Goal: Task Accomplishment & Management: Manage account settings

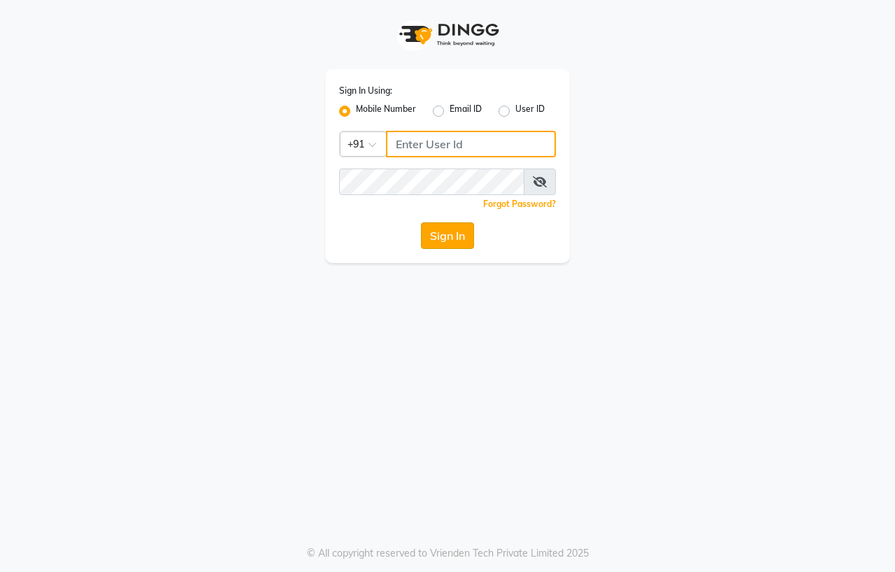
type input "7972180715"
click at [455, 236] on button "Sign In" at bounding box center [447, 235] width 53 height 27
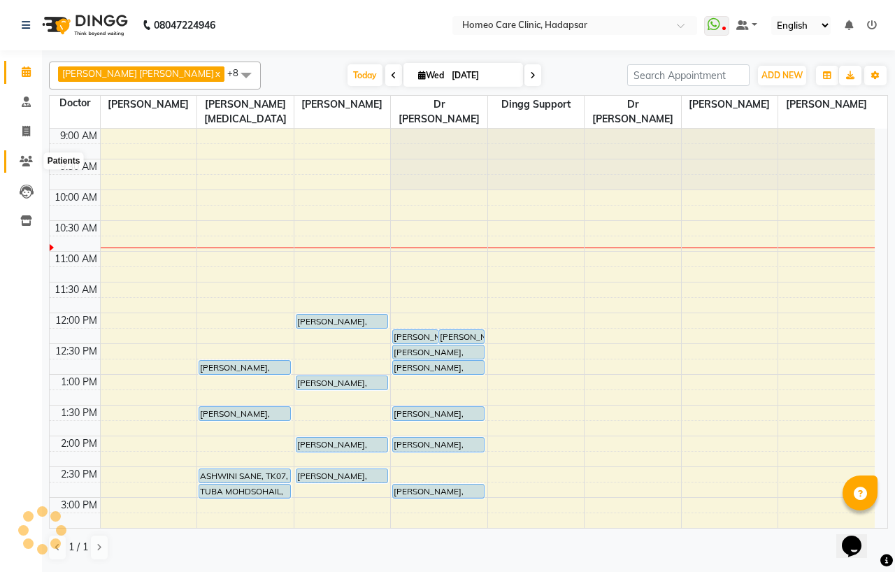
click at [14, 158] on span at bounding box center [26, 162] width 24 height 16
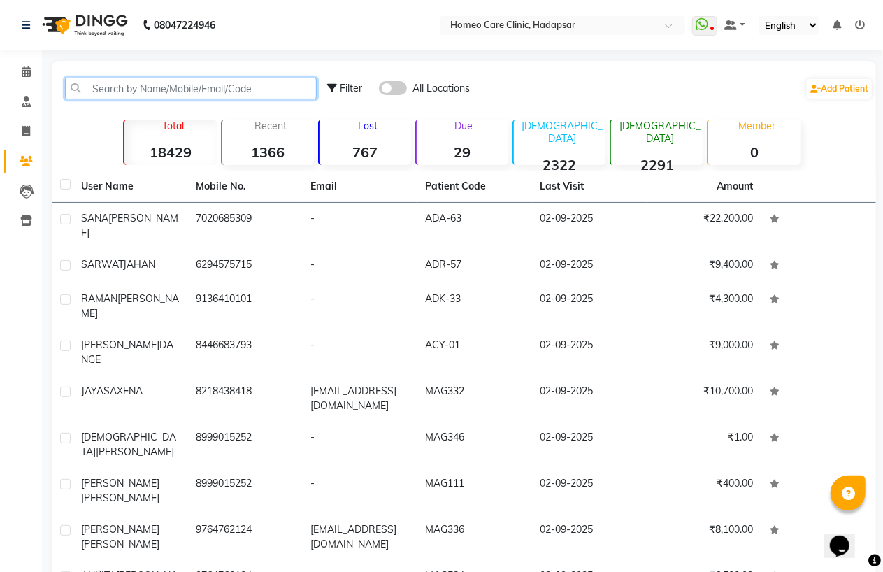
click at [124, 85] on input "text" at bounding box center [191, 89] width 252 height 22
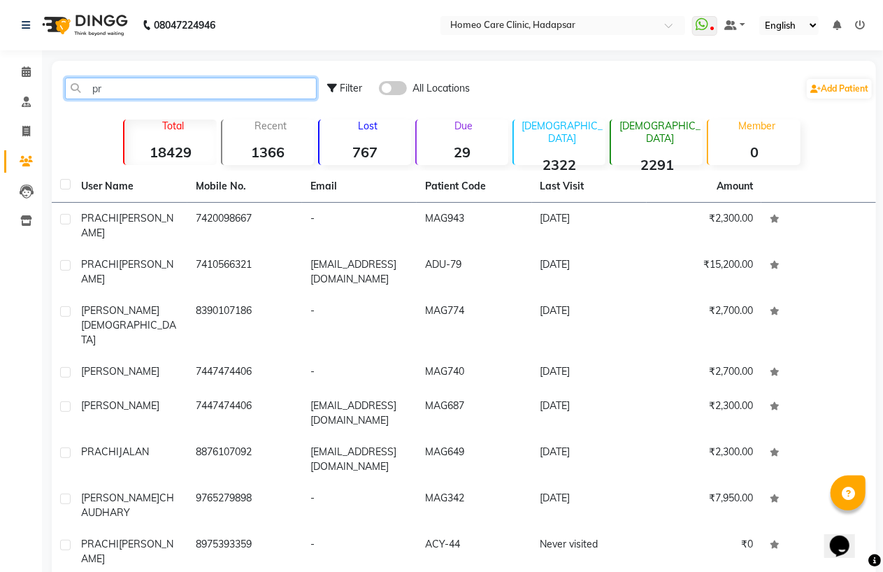
type input "p"
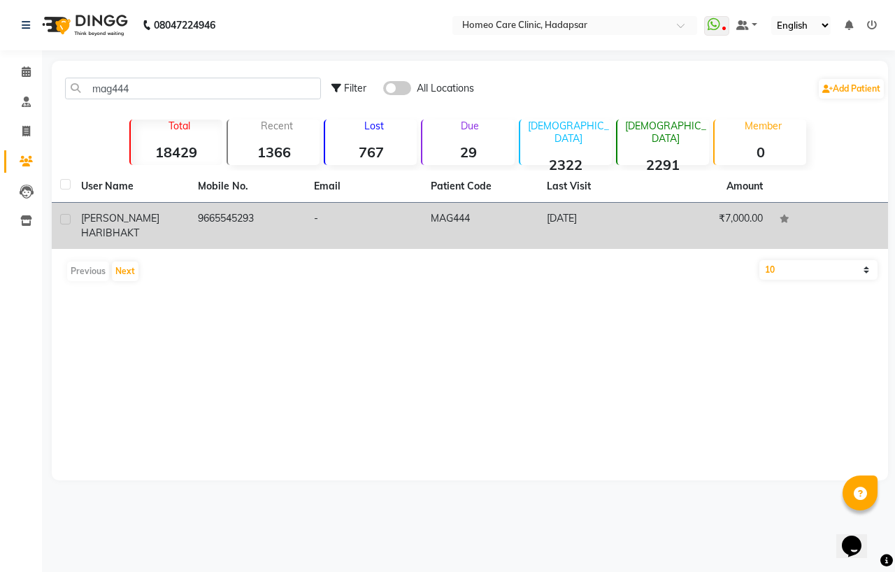
click at [203, 232] on td "9665545293" at bounding box center [247, 226] width 117 height 46
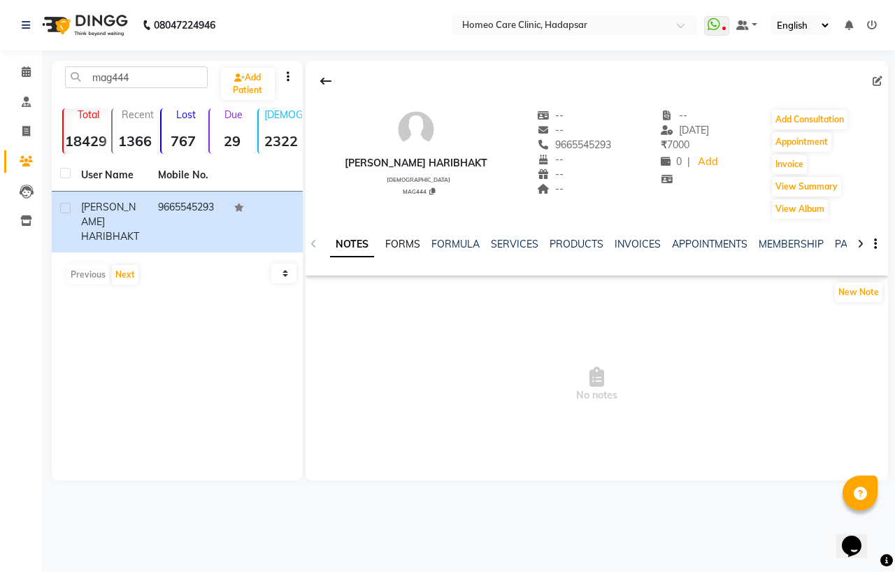
click at [414, 243] on link "FORMS" at bounding box center [402, 244] width 35 height 13
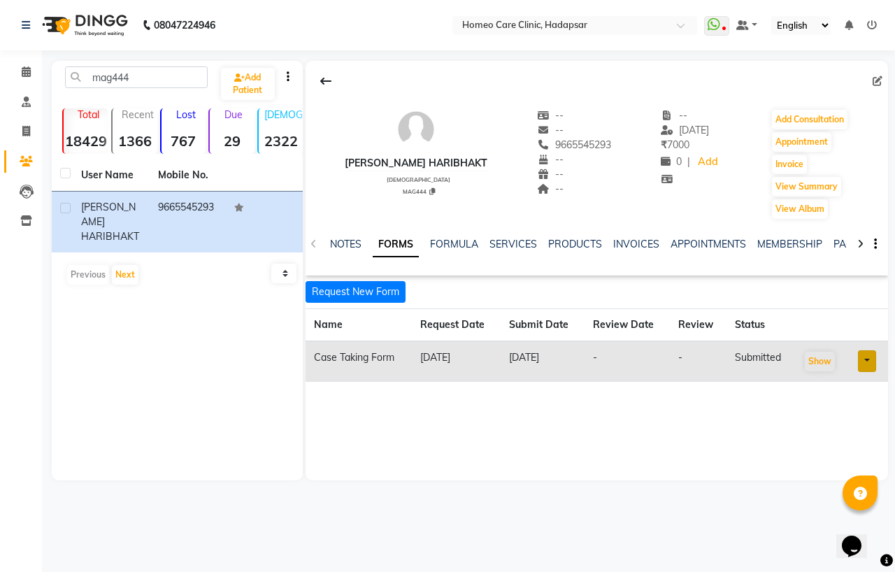
click at [871, 364] on link at bounding box center [867, 361] width 18 height 22
drag, startPoint x: 734, startPoint y: 432, endPoint x: 795, endPoint y: 390, distance: 73.9
click at [736, 431] on div "[PERSON_NAME] HARIBHAKT [DEMOGRAPHIC_DATA] MAG444 -- -- 9665545293 -- -- -- -- …" at bounding box center [597, 271] width 582 height 420
click at [813, 355] on button "Show" at bounding box center [820, 362] width 30 height 20
click at [171, 77] on input "mag444" at bounding box center [136, 77] width 143 height 22
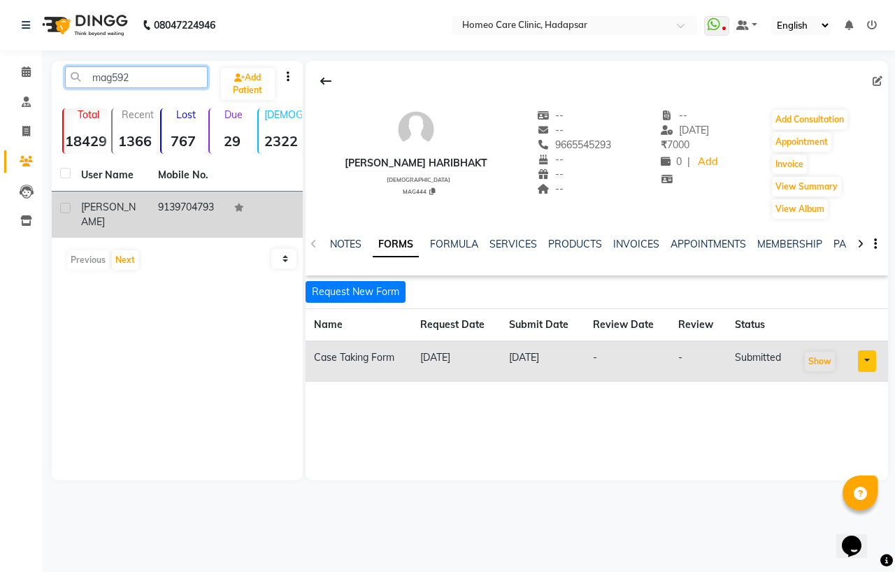
type input "mag592"
click at [114, 224] on span "[PERSON_NAME]" at bounding box center [108, 214] width 55 height 27
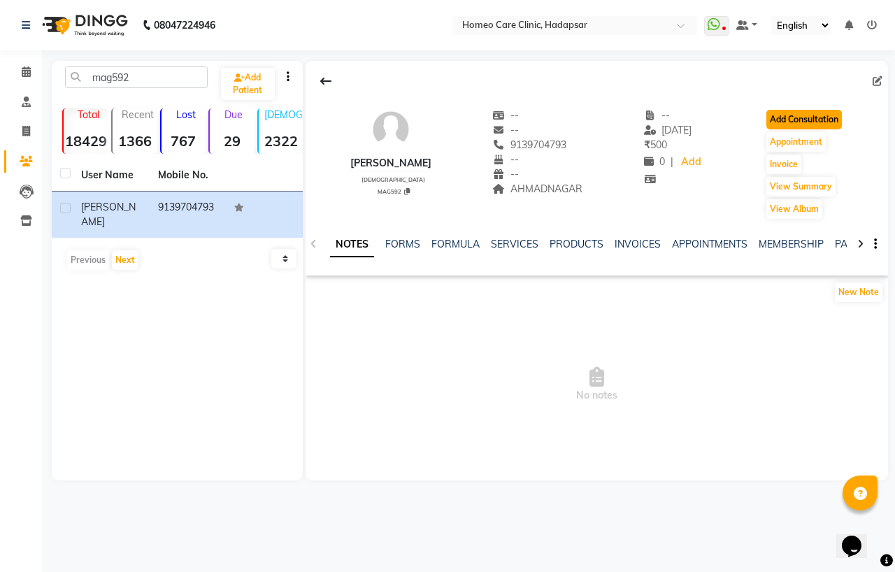
click at [818, 114] on button "Add Consultation" at bounding box center [804, 120] width 76 height 20
select select "[DEMOGRAPHIC_DATA]"
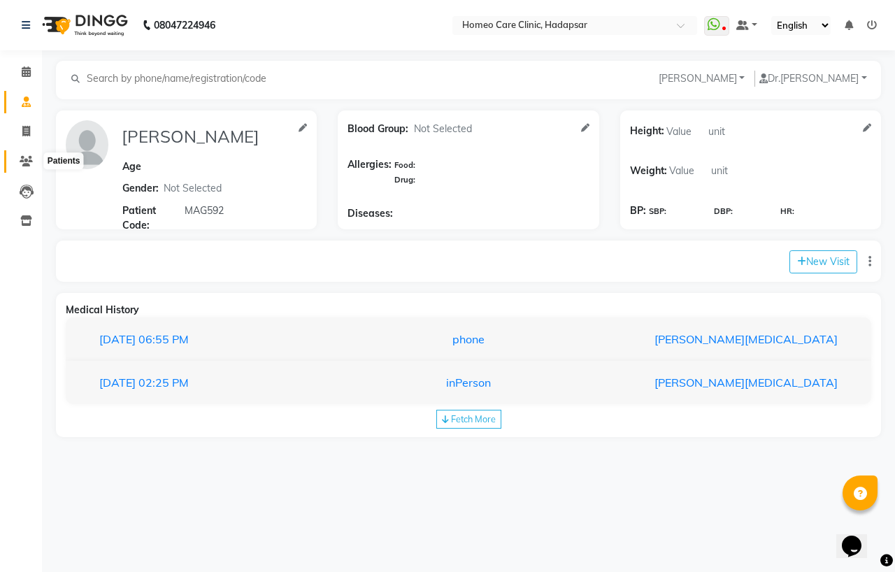
click at [25, 161] on icon at bounding box center [26, 161] width 13 height 10
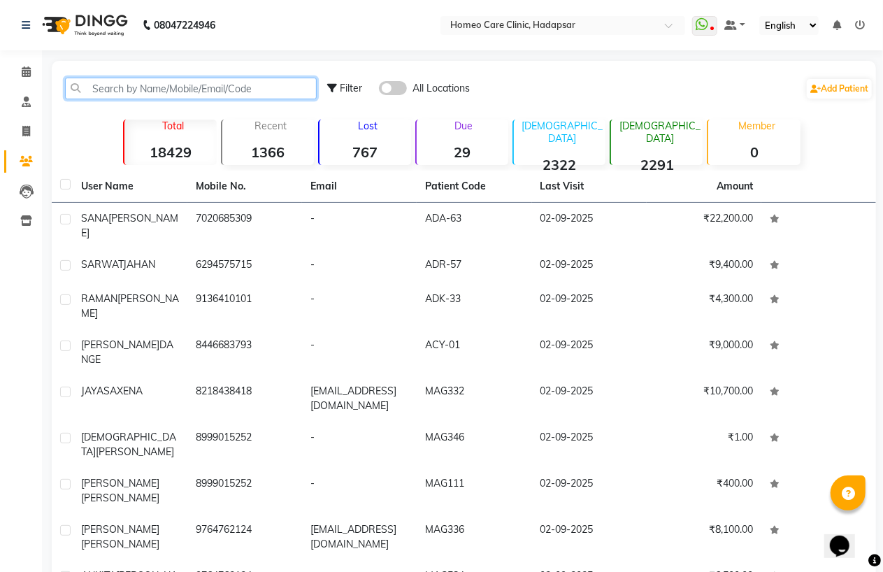
click at [127, 89] on input "text" at bounding box center [191, 89] width 252 height 22
type input "m"
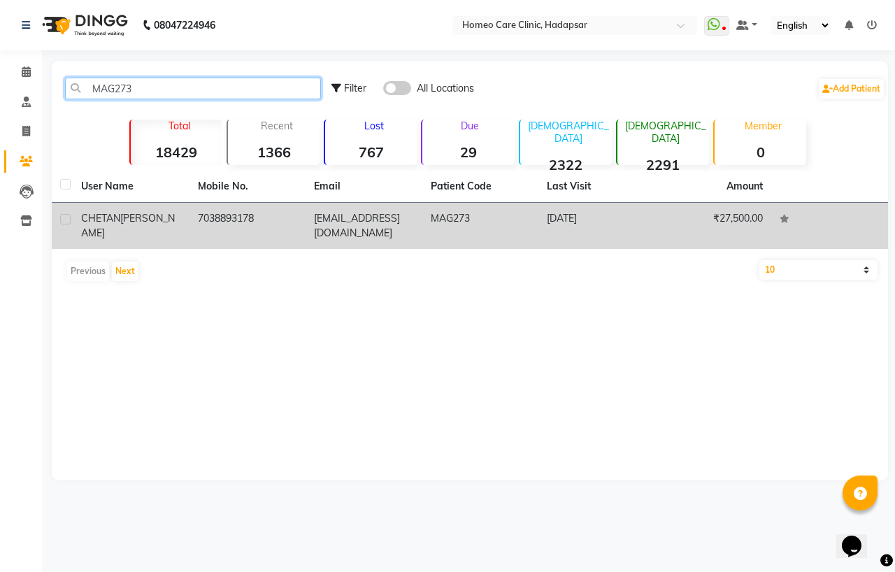
type input "MAG273"
click at [198, 229] on td "7038893178" at bounding box center [247, 226] width 117 height 46
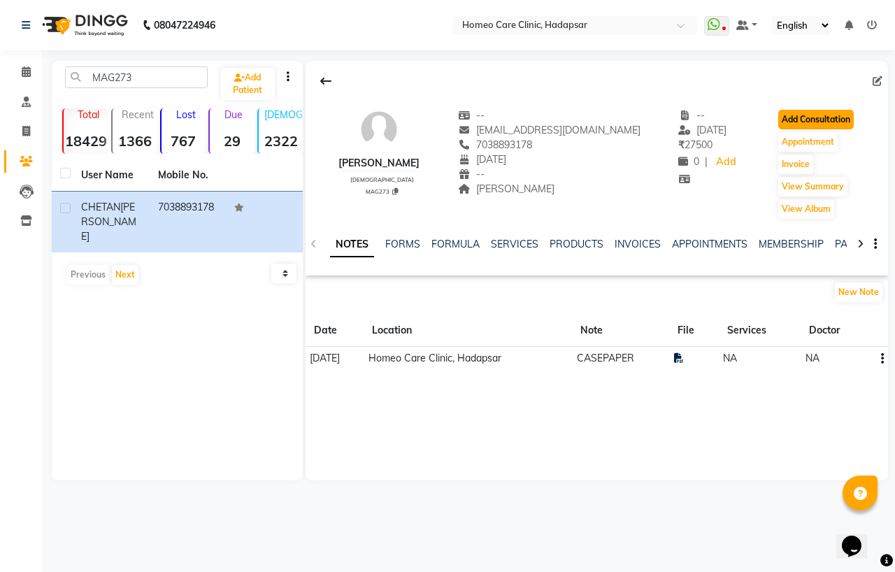
click at [806, 113] on button "Add Consultation" at bounding box center [816, 120] width 76 height 20
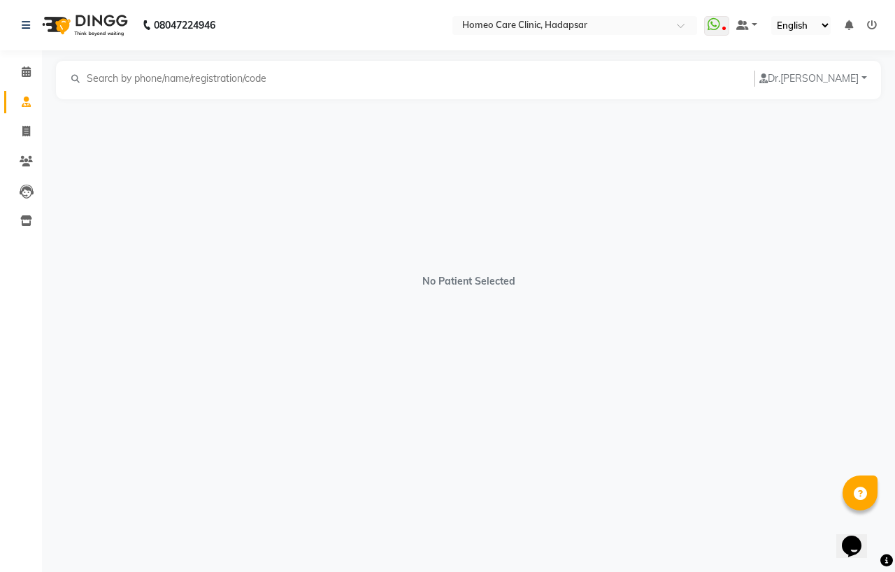
select select "[DEMOGRAPHIC_DATA]"
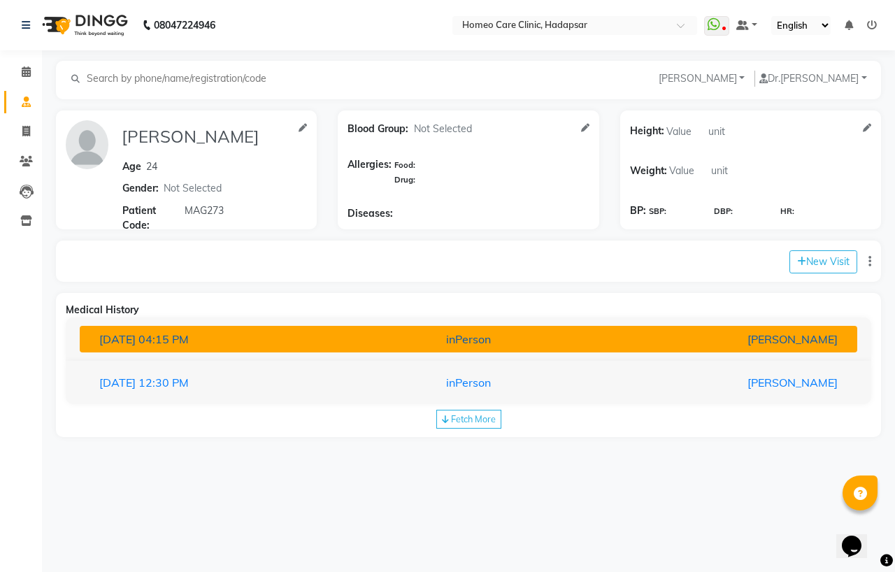
click at [317, 345] on div "[DATE] 04:15 PM" at bounding box center [215, 339] width 253 height 17
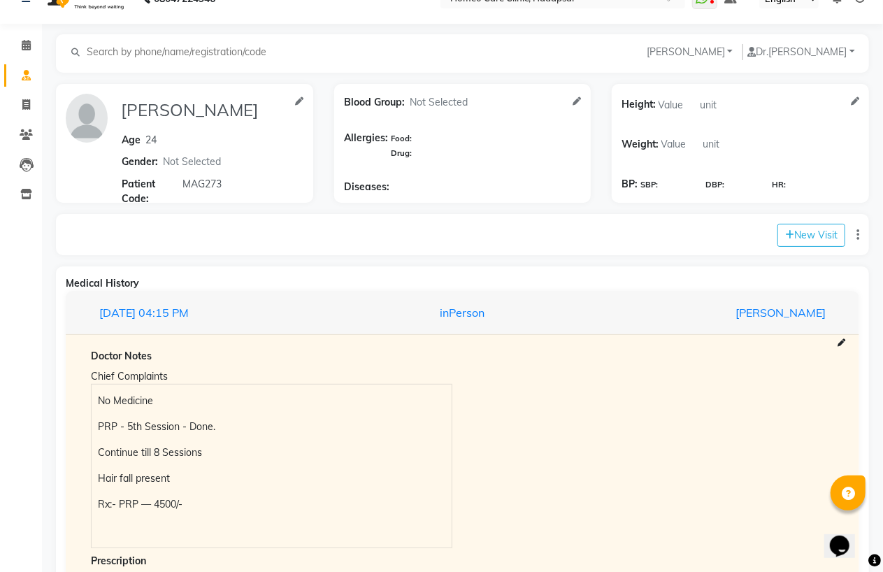
scroll to position [21, 0]
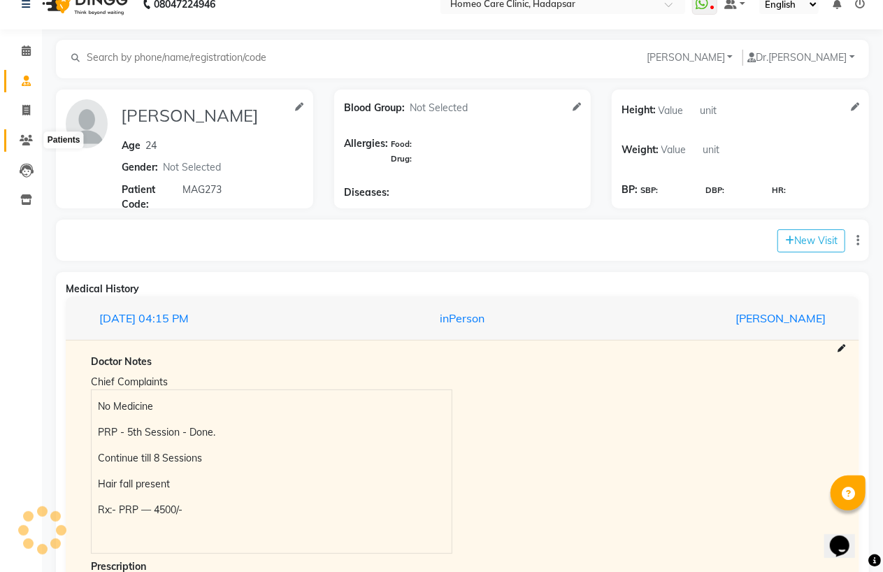
click at [22, 143] on icon at bounding box center [26, 140] width 13 height 10
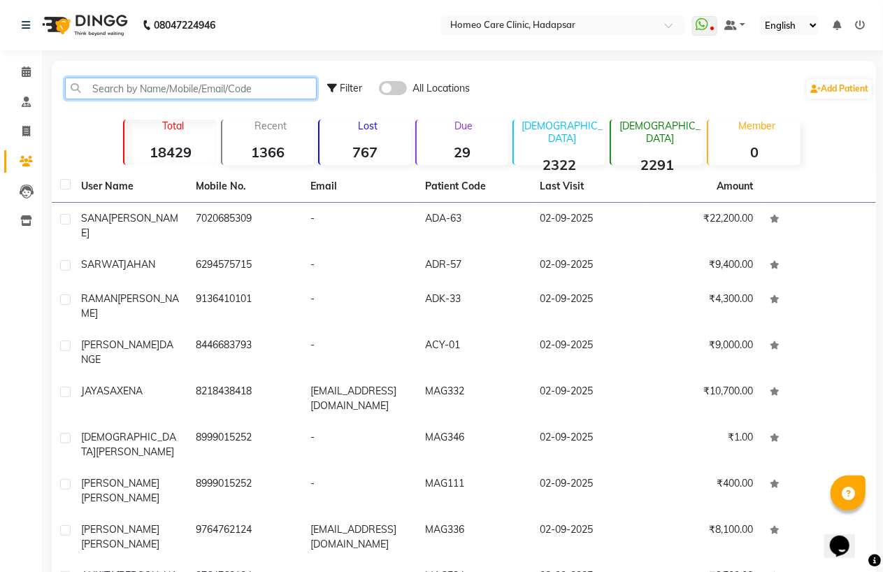
click at [169, 87] on input "text" at bounding box center [191, 89] width 252 height 22
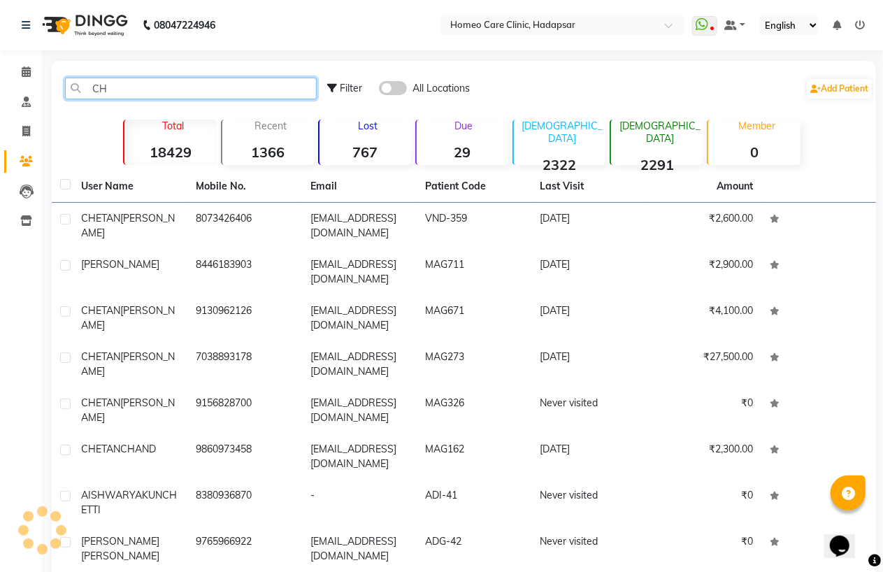
type input "C"
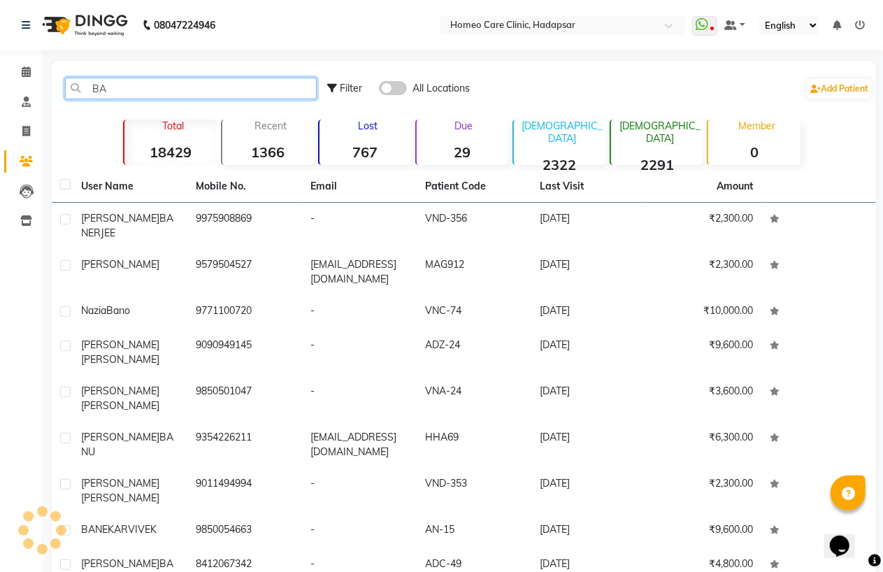
type input "B"
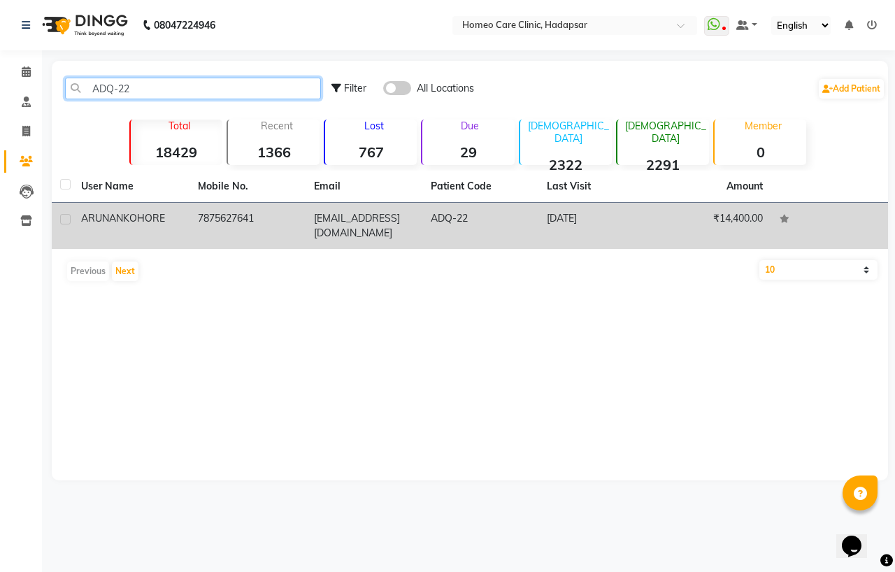
type input "ADQ-22"
click at [107, 224] on div "ARUNANKO HORE" at bounding box center [131, 218] width 100 height 15
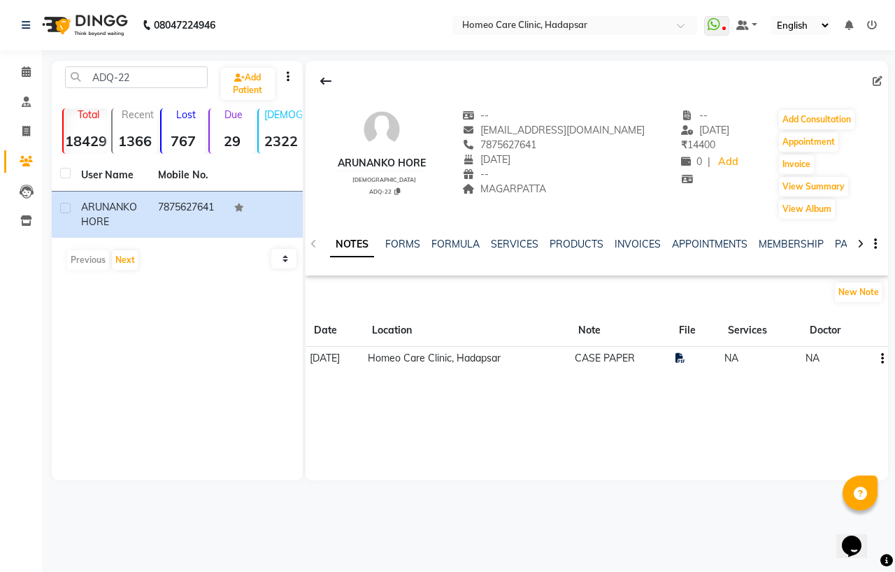
click at [340, 162] on div "ARUNANKO HORE [DEMOGRAPHIC_DATA] ADQ-22 -- [EMAIL_ADDRESS][DOMAIN_NAME] 7875627…" at bounding box center [597, 157] width 582 height 126
drag, startPoint x: 345, startPoint y: 159, endPoint x: 437, endPoint y: 157, distance: 92.3
click at [436, 157] on div "ARUNANKO HORE [DEMOGRAPHIC_DATA] ADQ-22 -- [EMAIL_ADDRESS][DOMAIN_NAME] 7875627…" at bounding box center [597, 157] width 582 height 126
click at [436, 176] on div "ARUNANKO HORE [DEMOGRAPHIC_DATA] ADQ-22 -- [EMAIL_ADDRESS][DOMAIN_NAME] 7875627…" at bounding box center [597, 157] width 582 height 126
drag, startPoint x: 341, startPoint y: 159, endPoint x: 443, endPoint y: 161, distance: 102.1
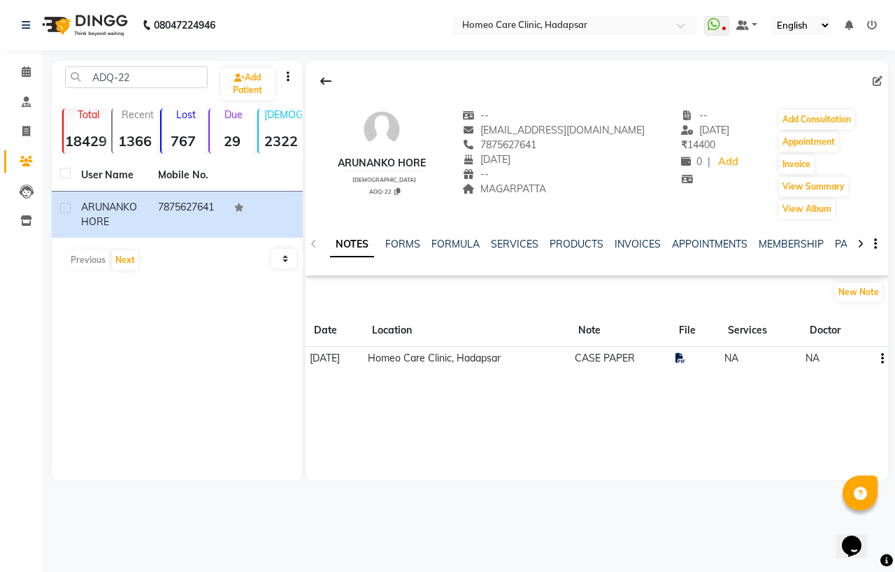
click at [443, 161] on div "ARUNANKO HORE [DEMOGRAPHIC_DATA] ADQ-22 -- [EMAIL_ADDRESS][DOMAIN_NAME] 7875627…" at bounding box center [597, 157] width 582 height 126
copy div "ARUNANKO HORE"
drag, startPoint x: 492, startPoint y: 144, endPoint x: 570, endPoint y: 141, distance: 77.7
click at [570, 141] on div "[PHONE_NUMBER] Mobile No." at bounding box center [553, 145] width 183 height 15
copy span "7875627641"
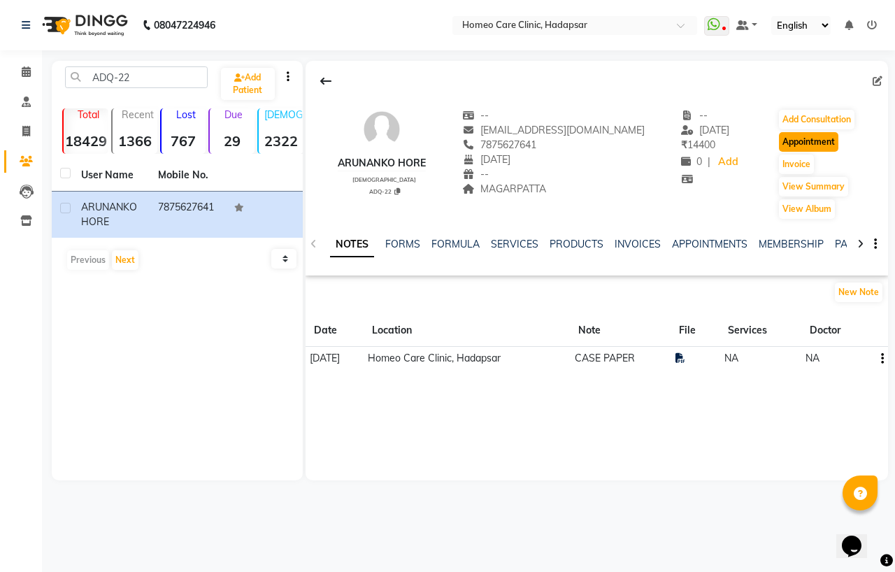
click at [802, 143] on button "Appointment" at bounding box center [808, 142] width 59 height 20
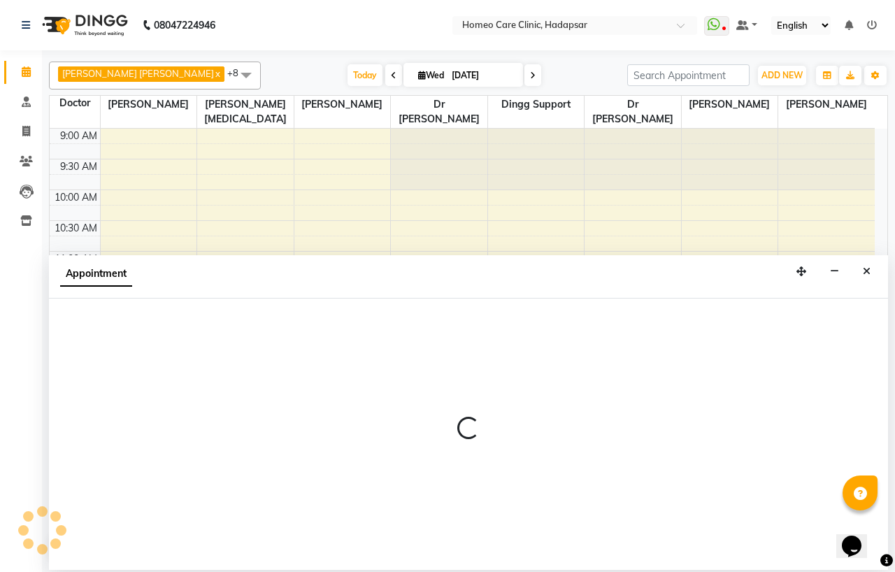
select select "tentative"
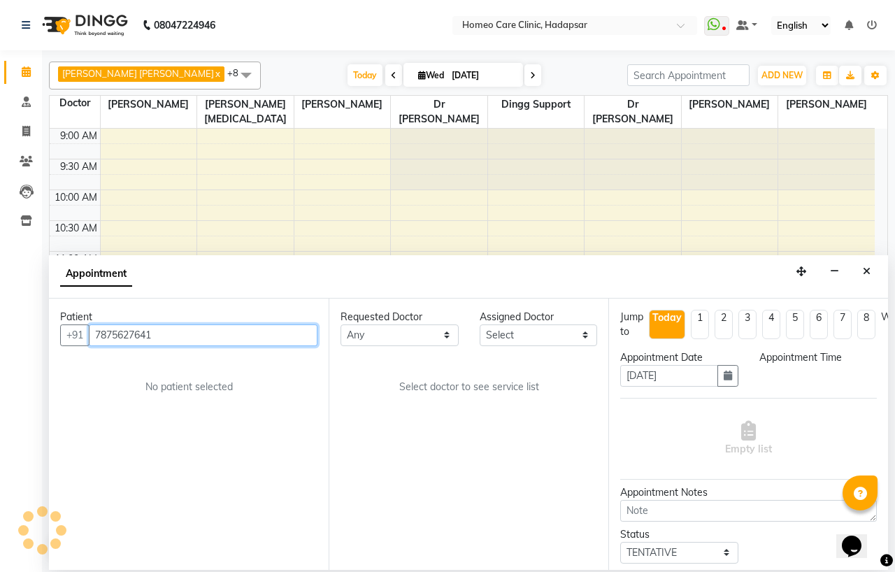
select select "600"
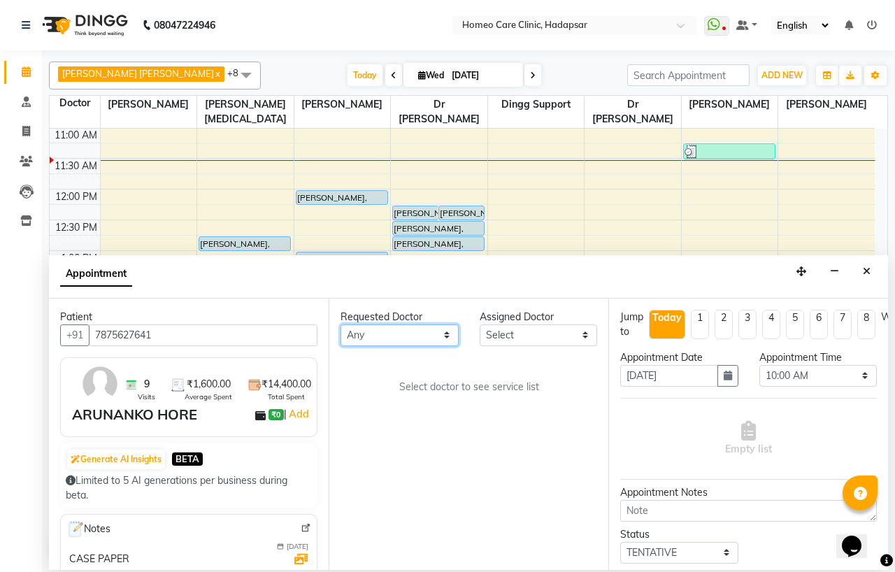
click at [367, 338] on select "Any Dingg Support [PERSON_NAME] [PERSON_NAME] [PERSON_NAME] [PERSON_NAME] [PERS…" at bounding box center [400, 335] width 118 height 22
select select "65961"
click at [341, 324] on select "Any Dingg Support [PERSON_NAME] [PERSON_NAME] [PERSON_NAME] [PERSON_NAME] [PERS…" at bounding box center [400, 335] width 118 height 22
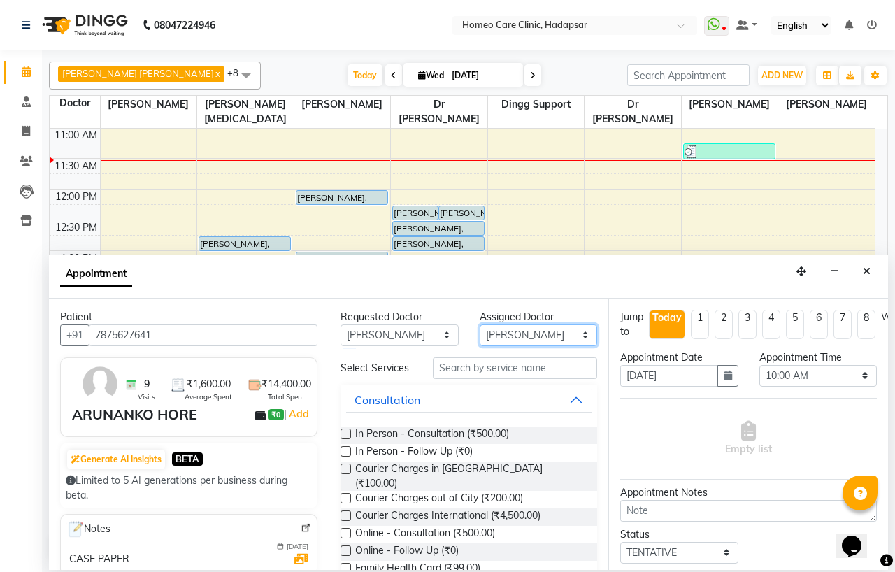
click at [546, 331] on select "Select Dingg Support [PERSON_NAME] [PERSON_NAME] [PERSON_NAME] [PERSON_NAME] [P…" at bounding box center [539, 335] width 118 height 22
select select "70881"
click at [480, 324] on select "Select Dingg Support [PERSON_NAME] [PERSON_NAME] [PERSON_NAME] [PERSON_NAME] [P…" at bounding box center [539, 335] width 118 height 22
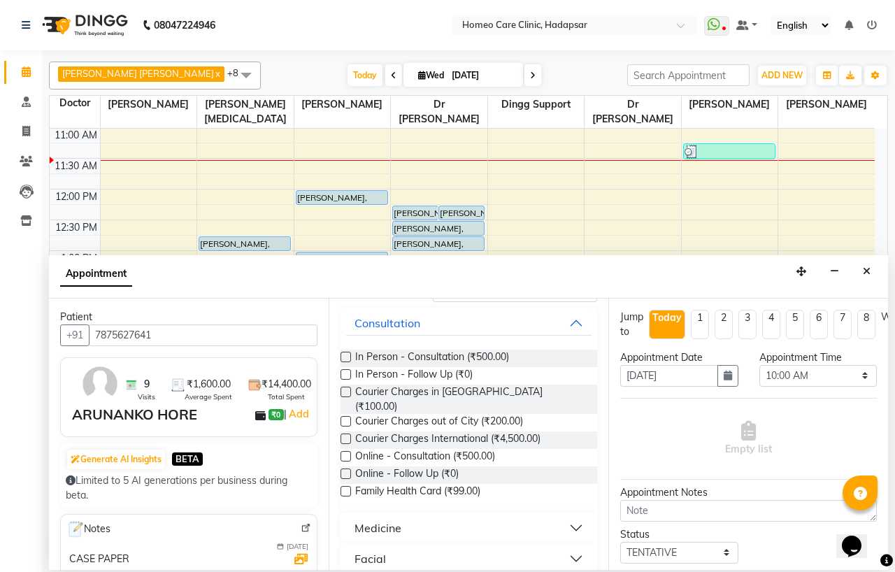
scroll to position [78, 0]
click at [348, 379] on label at bounding box center [346, 374] width 10 height 10
click at [348, 380] on input "checkbox" at bounding box center [345, 375] width 9 height 9
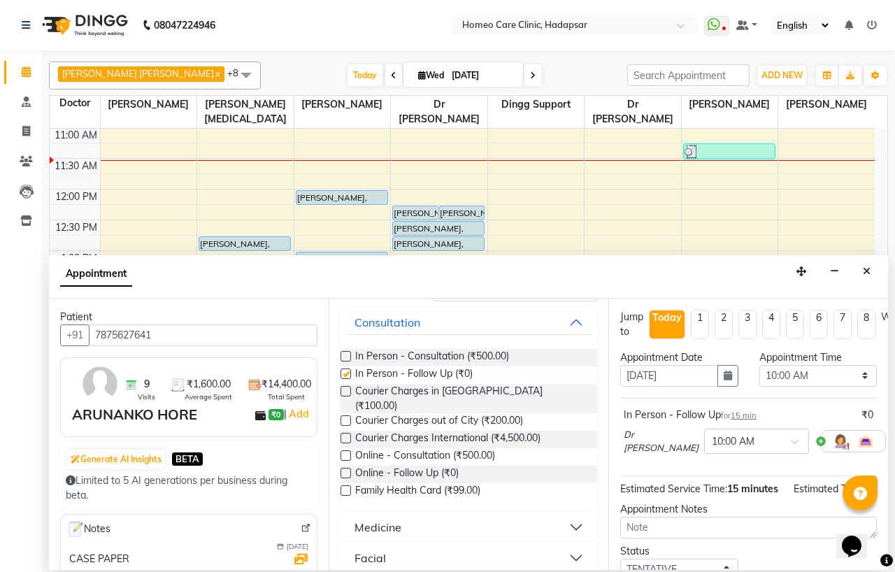
checkbox input "false"
click at [800, 373] on select "Select 10:00 AM 10:05 AM 10:10 AM 10:15 AM 10:20 AM 10:25 AM 10:30 AM 10:35 AM …" at bounding box center [818, 376] width 118 height 22
select select "695"
click at [759, 365] on select "Select 10:00 AM 10:05 AM 10:10 AM 10:15 AM 10:20 AM 10:25 AM 10:30 AM 10:35 AM …" at bounding box center [818, 376] width 118 height 22
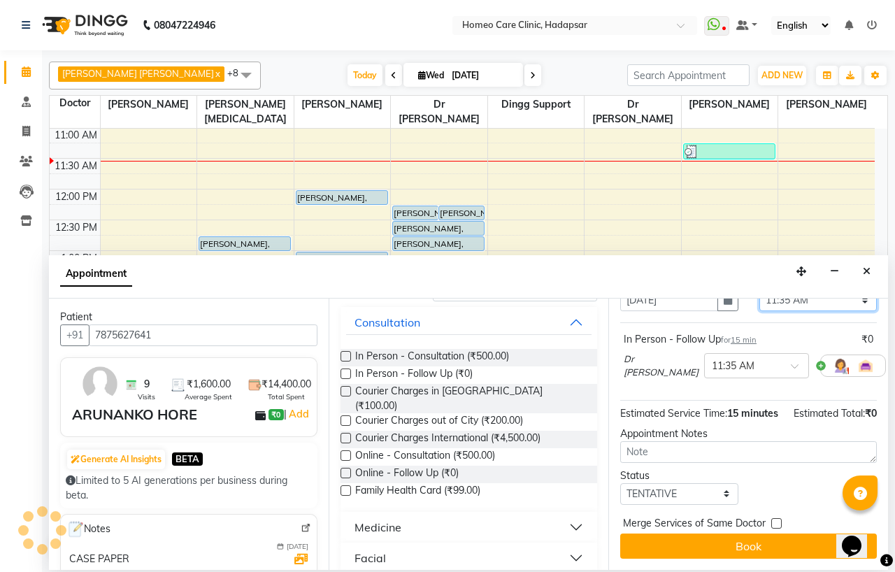
scroll to position [115, 0]
click at [717, 483] on select "Select TENTATIVE CONFIRM CHECK-IN UPCOMING" at bounding box center [679, 494] width 118 height 22
select select "confirm booking"
click at [620, 483] on select "Select TENTATIVE CONFIRM CHECK-IN UPCOMING" at bounding box center [679, 494] width 118 height 22
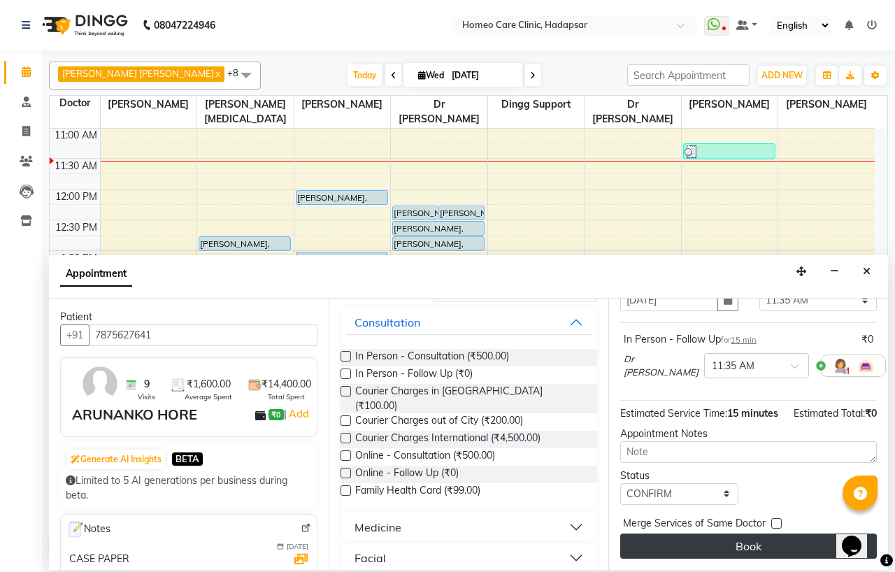
click at [736, 534] on button "Book" at bounding box center [748, 546] width 257 height 25
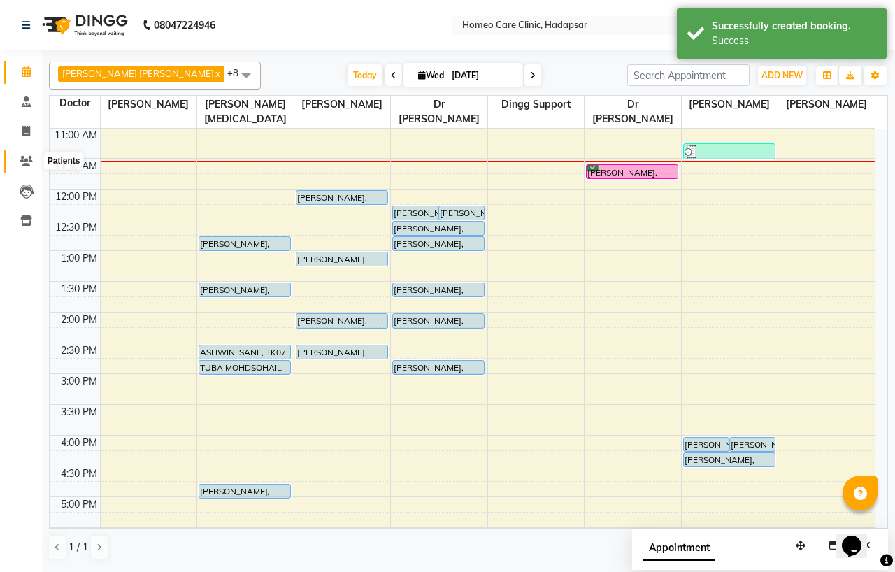
click at [22, 159] on icon at bounding box center [26, 161] width 13 height 10
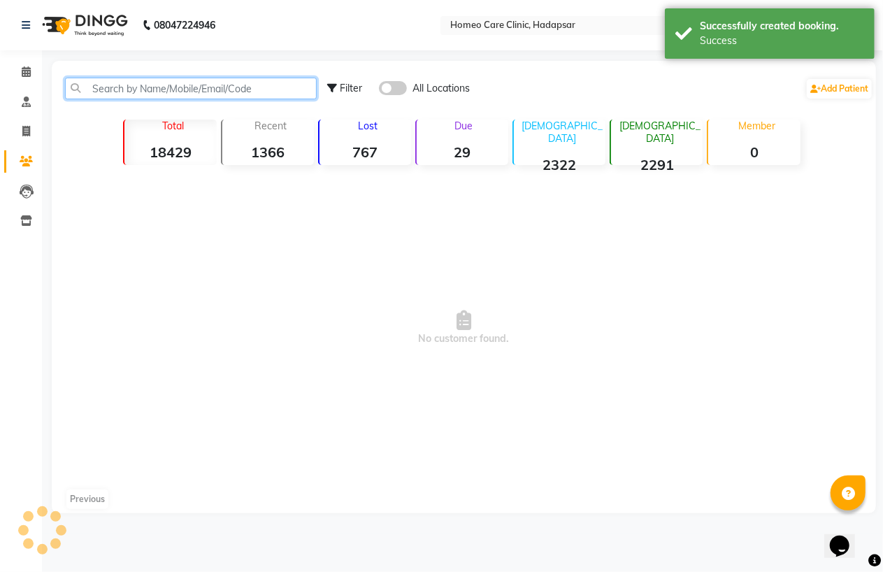
click at [194, 85] on input "text" at bounding box center [191, 89] width 252 height 22
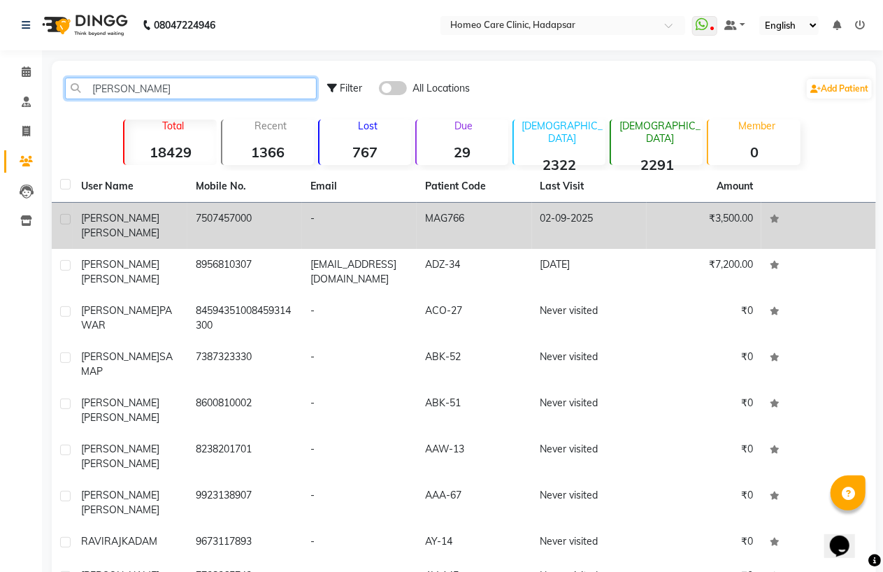
type input "[PERSON_NAME]"
click at [288, 215] on td "7507457000" at bounding box center [244, 226] width 115 height 46
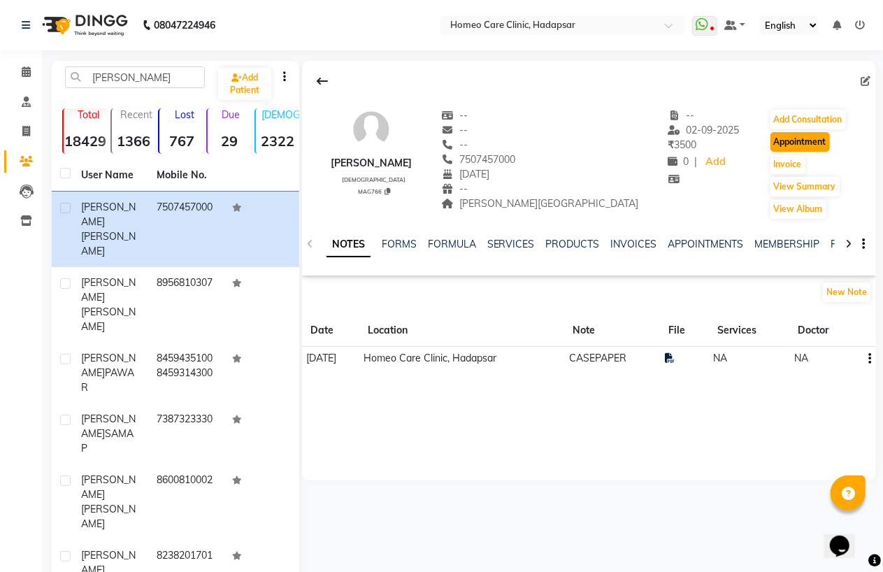
click at [801, 145] on button "Appointment" at bounding box center [800, 142] width 59 height 20
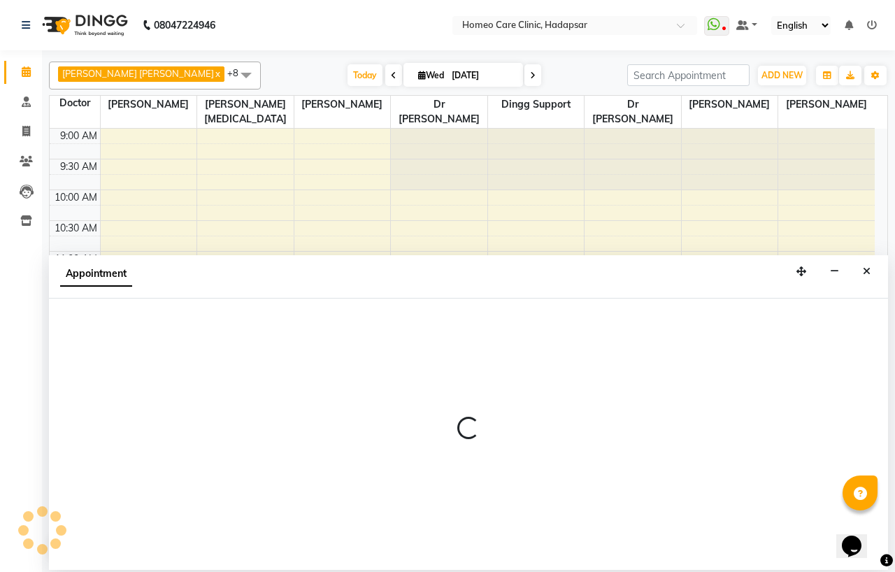
select select "600"
select select "tentative"
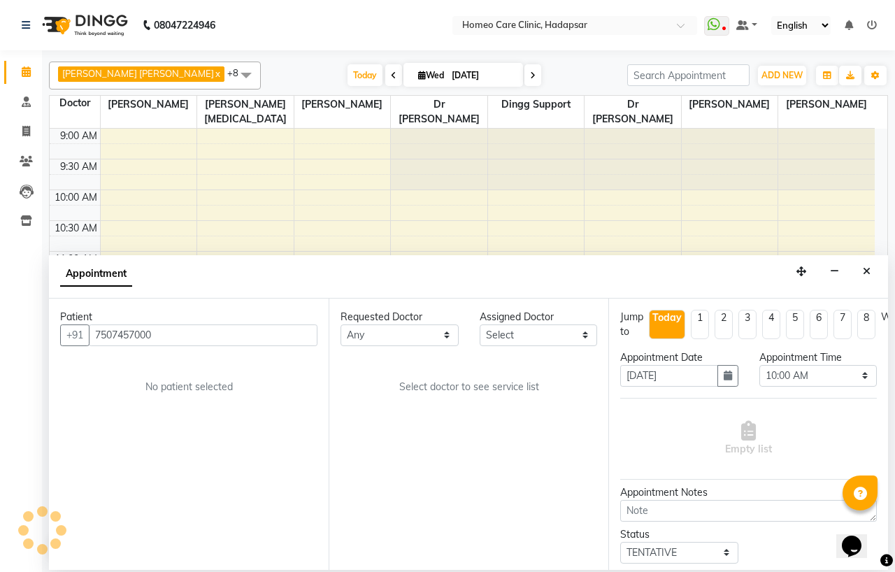
scroll to position [124, 0]
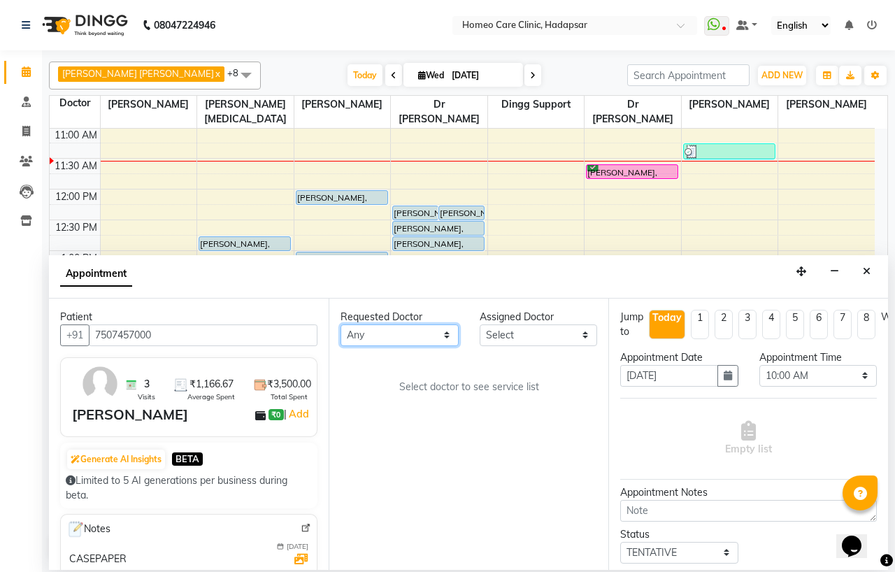
click at [394, 334] on select "Any Dingg Support [PERSON_NAME] [PERSON_NAME] [PERSON_NAME] [PERSON_NAME] [PERS…" at bounding box center [400, 335] width 118 height 22
select select "65961"
click at [341, 324] on select "Any Dingg Support [PERSON_NAME] [PERSON_NAME] [PERSON_NAME] [PERSON_NAME] [PERS…" at bounding box center [400, 335] width 118 height 22
select select "65961"
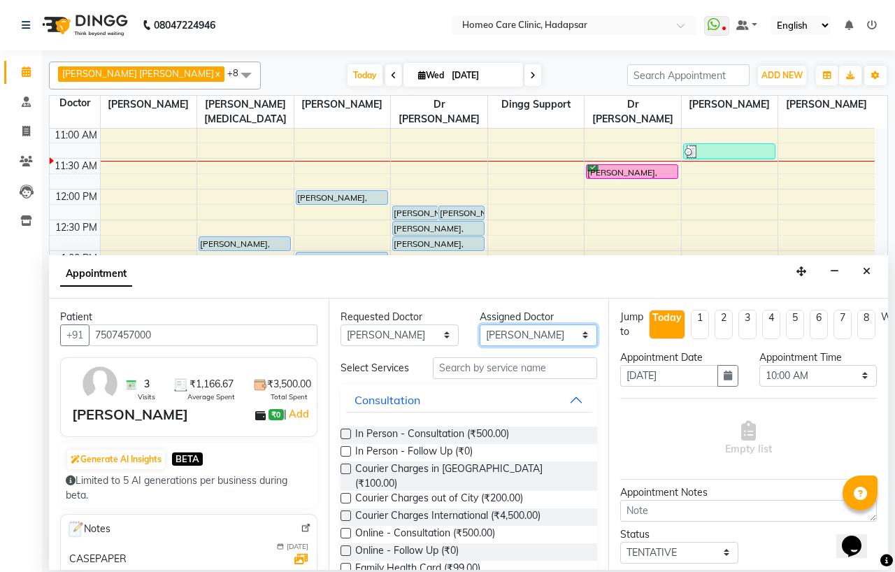
click at [522, 329] on select "Select Dingg Support [PERSON_NAME] [PERSON_NAME] [PERSON_NAME] [PERSON_NAME] [P…" at bounding box center [539, 335] width 118 height 22
click at [480, 324] on select "Select Dingg Support [PERSON_NAME] [PERSON_NAME] [PERSON_NAME] [PERSON_NAME] [P…" at bounding box center [539, 335] width 118 height 22
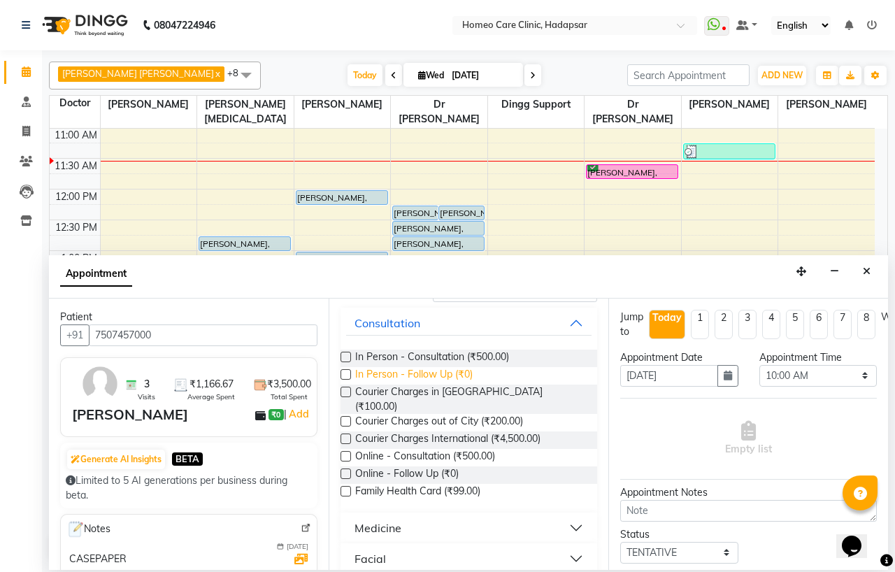
scroll to position [78, 0]
click at [350, 379] on label at bounding box center [346, 374] width 10 height 10
click at [350, 380] on input "checkbox" at bounding box center [345, 375] width 9 height 9
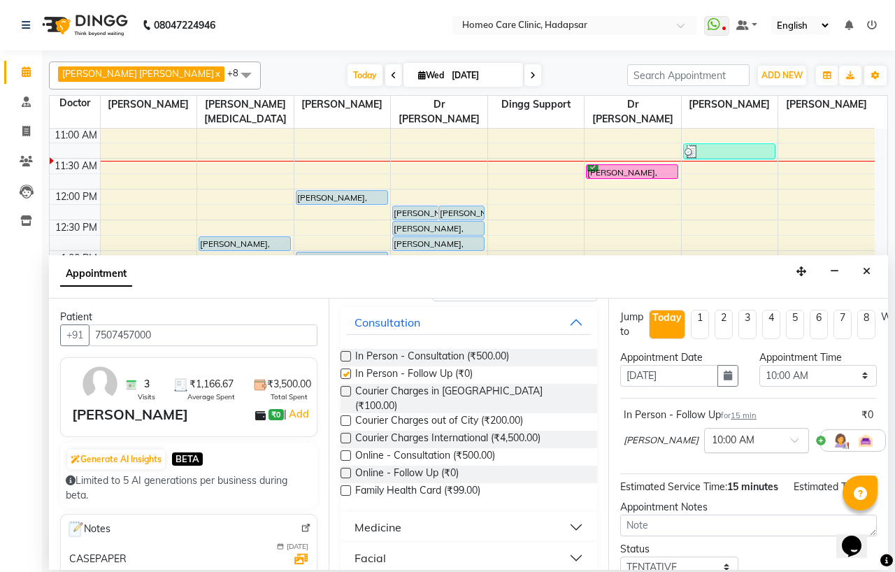
checkbox input "false"
click at [809, 382] on select "Select 10:00 AM 10:05 AM 10:10 AM 10:15 AM 10:20 AM 10:25 AM 10:30 AM 10:35 AM …" at bounding box center [818, 376] width 118 height 22
click at [759, 365] on select "Select 10:00 AM 10:05 AM 10:10 AM 10:15 AM 10:20 AM 10:25 AM 10:30 AM 10:35 AM …" at bounding box center [818, 376] width 118 height 22
click at [784, 375] on select "Select 10:00 AM 10:05 AM 10:10 AM 10:15 AM 10:20 AM 10:25 AM 10:30 AM 10:35 AM …" at bounding box center [818, 376] width 118 height 22
select select "660"
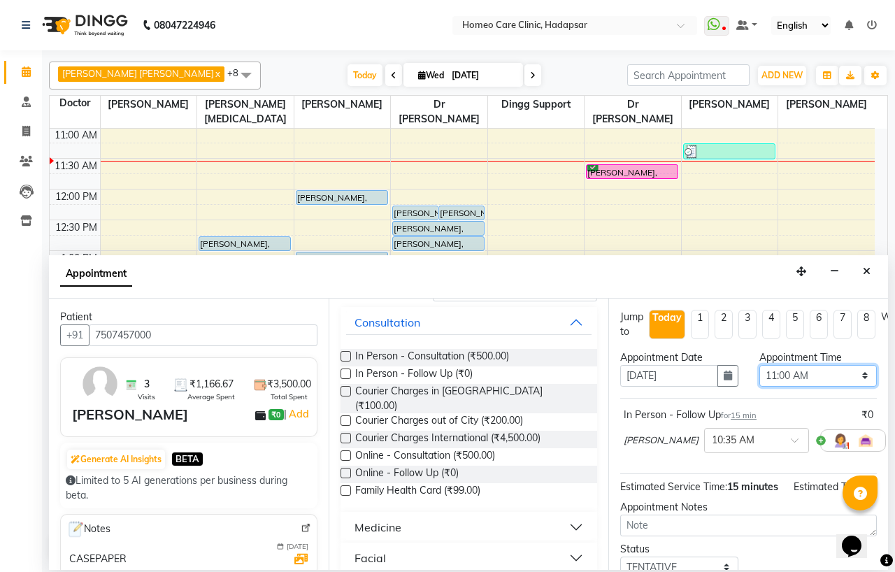
click at [759, 365] on select "Select 10:00 AM 10:05 AM 10:10 AM 10:15 AM 10:20 AM 10:25 AM 10:30 AM 10:35 AM …" at bounding box center [818, 376] width 118 height 22
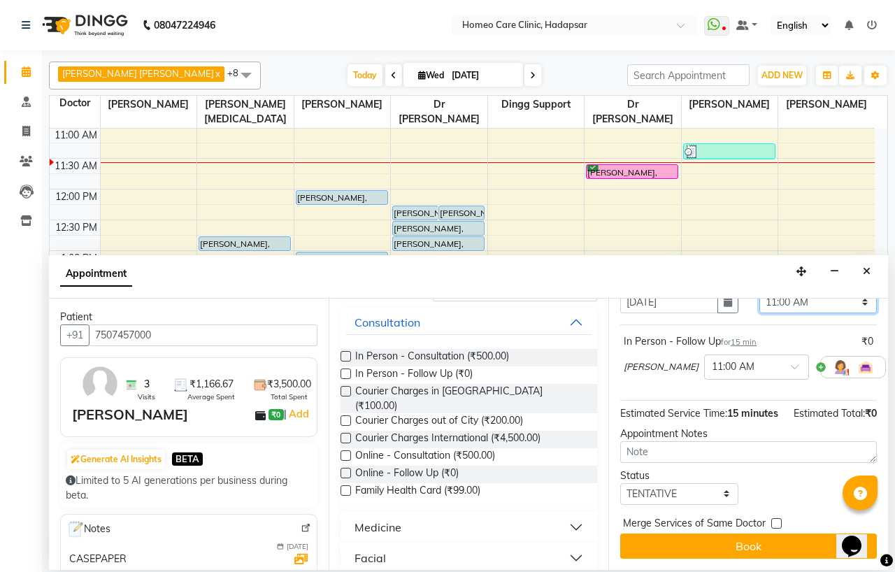
scroll to position [102, 0]
click at [716, 486] on select "Select TENTATIVE CONFIRM CHECK-IN UPCOMING" at bounding box center [679, 494] width 118 height 22
select select "confirm booking"
click at [620, 483] on select "Select TENTATIVE CONFIRM CHECK-IN UPCOMING" at bounding box center [679, 494] width 118 height 22
click at [751, 359] on div at bounding box center [756, 366] width 103 height 15
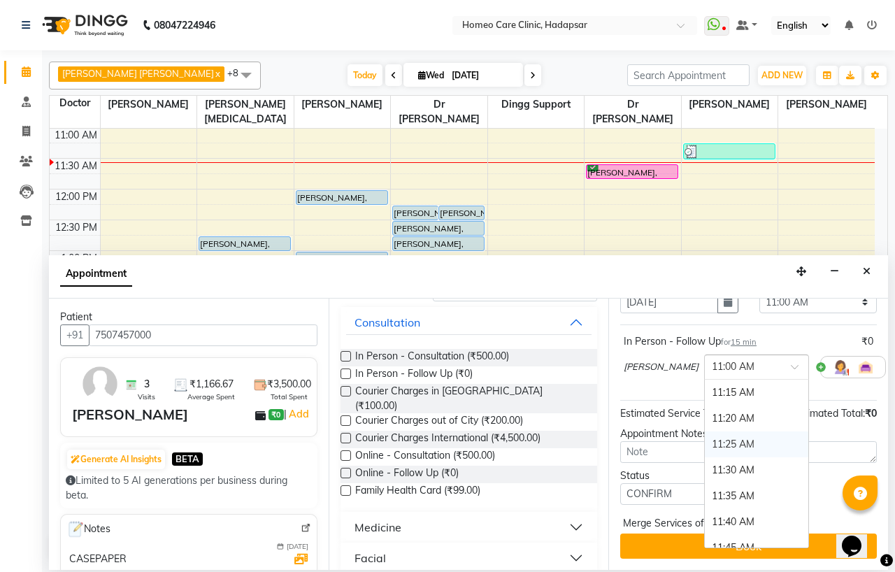
scroll to position [466, 0]
click at [712, 380] on div "11:30 AM" at bounding box center [756, 393] width 103 height 26
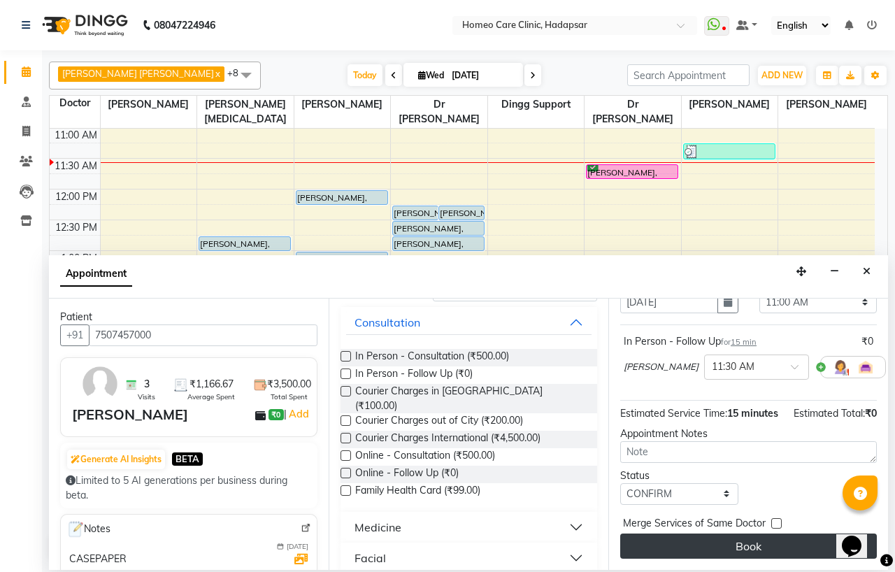
click at [767, 540] on button "Book" at bounding box center [748, 546] width 257 height 25
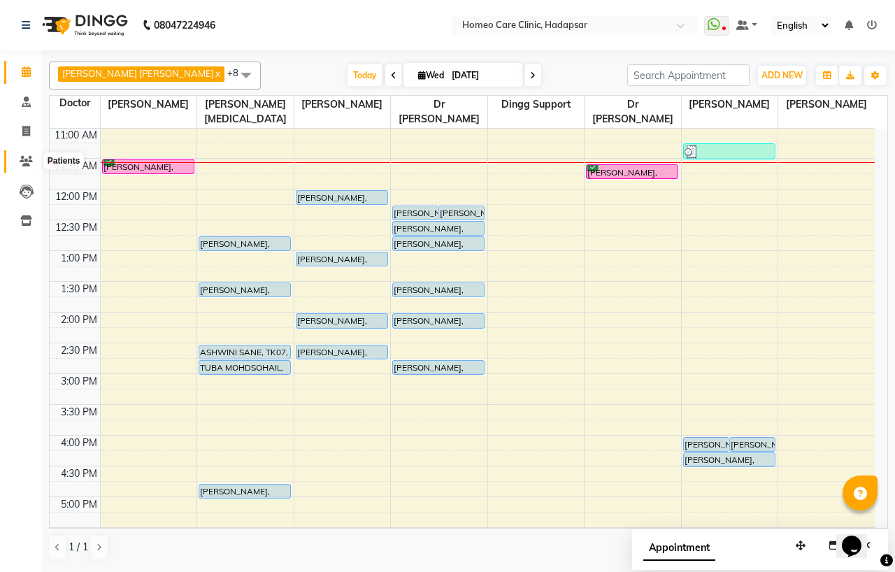
click at [24, 162] on icon at bounding box center [26, 161] width 13 height 10
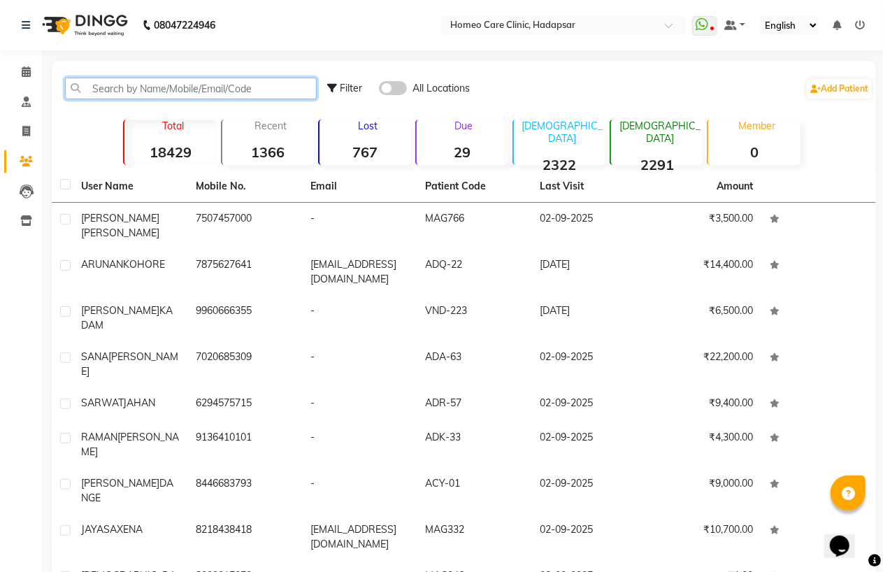
click at [206, 79] on input "text" at bounding box center [191, 89] width 252 height 22
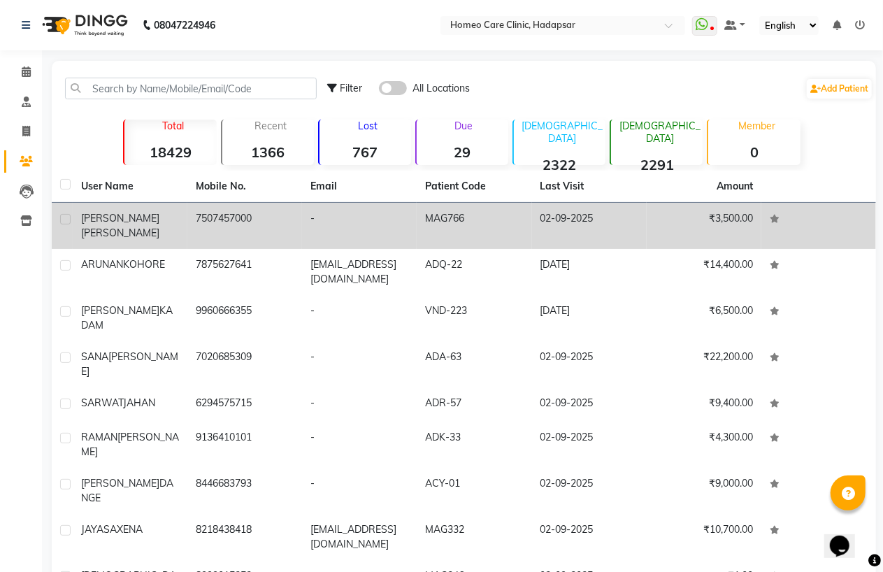
click at [211, 213] on td "7507457000" at bounding box center [244, 226] width 115 height 46
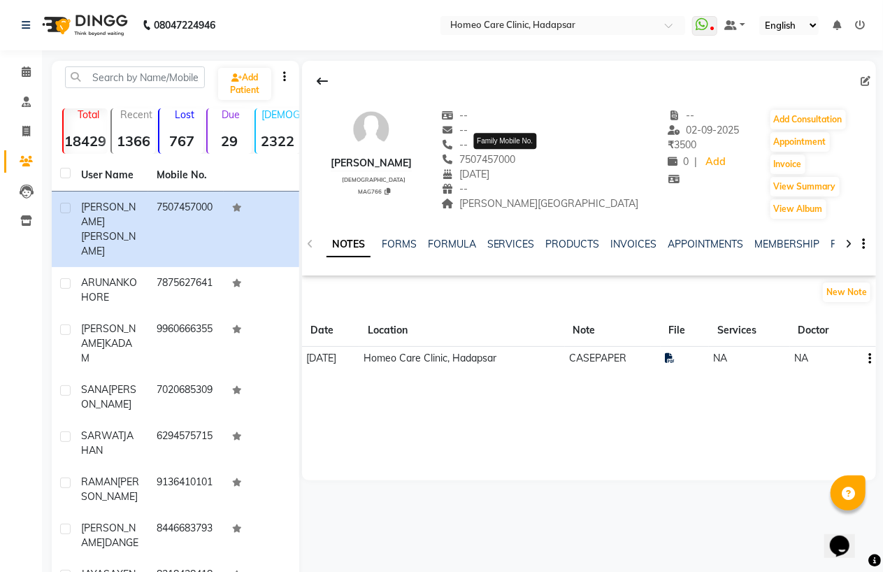
drag, startPoint x: 487, startPoint y: 163, endPoint x: 548, endPoint y: 157, distance: 61.2
click at [548, 157] on div "[PHONE_NUMBER] Family Mobile No." at bounding box center [540, 159] width 197 height 15
copy span "7507457000"
click at [25, 68] on icon at bounding box center [26, 71] width 9 height 10
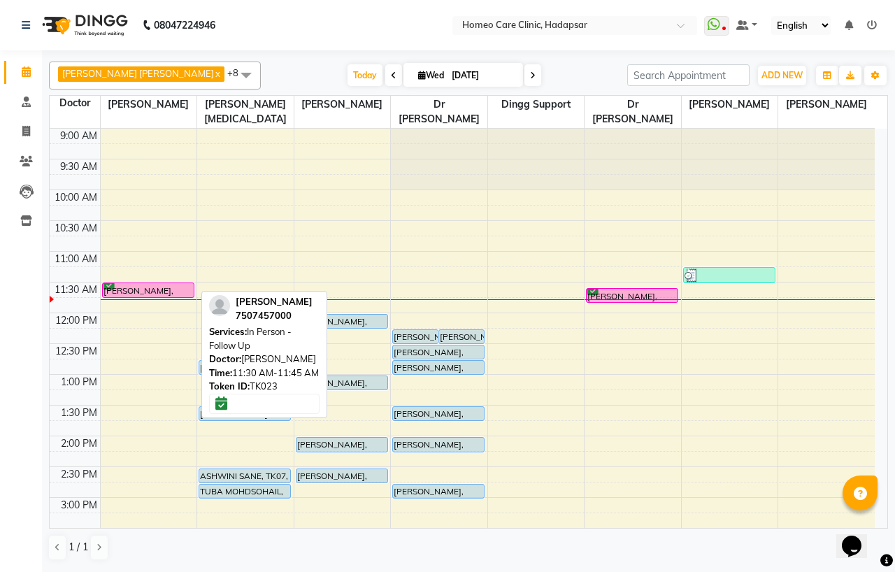
click at [151, 285] on div "[PERSON_NAME], TK23, 11:30 AM-11:45 AM, In Person - Follow Up" at bounding box center [148, 290] width 91 height 14
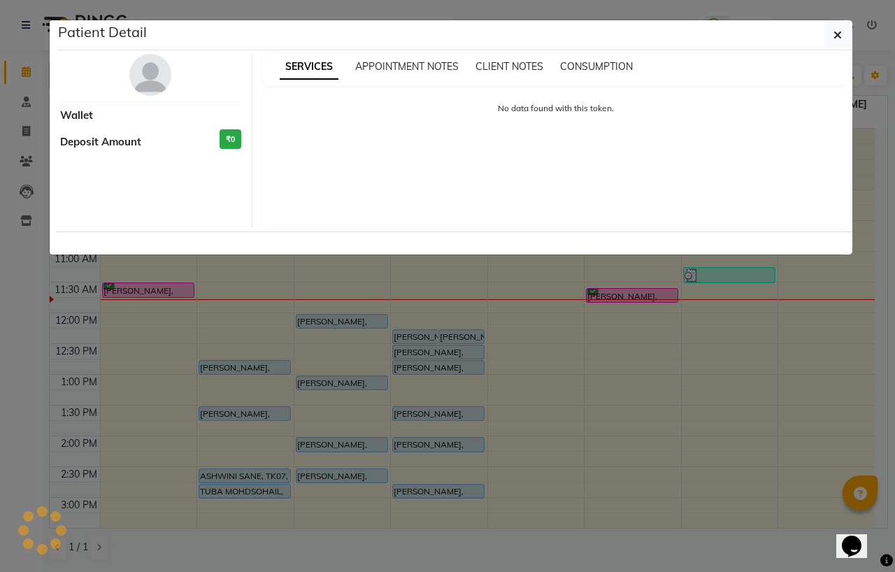
select select "6"
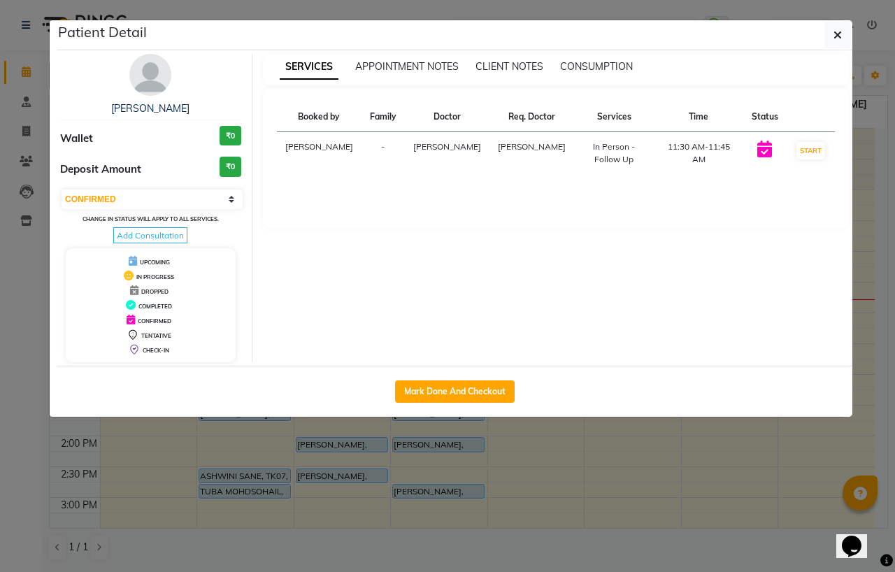
click at [155, 80] on img at bounding box center [150, 75] width 42 height 42
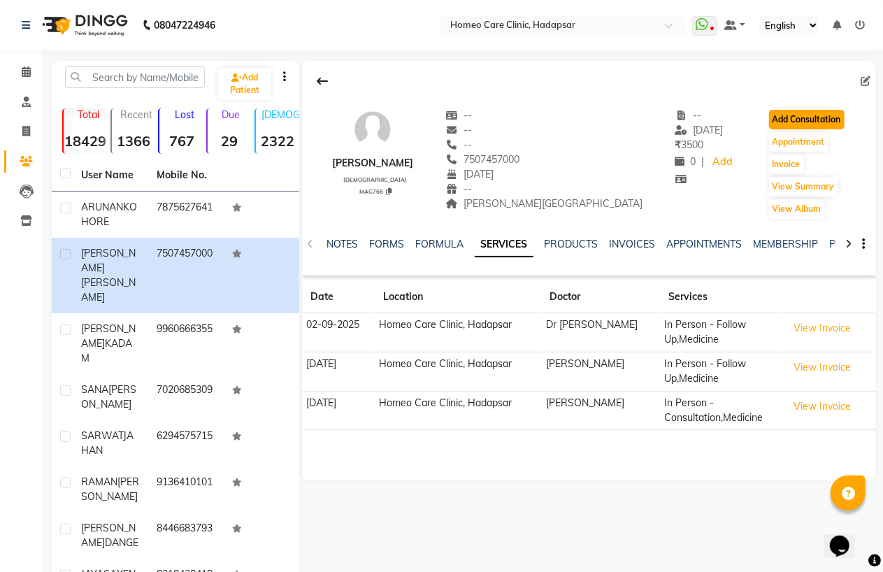
click at [813, 119] on button "Add Consultation" at bounding box center [807, 120] width 76 height 20
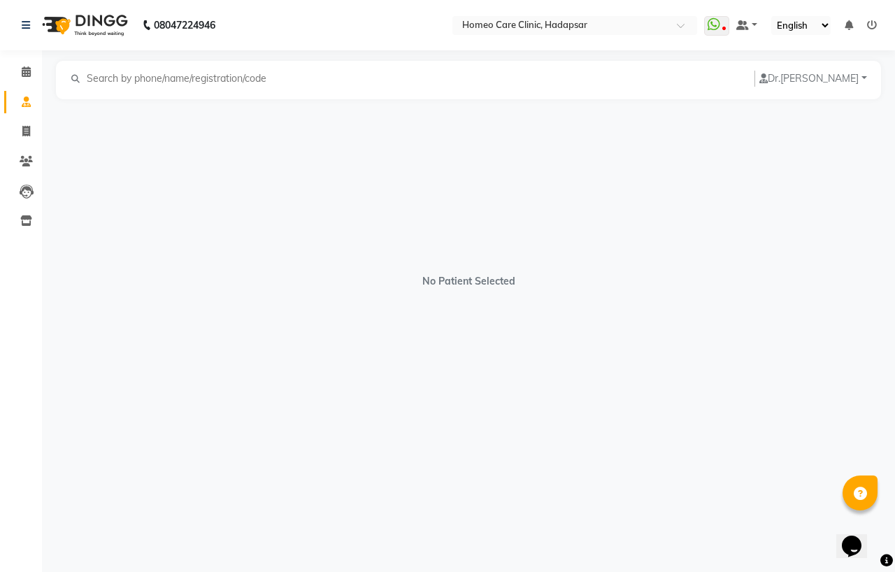
select select "[DEMOGRAPHIC_DATA]"
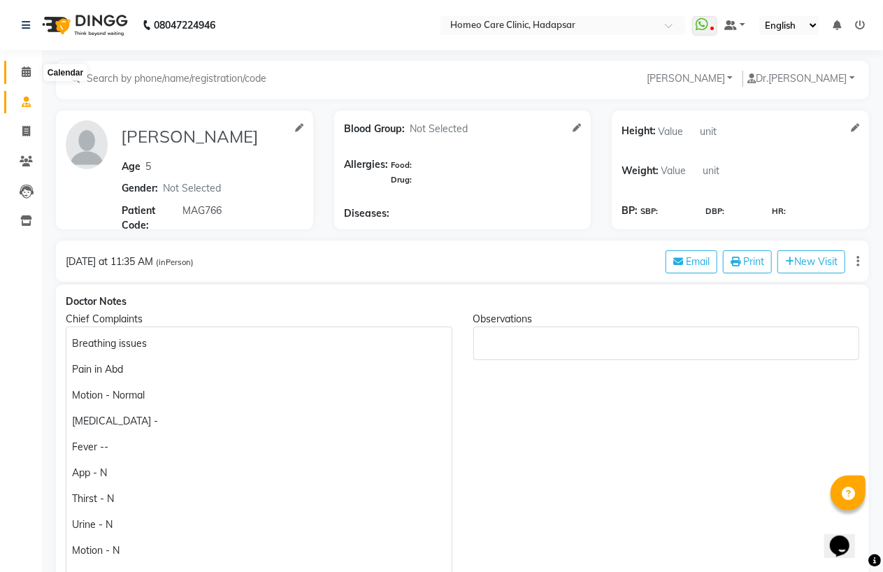
click at [29, 70] on icon at bounding box center [26, 71] width 9 height 10
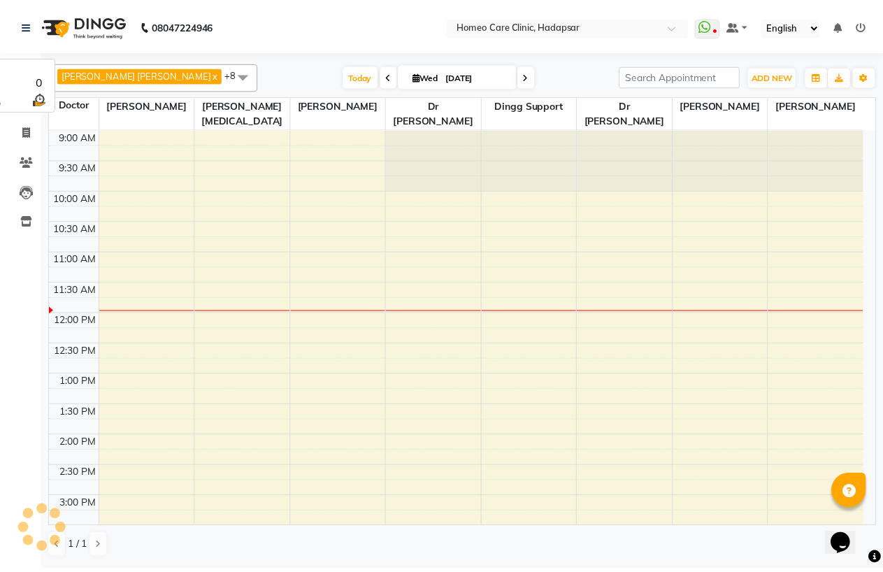
scroll to position [124, 0]
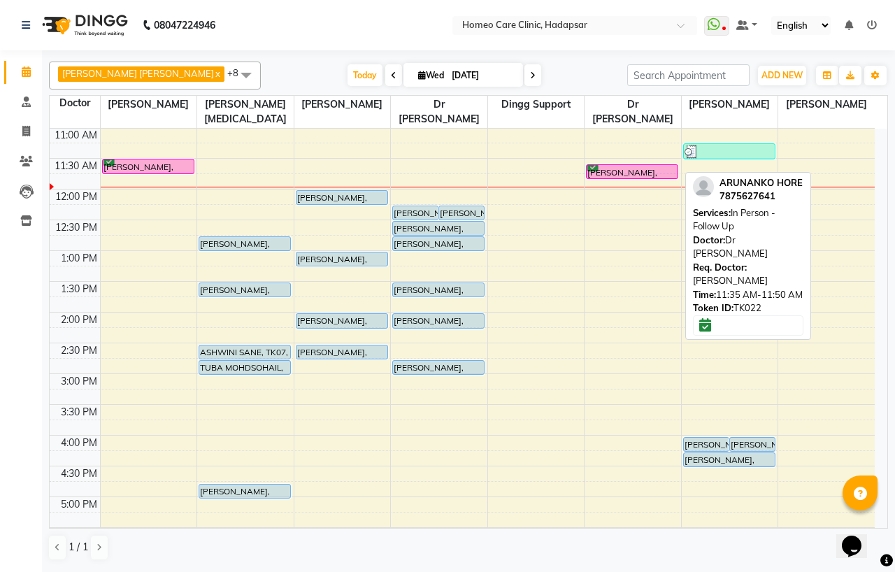
click at [617, 168] on div "[PERSON_NAME], TK22, 11:35 AM-11:50 AM, In Person - Follow Up" at bounding box center [632, 171] width 91 height 13
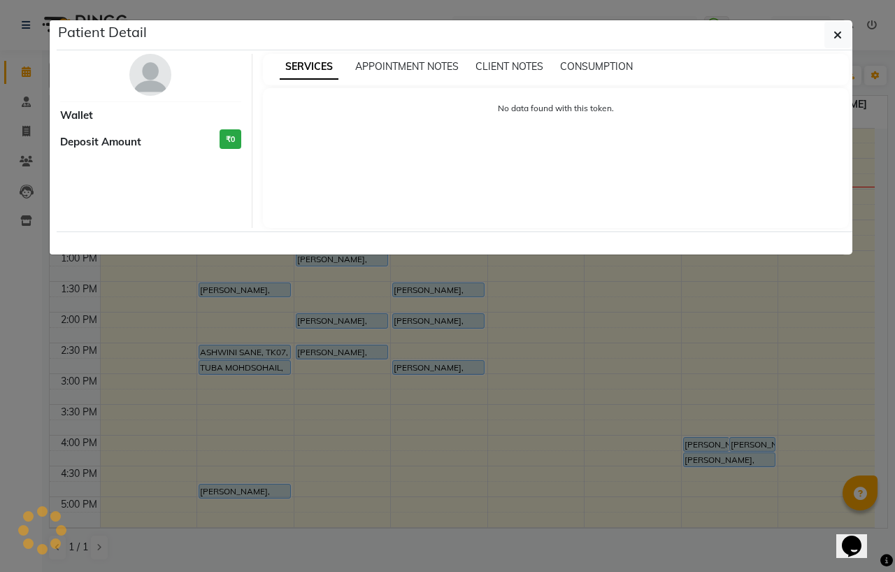
select select "6"
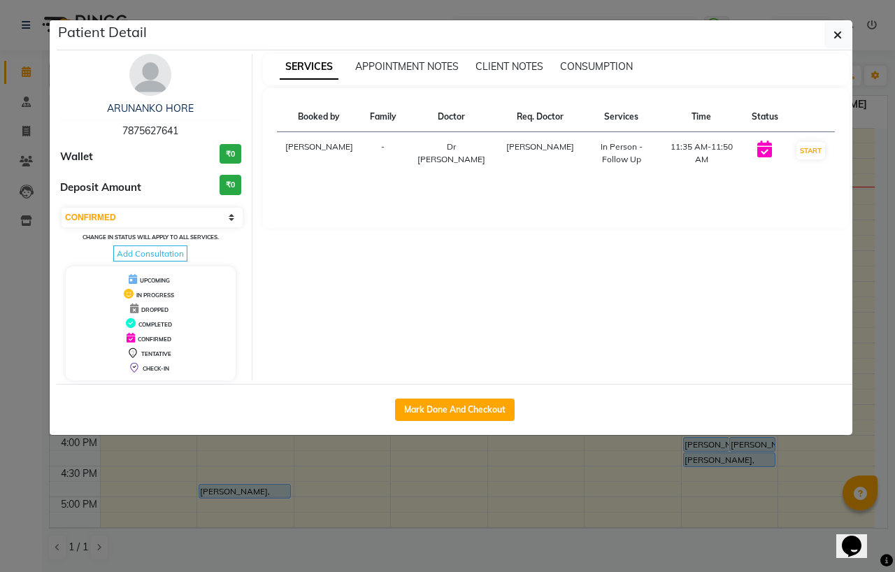
click at [154, 77] on img at bounding box center [150, 75] width 42 height 42
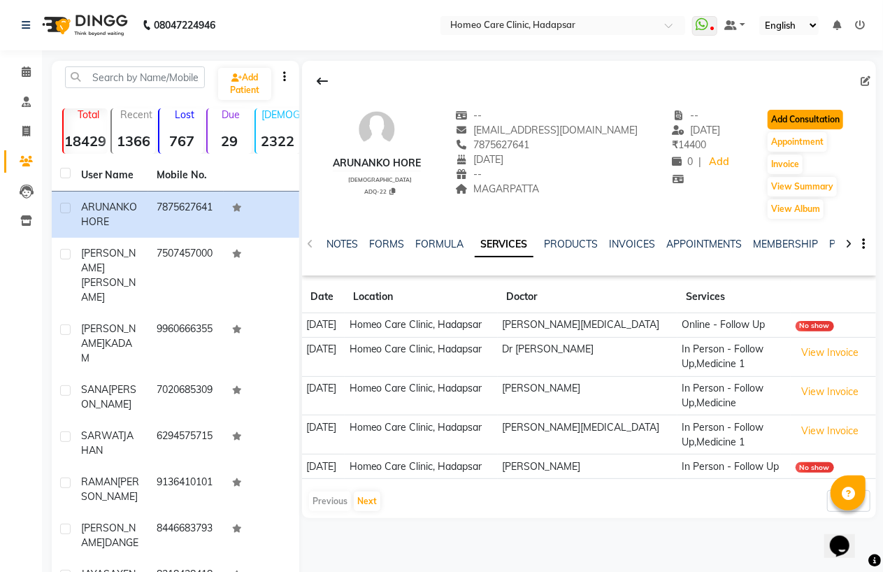
click at [798, 116] on button "Add Consultation" at bounding box center [806, 120] width 76 height 20
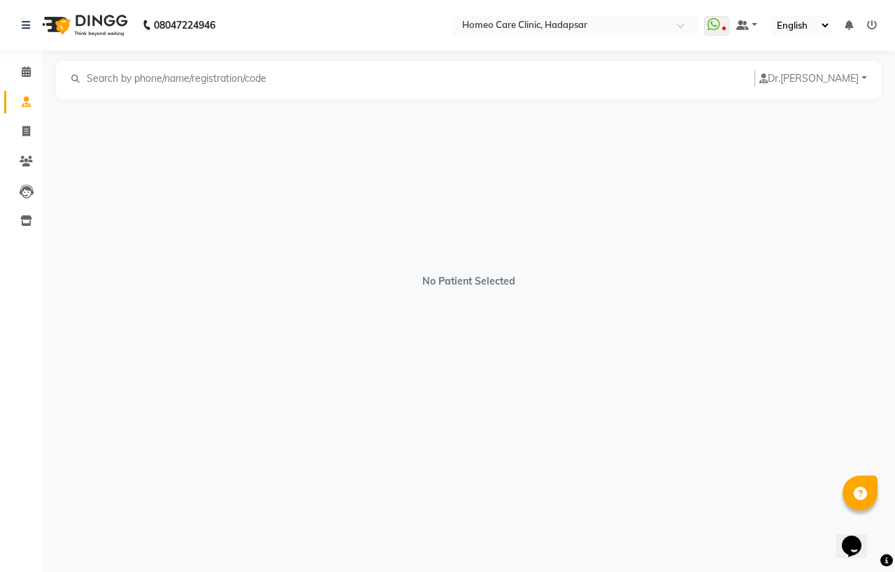
select select "[DEMOGRAPHIC_DATA]"
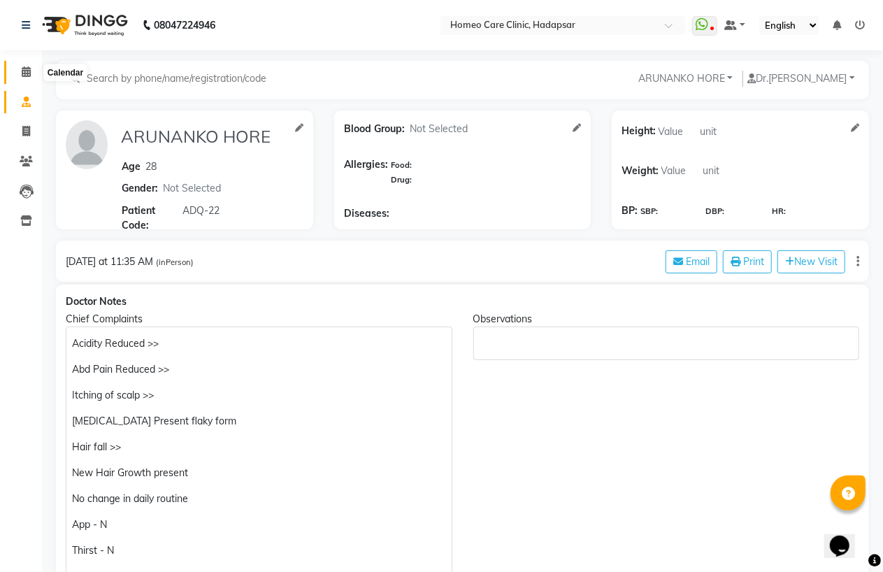
click at [28, 68] on icon at bounding box center [26, 71] width 9 height 10
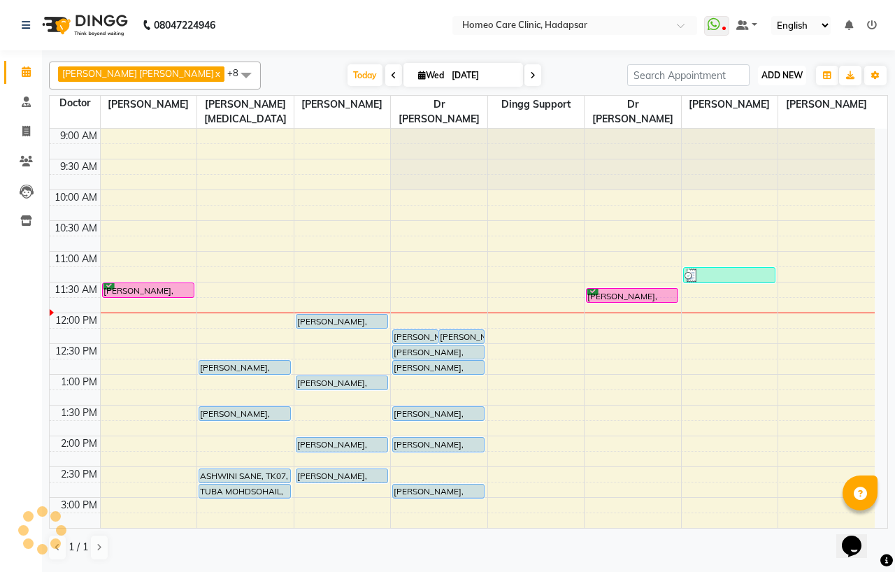
click at [768, 73] on span "ADD NEW" at bounding box center [781, 75] width 41 height 10
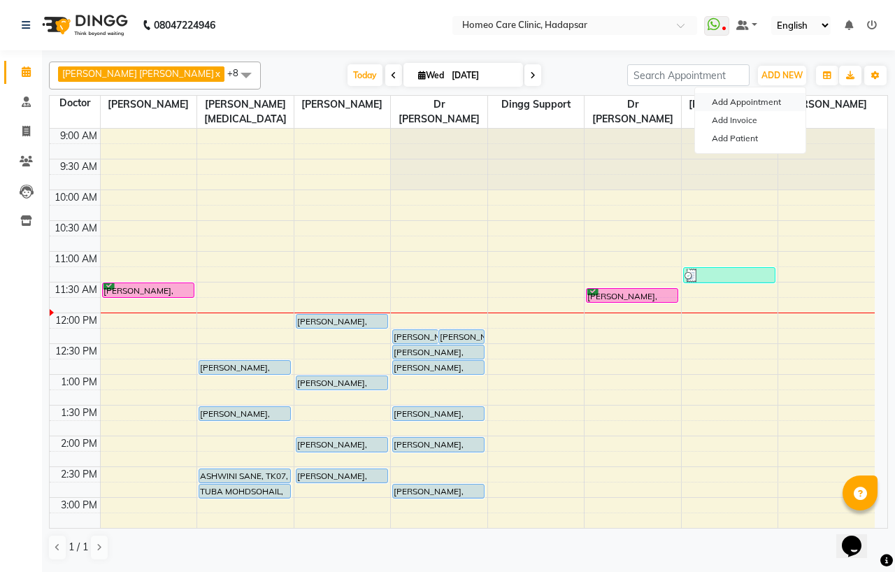
click at [768, 102] on button "Add Appointment" at bounding box center [750, 102] width 110 height 18
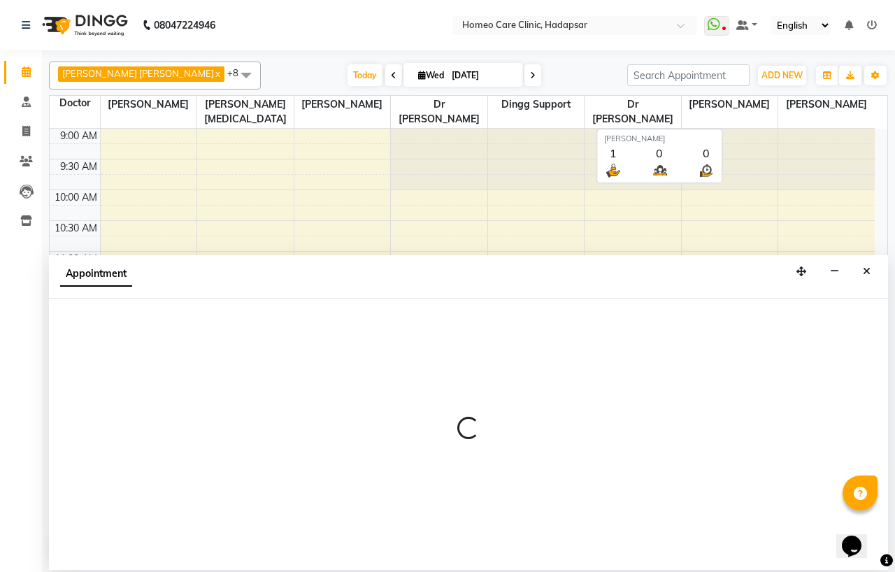
select select "600"
select select "tentative"
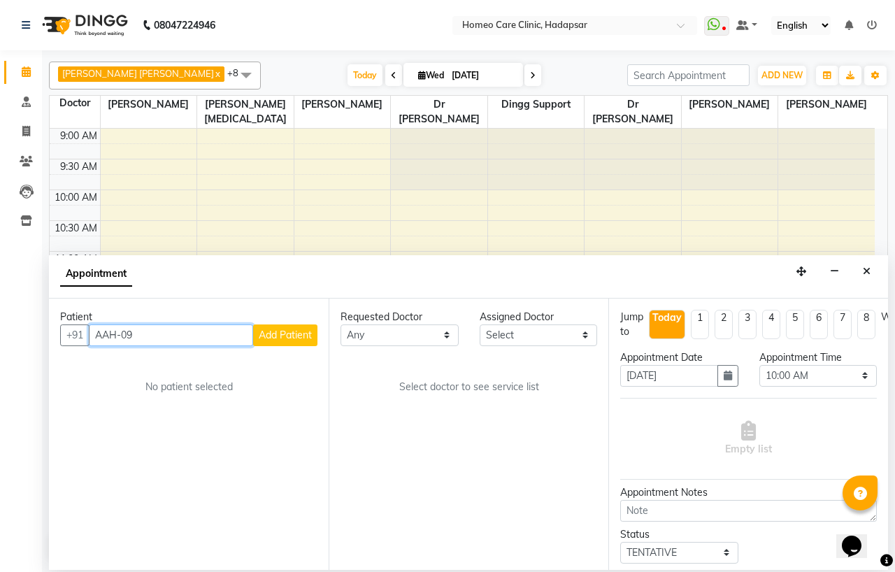
drag, startPoint x: 157, startPoint y: 336, endPoint x: 144, endPoint y: 331, distance: 14.2
click at [144, 331] on input "AAH-09" at bounding box center [171, 335] width 164 height 22
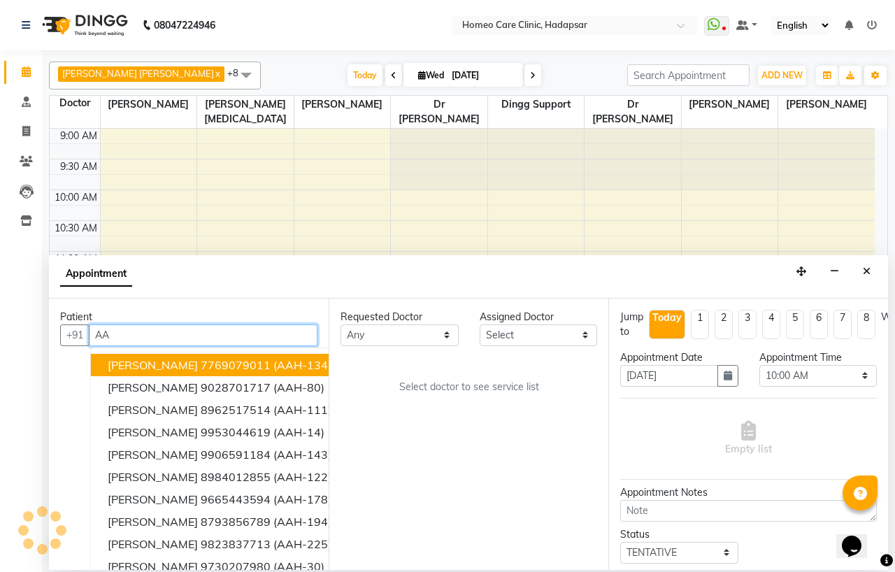
type input "A"
click at [144, 331] on input "text" at bounding box center [203, 335] width 229 height 22
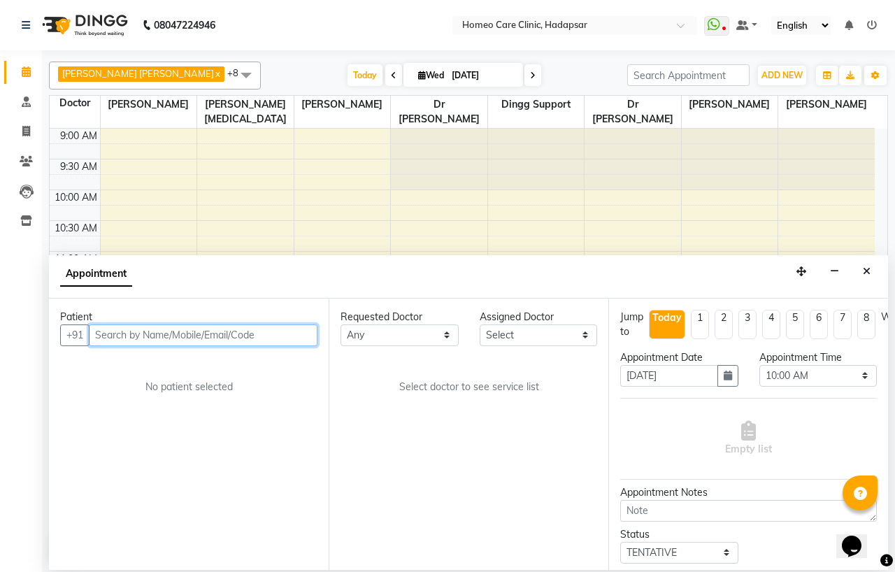
paste input "9823872446"
type input "9823872446"
drag, startPoint x: 171, startPoint y: 331, endPoint x: 76, endPoint y: 340, distance: 96.2
click at [76, 340] on div "[PHONE_NUMBER] Add Patient" at bounding box center [188, 335] width 257 height 22
paste input "AAH-09"
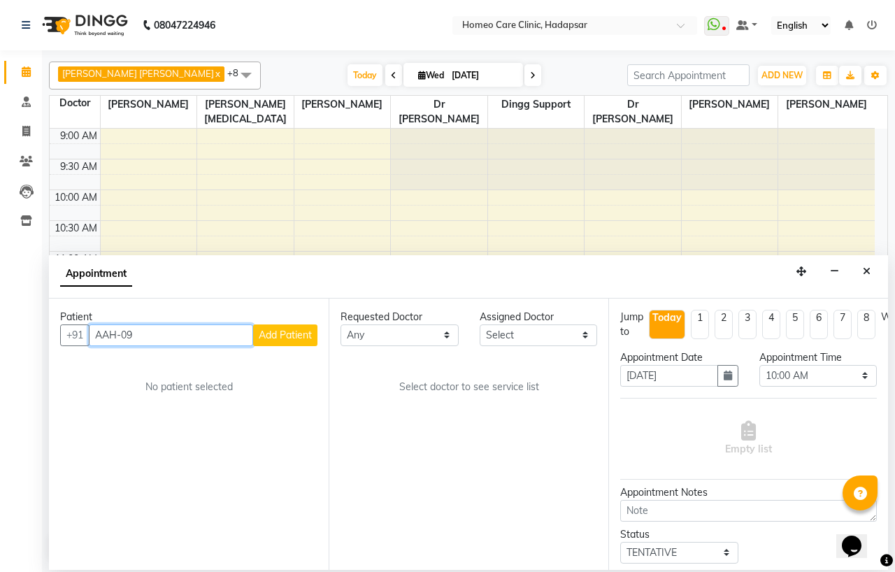
type input "AAH-09"
click at [27, 161] on icon at bounding box center [26, 161] width 13 height 10
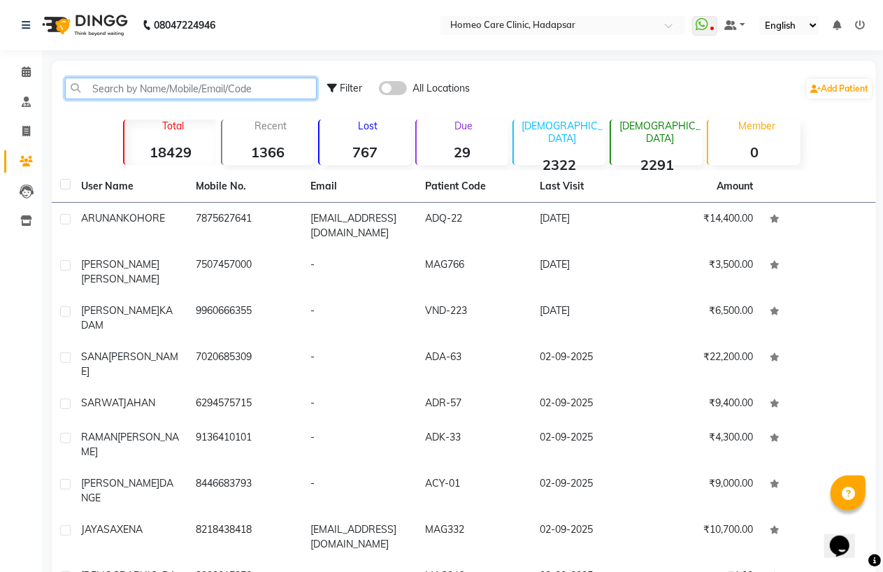
click at [122, 88] on input "text" at bounding box center [191, 89] width 252 height 22
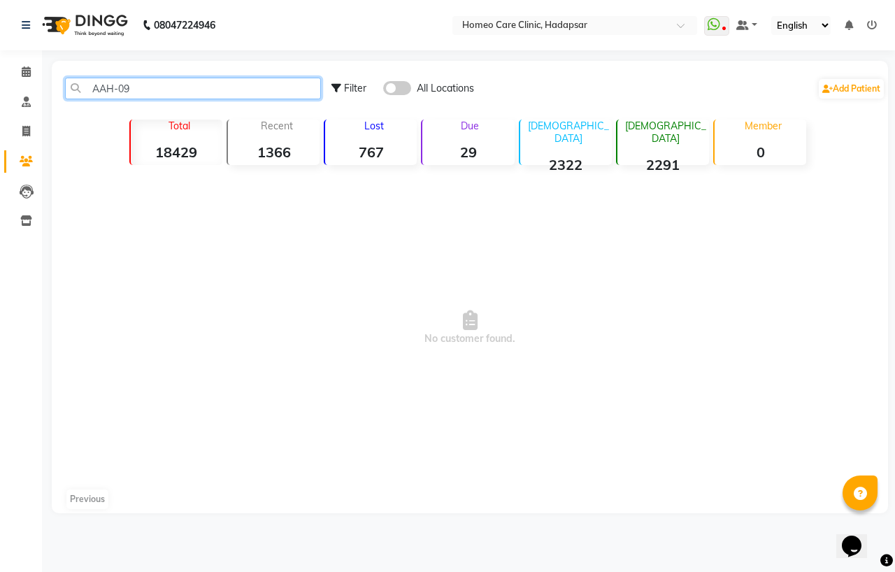
type input "AAH-09"
click at [20, 64] on span at bounding box center [26, 72] width 24 height 16
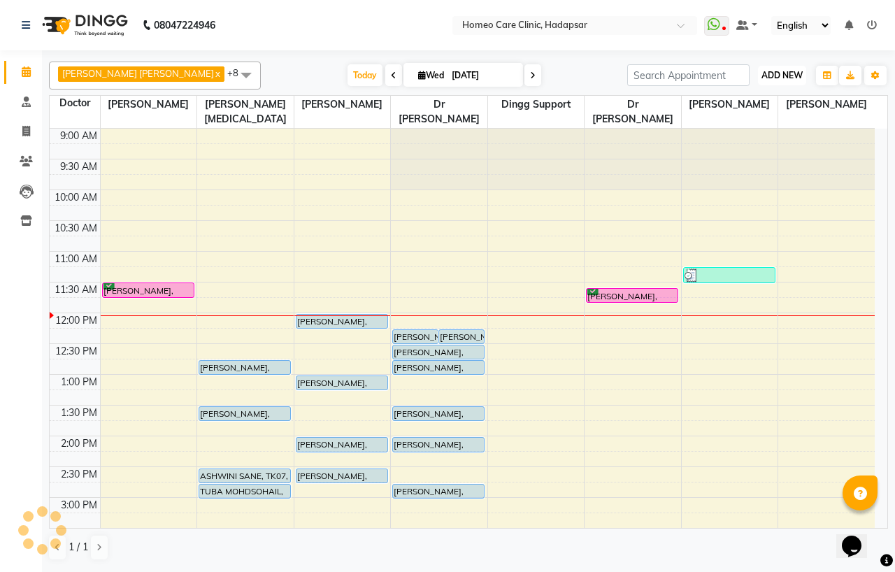
click at [778, 72] on span "ADD NEW" at bounding box center [781, 75] width 41 height 10
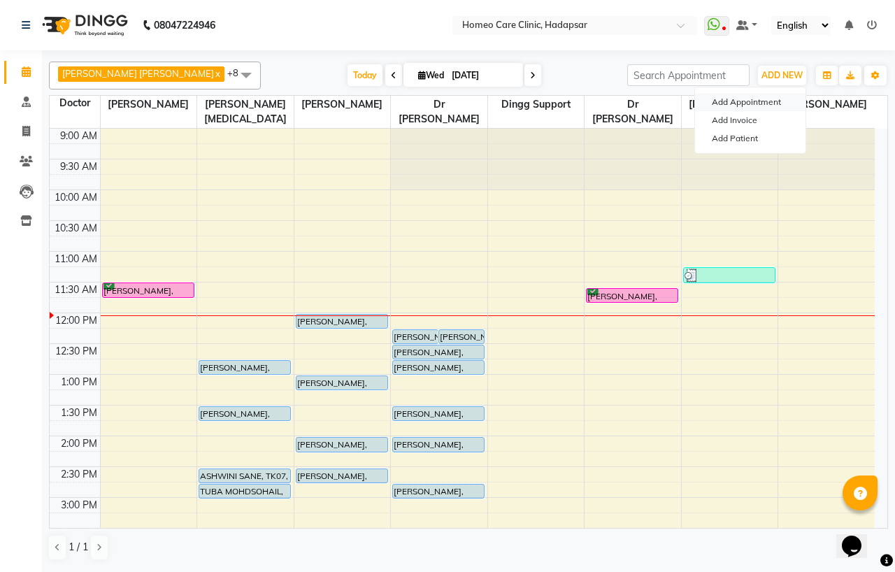
click at [759, 100] on button "Add Appointment" at bounding box center [750, 102] width 110 height 18
select select "tentative"
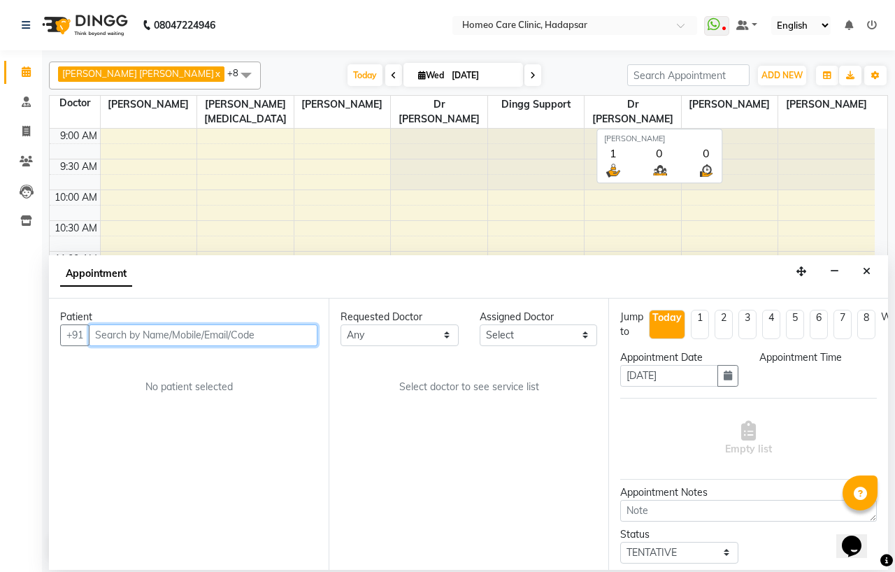
select select "600"
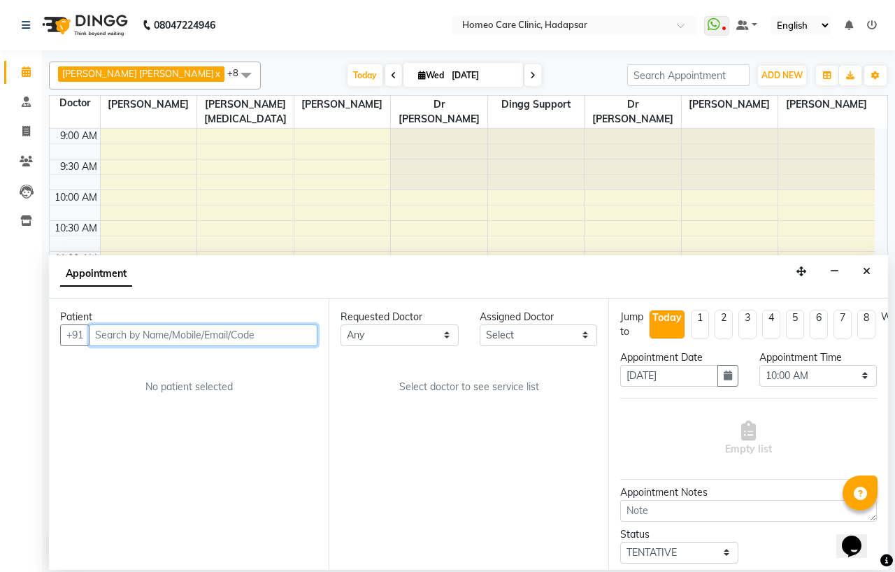
paste input "9823872546"
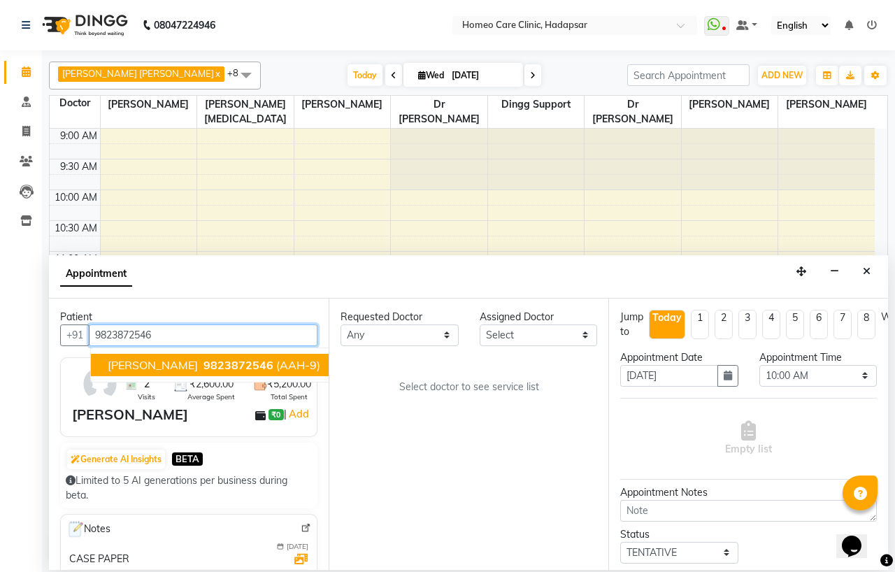
click at [253, 360] on span "9823872546" at bounding box center [238, 365] width 70 height 14
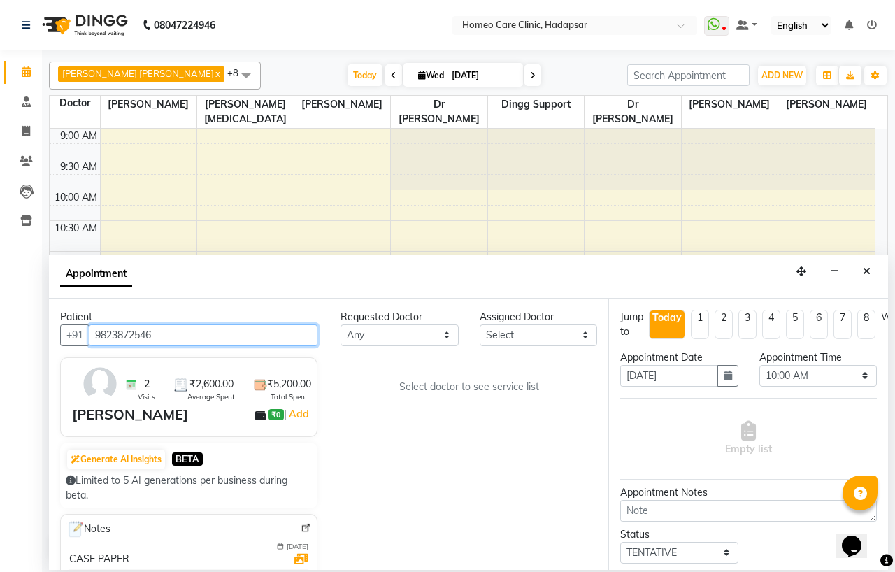
type input "9823872546"
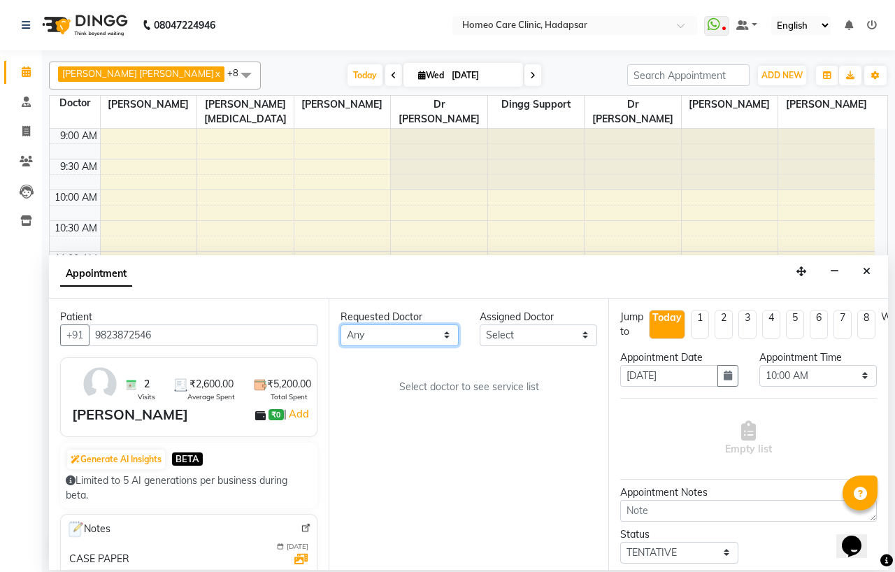
click at [403, 327] on select "Any Dingg Support [PERSON_NAME] [PERSON_NAME] [PERSON_NAME] [PERSON_NAME] [PERS…" at bounding box center [400, 335] width 118 height 22
select select "65961"
click at [341, 324] on select "Any Dingg Support [PERSON_NAME] [PERSON_NAME] [PERSON_NAME] [PERSON_NAME] [PERS…" at bounding box center [400, 335] width 118 height 22
select select "65961"
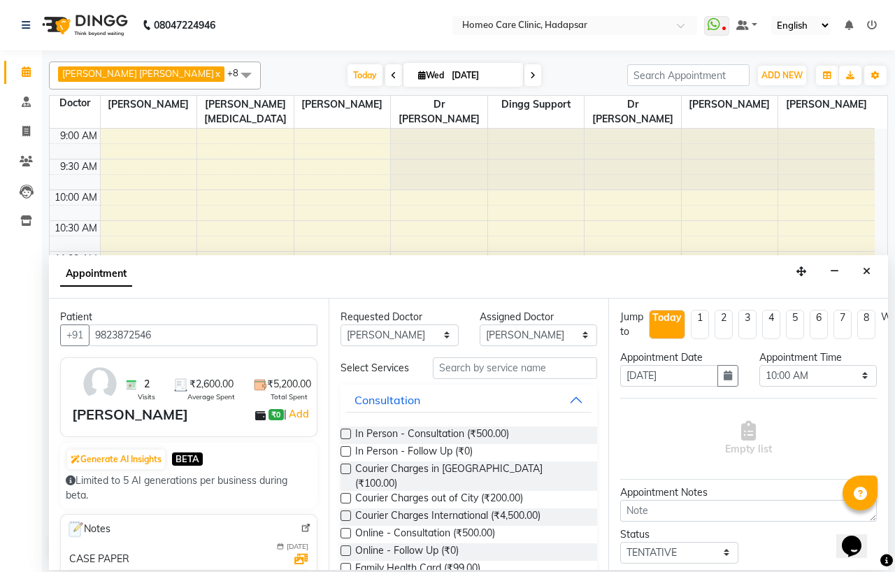
click at [343, 457] on label at bounding box center [346, 451] width 10 height 10
click at [343, 457] on input "checkbox" at bounding box center [345, 452] width 9 height 9
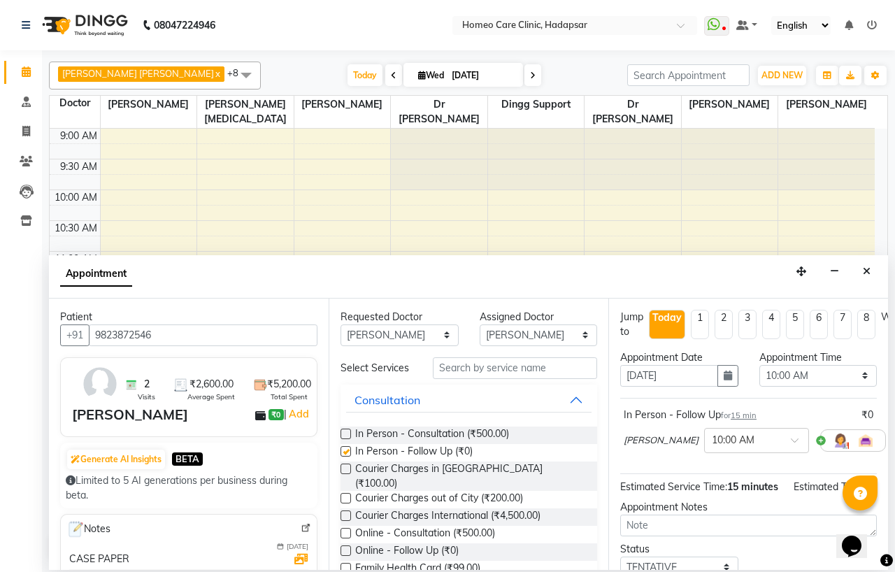
checkbox input "false"
click at [797, 380] on select "Select 10:00 AM 10:05 AM 10:10 AM 10:15 AM 10:20 AM 10:25 AM 10:30 AM 10:35 AM …" at bounding box center [818, 376] width 118 height 22
select select "725"
click at [759, 365] on select "Select 10:00 AM 10:05 AM 10:10 AM 10:15 AM 10:20 AM 10:25 AM 10:30 AM 10:35 AM …" at bounding box center [818, 376] width 118 height 22
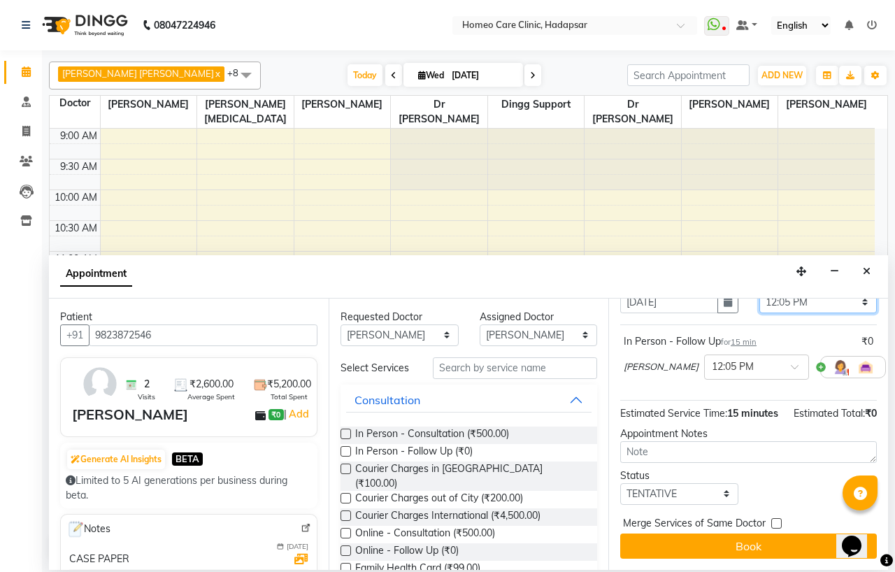
scroll to position [102, 0]
click at [668, 483] on select "Select TENTATIVE CONFIRM CHECK-IN UPCOMING" at bounding box center [679, 494] width 118 height 22
select select "confirm booking"
click at [620, 483] on select "Select TENTATIVE CONFIRM CHECK-IN UPCOMING" at bounding box center [679, 494] width 118 height 22
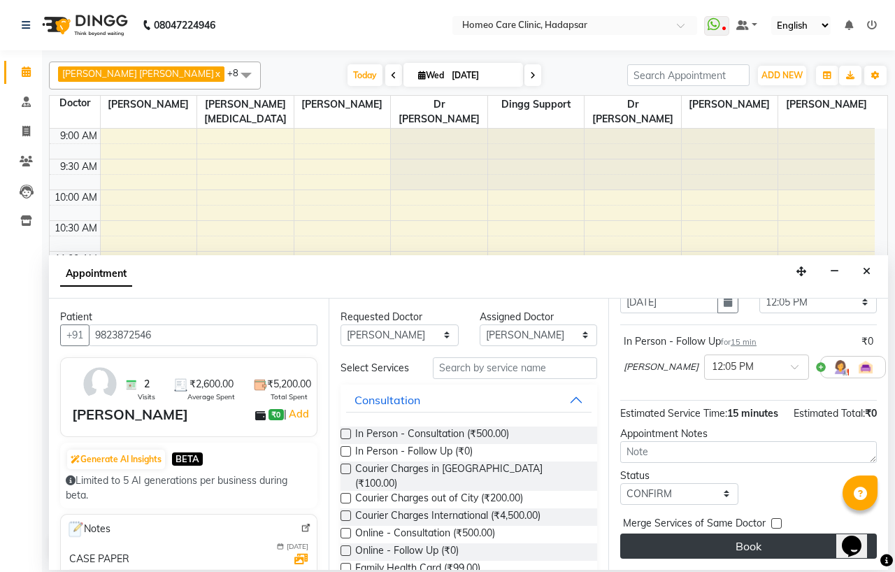
click at [692, 534] on button "Book" at bounding box center [748, 546] width 257 height 25
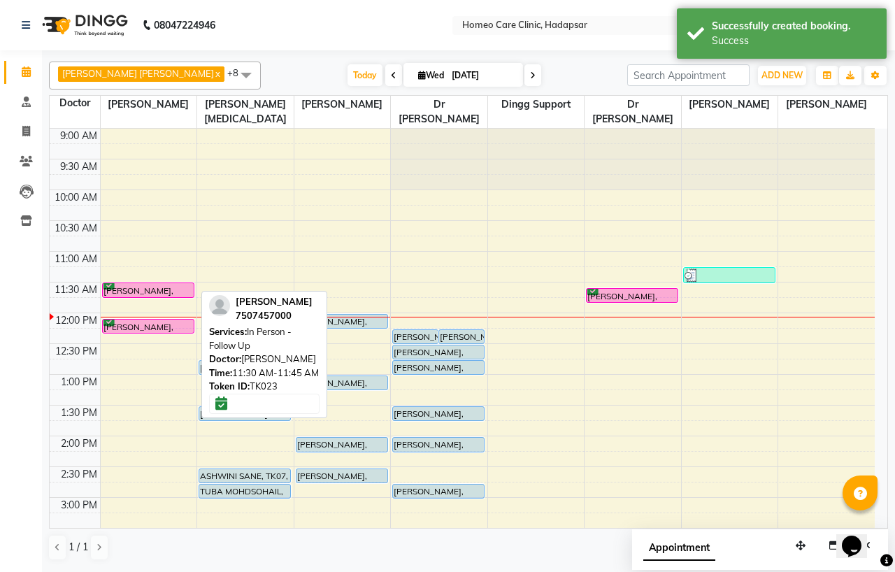
click at [145, 288] on div "[PERSON_NAME], TK23, 11:30 AM-11:45 AM, In Person - Follow Up" at bounding box center [148, 290] width 91 height 14
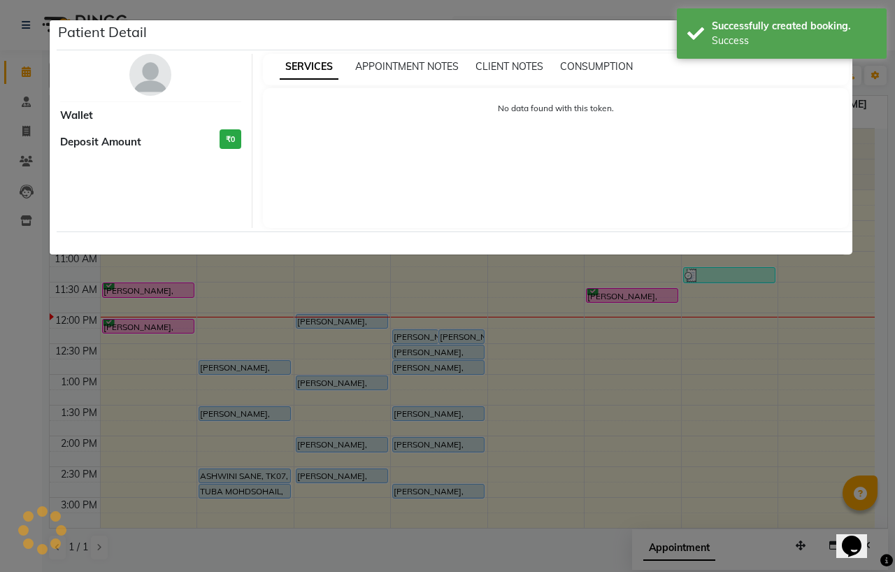
select select "6"
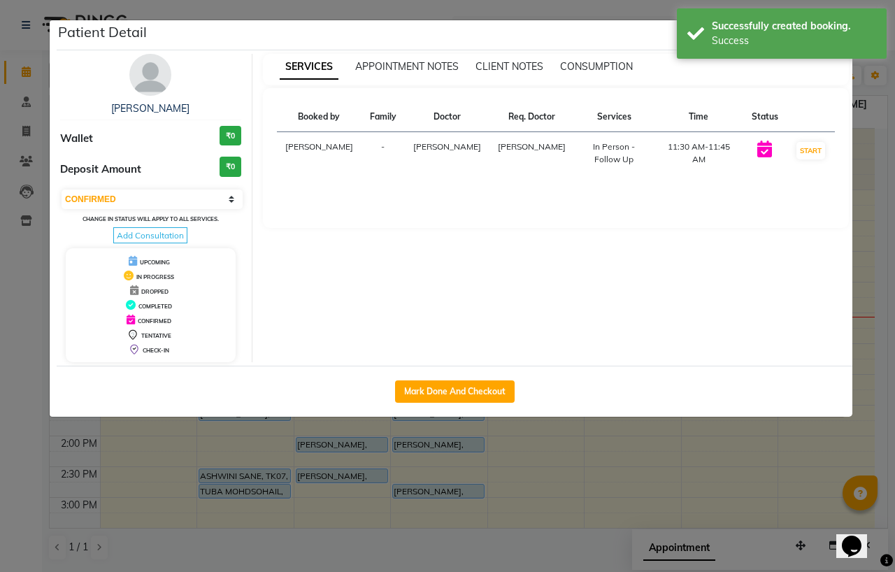
click at [444, 408] on div "Mark Done And Checkout" at bounding box center [455, 391] width 796 height 51
click at [441, 393] on button "Mark Done And Checkout" at bounding box center [455, 391] width 120 height 22
select select "service"
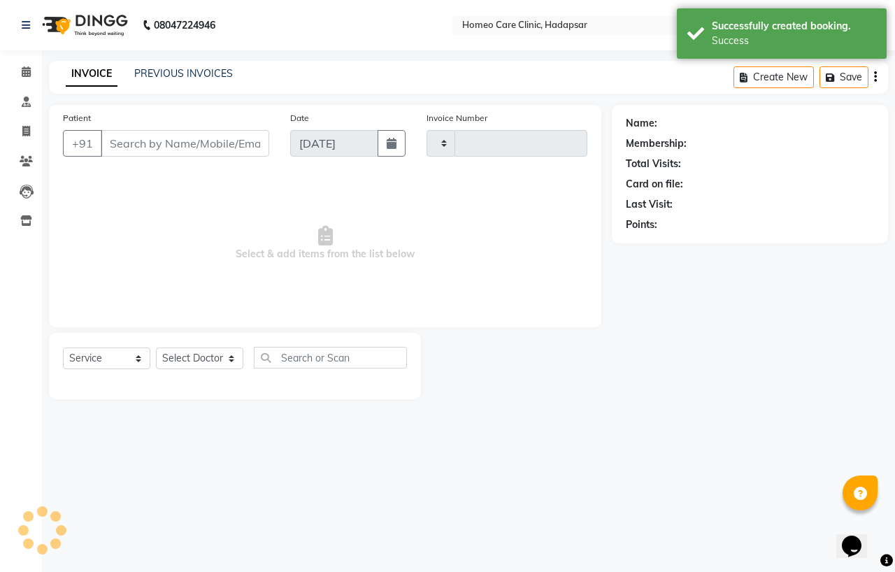
type input "2969"
select select "7485"
type input "7507457000"
select select "65961"
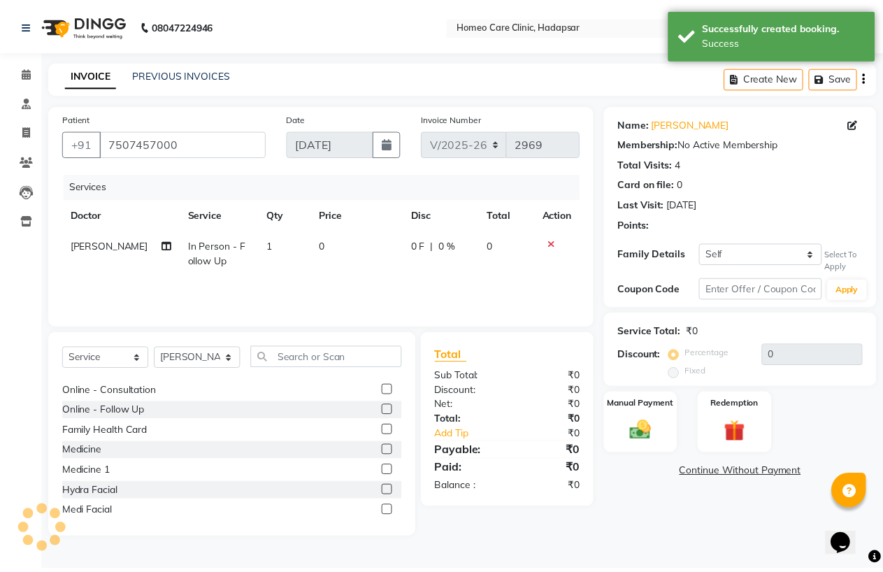
scroll to position [155, 0]
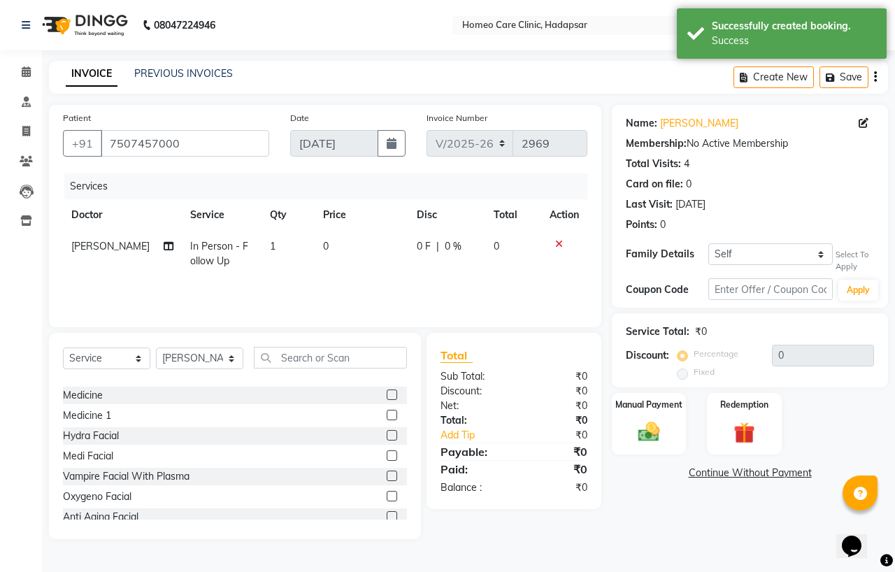
click at [387, 394] on label at bounding box center [392, 394] width 10 height 10
click at [387, 394] on input "checkbox" at bounding box center [391, 395] width 9 height 9
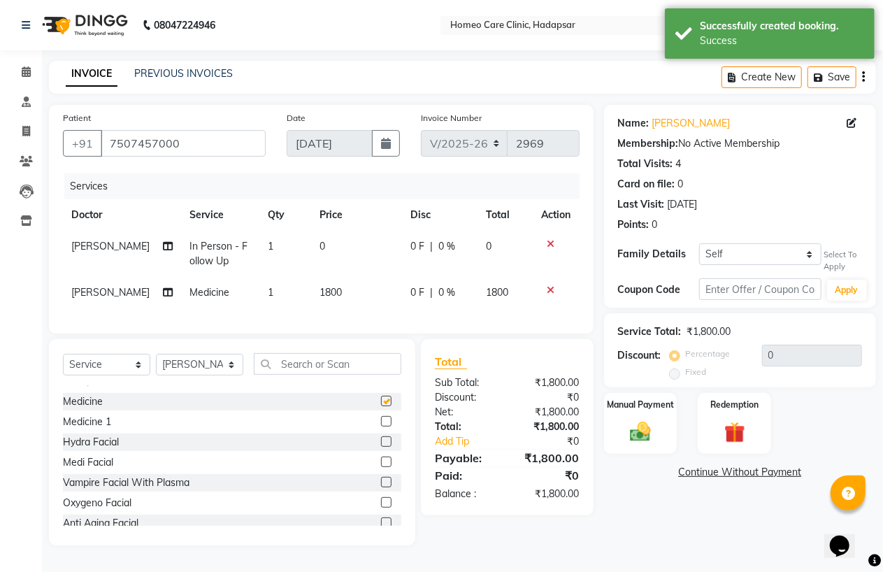
checkbox input "false"
click at [322, 291] on span "1800" at bounding box center [331, 292] width 22 height 13
select select "65961"
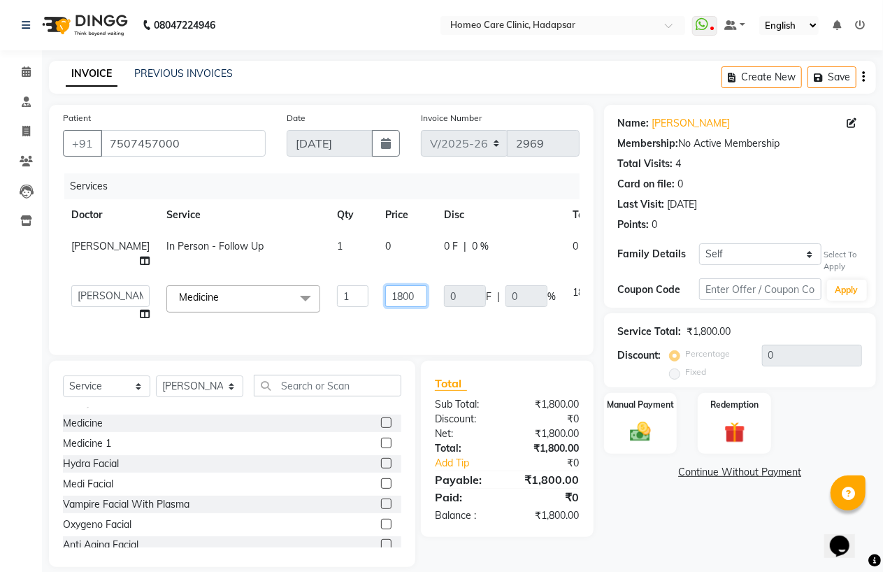
click at [385, 307] on input "1800" at bounding box center [406, 296] width 42 height 22
type input "600"
click at [676, 522] on div "Name: [PERSON_NAME] Membership: No Active Membership Total Visits: 4 Card on fi…" at bounding box center [745, 336] width 282 height 462
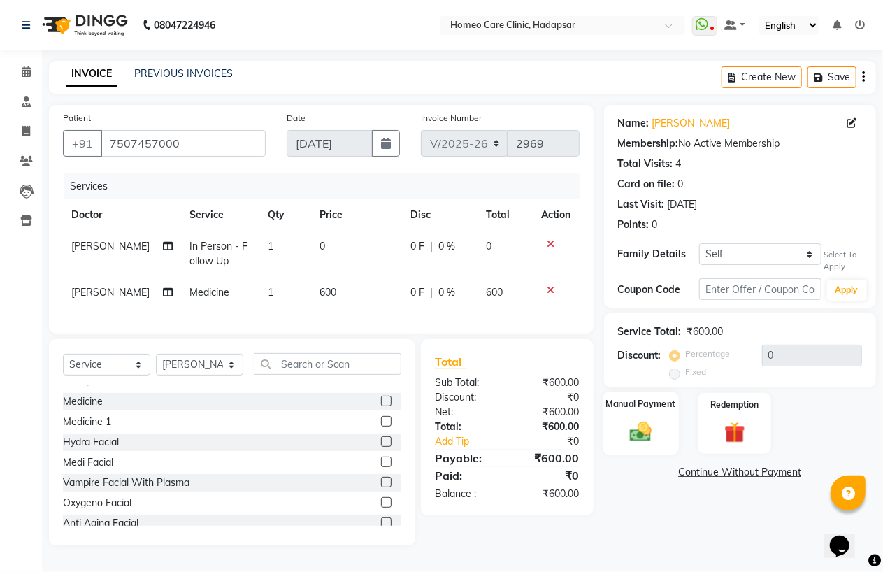
click at [634, 432] on img at bounding box center [641, 432] width 36 height 25
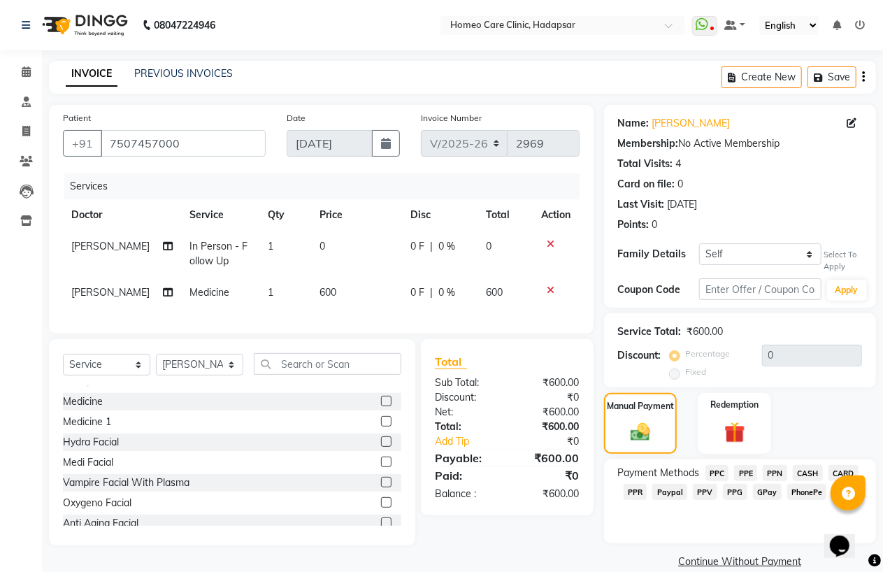
click at [797, 488] on span "PhonePe" at bounding box center [807, 492] width 40 height 16
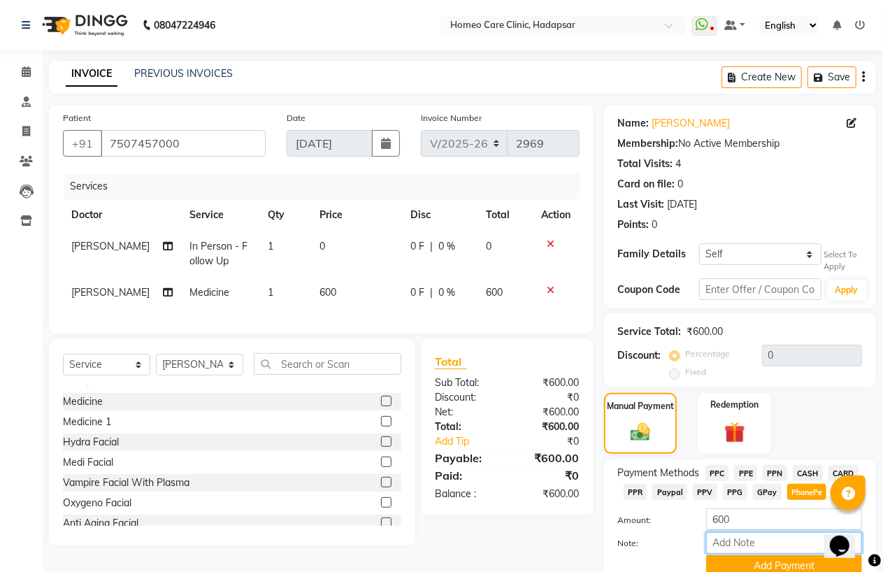
drag, startPoint x: 724, startPoint y: 544, endPoint x: 735, endPoint y: 534, distance: 14.8
click at [724, 544] on input "Note:" at bounding box center [784, 543] width 156 height 22
type input "PPF"
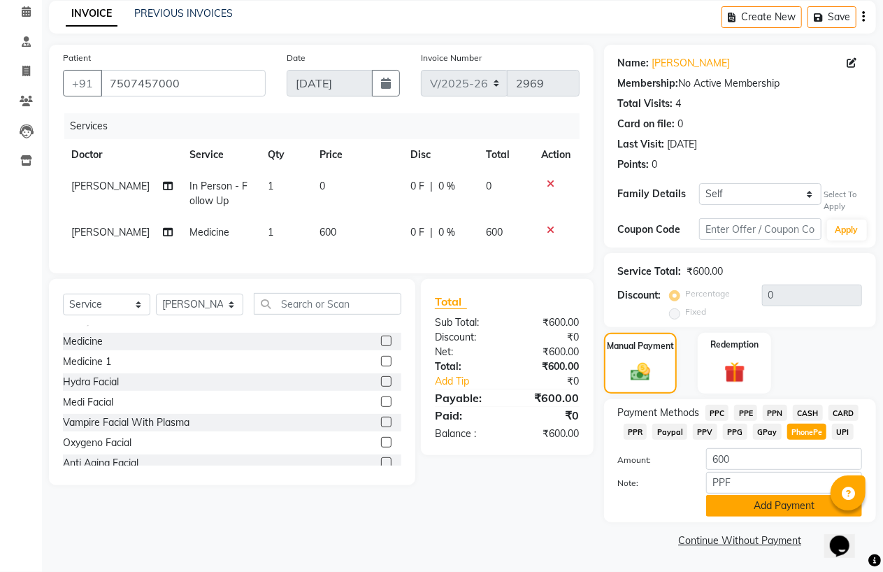
click at [762, 501] on button "Add Payment" at bounding box center [784, 506] width 156 height 22
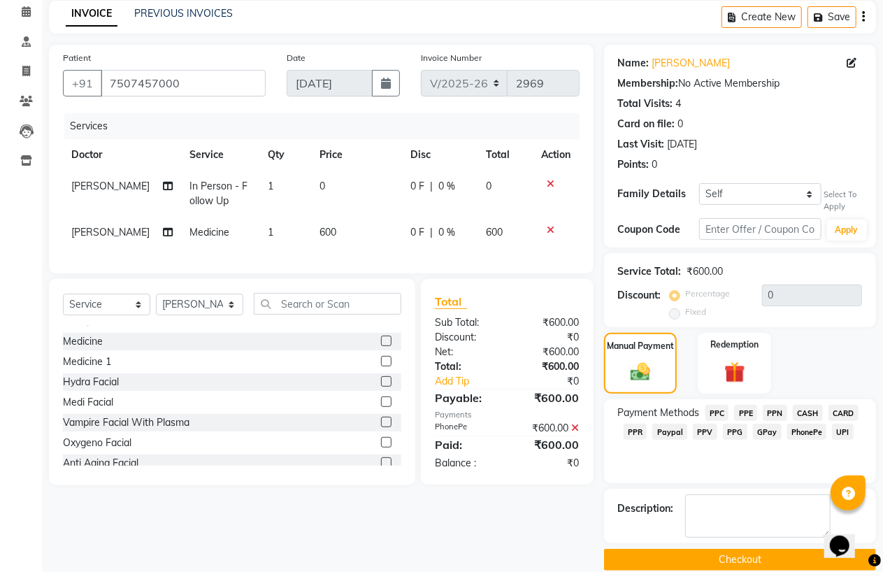
scroll to position [80, 0]
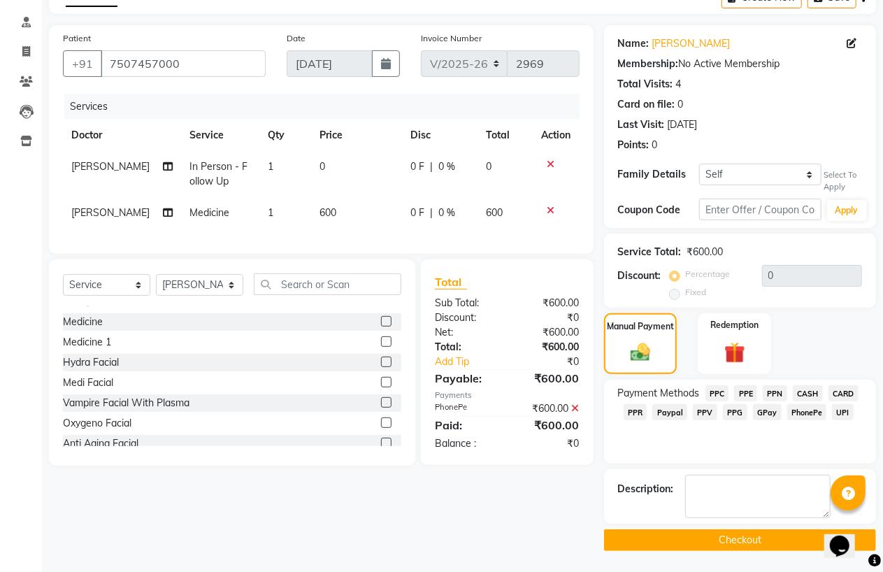
click at [743, 544] on button "Checkout" at bounding box center [740, 540] width 272 height 22
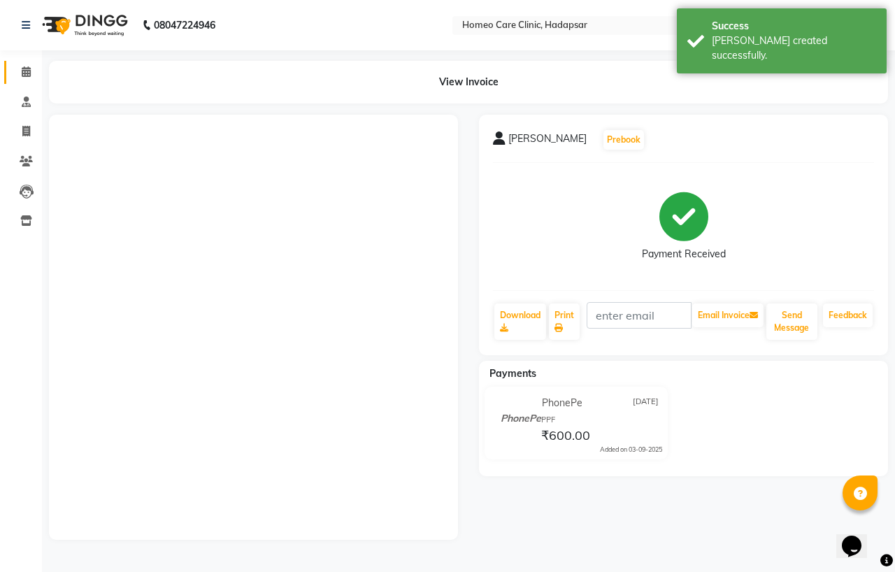
drag, startPoint x: 26, startPoint y: 58, endPoint x: 29, endPoint y: 65, distance: 7.8
click at [29, 65] on li "Calendar" at bounding box center [21, 72] width 42 height 30
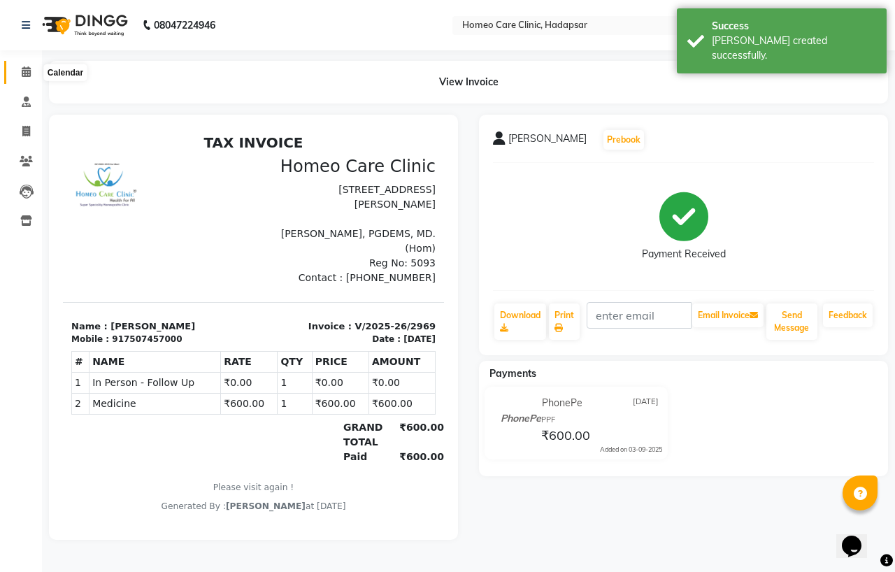
click at [24, 73] on icon at bounding box center [26, 71] width 9 height 10
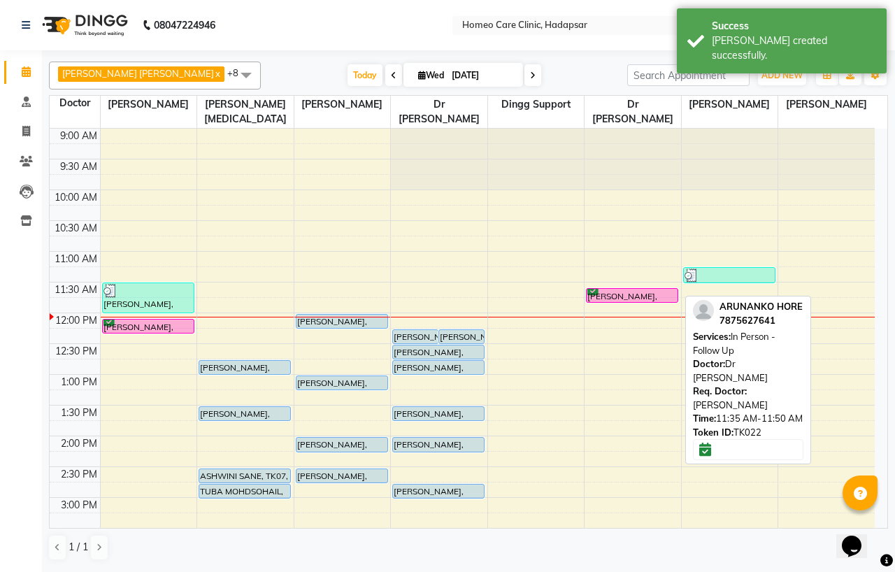
click at [606, 296] on div "[PERSON_NAME], TK22, 11:35 AM-11:50 AM, In Person - Follow Up" at bounding box center [632, 295] width 91 height 13
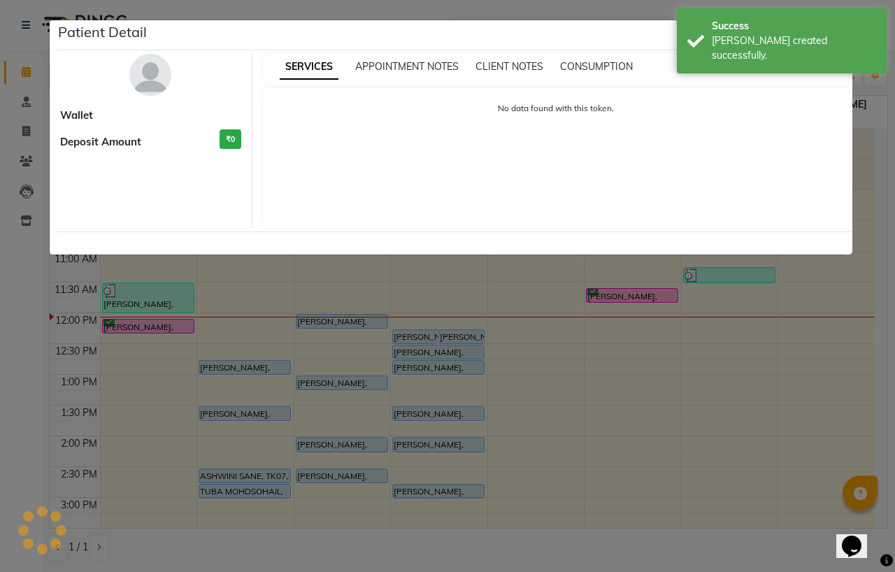
select select "6"
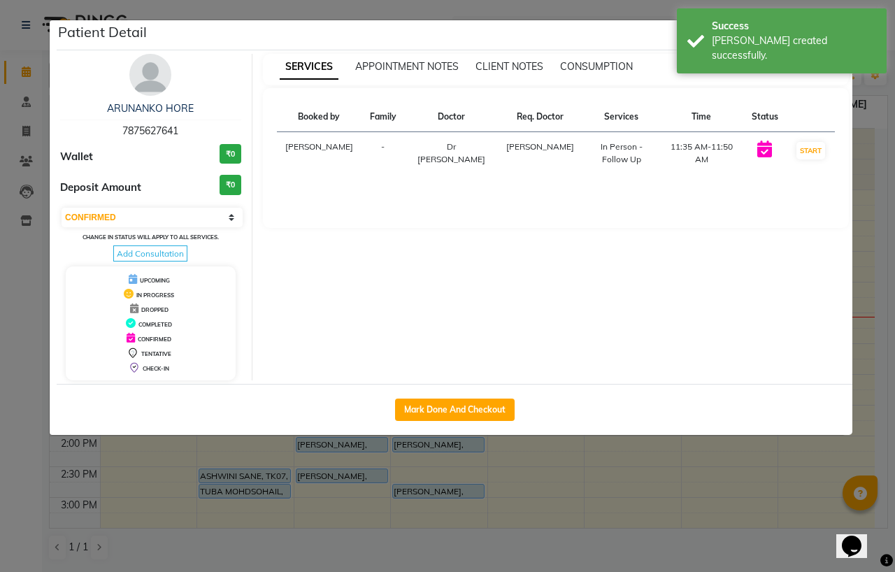
click at [674, 484] on ngb-modal-window "Patient Detail ARUNANKO HORE 7875627641 Wallet ₹0 Deposit Amount ₹0 Select IN S…" at bounding box center [447, 286] width 895 height 572
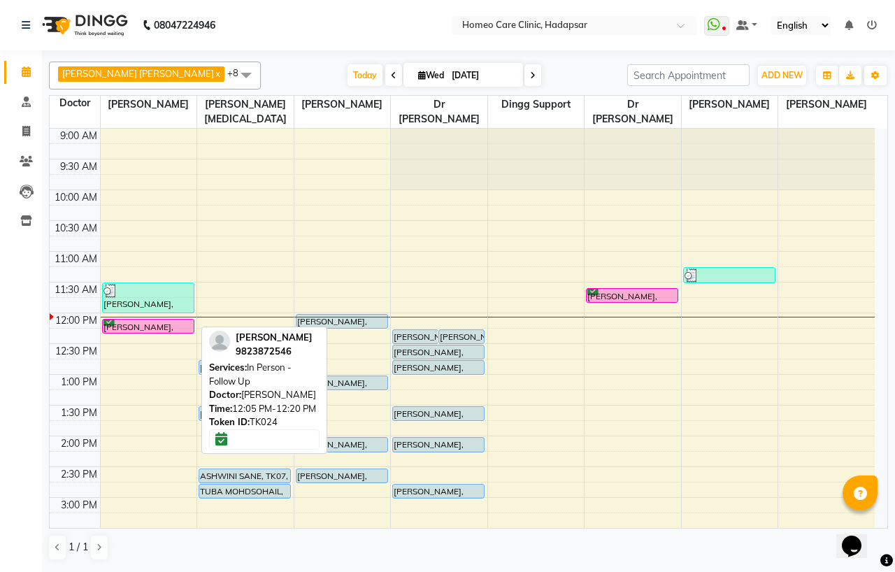
click at [166, 320] on div at bounding box center [148, 320] width 90 height 1
select select "6"
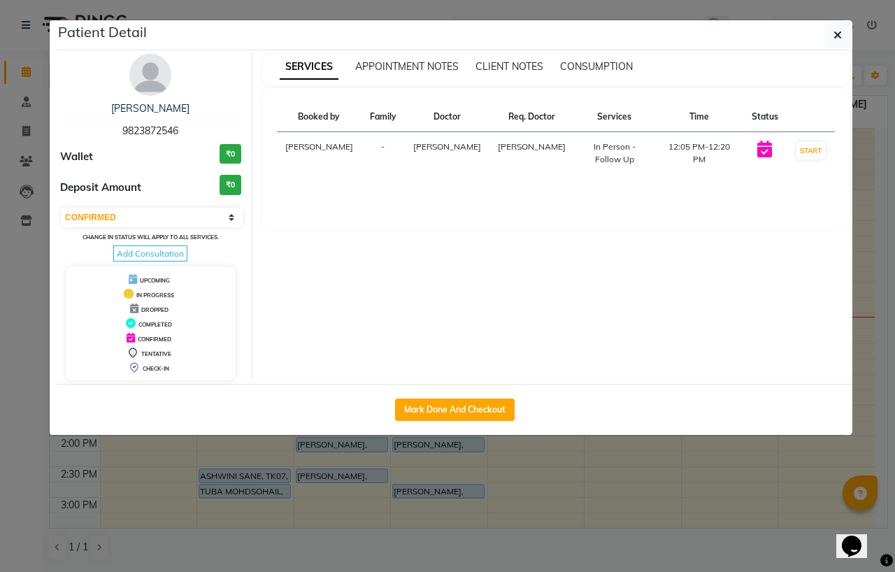
click at [159, 82] on img at bounding box center [150, 75] width 42 height 42
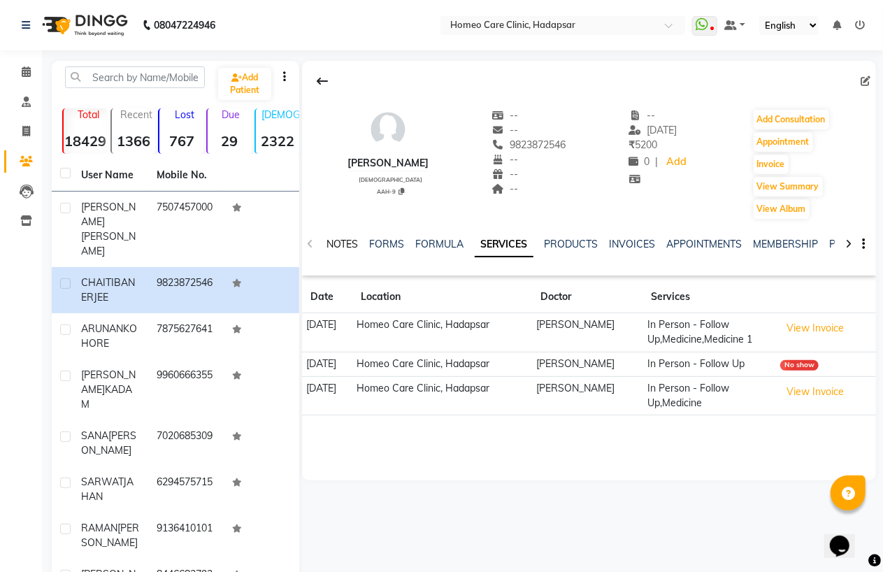
click at [343, 242] on link "NOTES" at bounding box center [342, 244] width 31 height 13
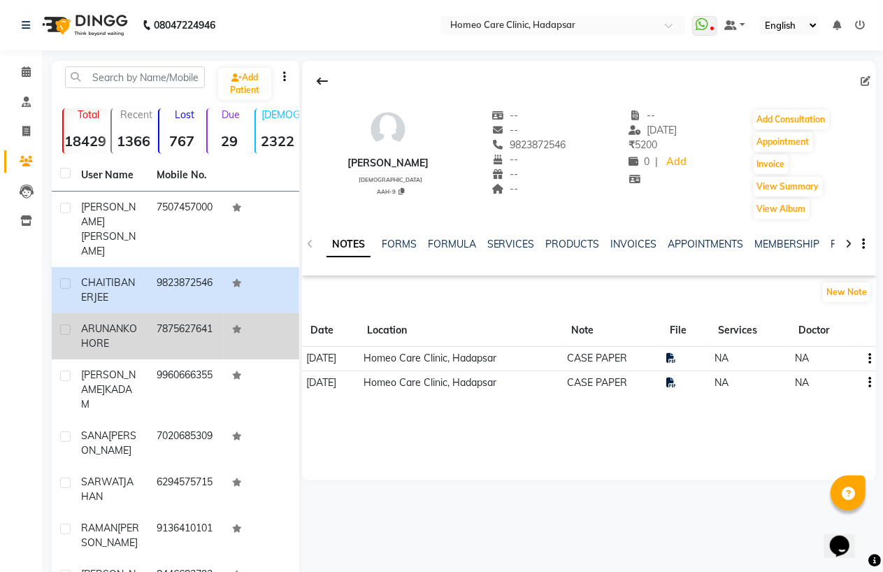
click at [134, 322] on td "ARUNANKO HORE" at bounding box center [111, 336] width 76 height 46
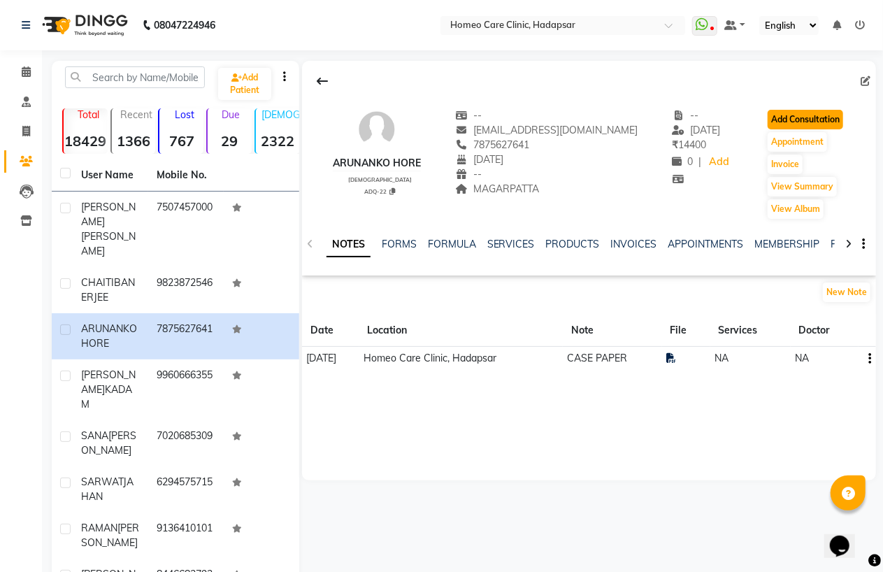
click at [808, 120] on button "Add Consultation" at bounding box center [806, 120] width 76 height 20
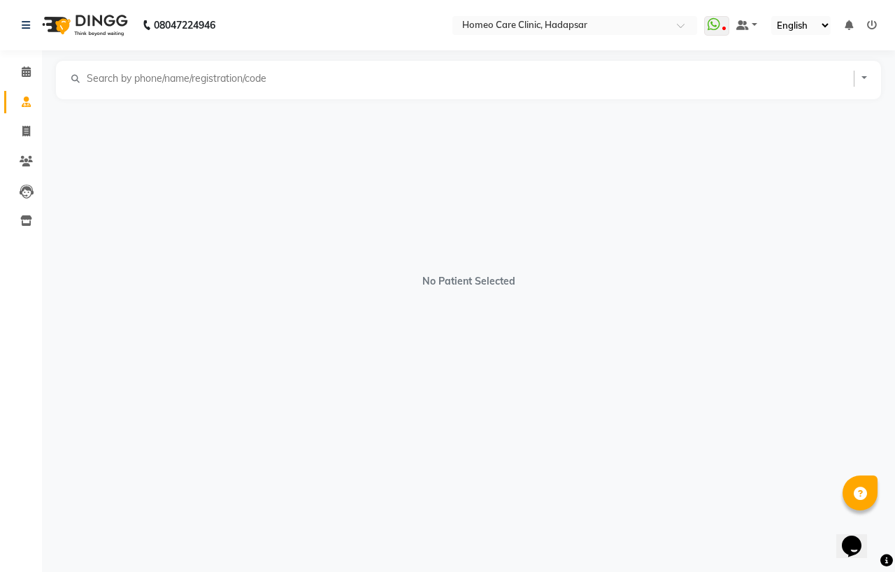
select select "[DEMOGRAPHIC_DATA]"
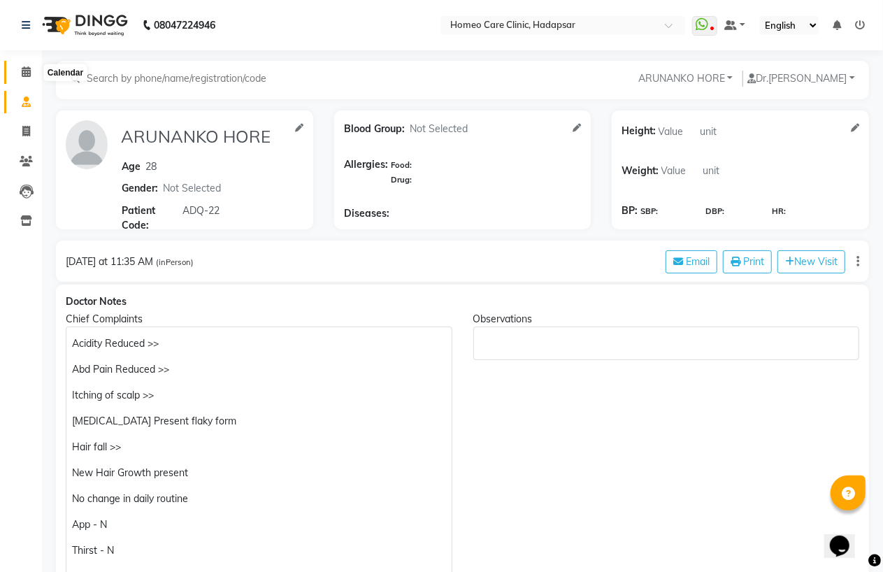
click at [22, 65] on span at bounding box center [26, 72] width 24 height 16
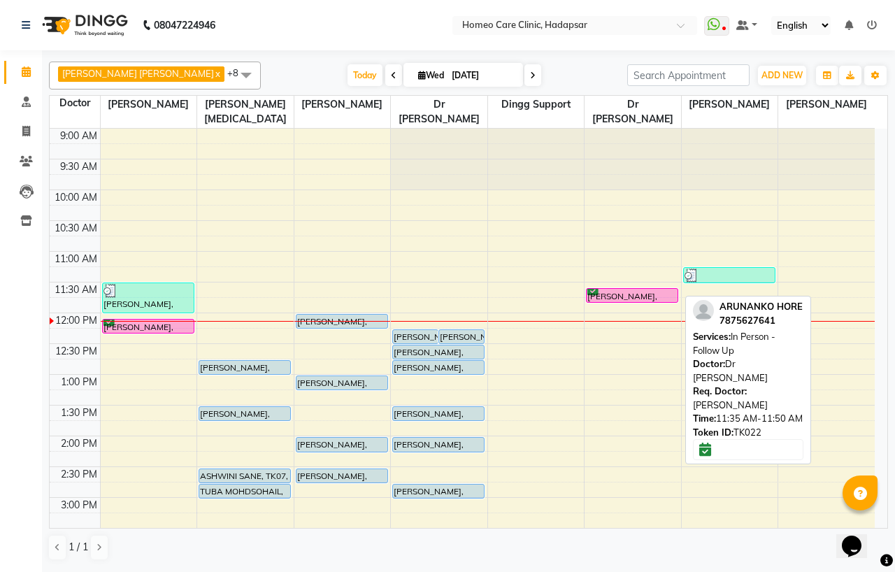
click at [631, 292] on div "[PERSON_NAME], TK22, 11:35 AM-11:50 AM, In Person - Follow Up" at bounding box center [632, 295] width 91 height 13
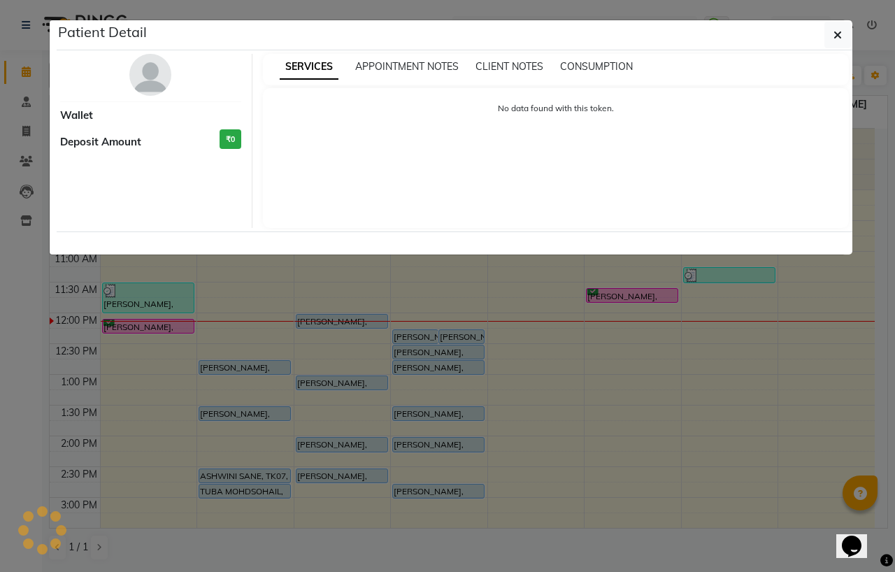
select select "6"
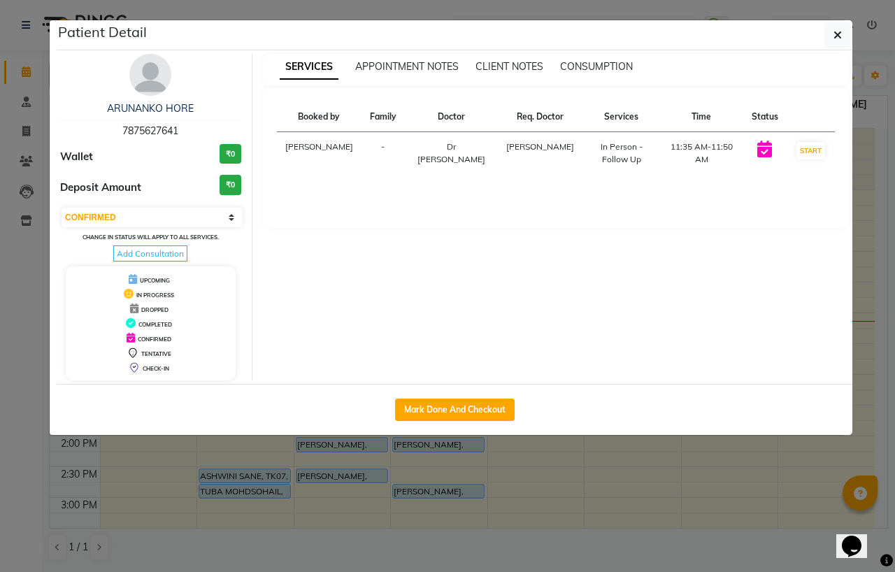
click at [144, 78] on img at bounding box center [150, 75] width 42 height 42
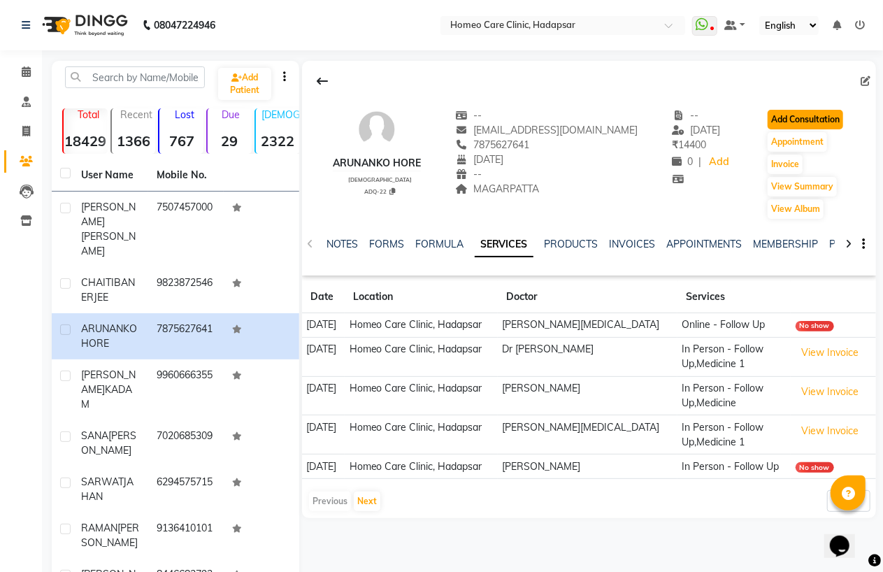
click at [794, 115] on button "Add Consultation" at bounding box center [806, 120] width 76 height 20
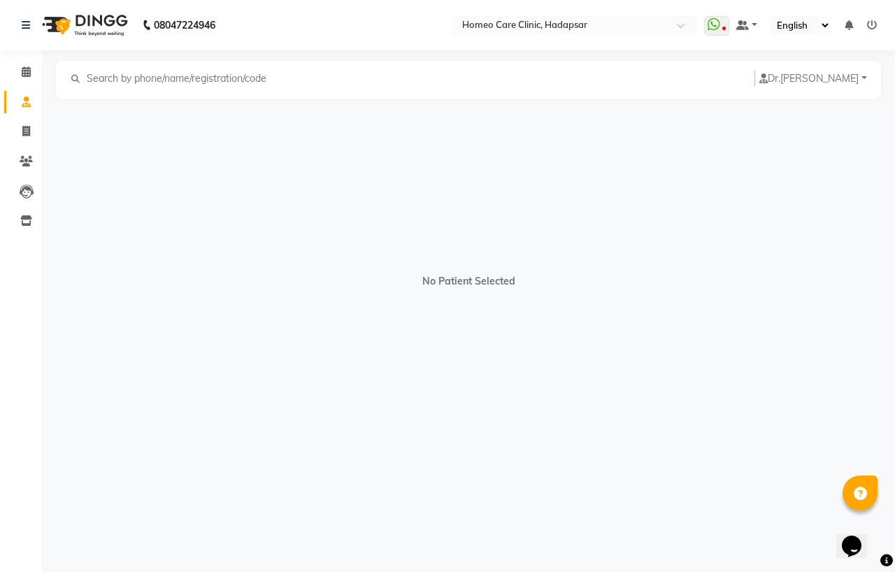
select select "[DEMOGRAPHIC_DATA]"
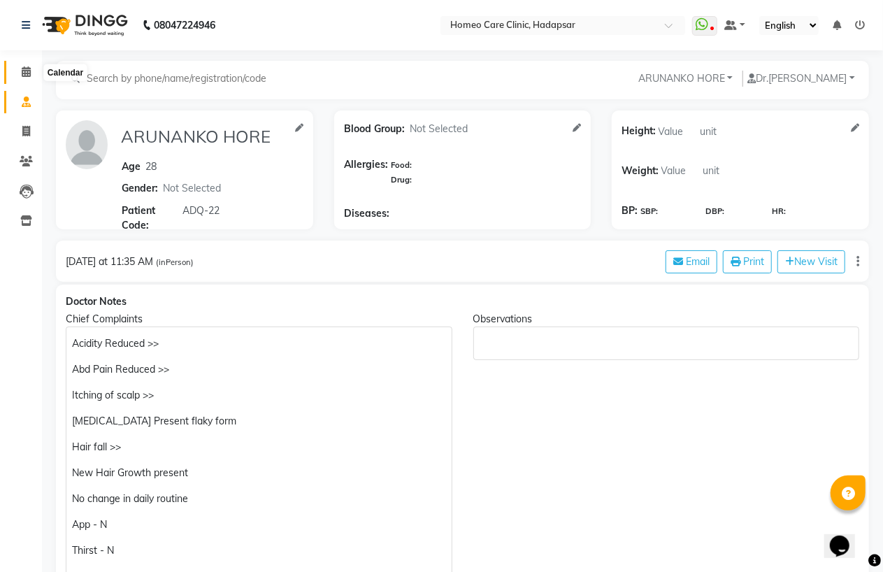
click at [24, 70] on icon at bounding box center [26, 71] width 9 height 10
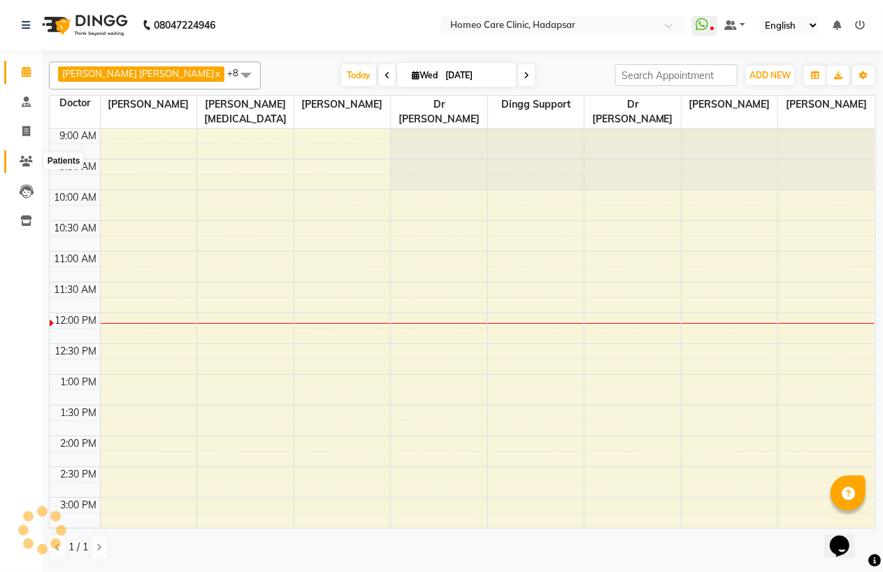
click at [25, 164] on icon at bounding box center [26, 161] width 13 height 10
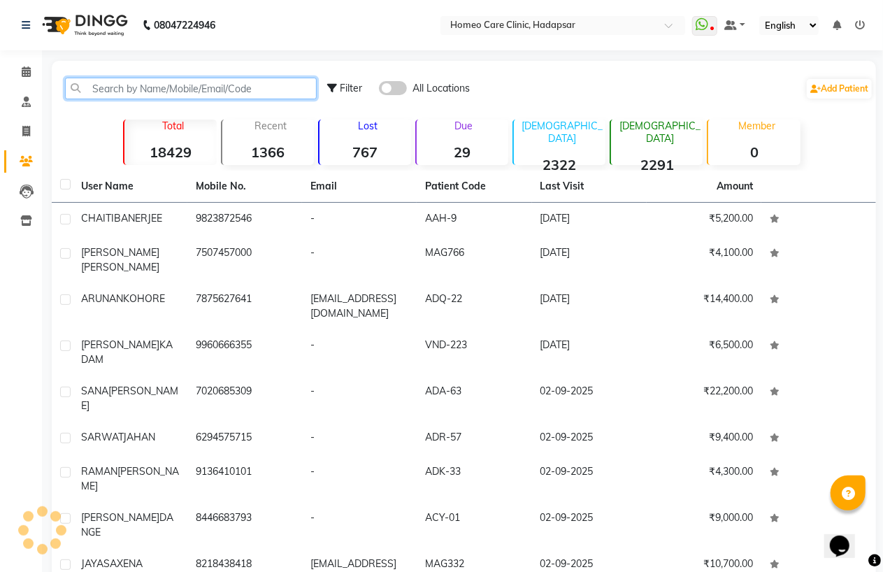
click at [121, 87] on input "text" at bounding box center [191, 89] width 252 height 22
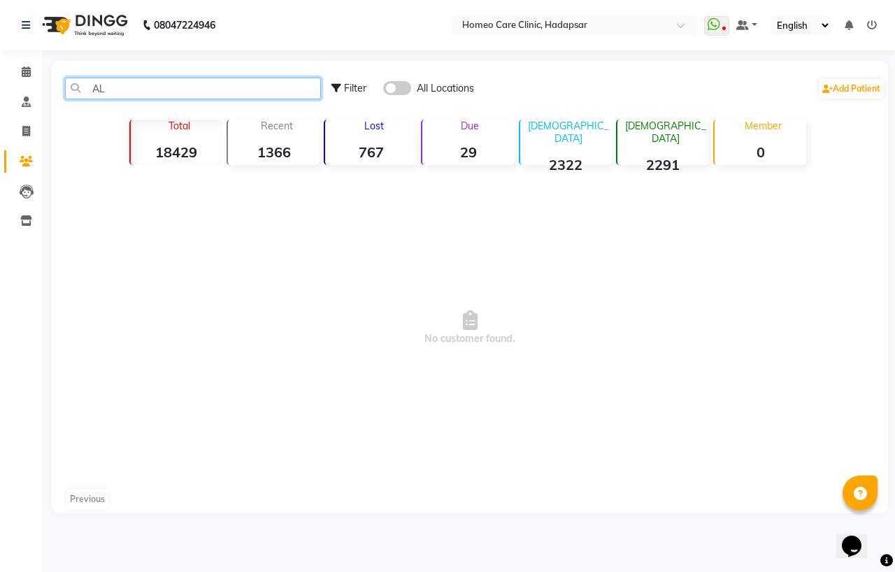
type input "A"
type input "F"
type input "J"
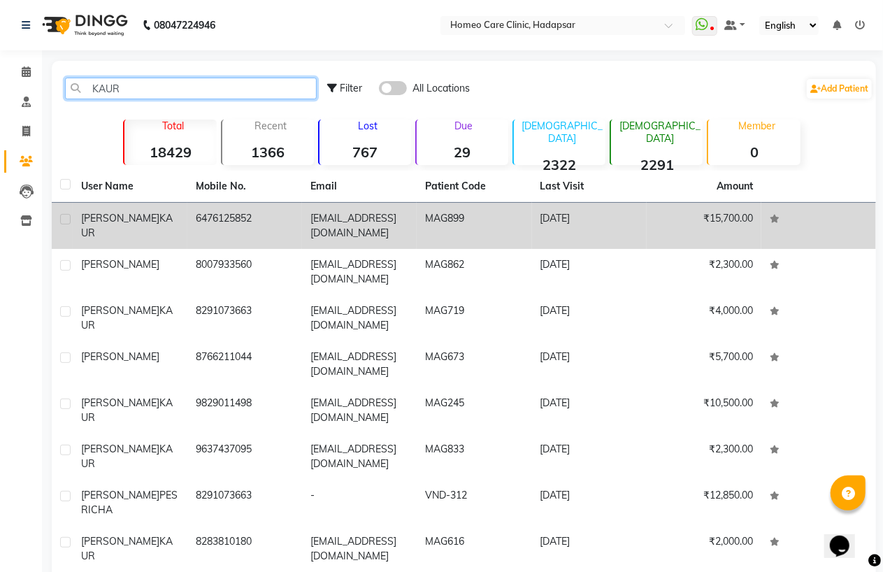
type input "KAUR"
click at [213, 229] on td "6476125852" at bounding box center [244, 226] width 115 height 46
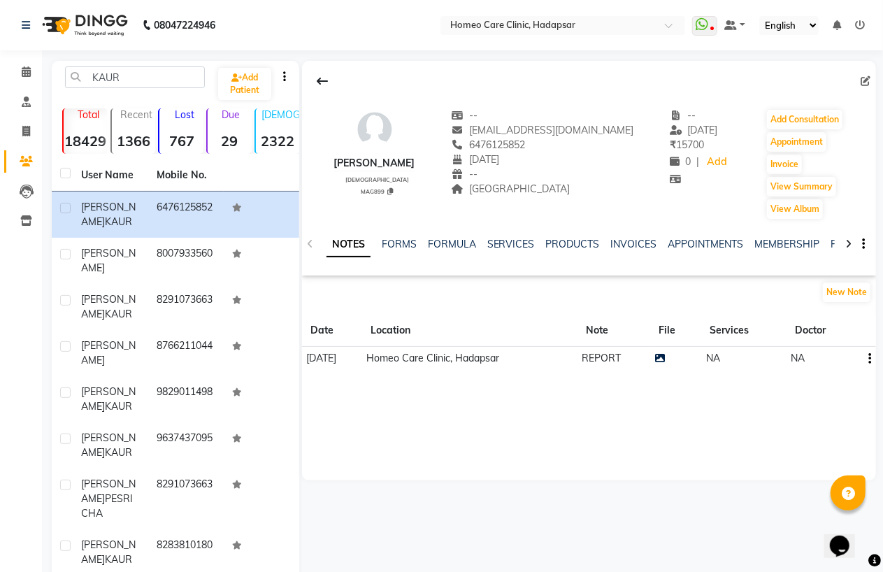
drag, startPoint x: 336, startPoint y: 163, endPoint x: 422, endPoint y: 162, distance: 86.0
click at [422, 162] on div "[PERSON_NAME] [DEMOGRAPHIC_DATA] MAG899 -- [EMAIL_ADDRESS][DOMAIN_NAME] 6476125…" at bounding box center [589, 157] width 574 height 126
copy div "[PERSON_NAME]"
click at [390, 191] on icon at bounding box center [391, 191] width 6 height 7
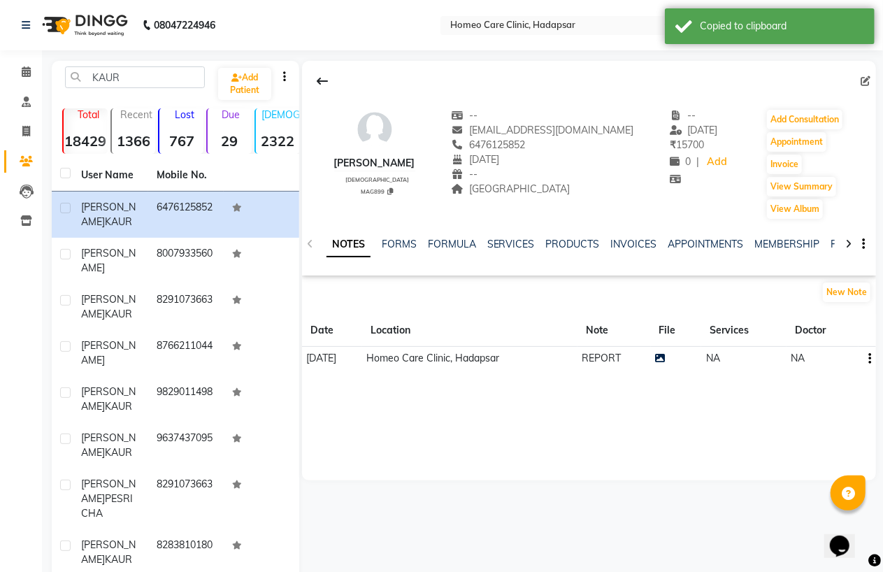
drag, startPoint x: 476, startPoint y: 143, endPoint x: 539, endPoint y: 149, distance: 63.2
click at [539, 149] on div "6476125852" at bounding box center [542, 145] width 183 height 15
copy span "6476125852"
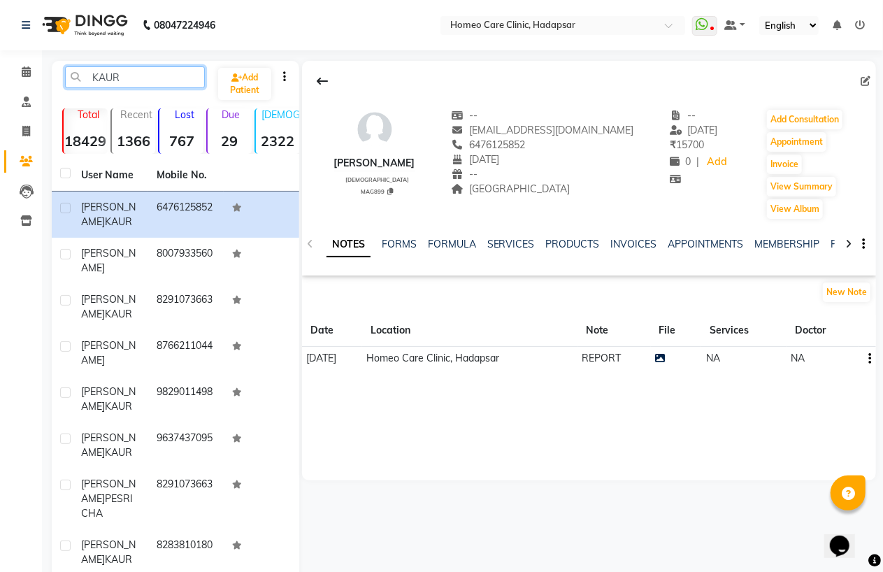
drag, startPoint x: 131, startPoint y: 79, endPoint x: 80, endPoint y: 80, distance: 51.1
click at [80, 80] on input "KAUR" at bounding box center [135, 77] width 140 height 22
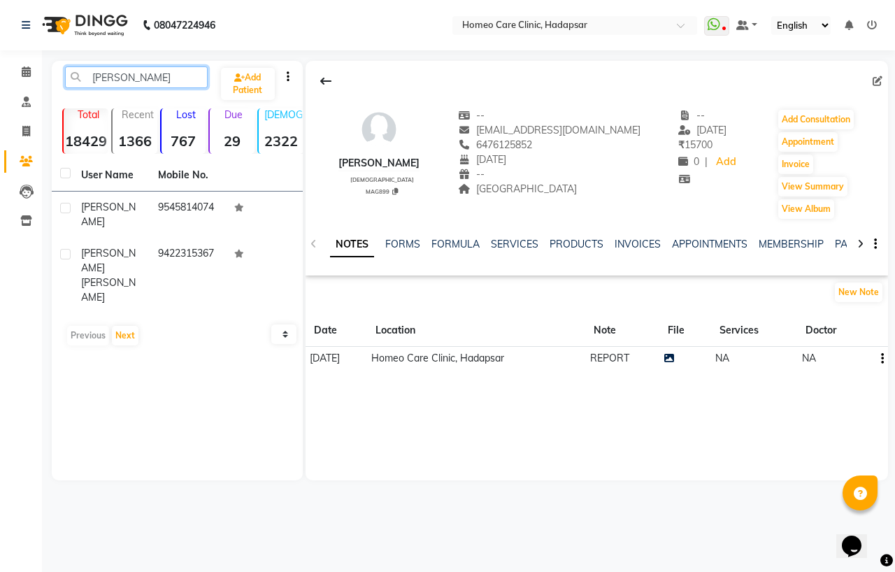
type input "[PERSON_NAME]"
click at [185, 464] on div "[PERSON_NAME] Add Patient Total 18429 Recent 1366 Lost 767 Due 29 [DEMOGRAPHIC_…" at bounding box center [177, 271] width 251 height 420
drag, startPoint x: 149, startPoint y: 79, endPoint x: 64, endPoint y: 73, distance: 84.8
click at [65, 73] on input "[PERSON_NAME]" at bounding box center [136, 77] width 143 height 22
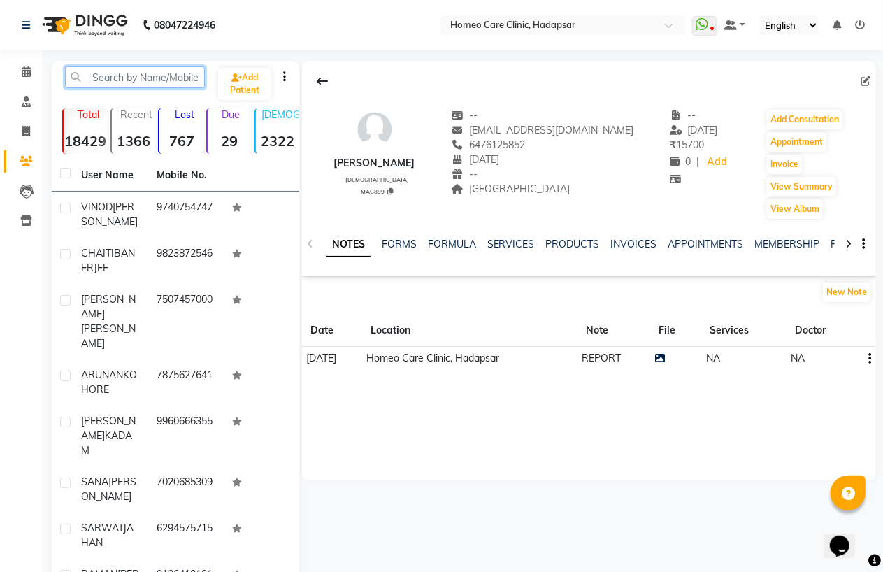
click at [143, 77] on input "text" at bounding box center [135, 77] width 140 height 22
paste input "HHC-29"
click at [119, 77] on input "HHC-29" at bounding box center [135, 77] width 140 height 22
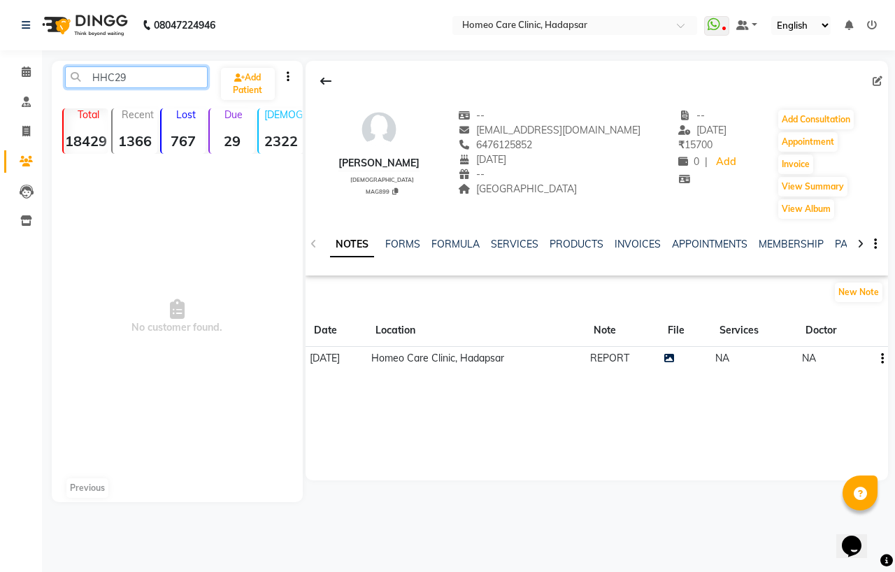
click at [135, 74] on input "HHC29" at bounding box center [136, 77] width 143 height 22
type input "HHC29"
click at [24, 68] on icon at bounding box center [26, 71] width 9 height 10
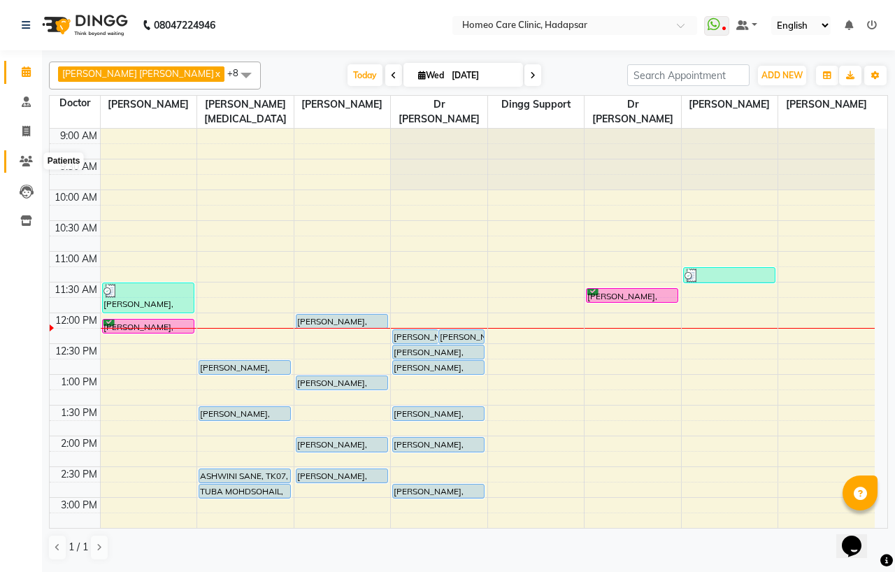
click at [23, 159] on icon at bounding box center [26, 161] width 13 height 10
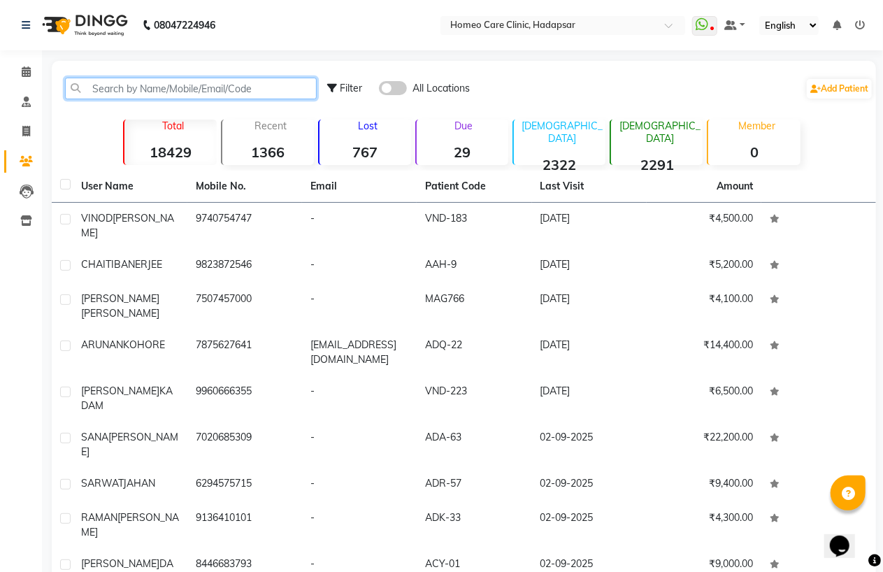
click at [99, 87] on input "text" at bounding box center [191, 89] width 252 height 22
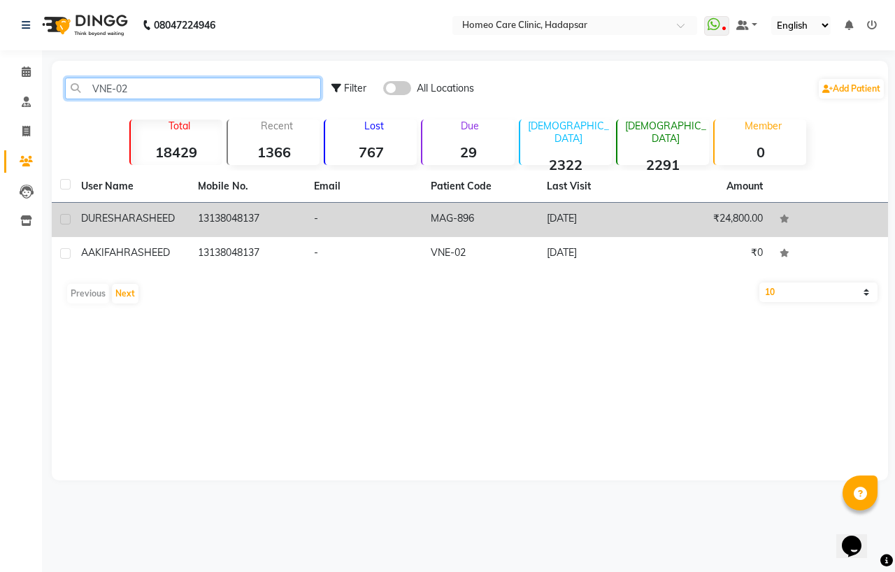
type input "VNE-02"
click at [144, 207] on td "[PERSON_NAME]" at bounding box center [131, 220] width 117 height 34
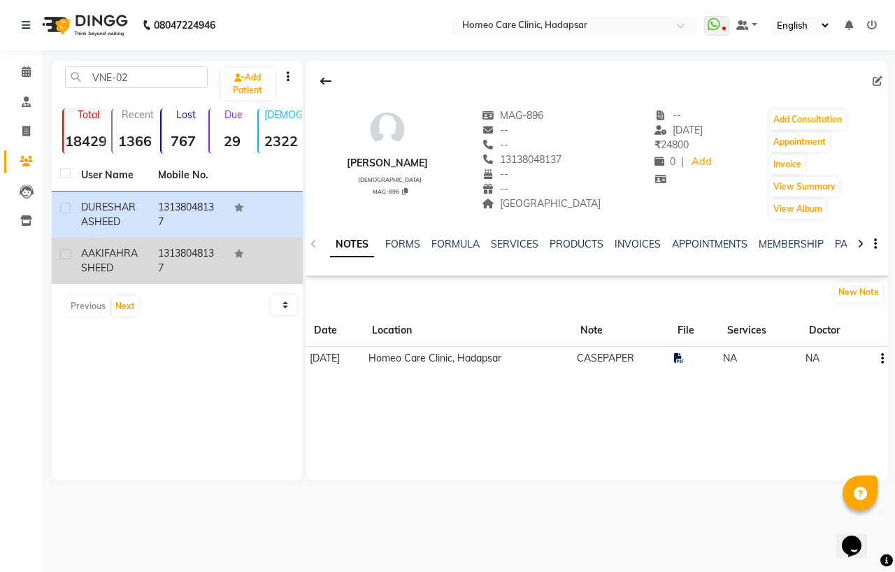
click at [137, 255] on div "[PERSON_NAME]" at bounding box center [111, 260] width 60 height 29
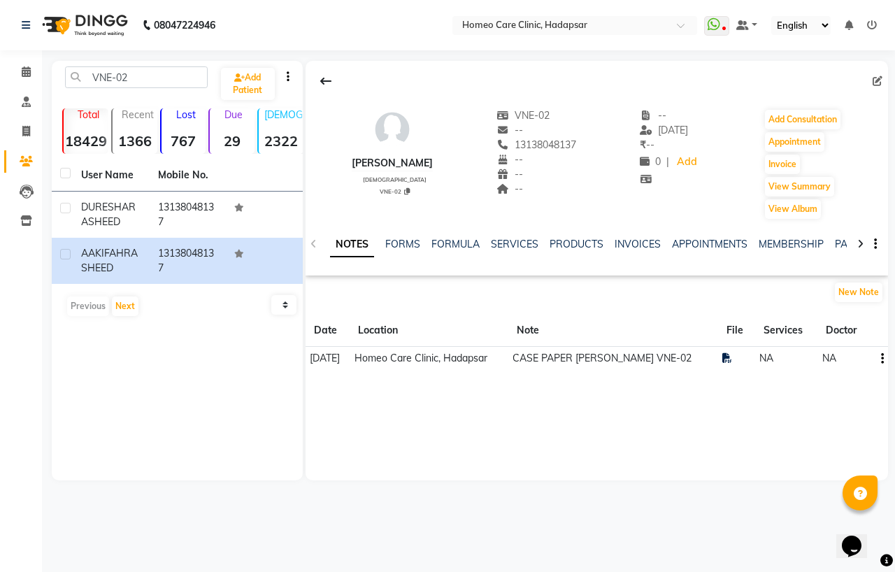
drag, startPoint x: 513, startPoint y: 143, endPoint x: 585, endPoint y: 144, distance: 72.0
click at [585, 144] on div "[PERSON_NAME] [DEMOGRAPHIC_DATA] VNE-02 VNE-02 -- 13138048137 -- -- -- -- [DATE…" at bounding box center [597, 157] width 582 height 126
copy span "13138048137"
drag, startPoint x: 133, startPoint y: 67, endPoint x: 87, endPoint y: 82, distance: 48.4
click at [87, 82] on input "text" at bounding box center [136, 77] width 143 height 22
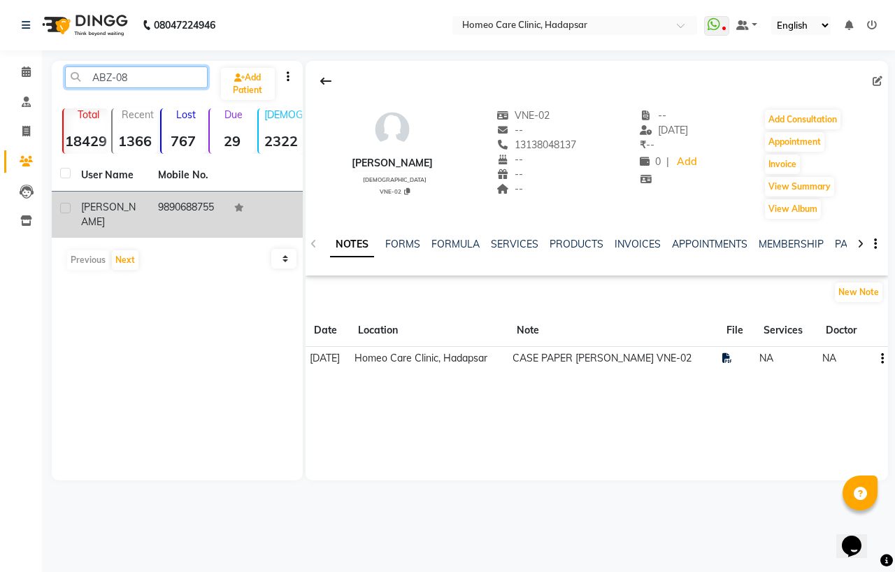
type input "ABZ-08"
click at [124, 204] on span "[PERSON_NAME]" at bounding box center [108, 214] width 55 height 27
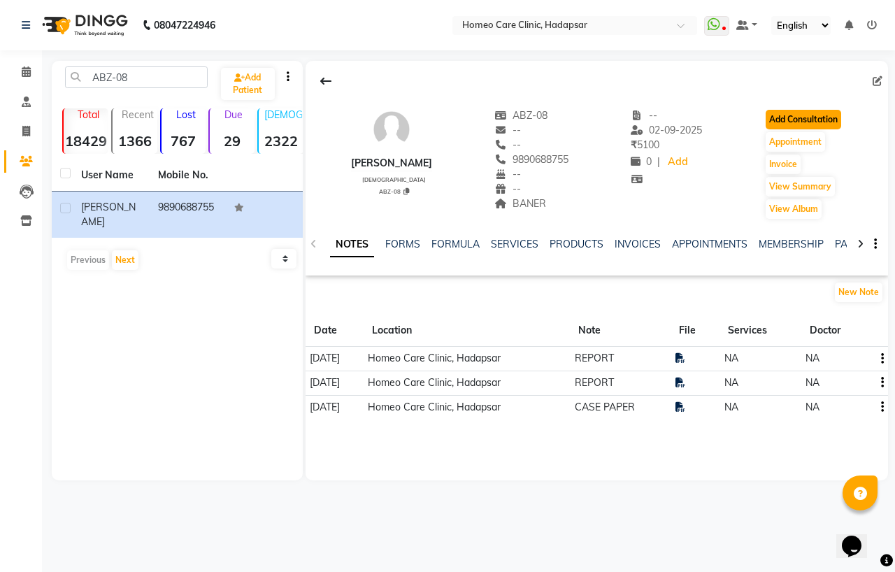
click at [828, 115] on button "Add Consultation" at bounding box center [804, 120] width 76 height 20
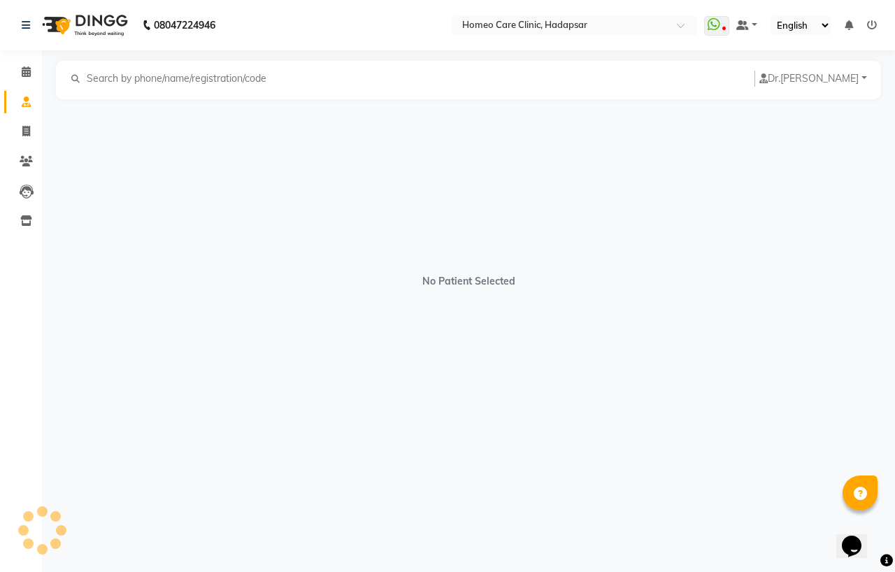
select select "[DEMOGRAPHIC_DATA]"
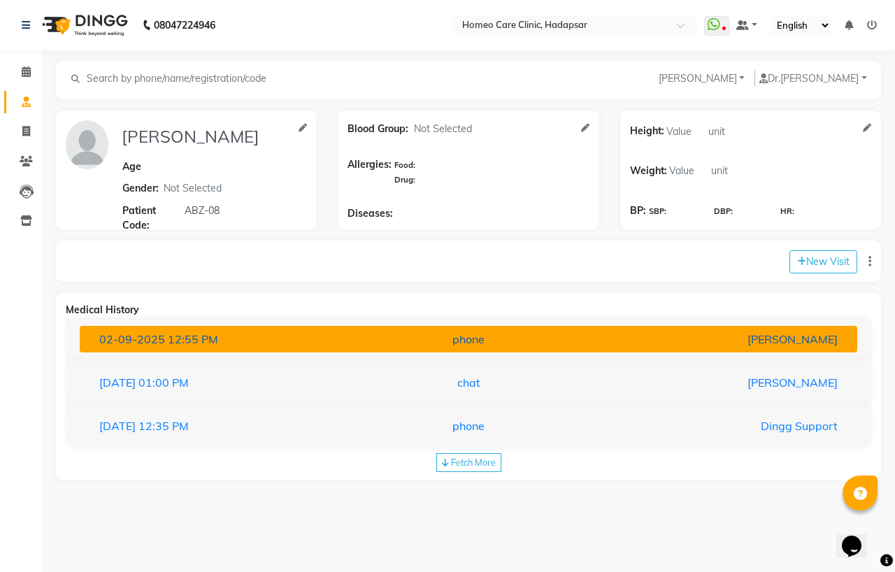
click at [241, 348] on button "[DATE] 12:55 PM phone [PERSON_NAME]" at bounding box center [469, 339] width 778 height 27
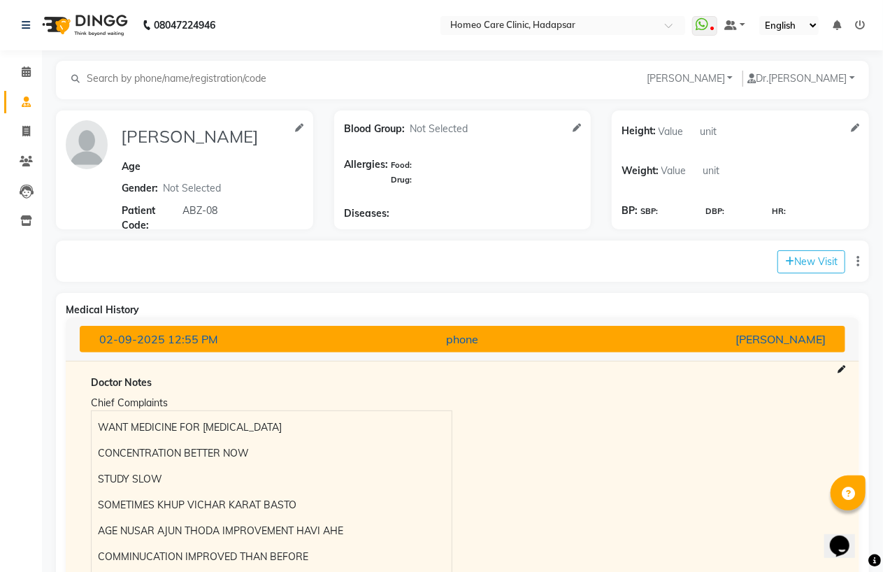
click at [273, 343] on div "[DATE] 12:55 PM" at bounding box center [213, 339] width 249 height 17
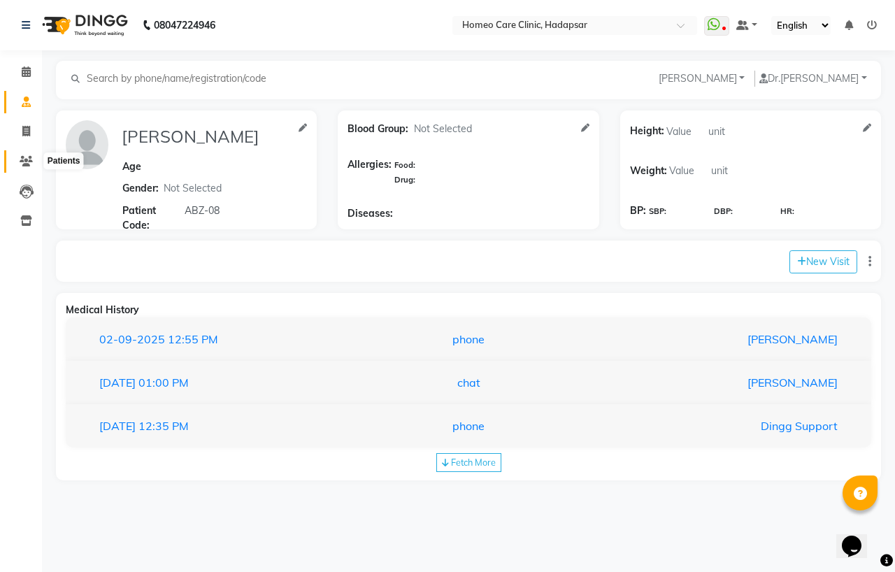
click at [31, 157] on icon at bounding box center [26, 161] width 13 height 10
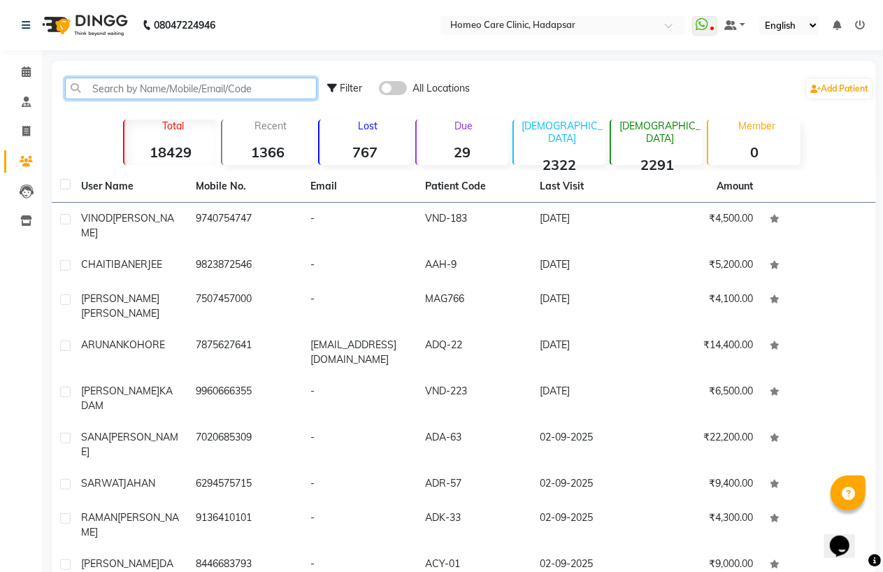
click at [120, 88] on input "text" at bounding box center [191, 89] width 252 height 22
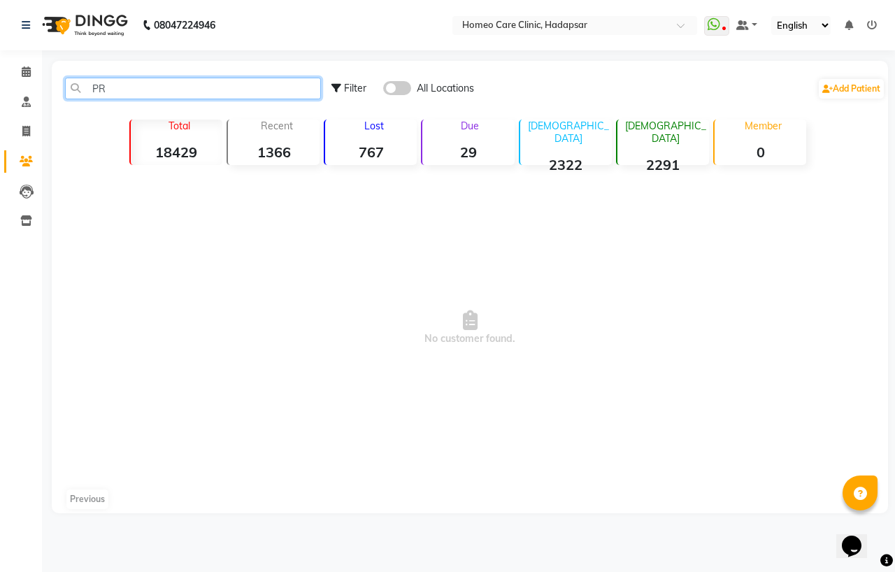
type input "P"
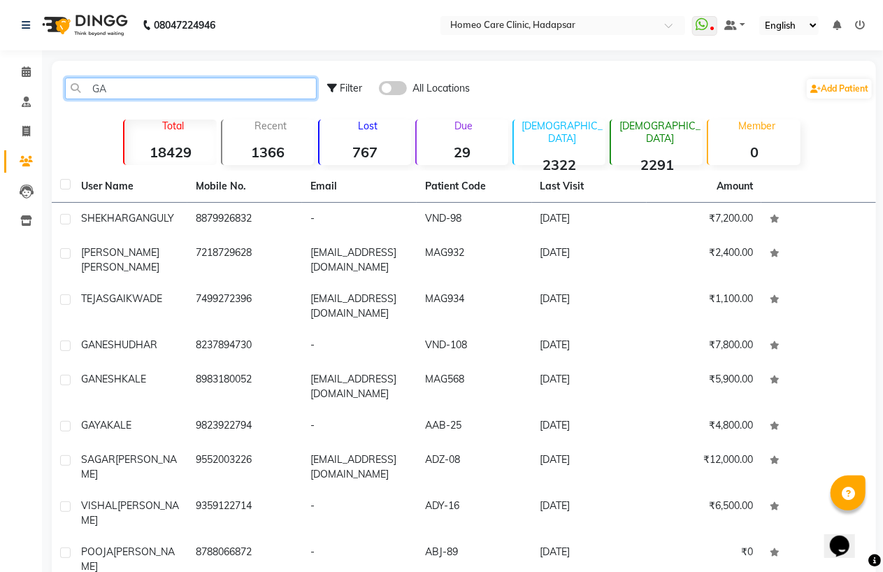
type input "G"
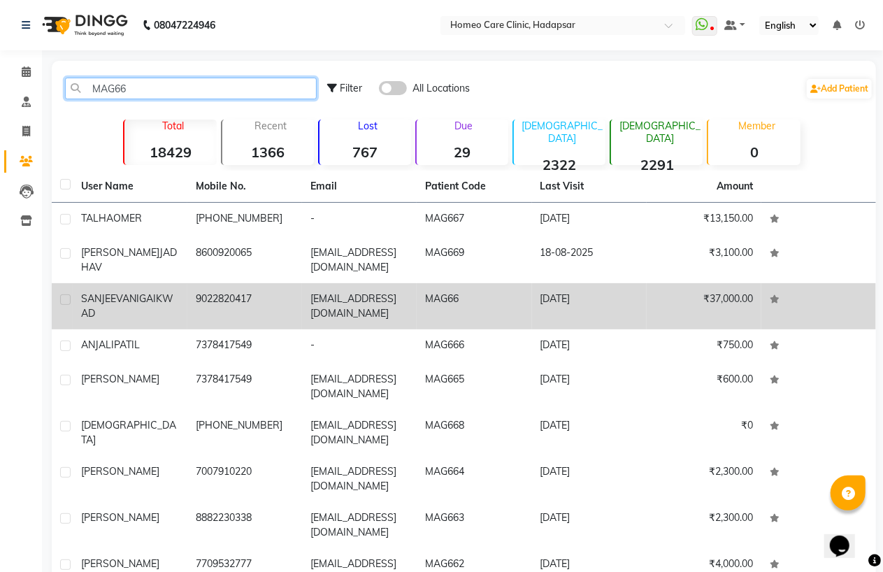
type input "MAG66"
click at [189, 308] on td "9022820417" at bounding box center [244, 306] width 115 height 46
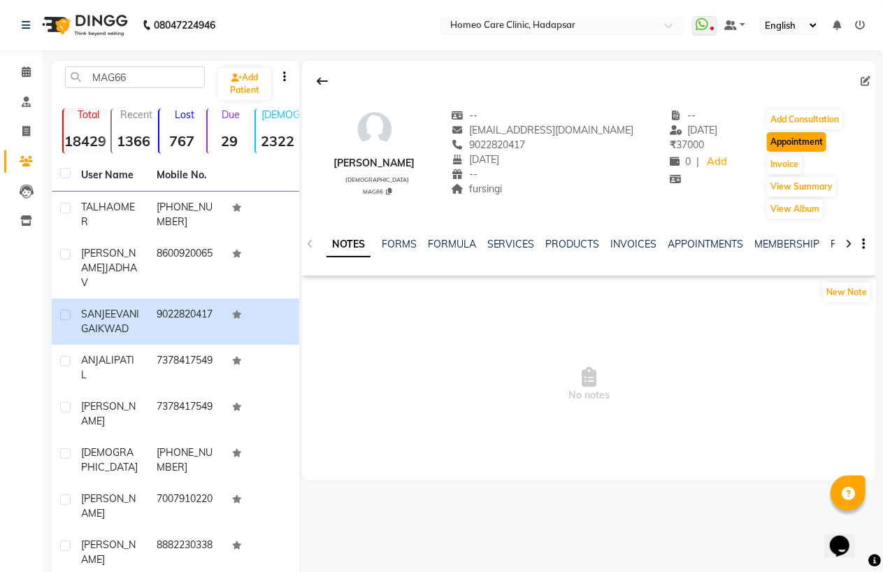
click at [801, 140] on button "Appointment" at bounding box center [796, 142] width 59 height 20
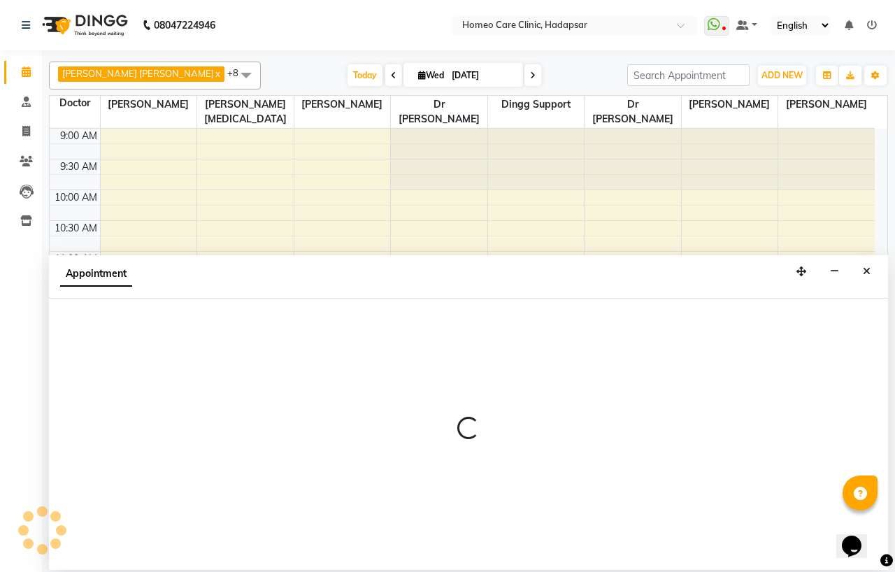
select select "tentative"
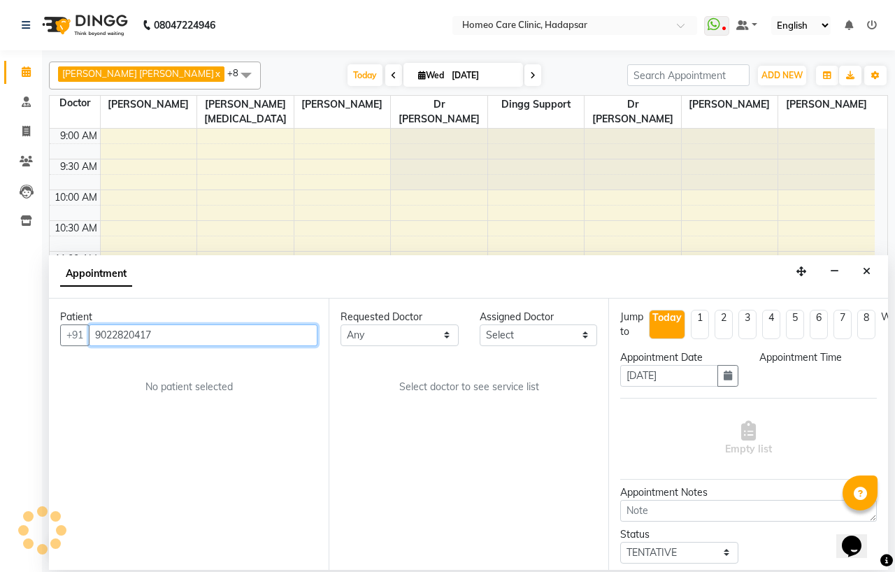
select select "600"
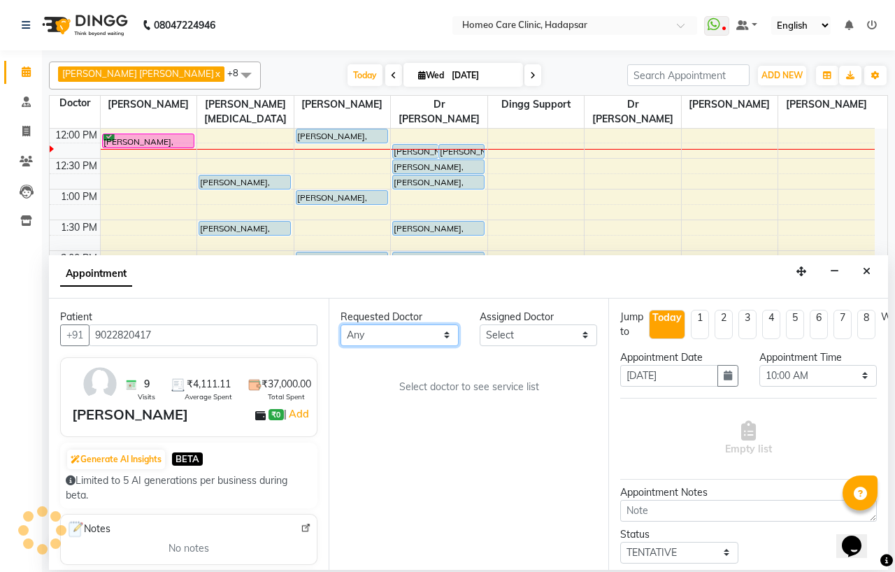
click at [388, 332] on select "Any Dingg Support [PERSON_NAME] [PERSON_NAME] [PERSON_NAME] [PERSON_NAME] [PERS…" at bounding box center [400, 335] width 118 height 22
select select "65961"
click at [341, 324] on select "Any Dingg Support [PERSON_NAME] [PERSON_NAME] [PERSON_NAME] [PERSON_NAME] [PERS…" at bounding box center [400, 335] width 118 height 22
select select "65961"
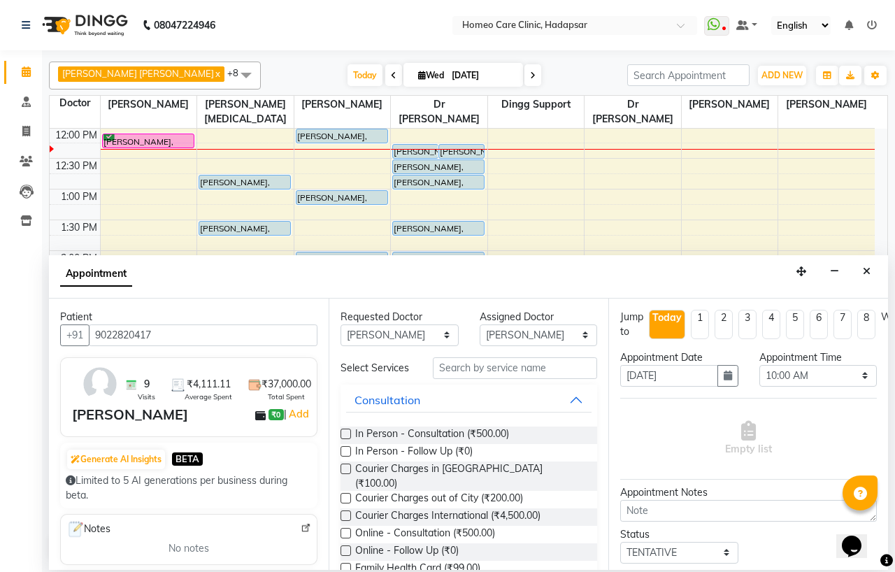
drag, startPoint x: 343, startPoint y: 458, endPoint x: 382, endPoint y: 444, distance: 41.6
click at [343, 457] on label at bounding box center [346, 451] width 10 height 10
click at [343, 457] on input "checkbox" at bounding box center [345, 452] width 9 height 9
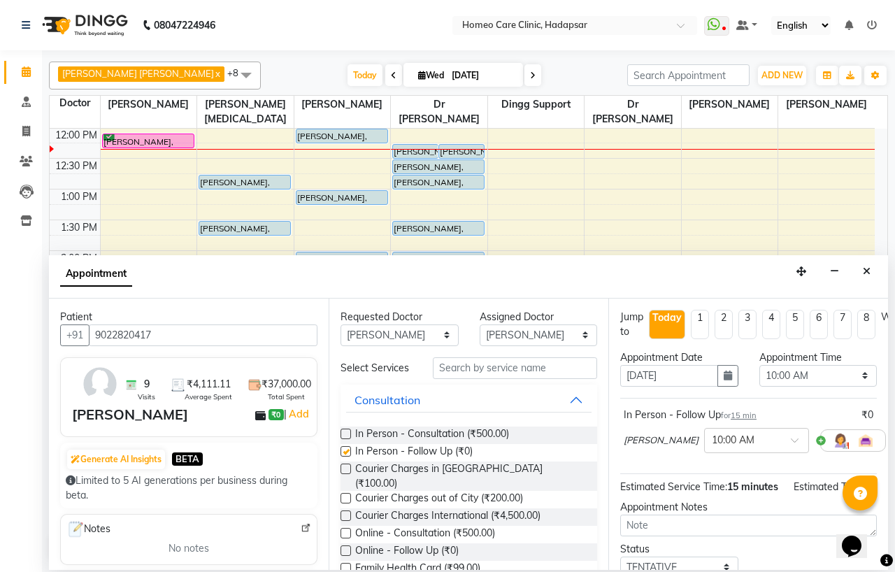
checkbox input "false"
click at [784, 371] on select "Select 10:00 AM 10:05 AM 10:10 AM 10:15 AM 10:20 AM 10:25 AM 10:30 AM 10:35 AM …" at bounding box center [818, 376] width 118 height 22
select select "740"
click at [759, 365] on select "Select 10:00 AM 10:05 AM 10:10 AM 10:15 AM 10:20 AM 10:25 AM 10:30 AM 10:35 AM …" at bounding box center [818, 376] width 118 height 22
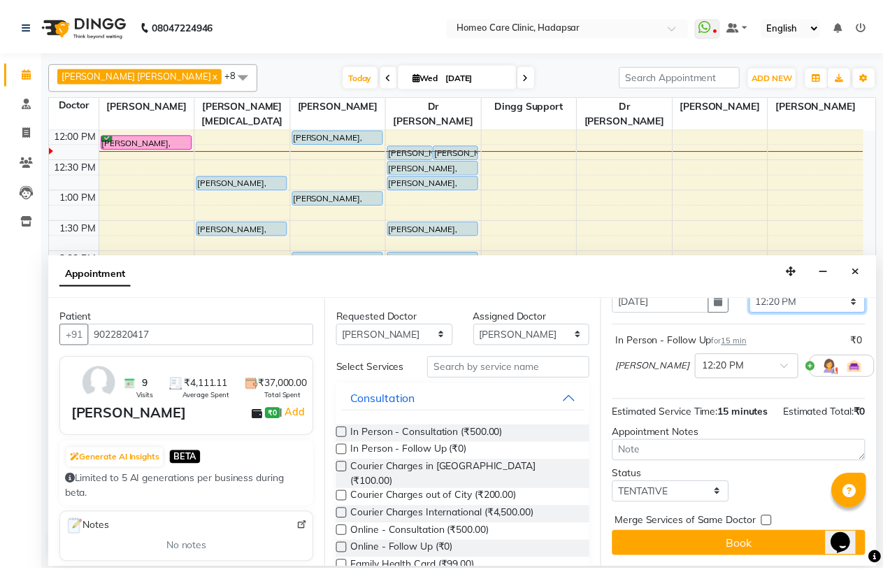
scroll to position [102, 0]
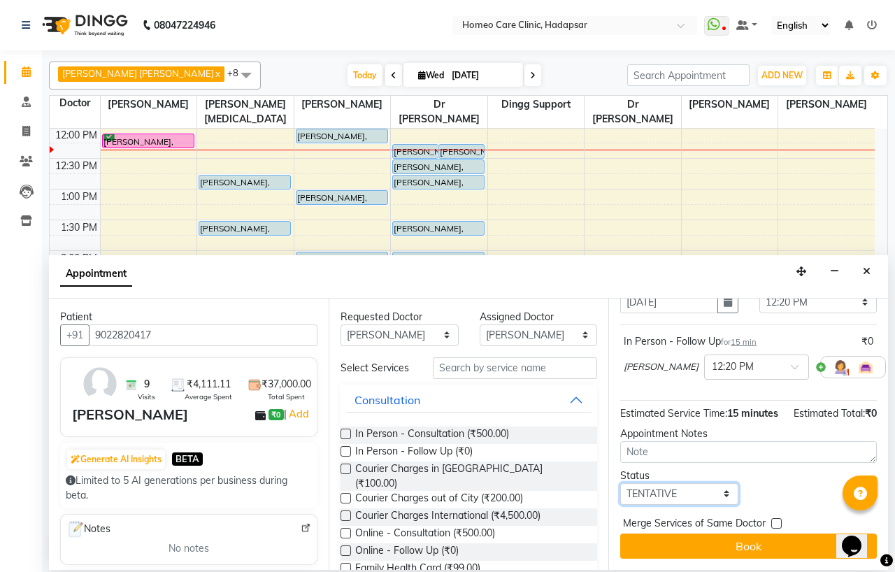
click at [662, 483] on select "Select TENTATIVE CONFIRM CHECK-IN UPCOMING" at bounding box center [679, 494] width 118 height 22
select select "confirm booking"
click at [620, 483] on select "Select TENTATIVE CONFIRM CHECK-IN UPCOMING" at bounding box center [679, 494] width 118 height 22
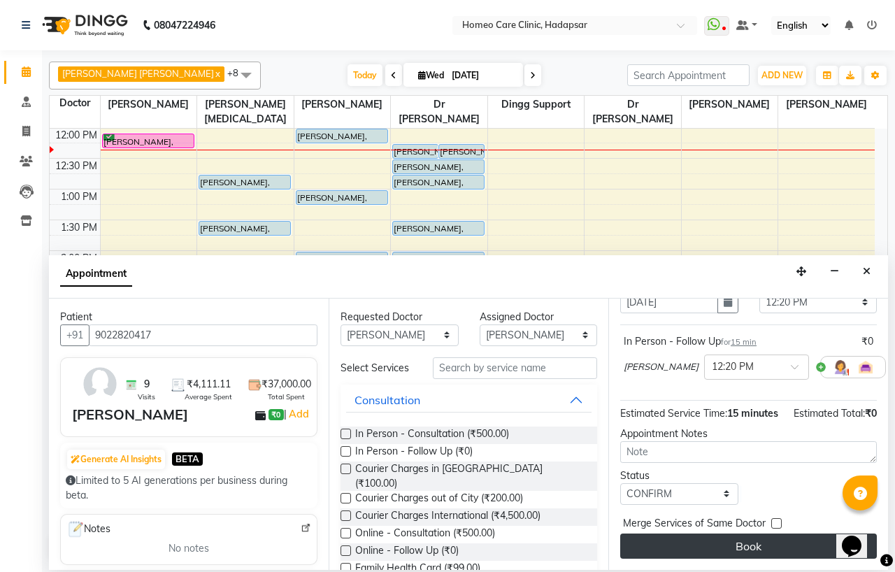
click at [682, 534] on button "Book" at bounding box center [748, 546] width 257 height 25
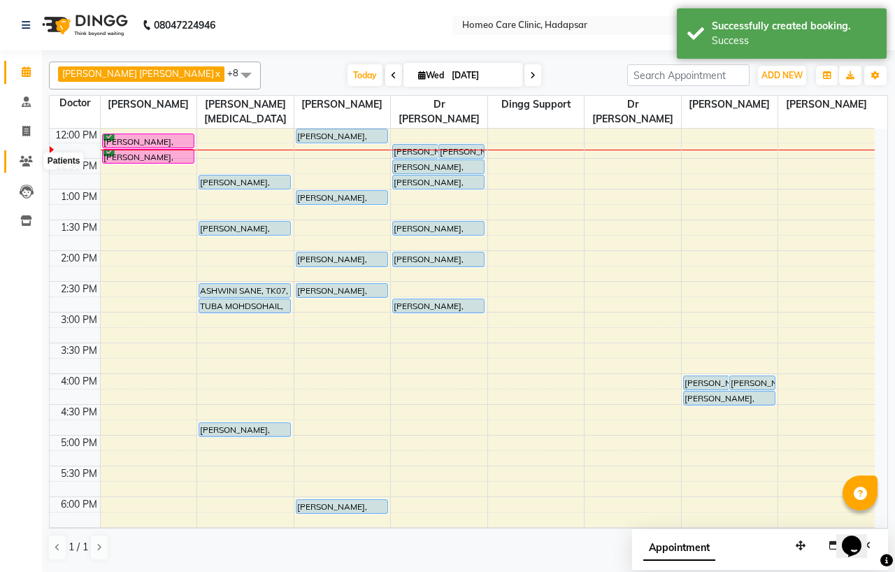
click at [26, 157] on icon at bounding box center [26, 161] width 13 height 10
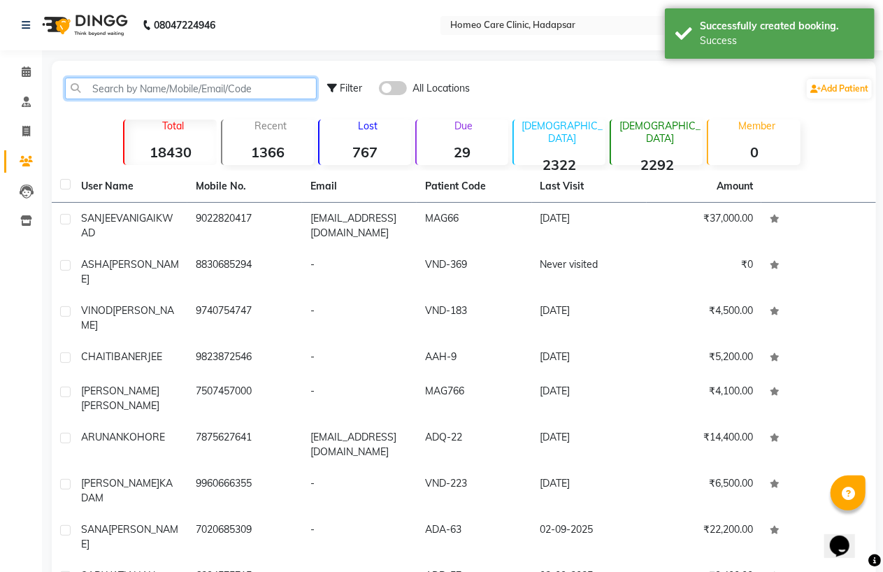
click at [136, 90] on input "text" at bounding box center [191, 89] width 252 height 22
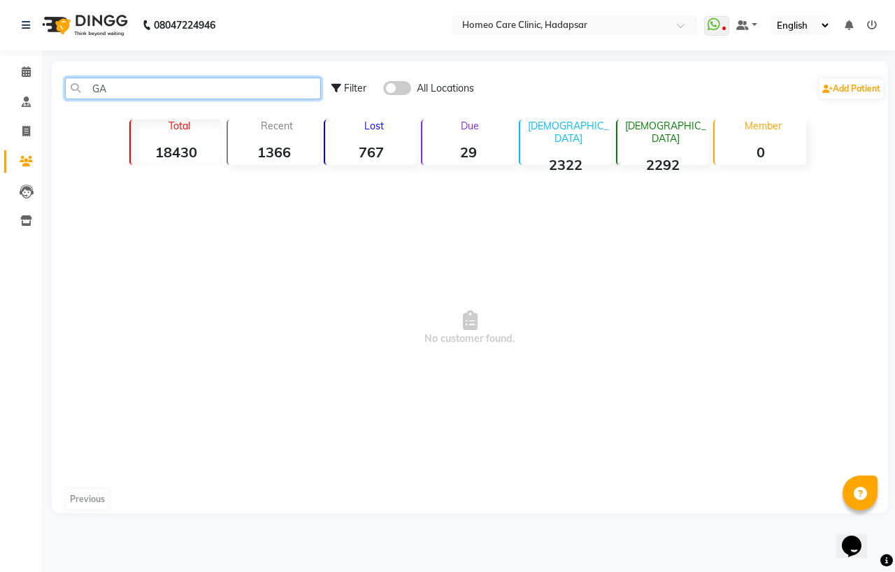
type input "G"
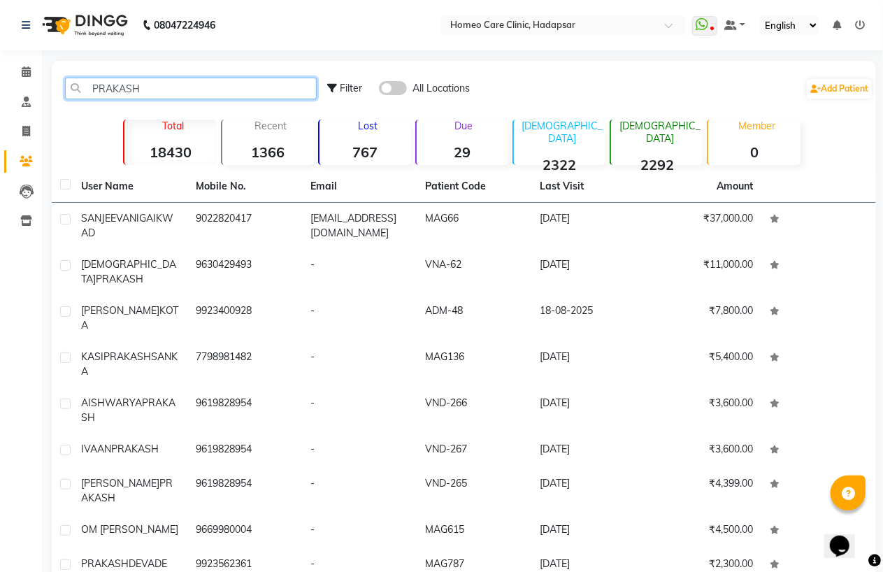
type input "PRAKASH"
drag, startPoint x: 152, startPoint y: 93, endPoint x: 92, endPoint y: 98, distance: 61.0
click at [76, 98] on input "PRAKASH" at bounding box center [191, 89] width 252 height 22
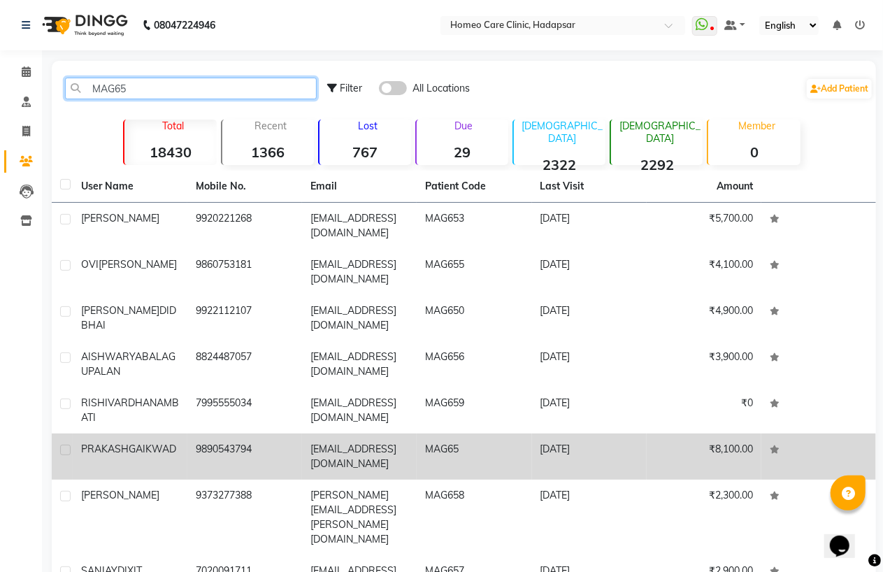
type input "MAG65"
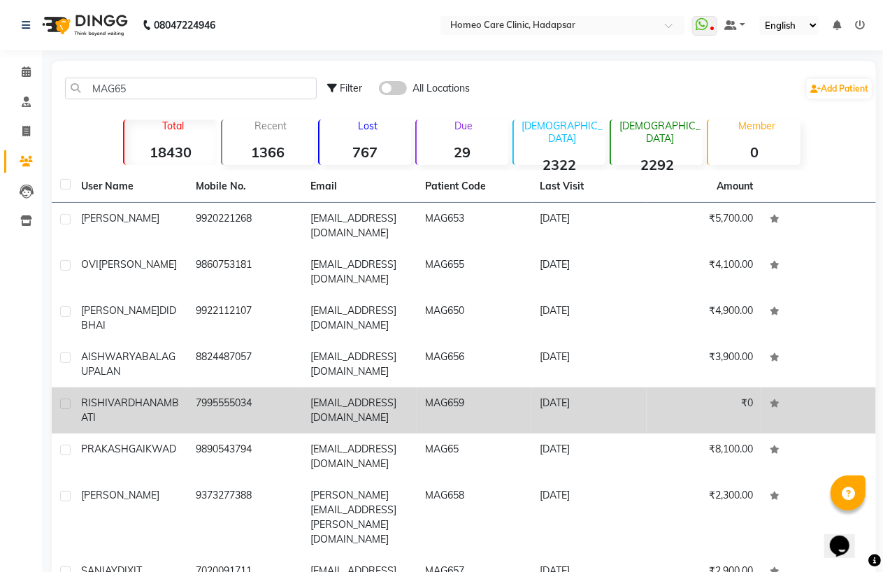
click at [234, 434] on td "9890543794" at bounding box center [244, 457] width 115 height 46
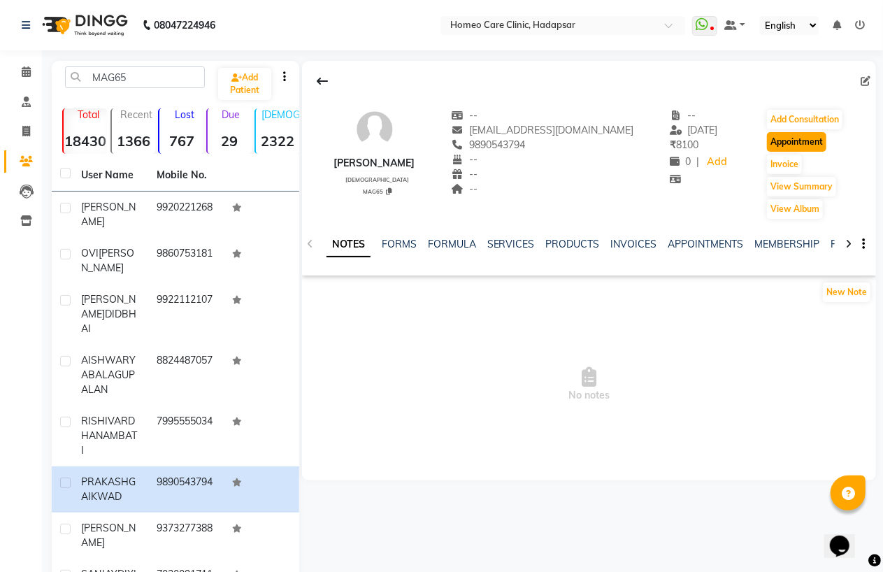
click at [791, 136] on button "Appointment" at bounding box center [796, 142] width 59 height 20
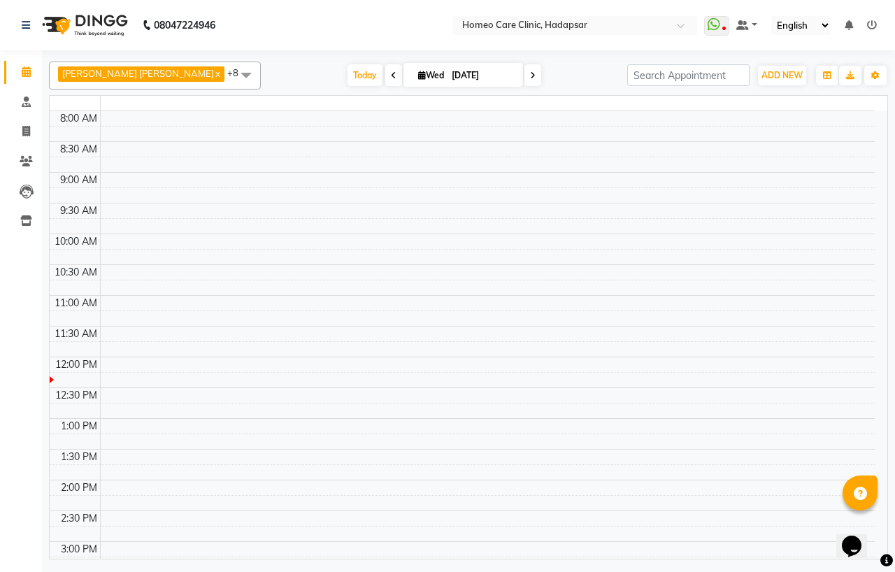
select select "tentative"
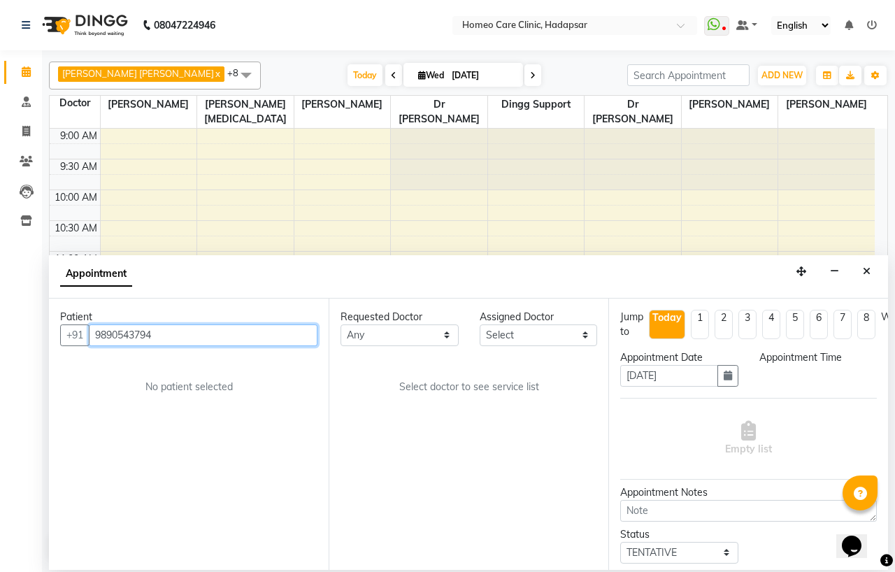
select select "600"
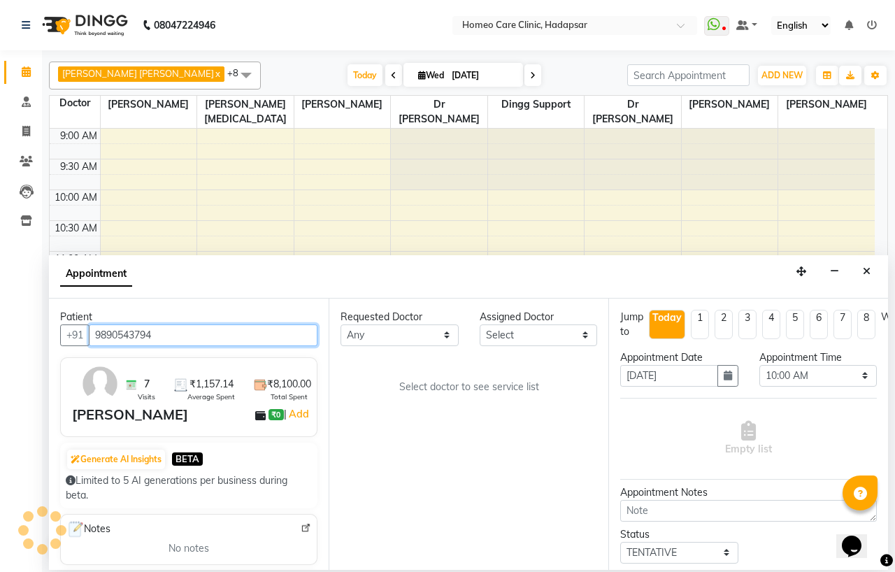
scroll to position [185, 0]
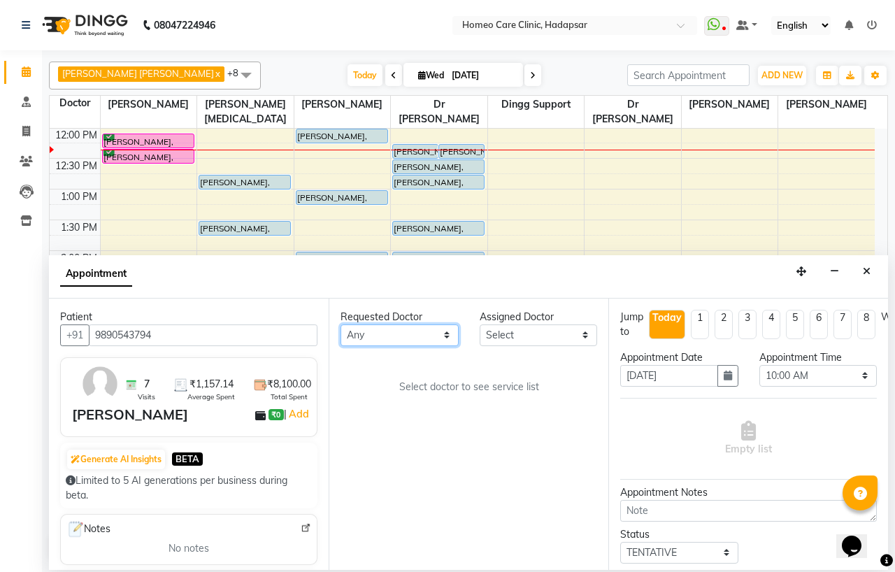
click at [394, 329] on select "Any Dingg Support [PERSON_NAME] [PERSON_NAME] [PERSON_NAME] [PERSON_NAME] [PERS…" at bounding box center [400, 335] width 118 height 22
select select "65961"
click at [341, 324] on select "Any Dingg Support [PERSON_NAME] [PERSON_NAME] [PERSON_NAME] [PERSON_NAME] [PERS…" at bounding box center [400, 335] width 118 height 22
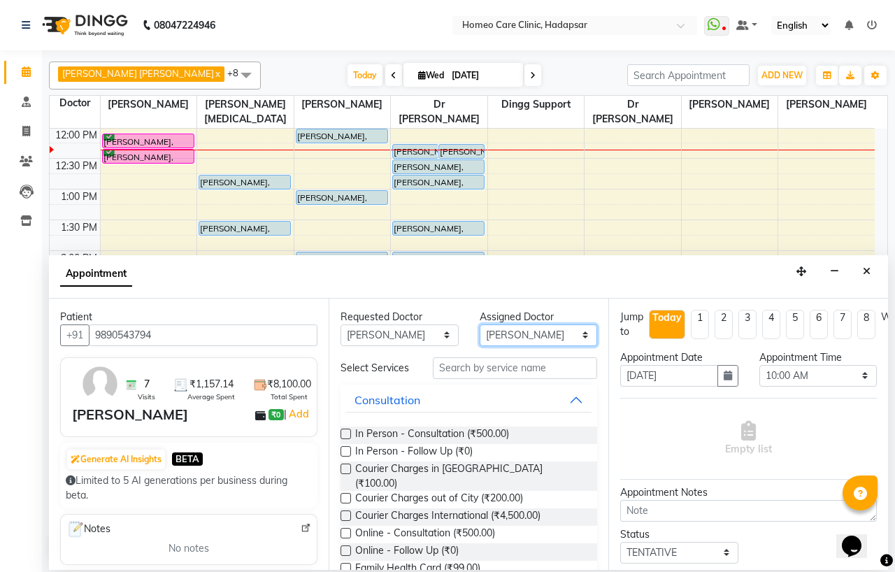
click at [525, 334] on select "Select Dingg Support [PERSON_NAME] [PERSON_NAME] [PERSON_NAME] [PERSON_NAME] [P…" at bounding box center [539, 335] width 118 height 22
select select "65966"
click at [480, 324] on select "Select Dingg Support [PERSON_NAME] [PERSON_NAME] [PERSON_NAME] [PERSON_NAME] [P…" at bounding box center [539, 335] width 118 height 22
click at [346, 457] on label at bounding box center [346, 451] width 10 height 10
click at [346, 457] on input "checkbox" at bounding box center [345, 452] width 9 height 9
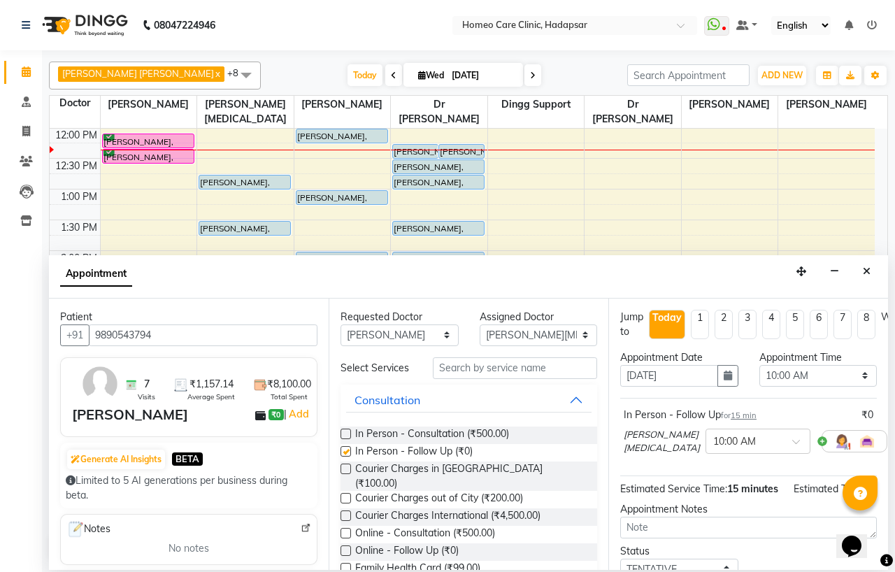
checkbox input "false"
click at [780, 375] on select "Select 10:00 AM 10:05 AM 10:10 AM 10:15 AM 10:20 AM 10:25 AM 10:30 AM 10:35 AM …" at bounding box center [818, 376] width 118 height 22
select select "745"
click at [759, 365] on select "Select 10:00 AM 10:05 AM 10:10 AM 10:15 AM 10:20 AM 10:25 AM 10:30 AM 10:35 AM …" at bounding box center [818, 376] width 118 height 22
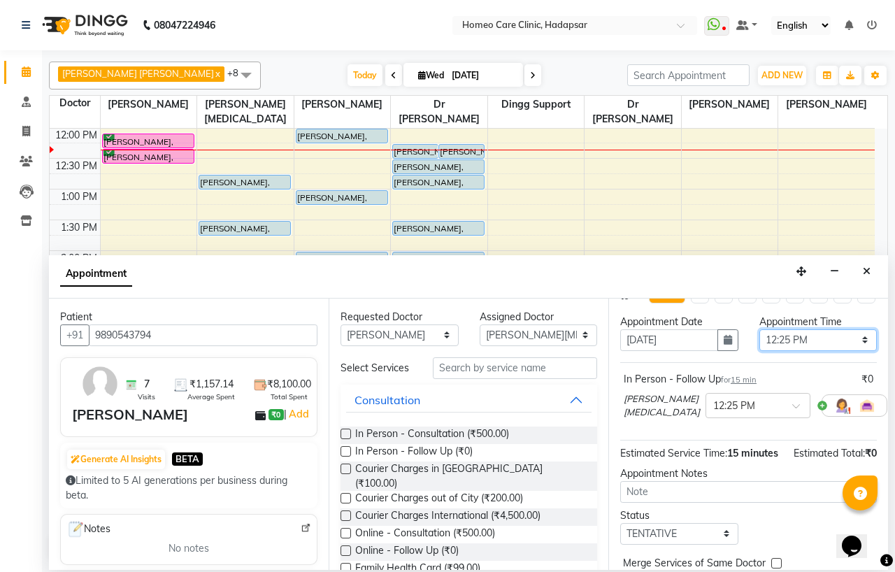
scroll to position [115, 0]
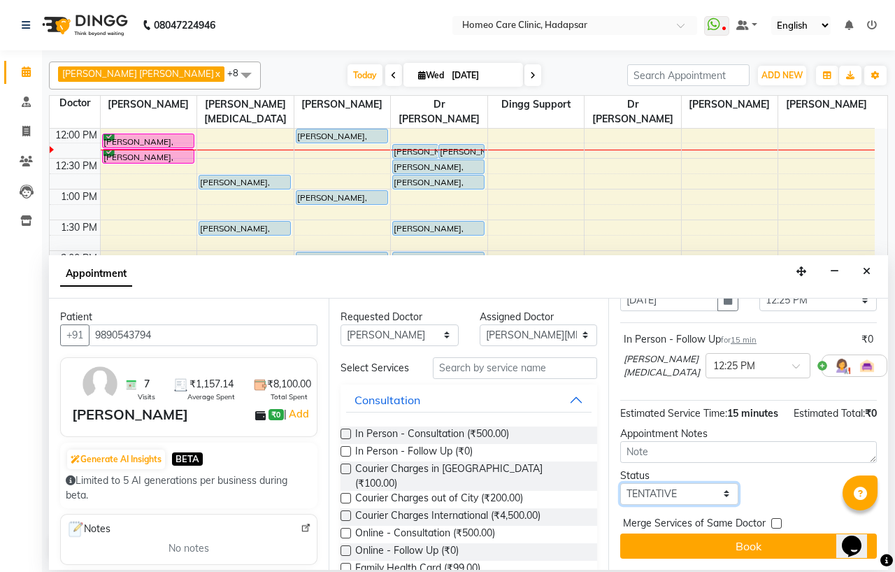
drag, startPoint x: 670, startPoint y: 484, endPoint x: 671, endPoint y: 473, distance: 11.3
click at [670, 484] on select "Select TENTATIVE CONFIRM CHECK-IN UPCOMING" at bounding box center [679, 494] width 118 height 22
select select "confirm booking"
click at [620, 483] on select "Select TENTATIVE CONFIRM CHECK-IN UPCOMING" at bounding box center [679, 494] width 118 height 22
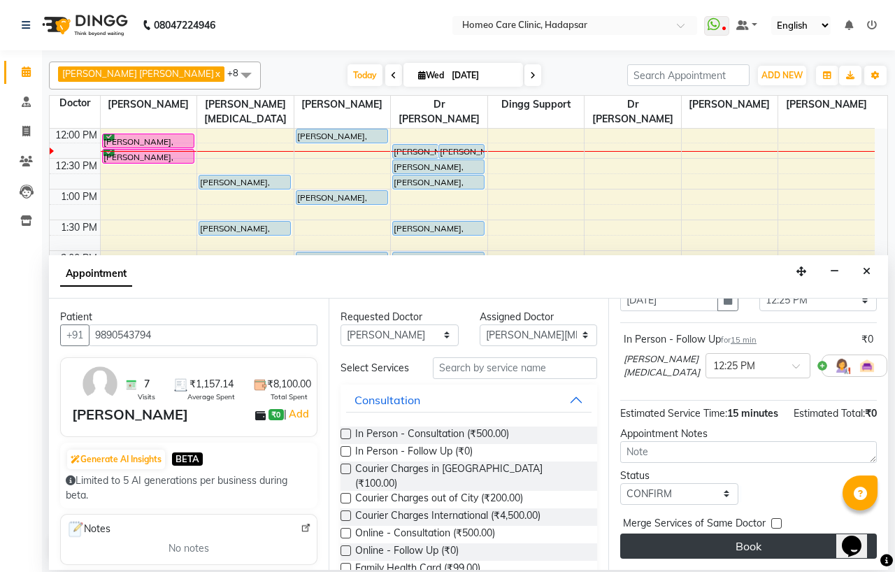
click at [700, 534] on button "Book" at bounding box center [748, 546] width 257 height 25
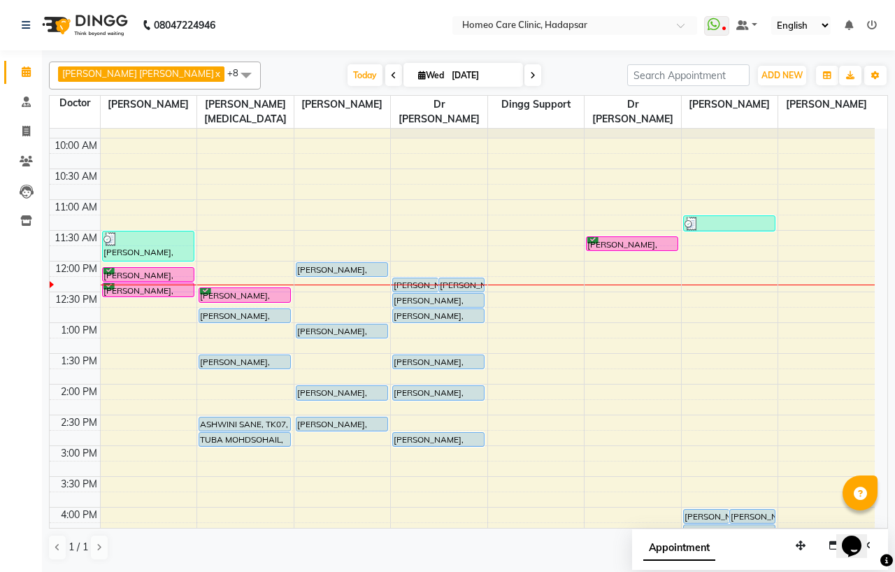
scroll to position [0, 0]
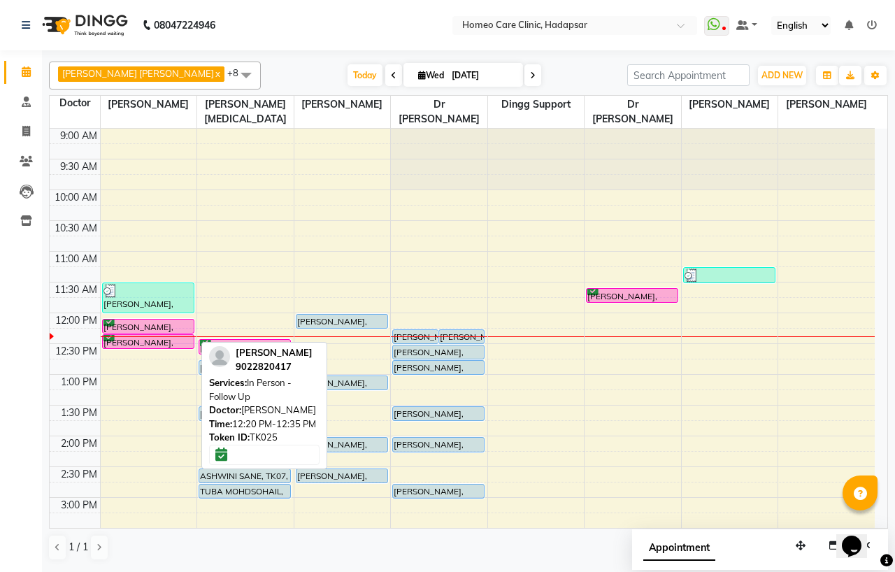
click at [136, 343] on div "[PERSON_NAME], TK25, 12:20 PM-12:35 PM, In Person - Follow Up" at bounding box center [148, 341] width 91 height 13
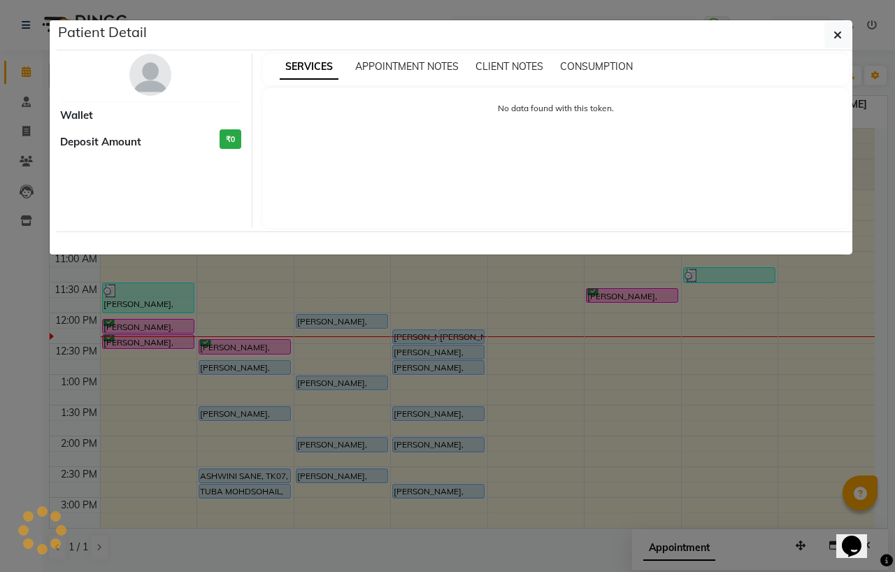
select select "6"
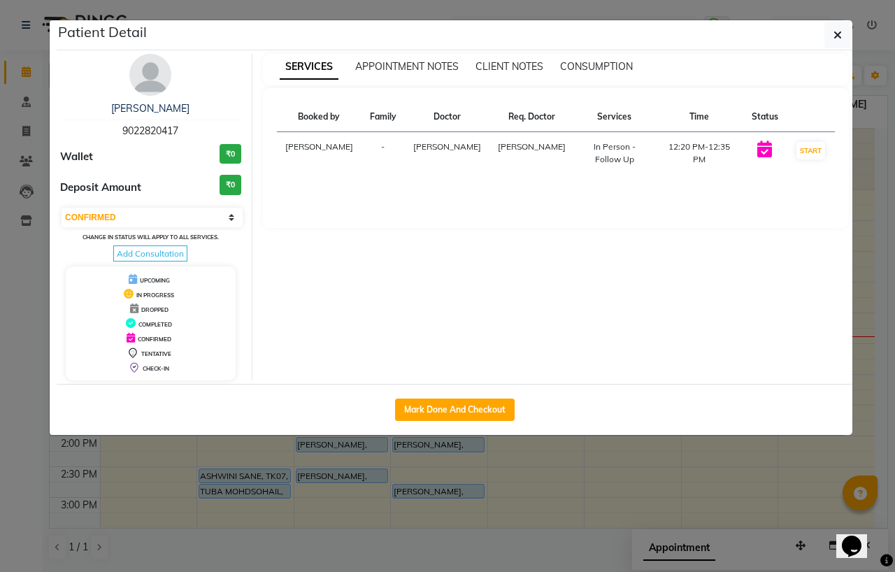
click at [151, 73] on img at bounding box center [150, 75] width 42 height 42
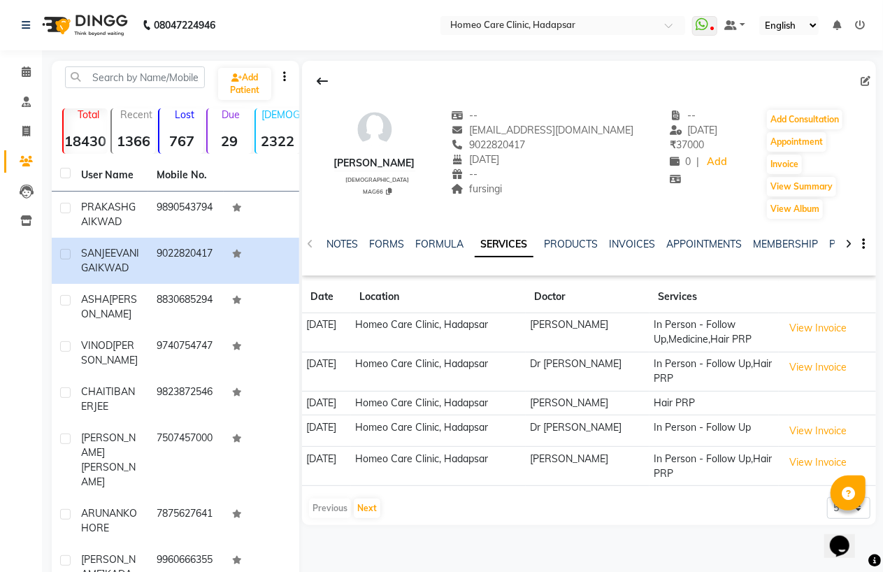
click at [501, 246] on link "SERVICES" at bounding box center [504, 244] width 59 height 25
click at [415, 245] on link "FORMULA" at bounding box center [417, 244] width 48 height 13
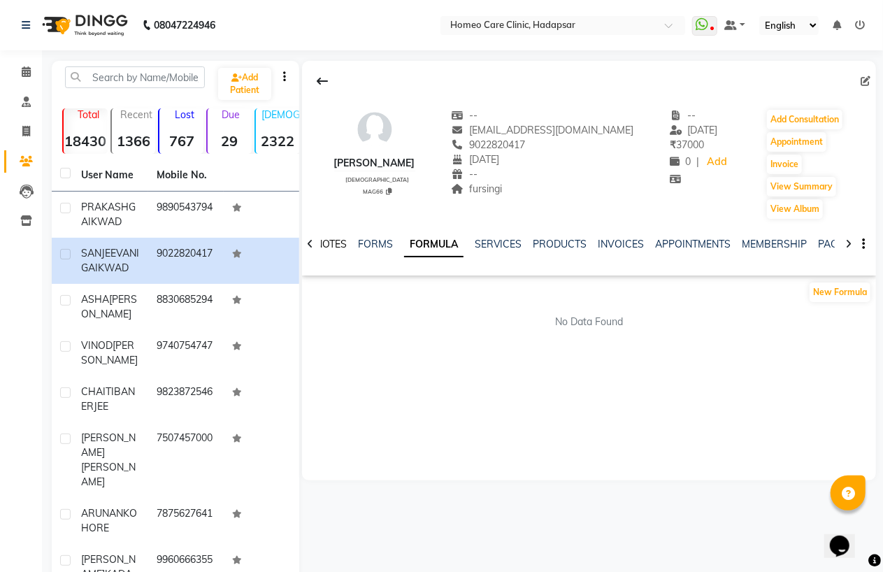
click at [336, 247] on link "NOTES" at bounding box center [330, 244] width 31 height 13
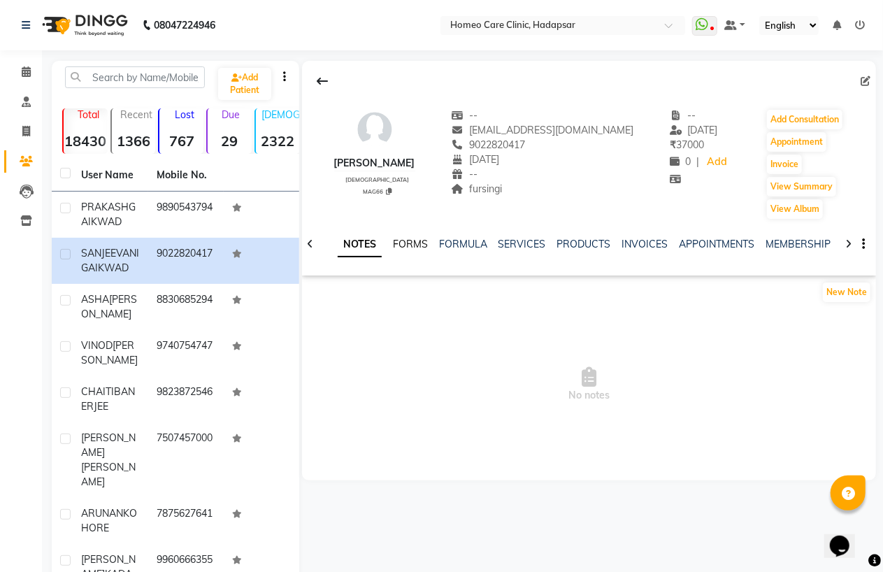
click at [400, 240] on link "FORMS" at bounding box center [410, 244] width 35 height 13
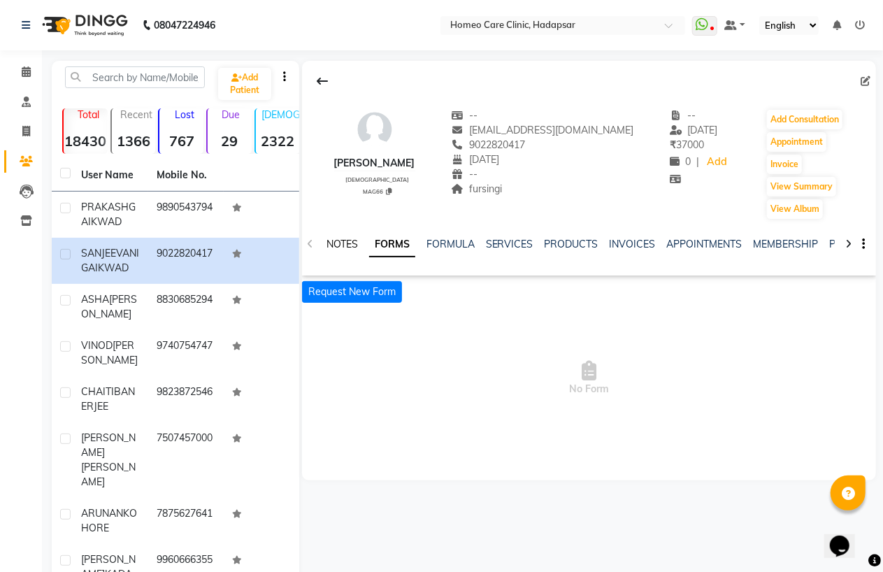
click at [343, 243] on link "NOTES" at bounding box center [342, 244] width 31 height 13
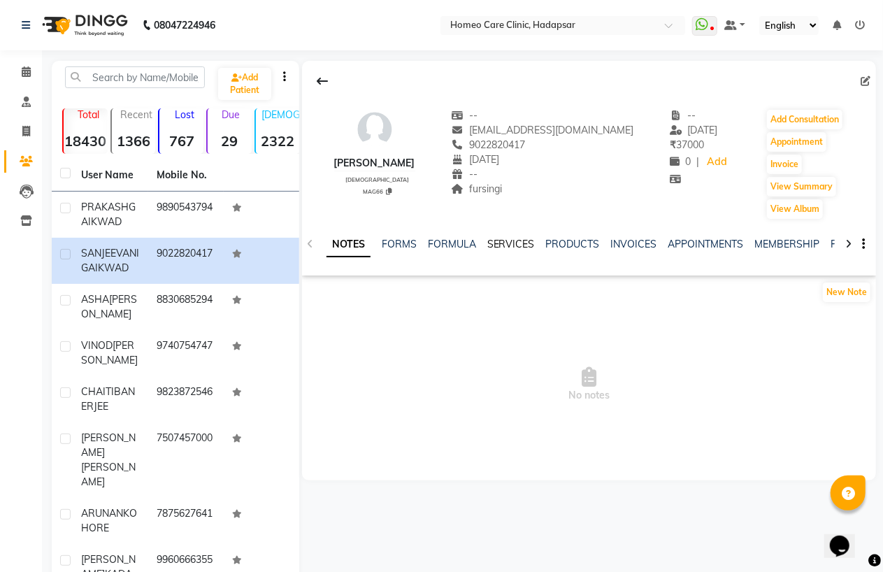
click at [497, 243] on link "SERVICES" at bounding box center [511, 244] width 48 height 13
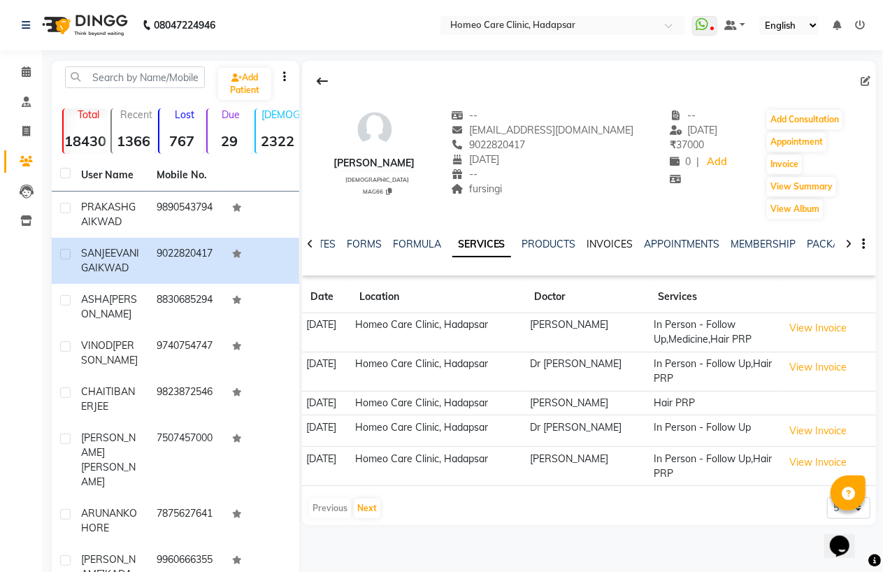
click at [610, 238] on link "INVOICES" at bounding box center [610, 244] width 46 height 13
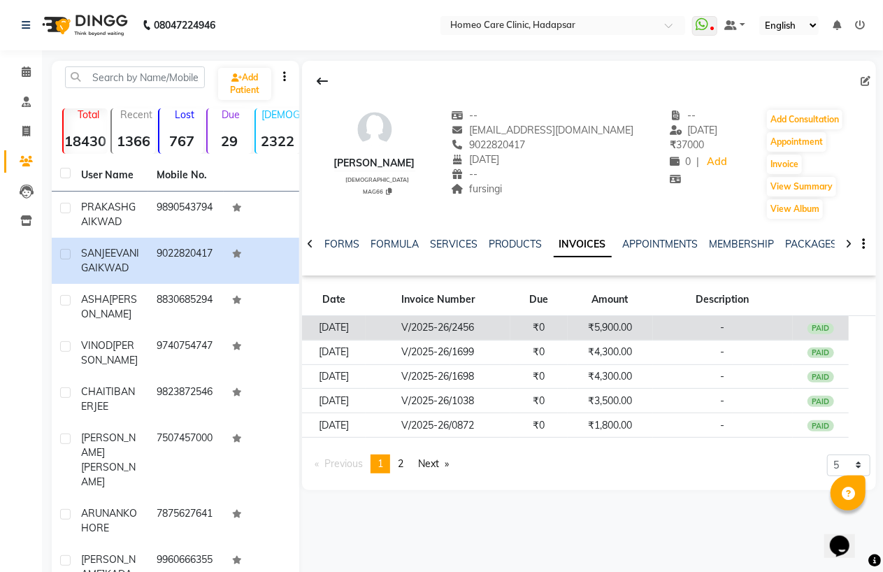
click at [510, 329] on td "V/2025-26/2456" at bounding box center [438, 328] width 145 height 24
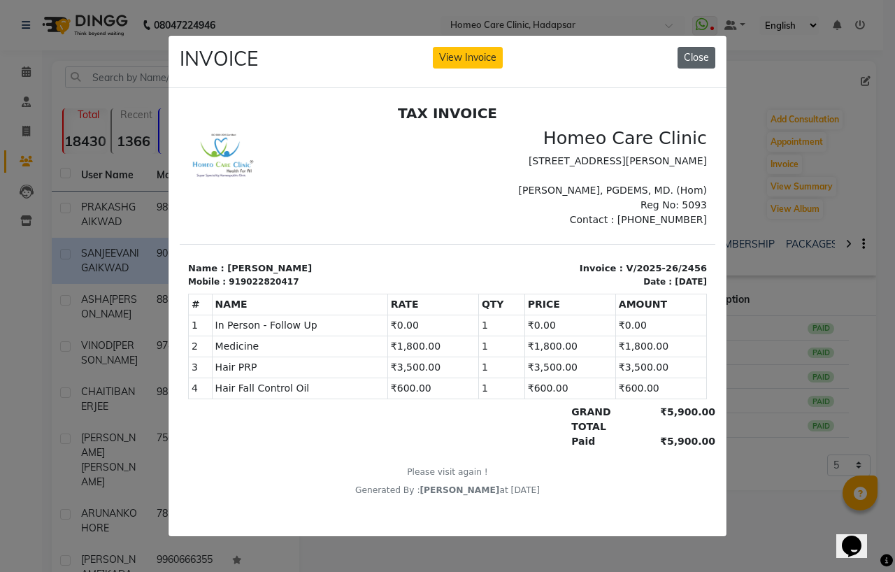
click at [697, 50] on button "Close" at bounding box center [697, 58] width 38 height 22
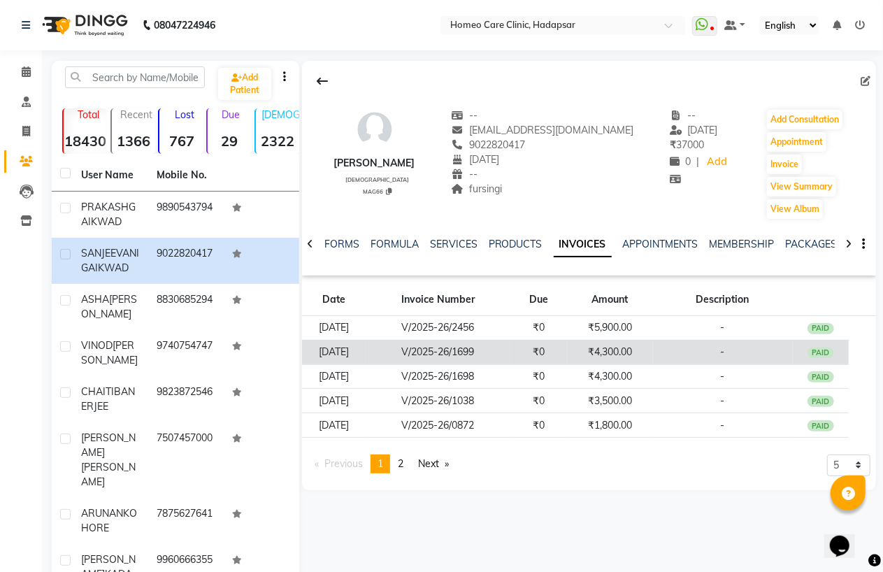
click at [460, 357] on td "V/2025-26/1699" at bounding box center [438, 352] width 145 height 24
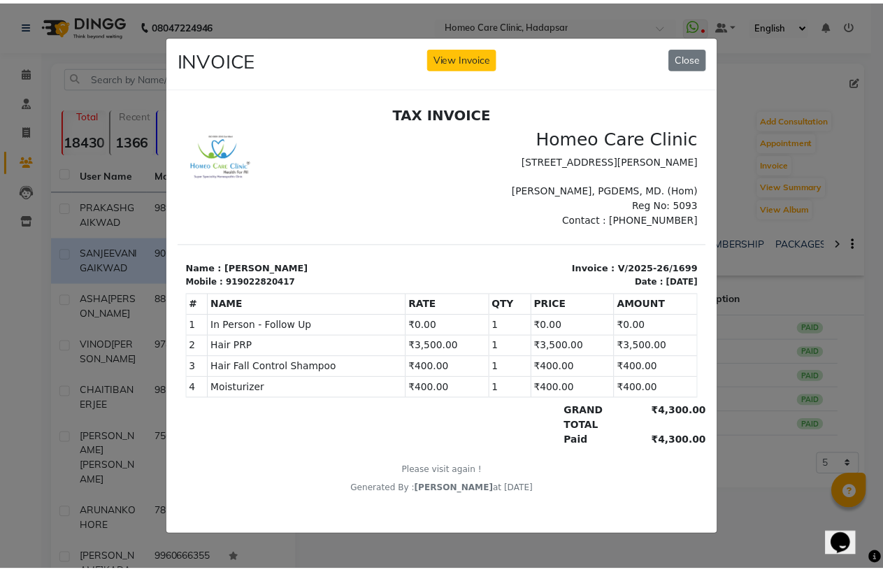
scroll to position [10, 0]
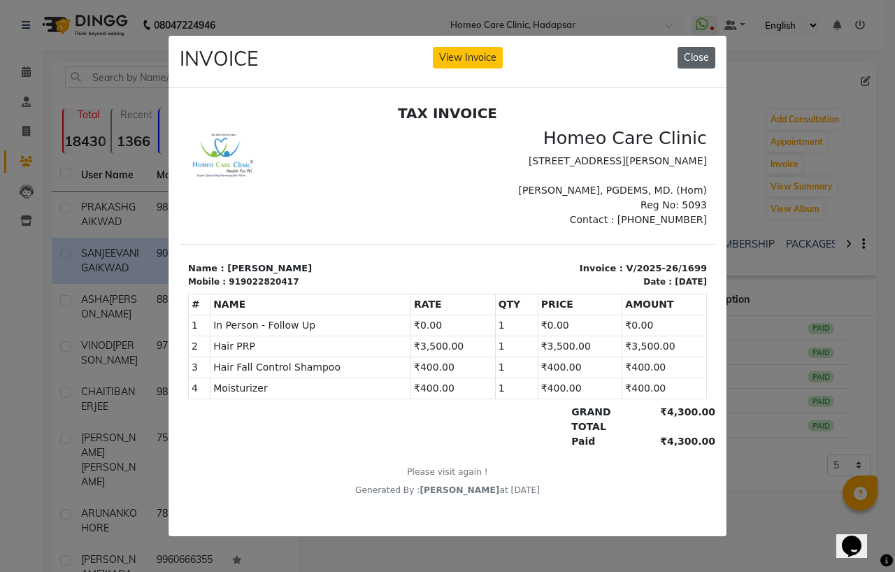
click at [700, 52] on button "Close" at bounding box center [697, 58] width 38 height 22
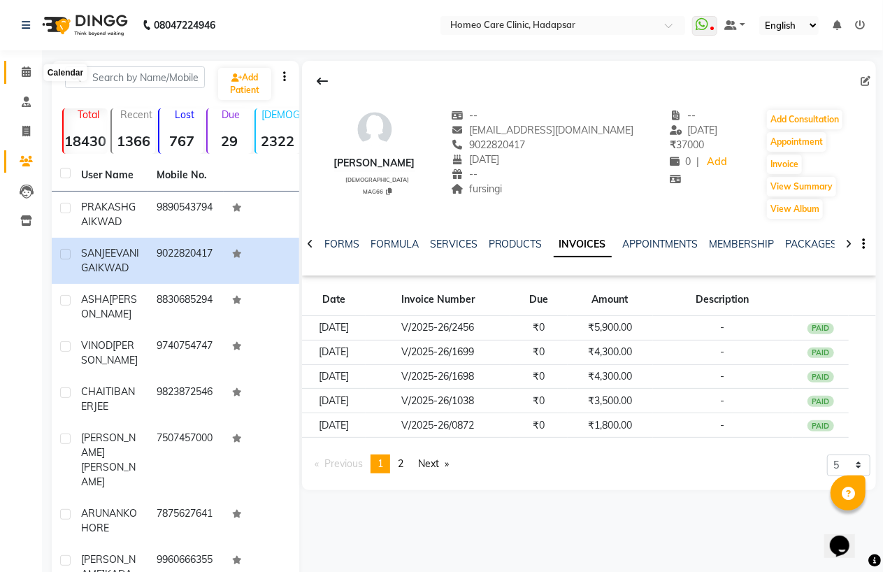
click at [32, 66] on span at bounding box center [26, 72] width 24 height 16
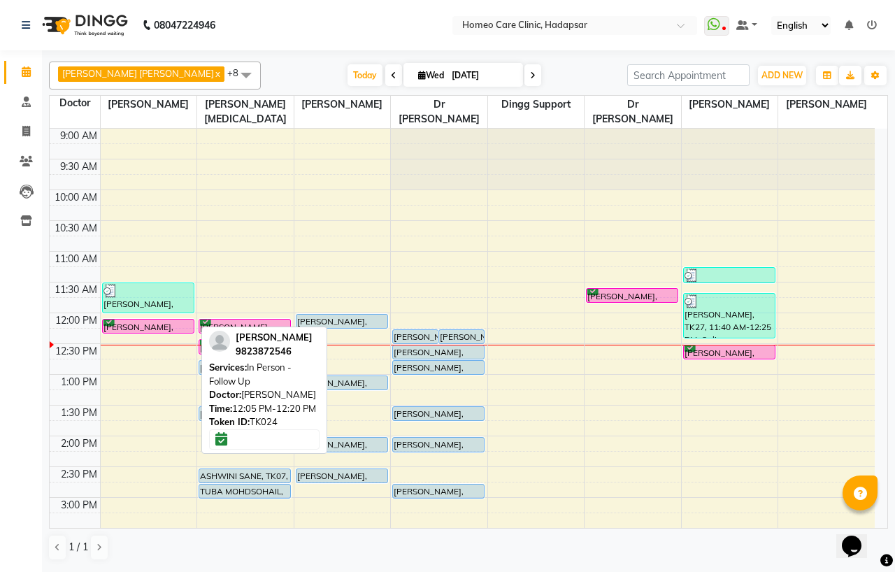
click at [142, 323] on div "[PERSON_NAME], TK24, 12:05 PM-12:20 PM, In Person - Follow Up" at bounding box center [148, 326] width 91 height 13
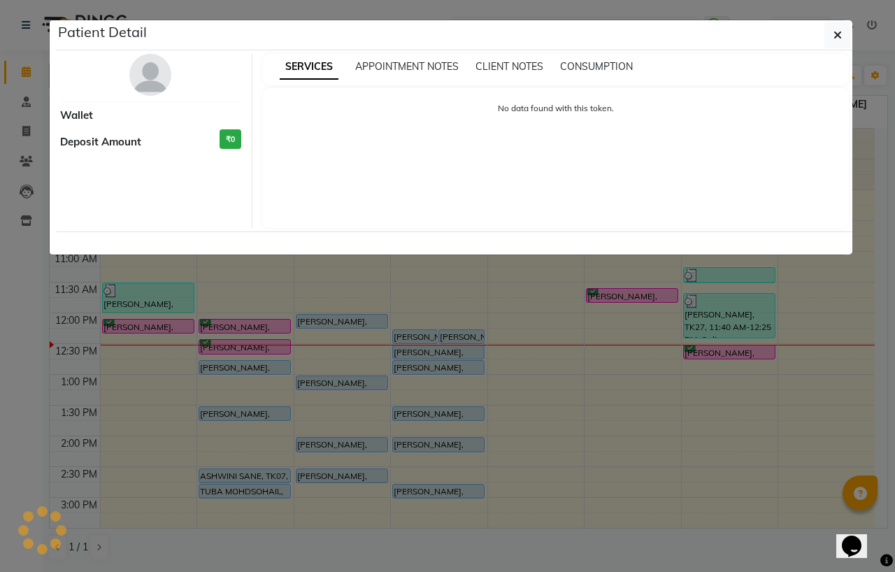
select select "6"
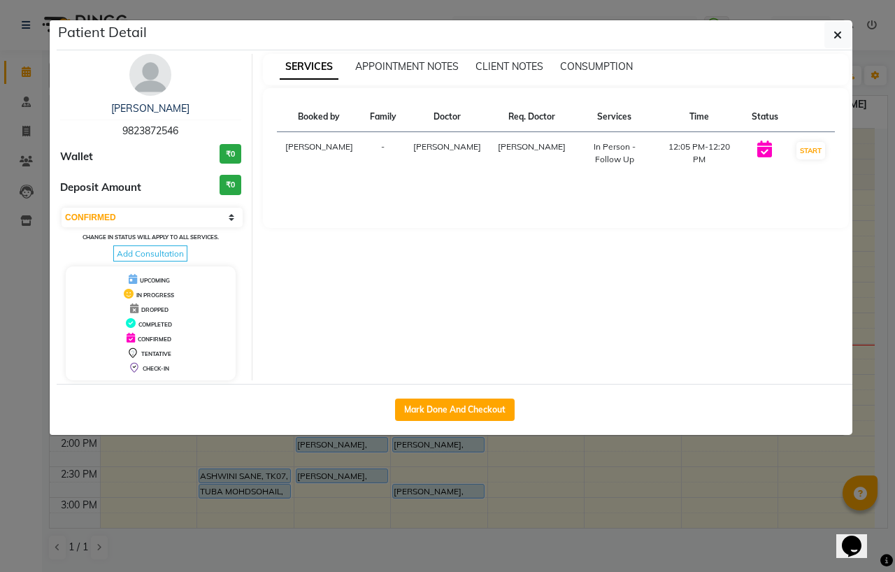
click at [143, 79] on img at bounding box center [150, 75] width 42 height 42
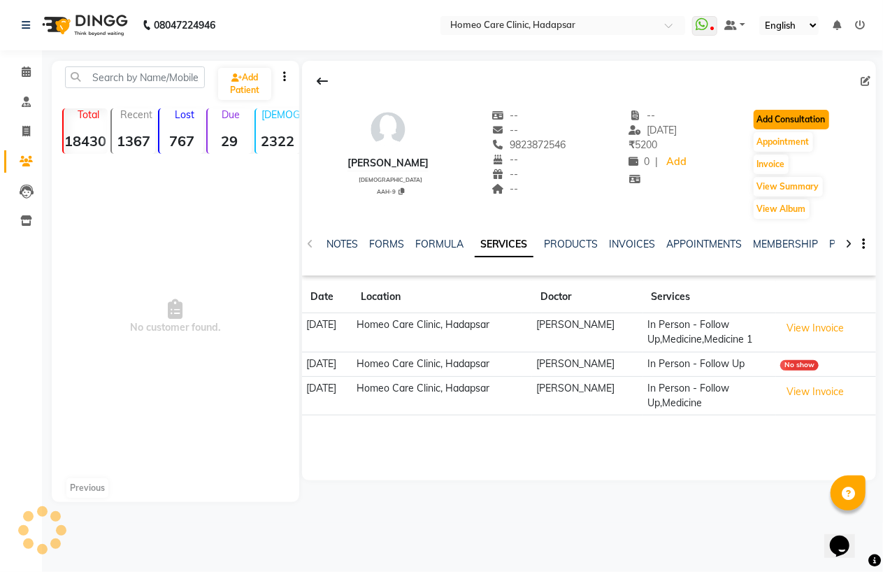
click at [806, 117] on button "Add Consultation" at bounding box center [792, 120] width 76 height 20
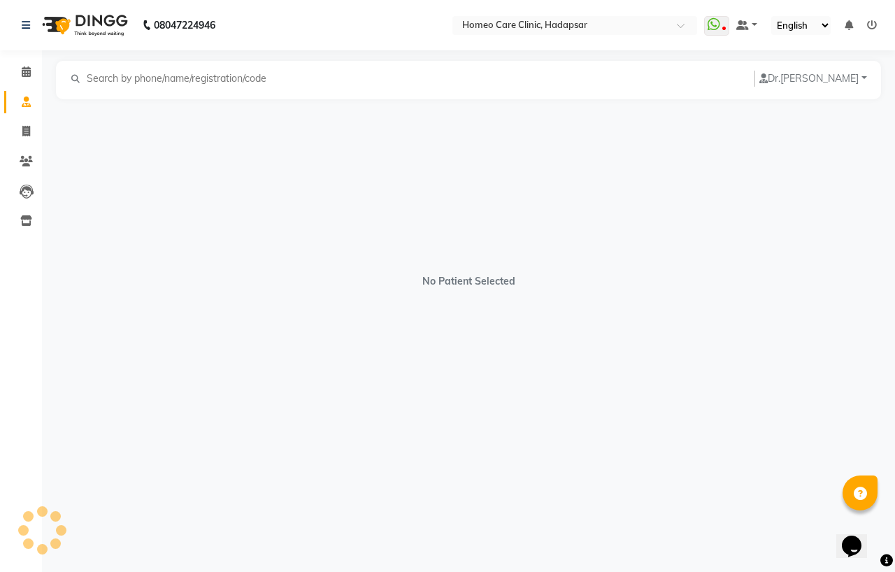
select select "[DEMOGRAPHIC_DATA]"
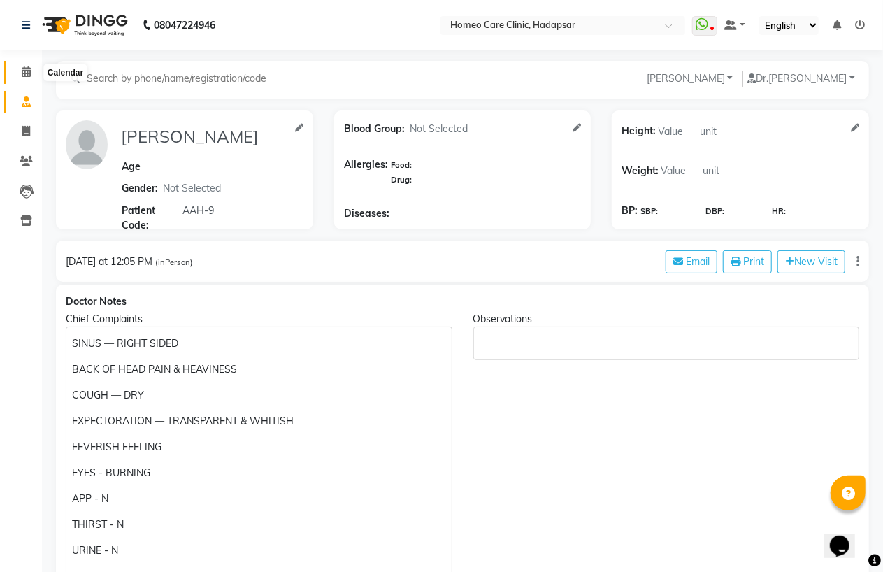
click at [22, 67] on icon at bounding box center [26, 71] width 9 height 10
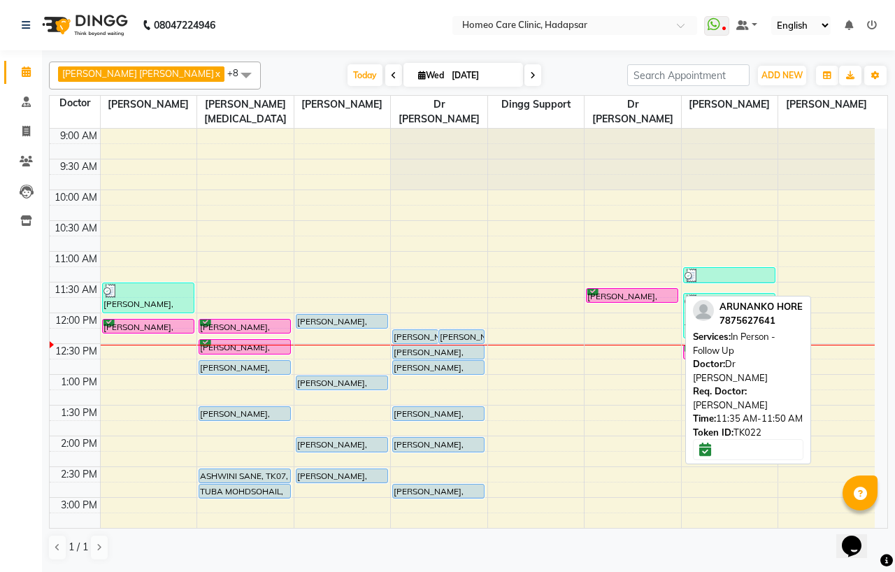
click at [628, 292] on div "[PERSON_NAME], TK22, 11:35 AM-11:50 AM, In Person - Follow Up" at bounding box center [632, 295] width 91 height 13
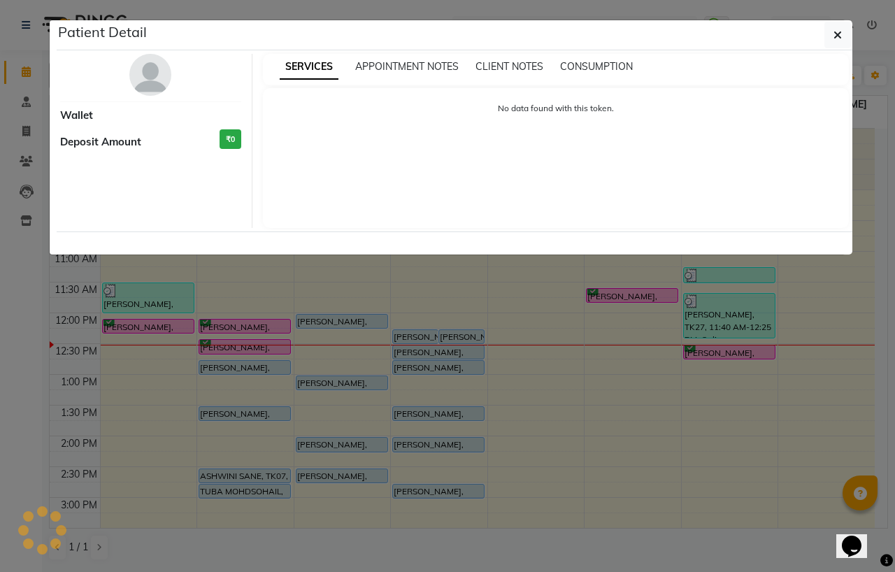
select select "6"
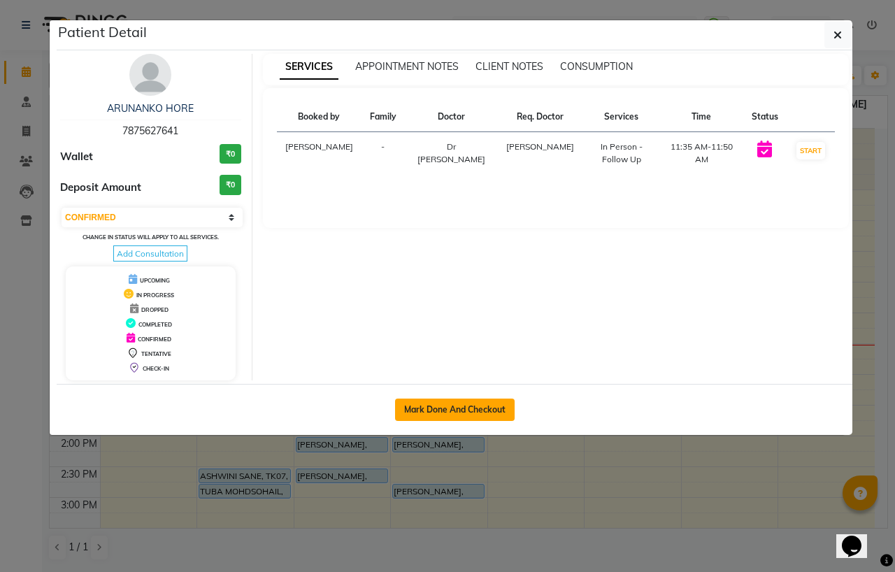
click at [435, 409] on button "Mark Done And Checkout" at bounding box center [455, 410] width 120 height 22
select select "7485"
select select "service"
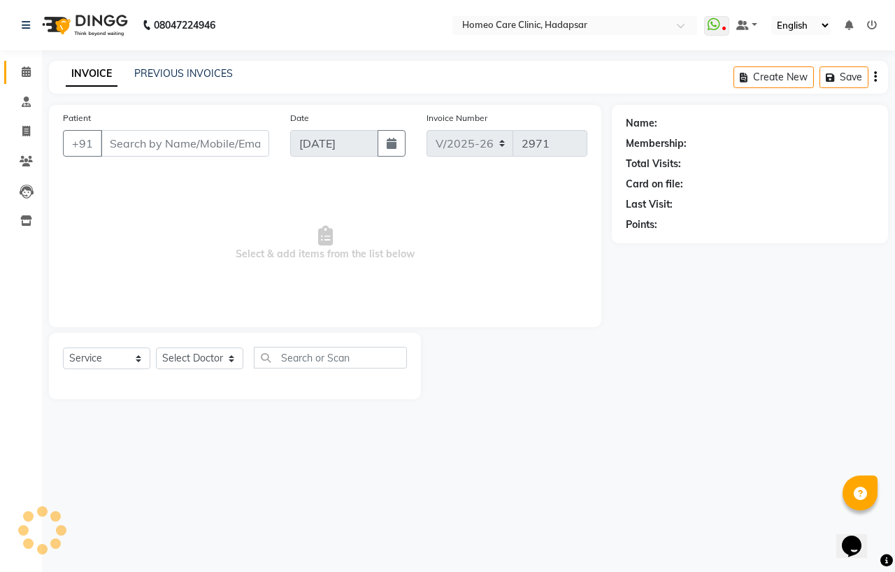
type input "7875627641"
select select "70881"
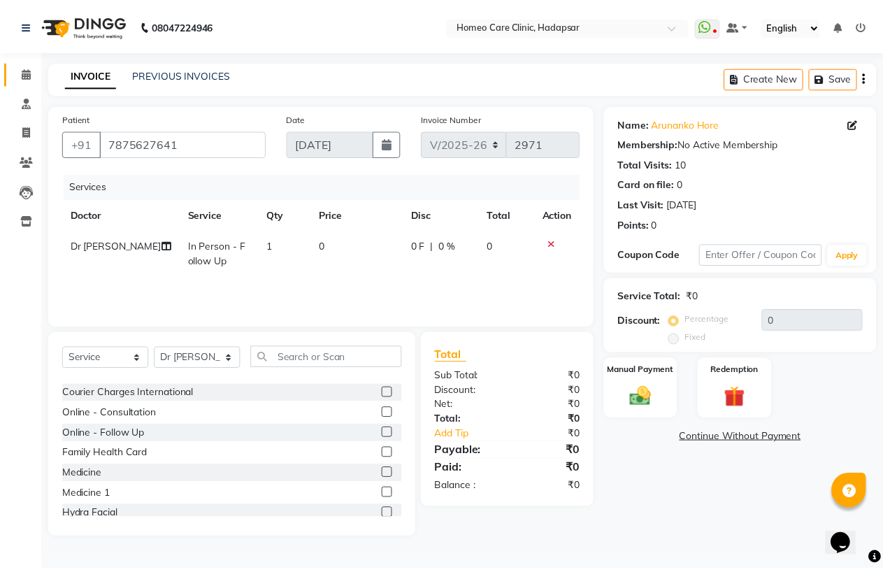
scroll to position [78, 0]
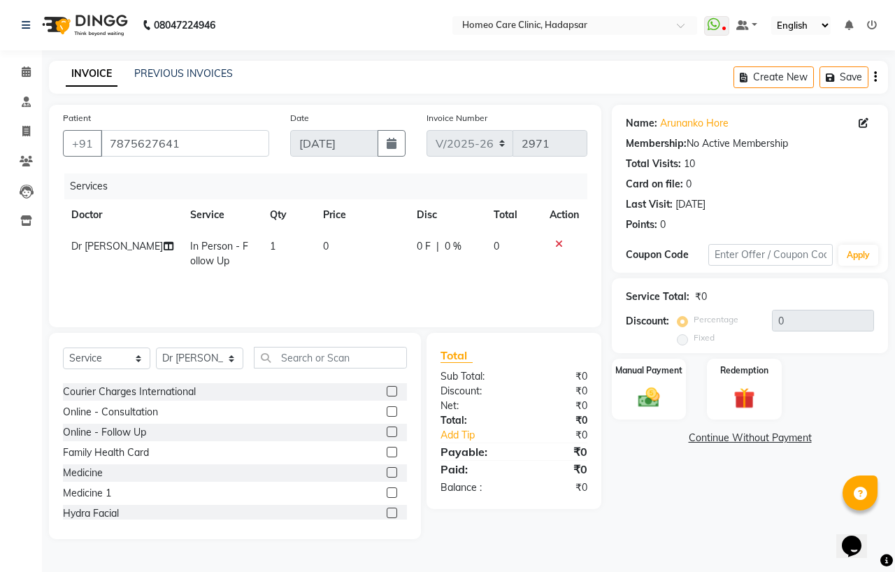
click at [387, 473] on label at bounding box center [392, 472] width 10 height 10
click at [387, 473] on input "checkbox" at bounding box center [391, 472] width 9 height 9
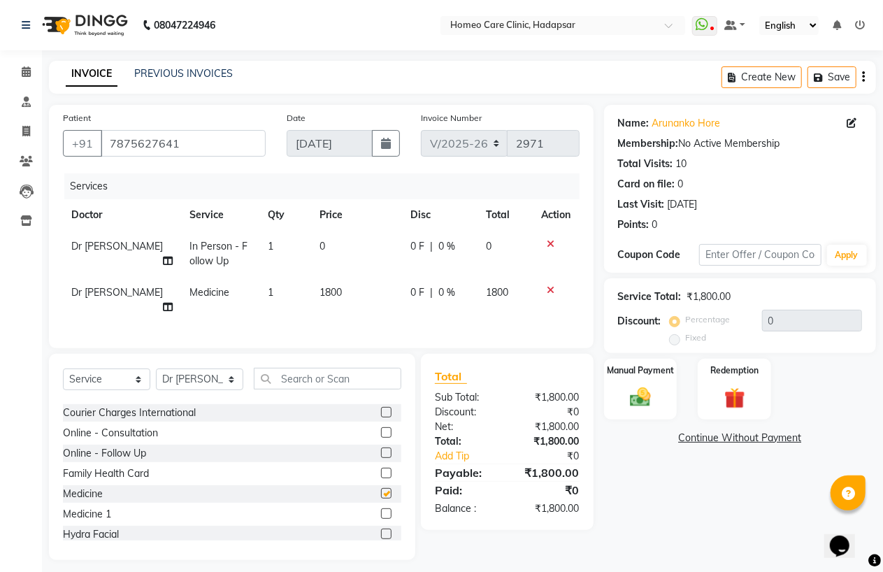
checkbox input "false"
drag, startPoint x: 638, startPoint y: 399, endPoint x: 709, endPoint y: 408, distance: 71.1
click at [639, 399] on img at bounding box center [641, 397] width 34 height 24
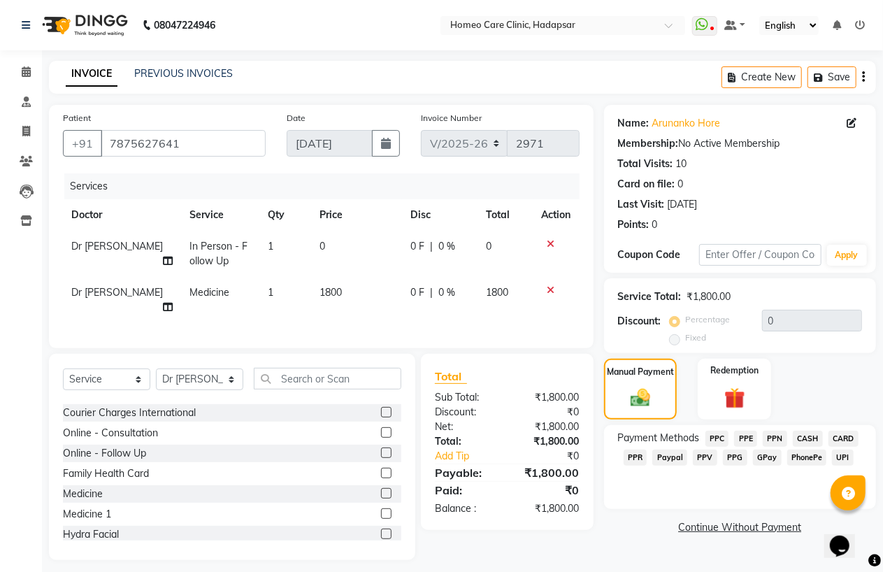
click at [799, 452] on span "PhonePe" at bounding box center [807, 458] width 40 height 16
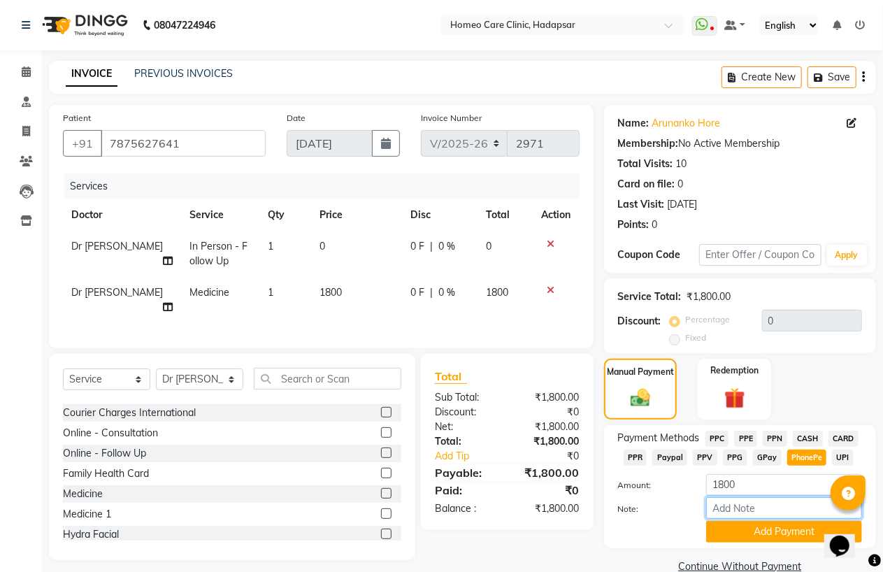
click at [763, 506] on input "Note:" at bounding box center [784, 508] width 156 height 22
type input "PPE"
click at [787, 534] on button "Add Payment" at bounding box center [784, 532] width 156 height 22
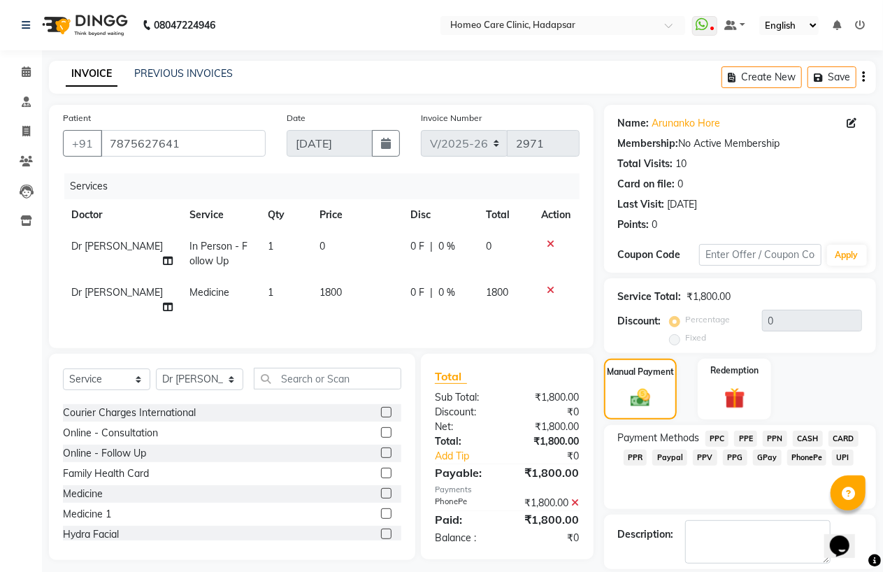
scroll to position [45, 0]
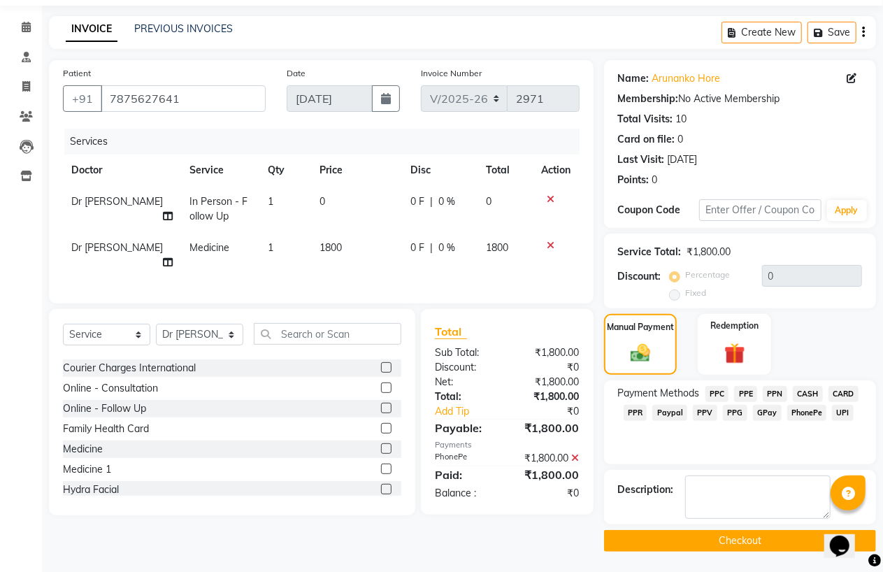
click at [773, 535] on button "Checkout" at bounding box center [740, 541] width 272 height 22
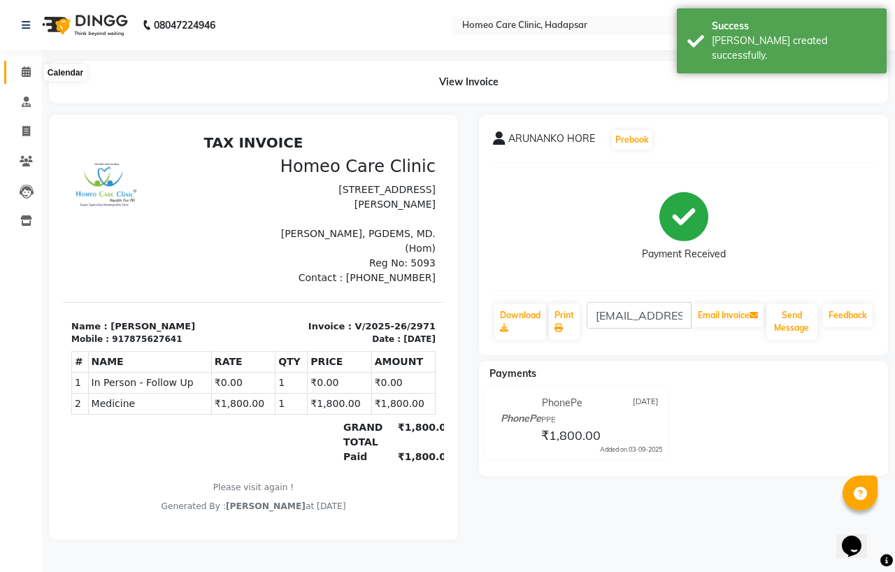
drag, startPoint x: 22, startPoint y: 69, endPoint x: 29, endPoint y: 73, distance: 8.2
click at [22, 69] on icon at bounding box center [26, 71] width 9 height 10
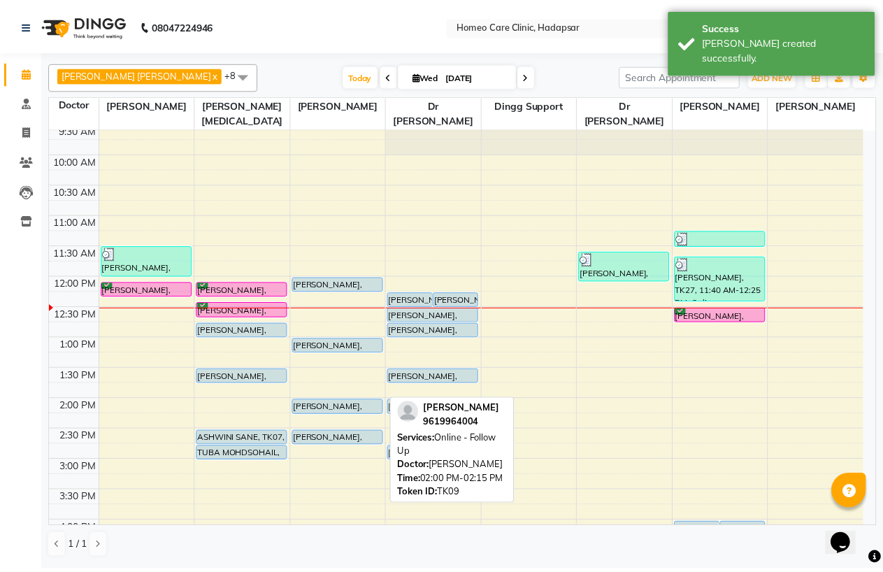
scroll to position [78, 0]
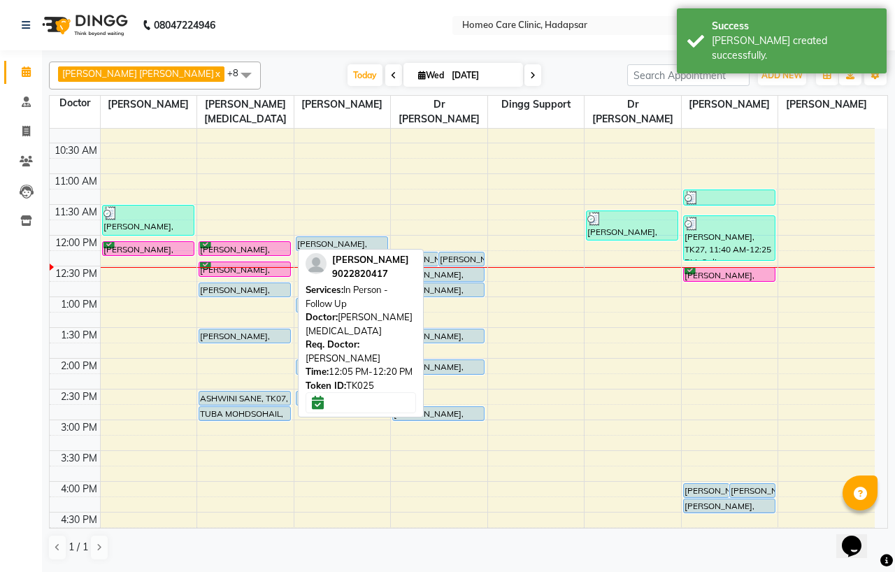
click at [235, 243] on div "[PERSON_NAME], TK25, 12:05 PM-12:20 PM, In Person - Follow Up" at bounding box center [244, 248] width 91 height 13
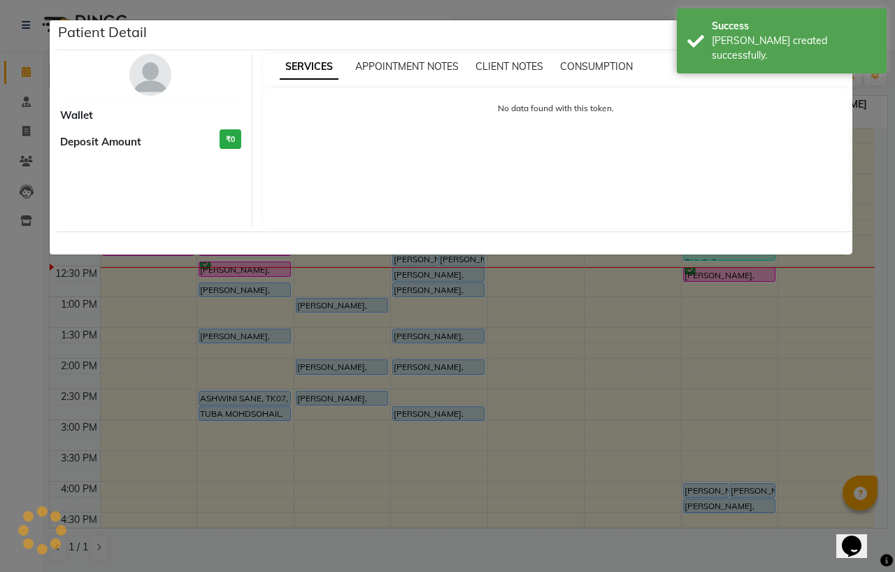
select select "6"
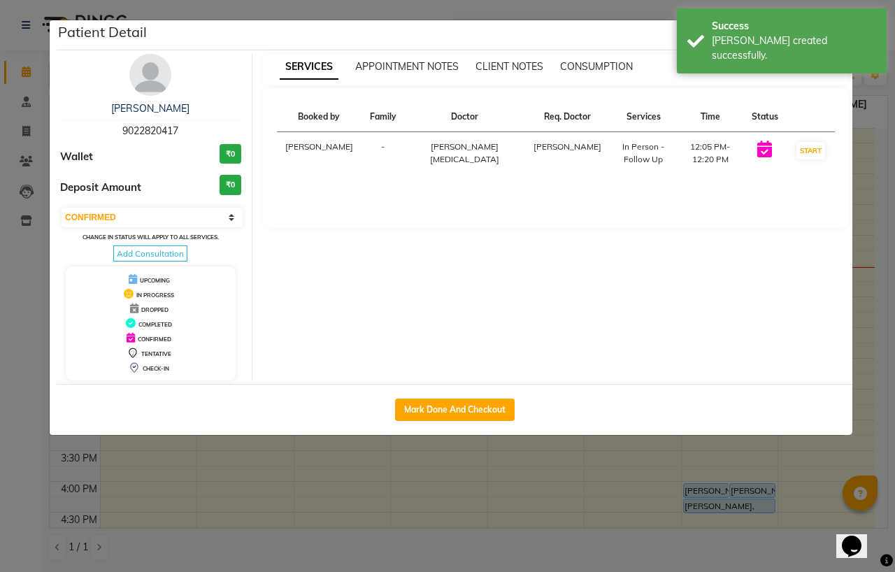
click at [155, 80] on img at bounding box center [150, 75] width 42 height 42
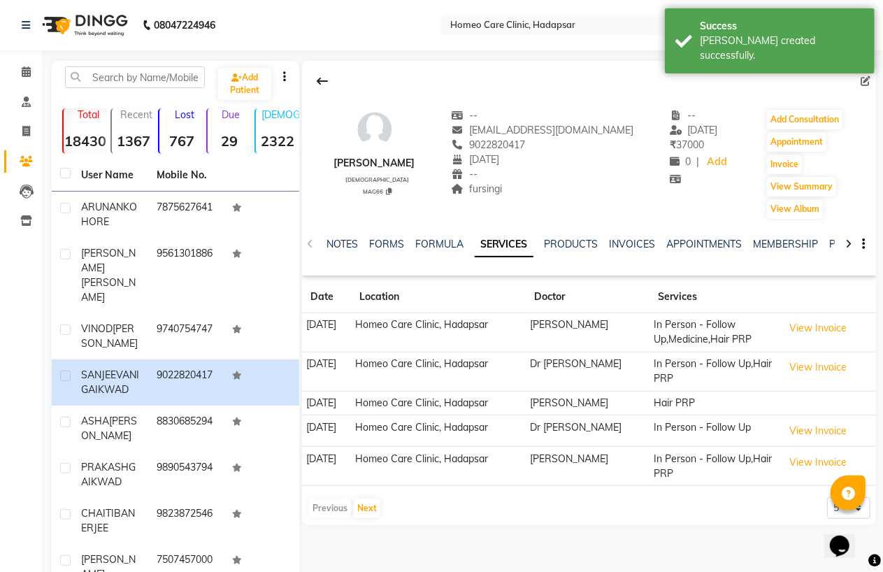
drag, startPoint x: 324, startPoint y: 162, endPoint x: 445, endPoint y: 169, distance: 121.1
click at [445, 169] on div "[PERSON_NAME] [DEMOGRAPHIC_DATA] MAG66 -- [EMAIL_ADDRESS][DOMAIN_NAME] 90228204…" at bounding box center [589, 157] width 574 height 126
copy div "[PERSON_NAME]"
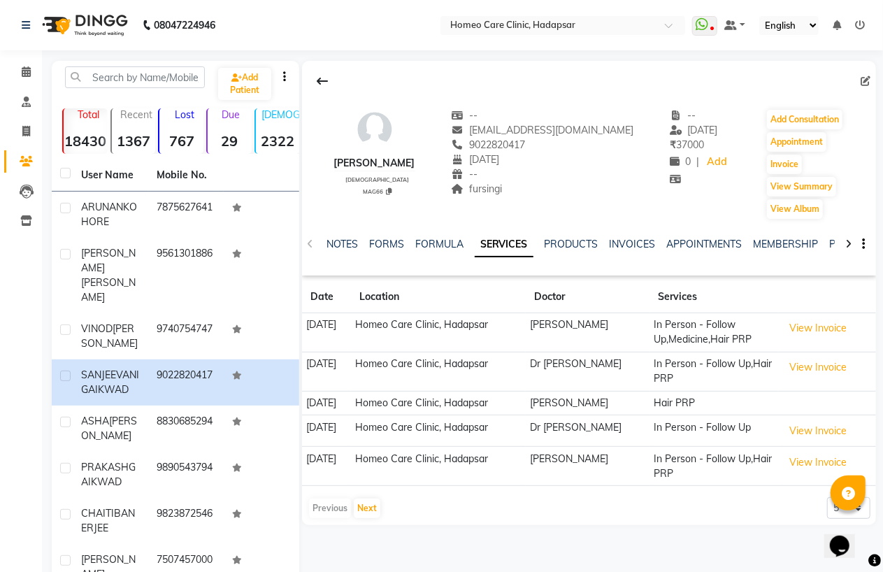
click at [404, 189] on div "MAG66" at bounding box center [378, 191] width 76 height 10
click at [392, 189] on icon at bounding box center [389, 191] width 6 height 7
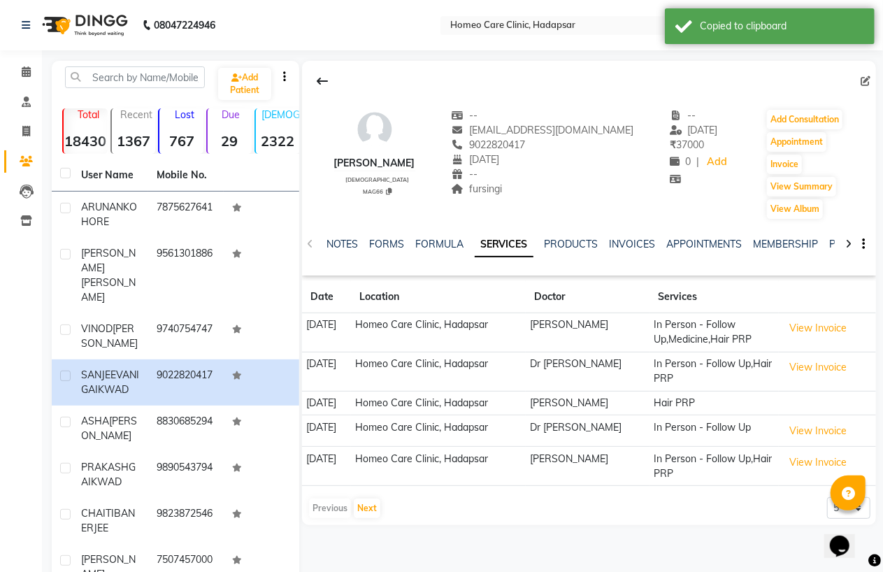
drag, startPoint x: 492, startPoint y: 141, endPoint x: 563, endPoint y: 144, distance: 71.4
click at [563, 144] on div "[PHONE_NUMBER] Mobile No." at bounding box center [542, 145] width 183 height 15
copy span "9022820417"
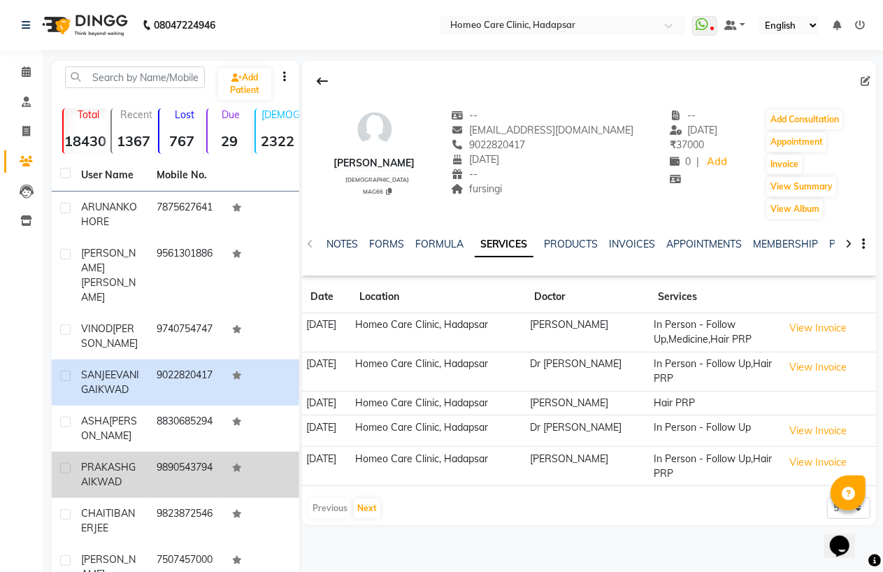
drag, startPoint x: 138, startPoint y: 436, endPoint x: 159, endPoint y: 429, distance: 22.3
click at [138, 460] on div "[PERSON_NAME]" at bounding box center [110, 474] width 59 height 29
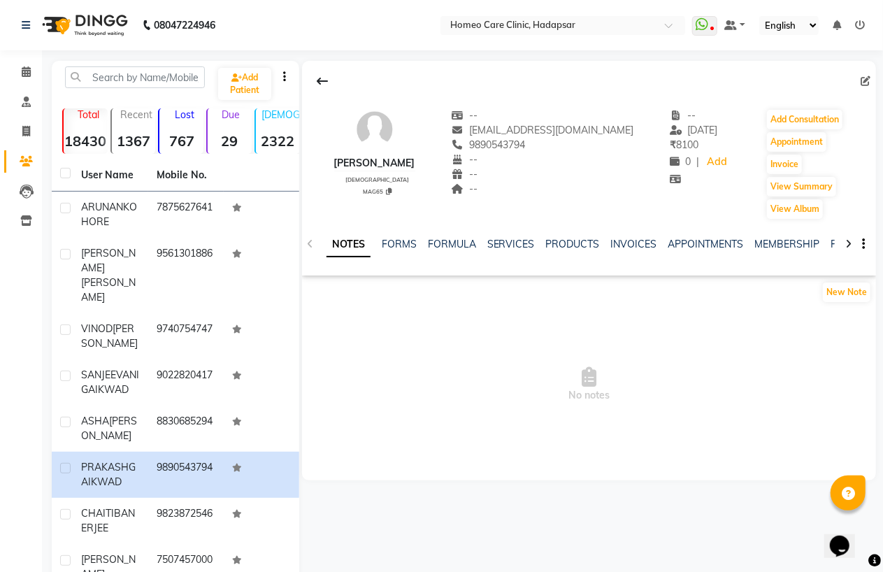
drag, startPoint x: 330, startPoint y: 158, endPoint x: 441, endPoint y: 164, distance: 110.7
click at [441, 164] on div "[PERSON_NAME] [DEMOGRAPHIC_DATA] MAG65 -- [EMAIL_ADDRESS][DOMAIN_NAME] 98905437…" at bounding box center [589, 157] width 574 height 126
copy div "[PERSON_NAME]"
click at [392, 189] on icon at bounding box center [389, 191] width 6 height 7
type textarea "MAG65"
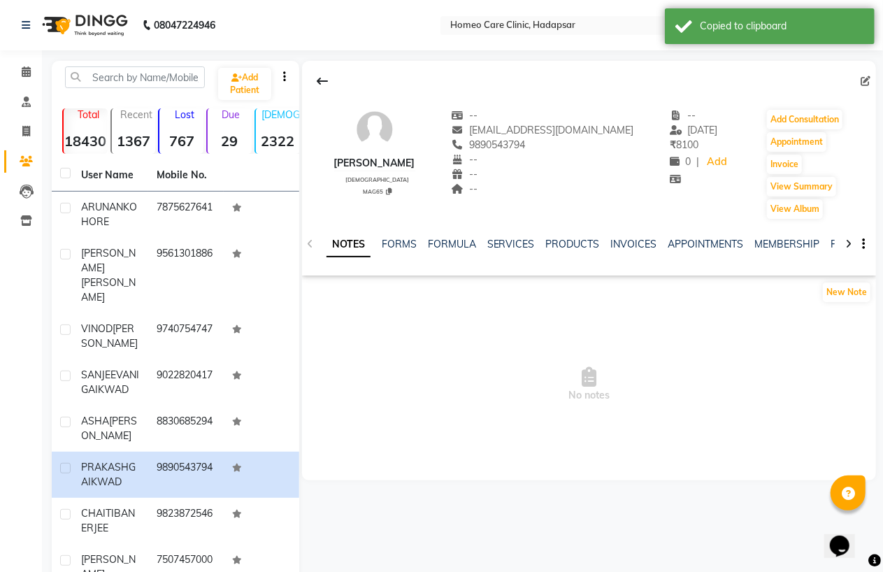
drag, startPoint x: 482, startPoint y: 142, endPoint x: 549, endPoint y: 147, distance: 66.6
click at [549, 147] on div "9890543794" at bounding box center [542, 145] width 183 height 15
copy span "9890543794"
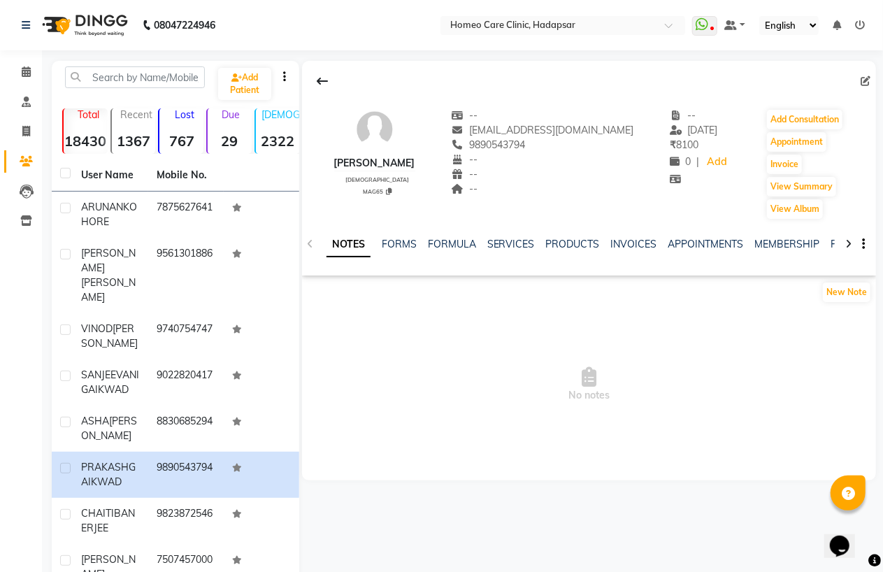
drag, startPoint x: 172, startPoint y: 499, endPoint x: 486, endPoint y: 348, distance: 348.4
click at [189, 499] on td "9823872546" at bounding box center [186, 521] width 76 height 46
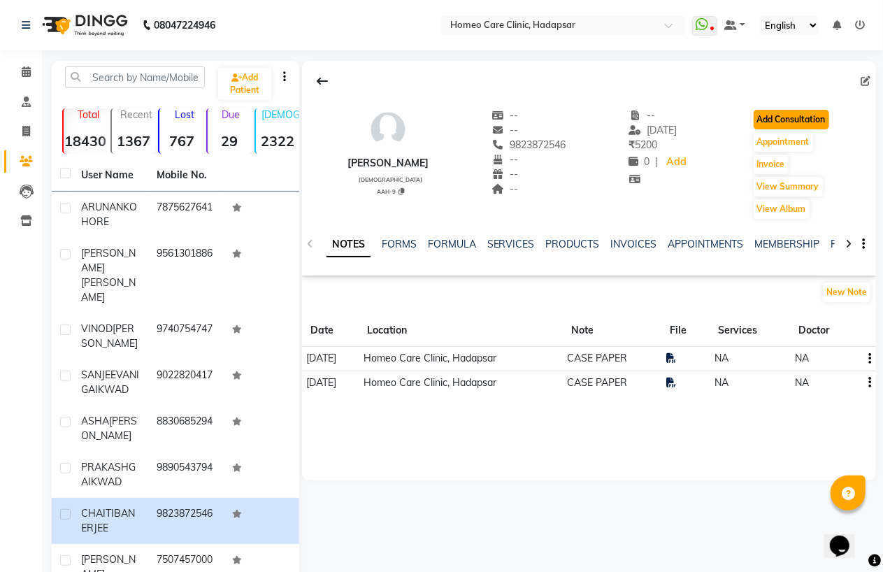
click at [794, 113] on button "Add Consultation" at bounding box center [792, 120] width 76 height 20
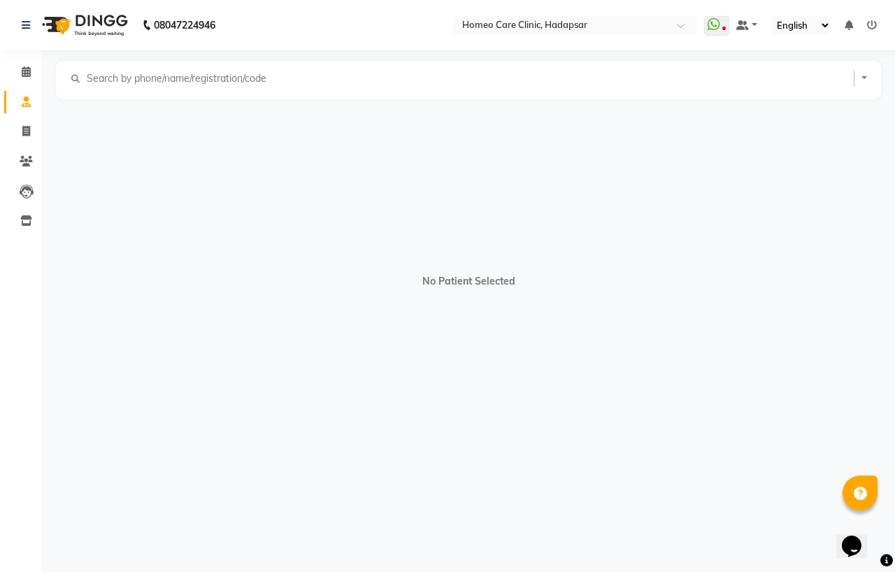
select select "[DEMOGRAPHIC_DATA]"
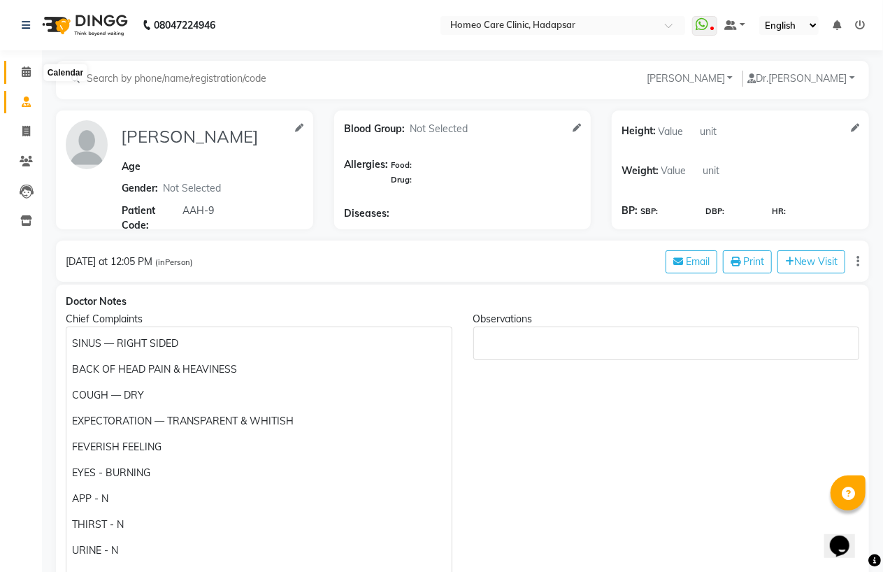
click at [26, 72] on icon at bounding box center [26, 71] width 9 height 10
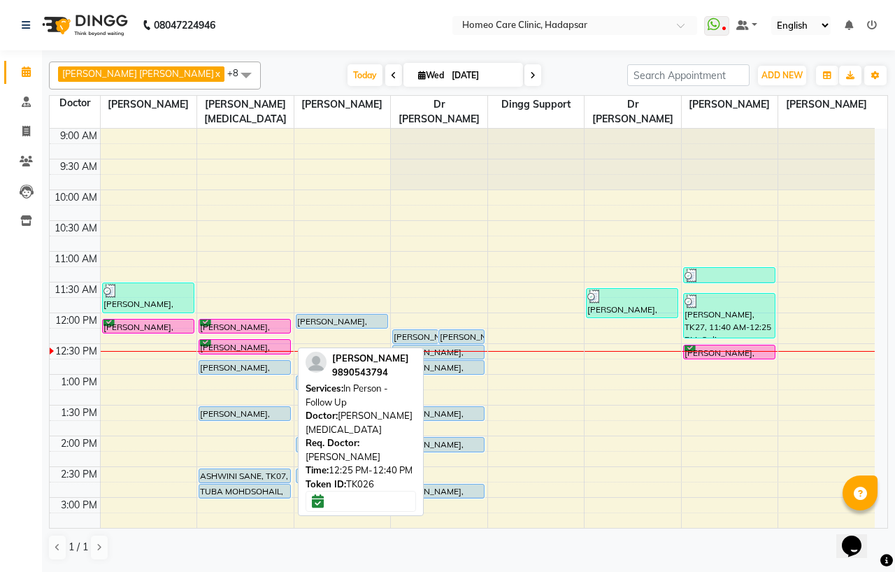
click at [234, 348] on div "[PERSON_NAME], TK26, 12:25 PM-12:40 PM, In Person - Follow Up" at bounding box center [244, 347] width 91 height 14
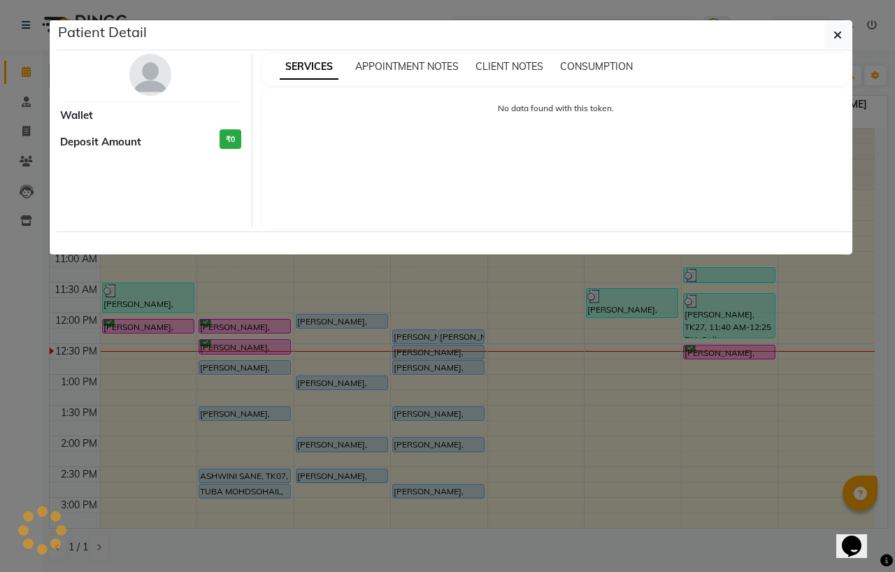
select select "6"
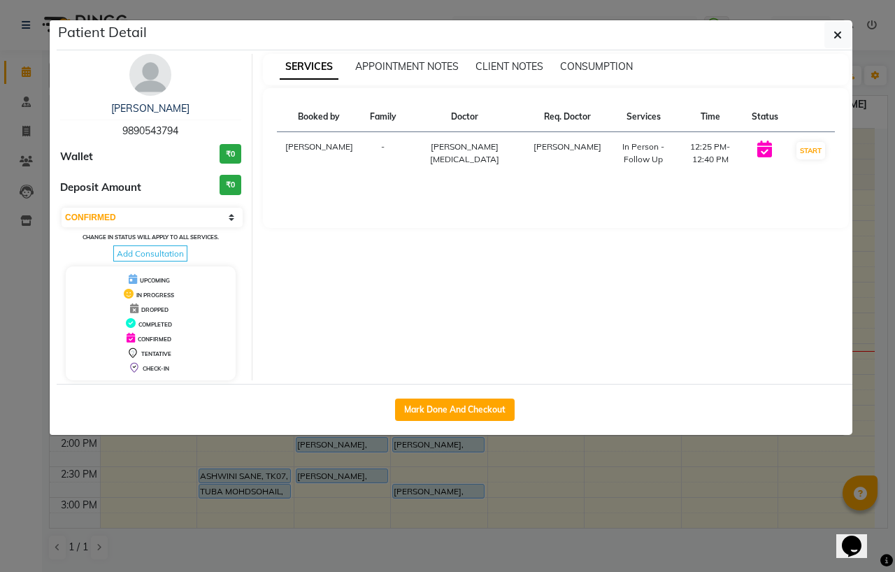
drag, startPoint x: 164, startPoint y: 92, endPoint x: 157, endPoint y: 80, distance: 14.1
click at [162, 92] on div "[PERSON_NAME] 9890543794 Wallet ₹0 Deposit Amount ₹0 Select IN SERVICE CONFIRME…" at bounding box center [151, 217] width 203 height 327
click at [156, 77] on img at bounding box center [150, 75] width 42 height 42
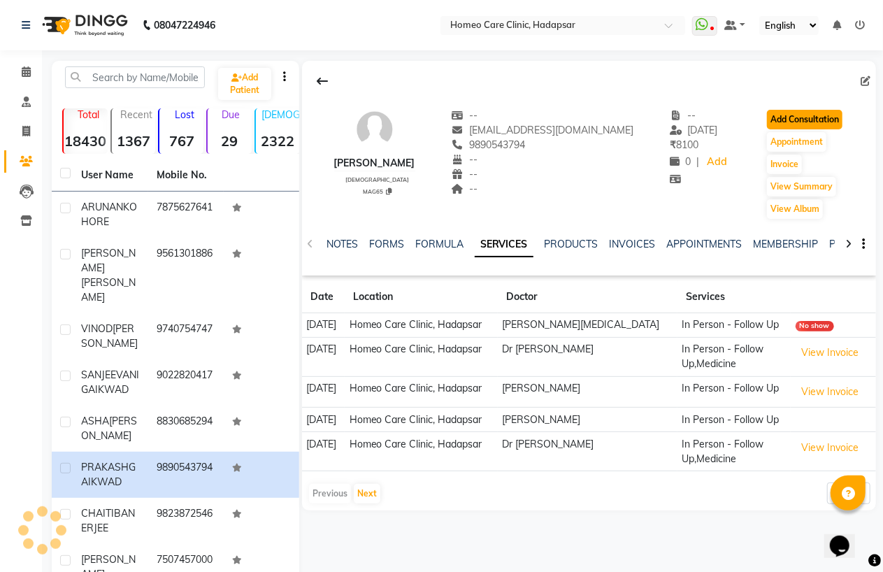
click at [808, 113] on button "Add Consultation" at bounding box center [805, 120] width 76 height 20
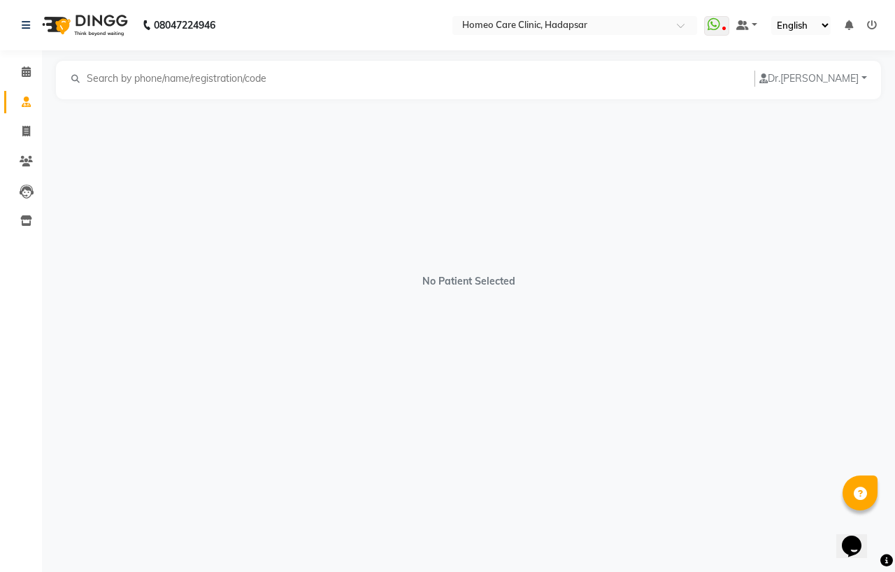
select select "[DEMOGRAPHIC_DATA]"
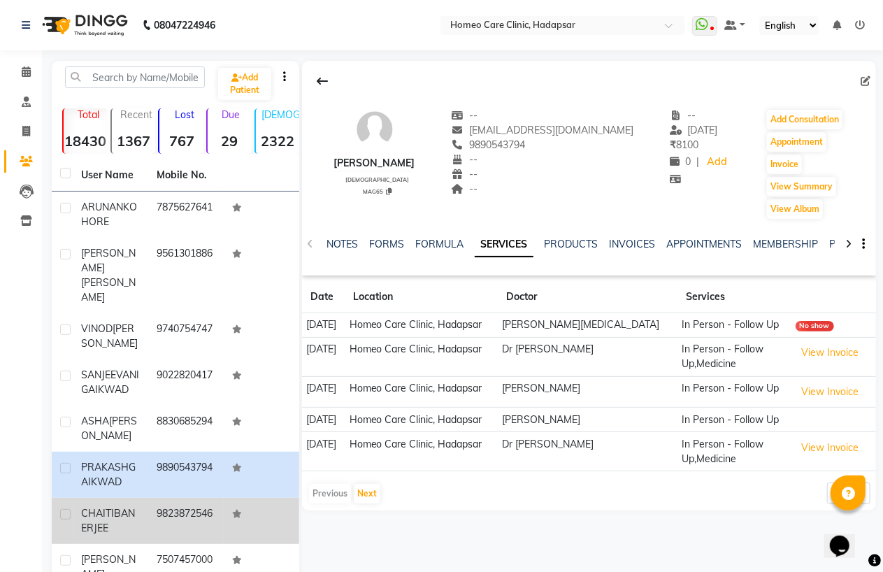
click at [117, 507] on span "BANERJEE" at bounding box center [108, 520] width 54 height 27
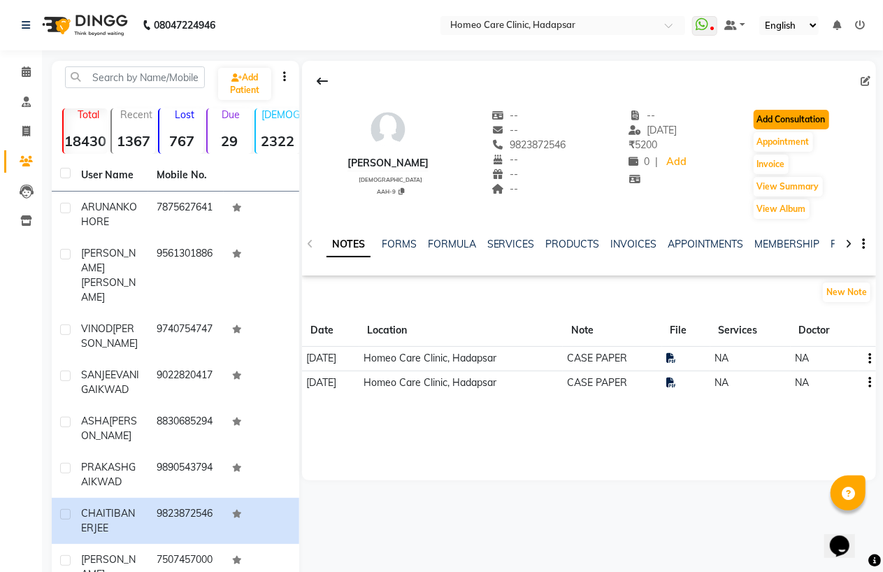
click at [775, 115] on button "Add Consultation" at bounding box center [792, 120] width 76 height 20
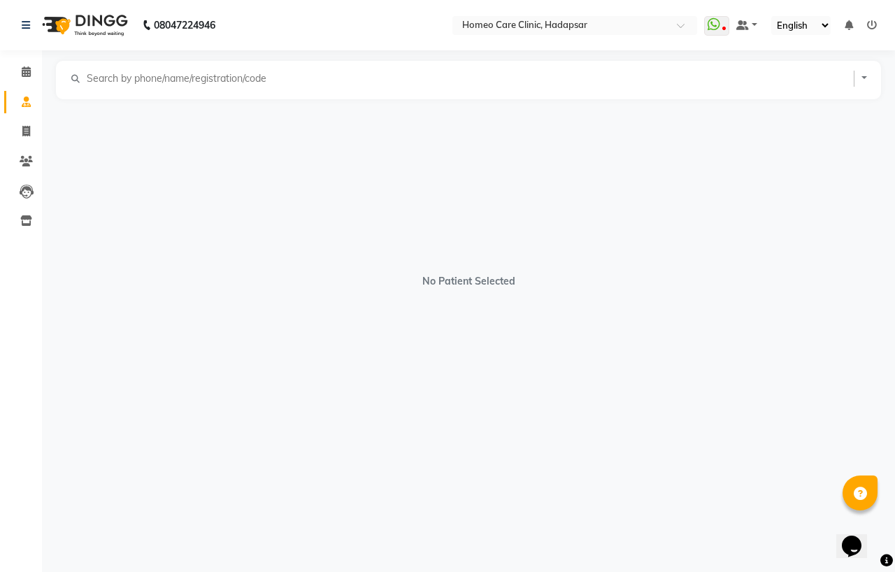
select select "[DEMOGRAPHIC_DATA]"
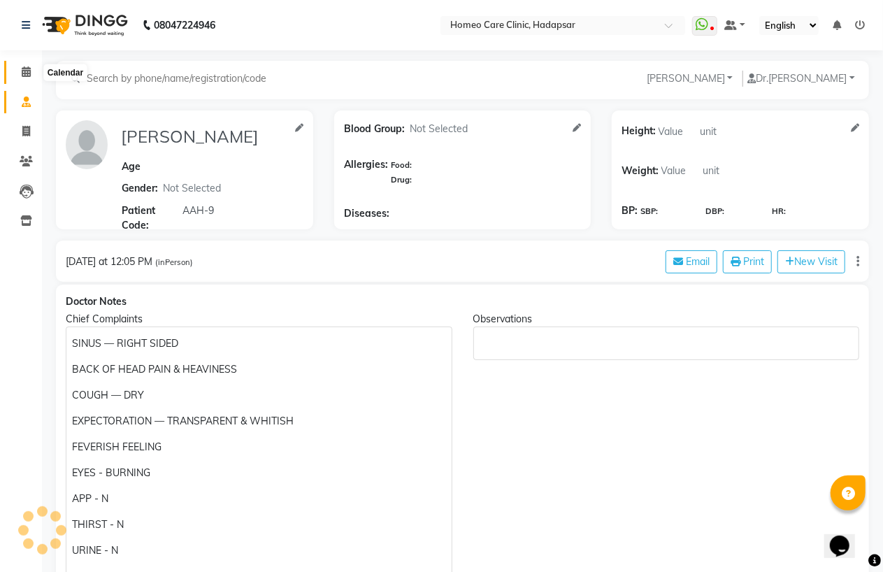
click at [26, 70] on icon at bounding box center [26, 71] width 9 height 10
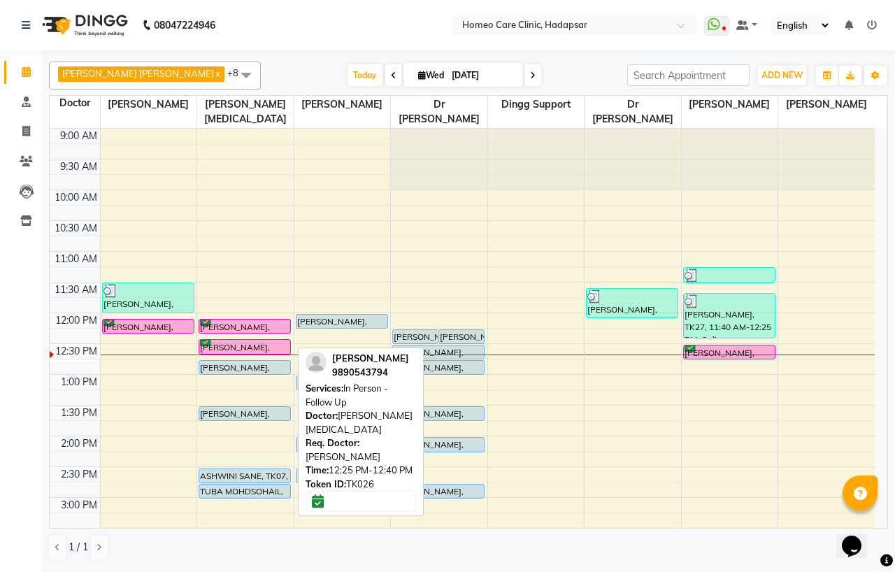
click at [241, 346] on div "[PERSON_NAME], TK26, 12:25 PM-12:40 PM, In Person - Follow Up" at bounding box center [244, 347] width 91 height 14
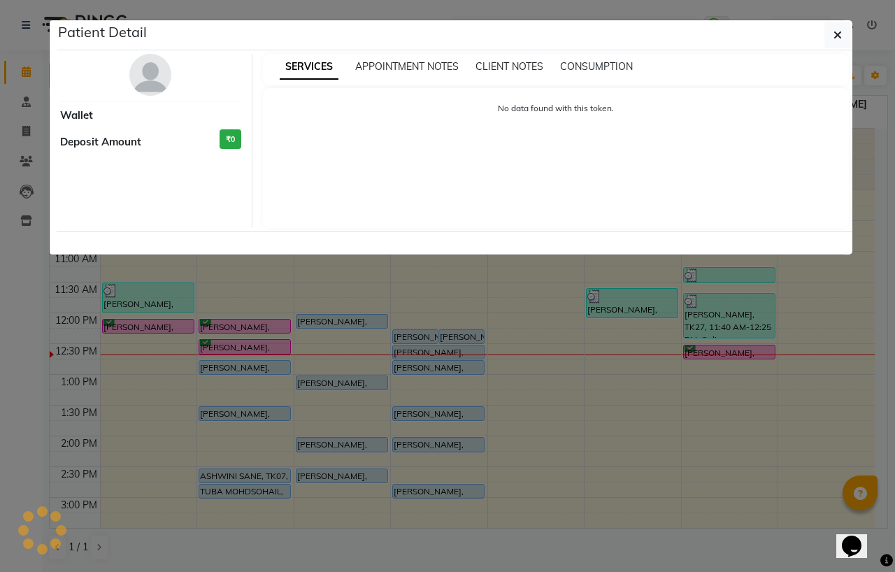
select select "6"
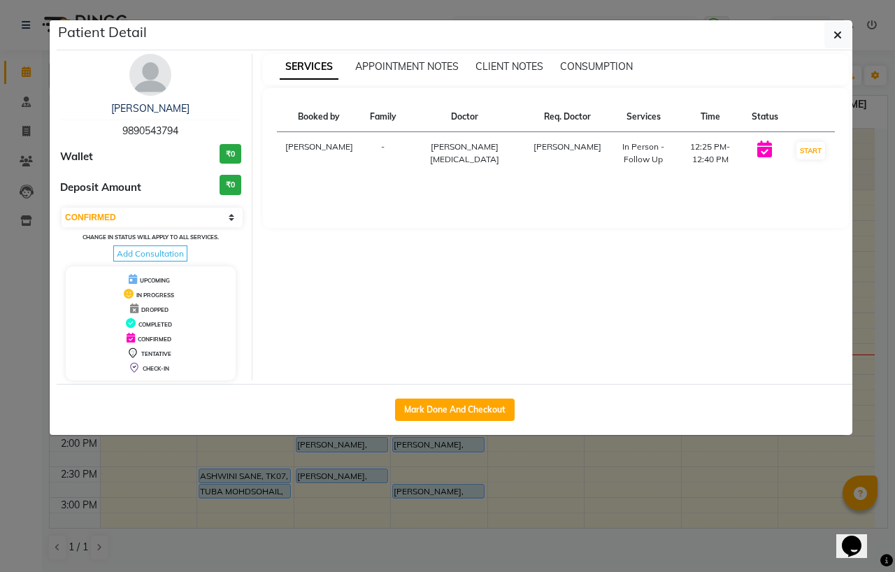
click at [149, 65] on img at bounding box center [150, 75] width 42 height 42
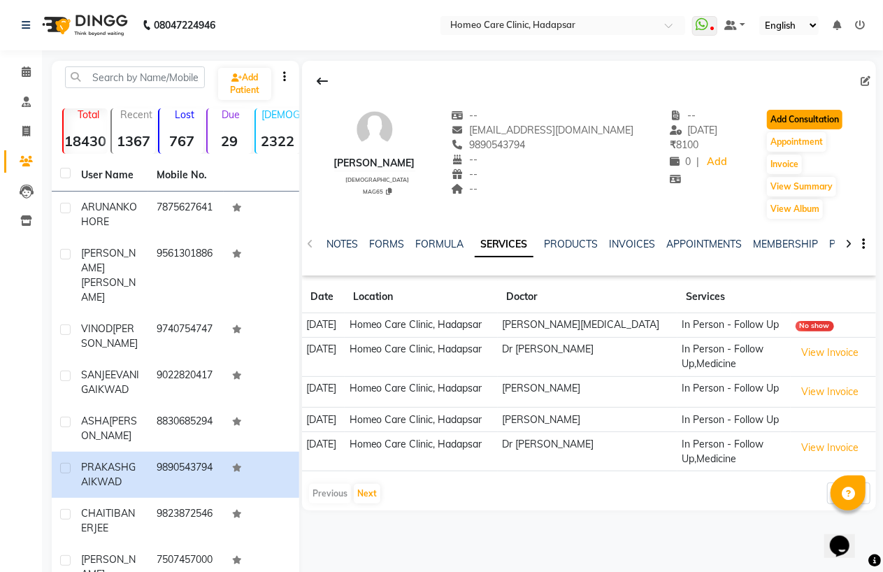
click at [799, 122] on button "Add Consultation" at bounding box center [805, 120] width 76 height 20
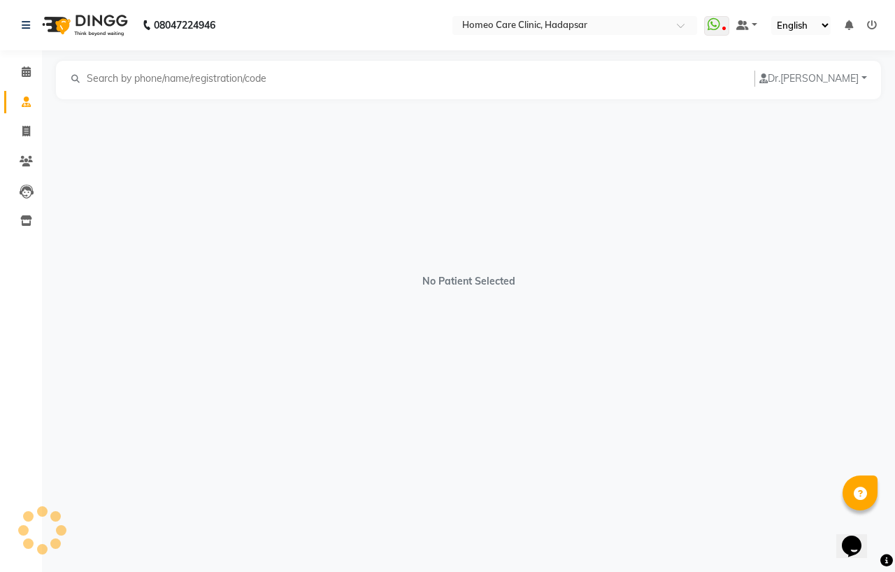
select select "[DEMOGRAPHIC_DATA]"
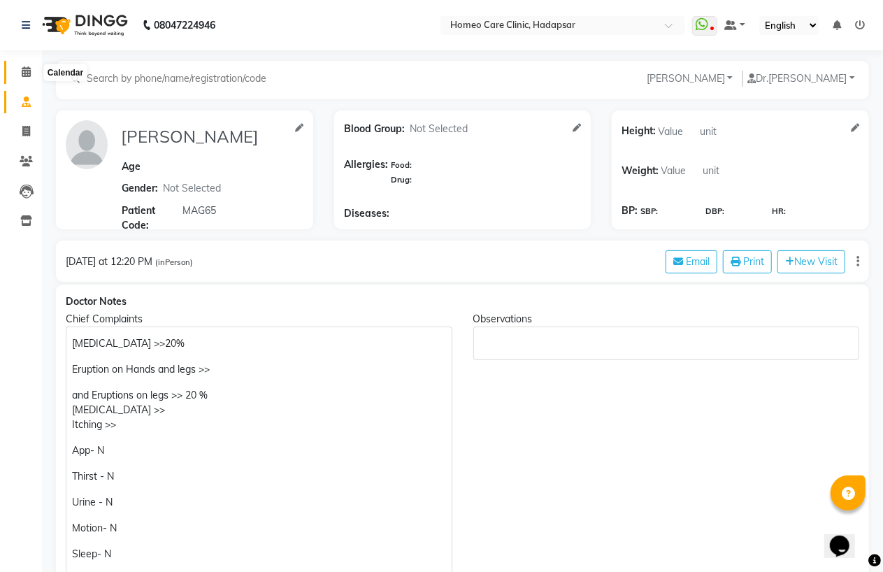
click at [16, 69] on span at bounding box center [26, 72] width 24 height 16
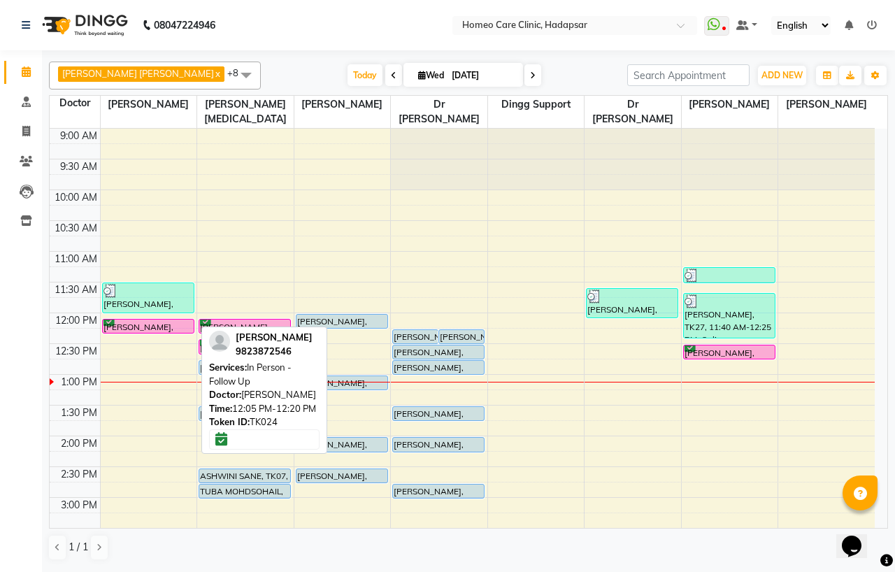
click at [143, 322] on div "[PERSON_NAME], TK24, 12:05 PM-12:20 PM, In Person - Follow Up" at bounding box center [148, 326] width 91 height 13
select select "6"
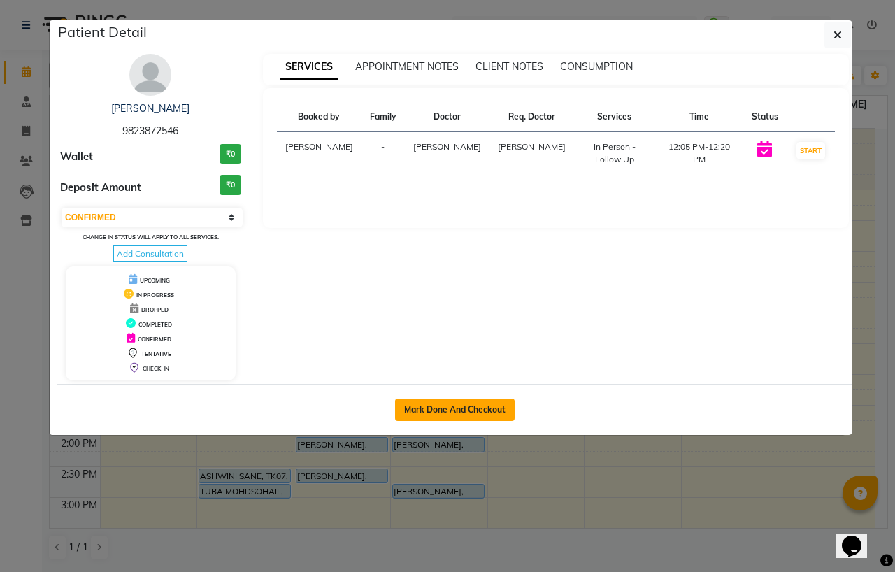
click at [429, 403] on button "Mark Done And Checkout" at bounding box center [455, 410] width 120 height 22
select select "service"
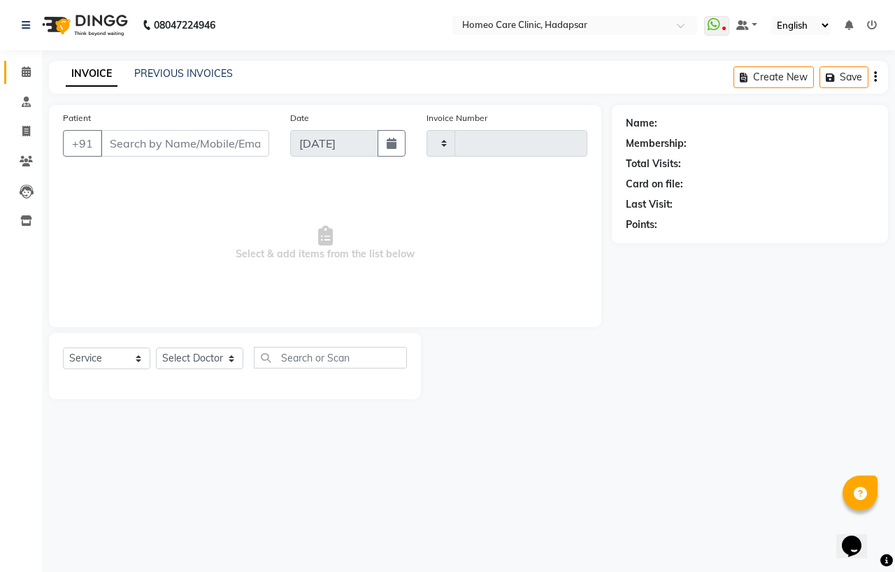
type input "2972"
select select "7485"
type input "9823872546"
select select "65961"
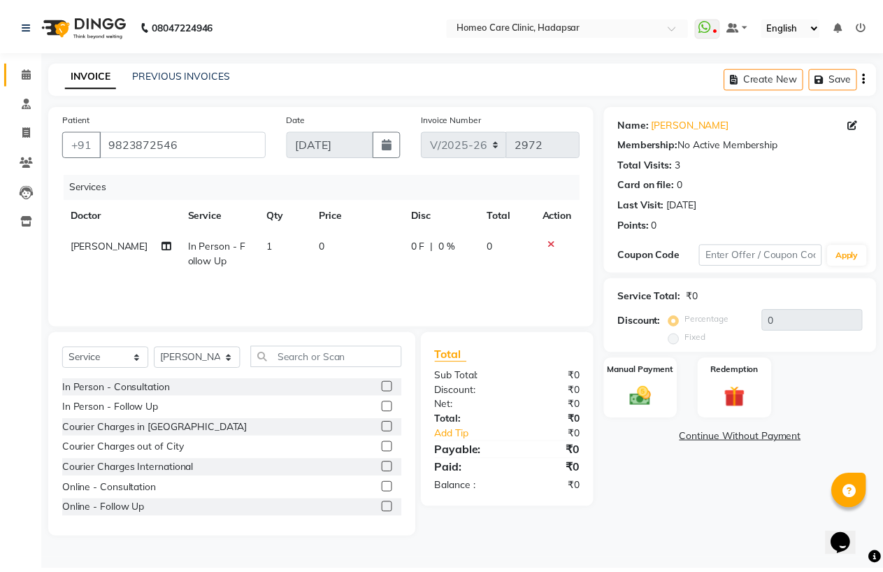
scroll to position [78, 0]
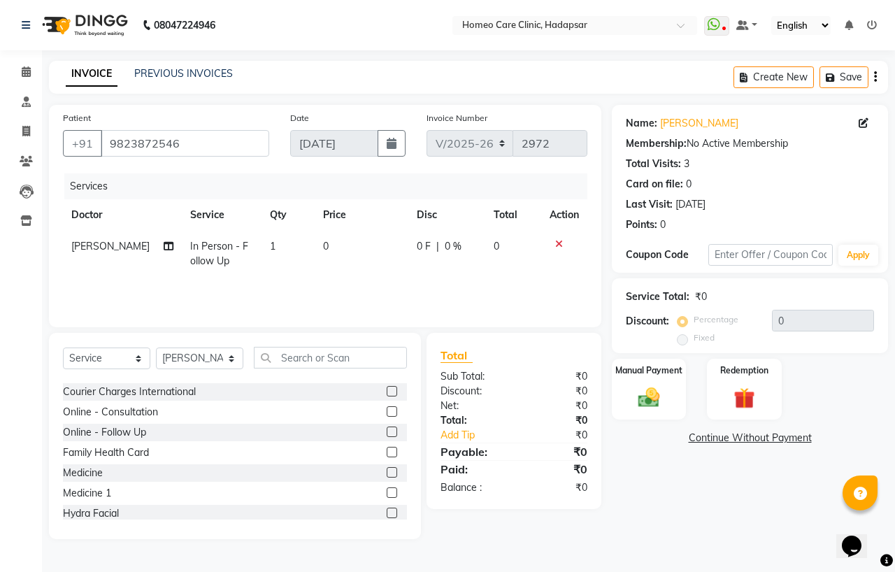
click at [387, 470] on label at bounding box center [392, 472] width 10 height 10
click at [387, 470] on input "checkbox" at bounding box center [391, 472] width 9 height 9
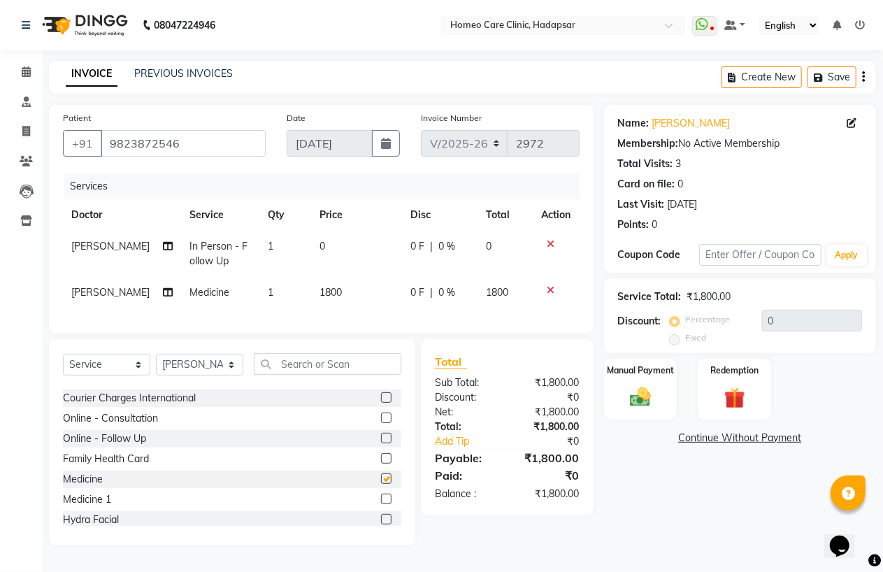
checkbox input "false"
click at [320, 292] on span "1800" at bounding box center [331, 292] width 22 height 13
select select "65961"
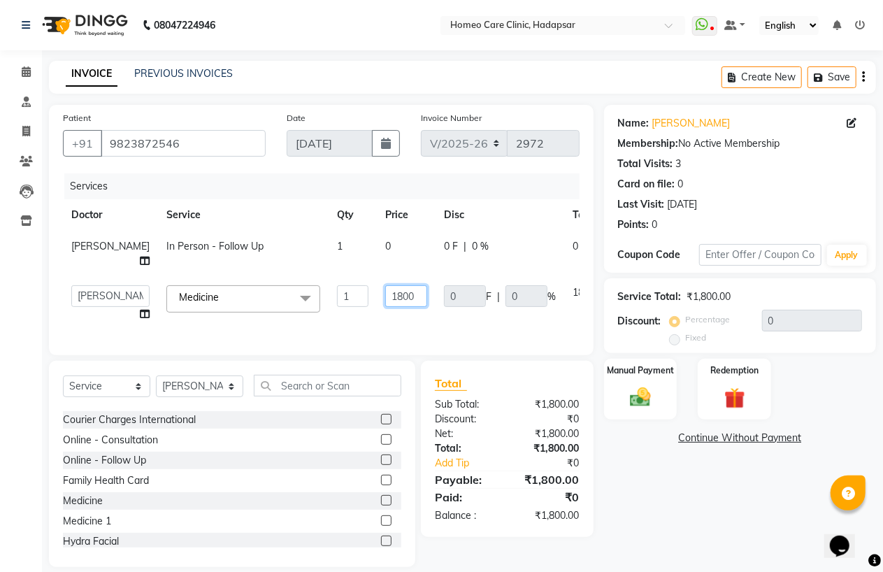
click at [385, 307] on input "1800" at bounding box center [406, 296] width 42 height 22
type input "3800"
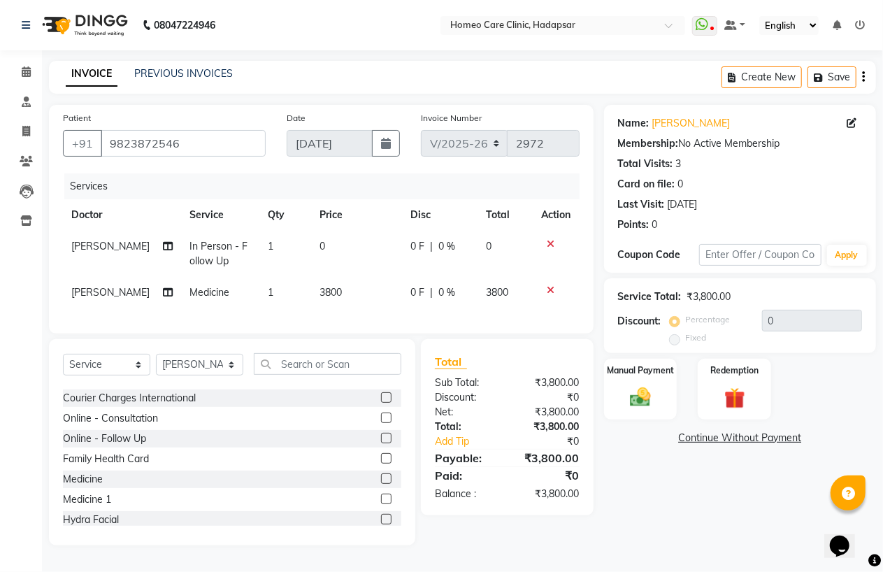
click at [704, 514] on div "Name: [PERSON_NAME] Membership: No Active Membership Total Visits: 3 Card on fi…" at bounding box center [745, 325] width 282 height 441
click at [634, 396] on img at bounding box center [641, 397] width 36 height 25
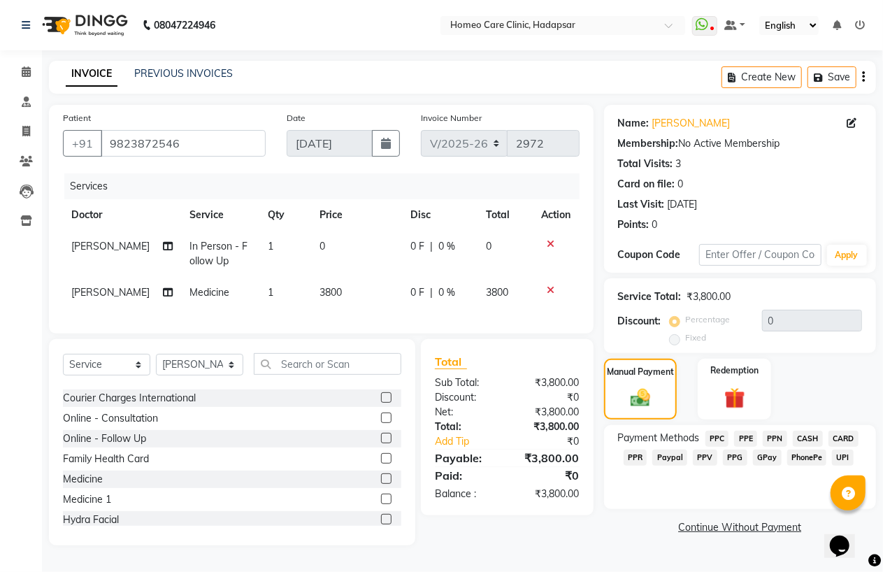
click at [802, 455] on span "PhonePe" at bounding box center [807, 458] width 40 height 16
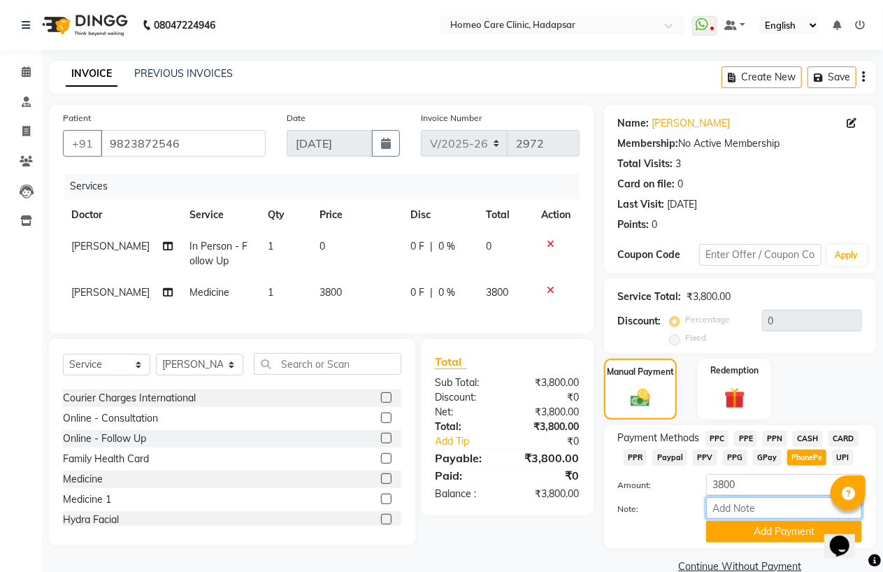
click at [776, 510] on input "Note:" at bounding box center [784, 508] width 156 height 22
type input "PPF"
click at [767, 527] on button "Add Payment" at bounding box center [784, 532] width 156 height 22
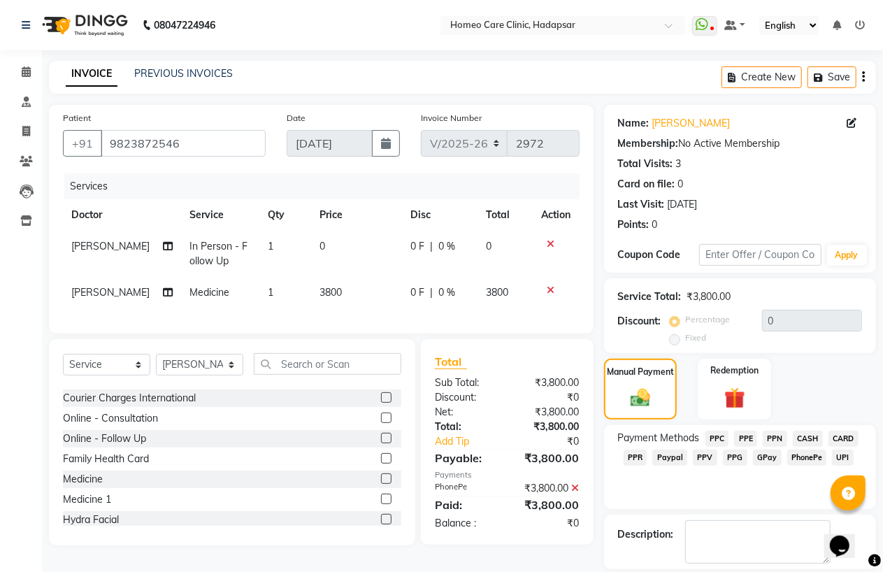
scroll to position [45, 0]
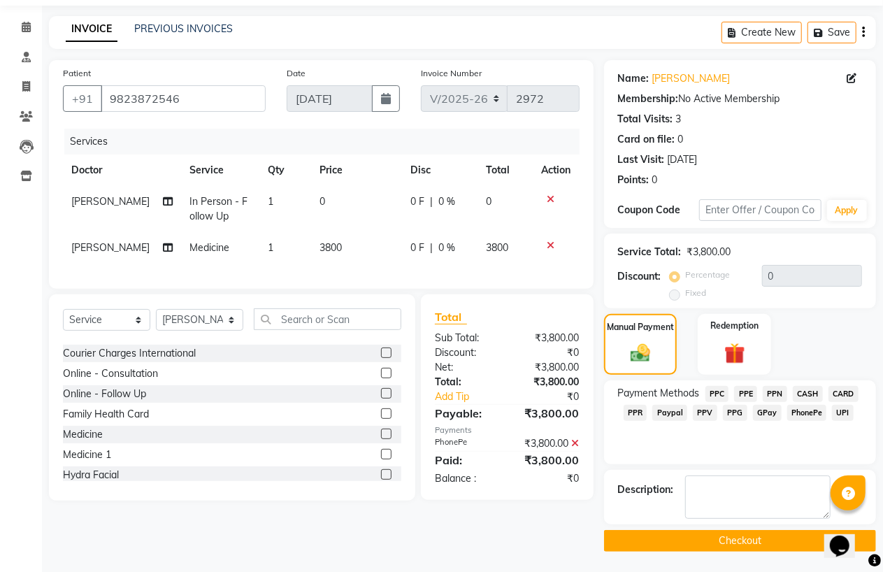
click at [760, 538] on button "Checkout" at bounding box center [740, 541] width 272 height 22
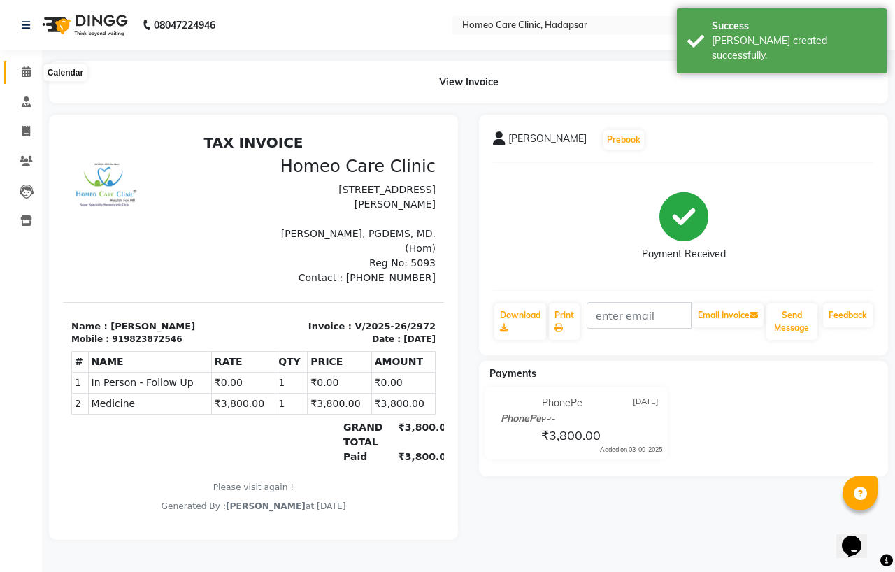
click at [20, 72] on span at bounding box center [26, 72] width 24 height 16
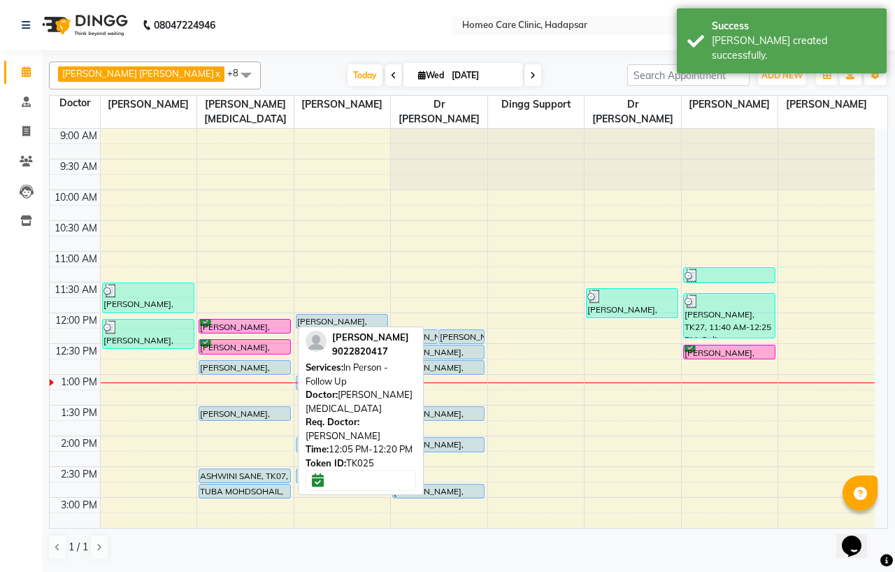
click at [245, 320] on div "[PERSON_NAME], TK25, 12:05 PM-12:20 PM, In Person - Follow Up" at bounding box center [244, 326] width 91 height 13
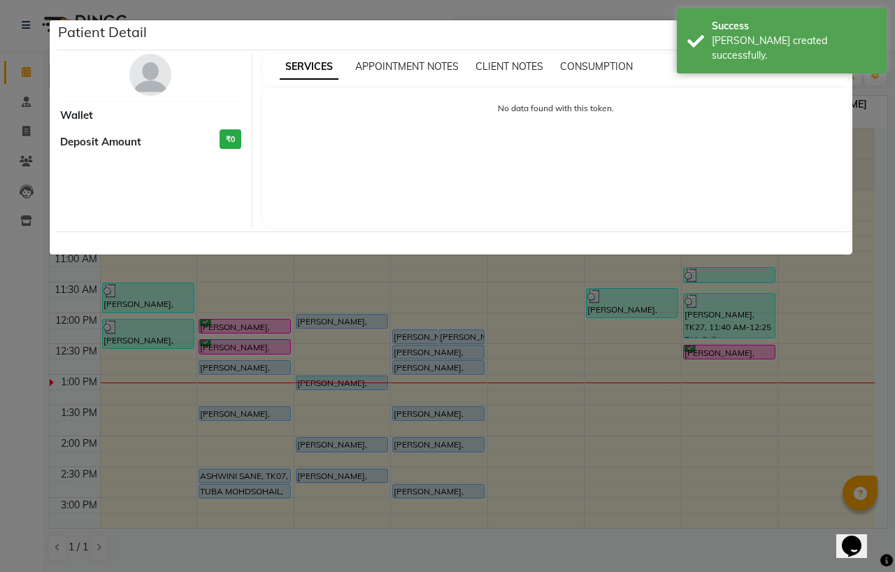
select select "6"
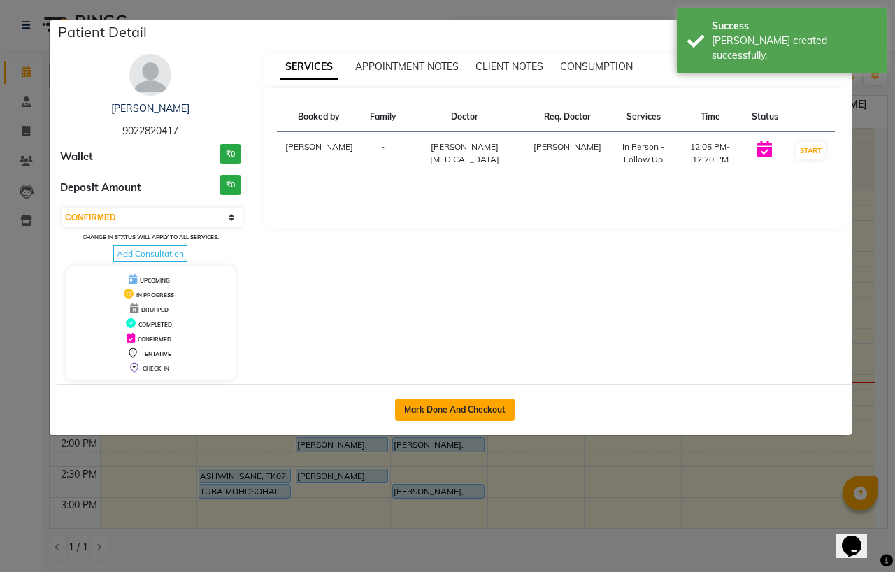
click at [420, 400] on button "Mark Done And Checkout" at bounding box center [455, 410] width 120 height 22
select select "service"
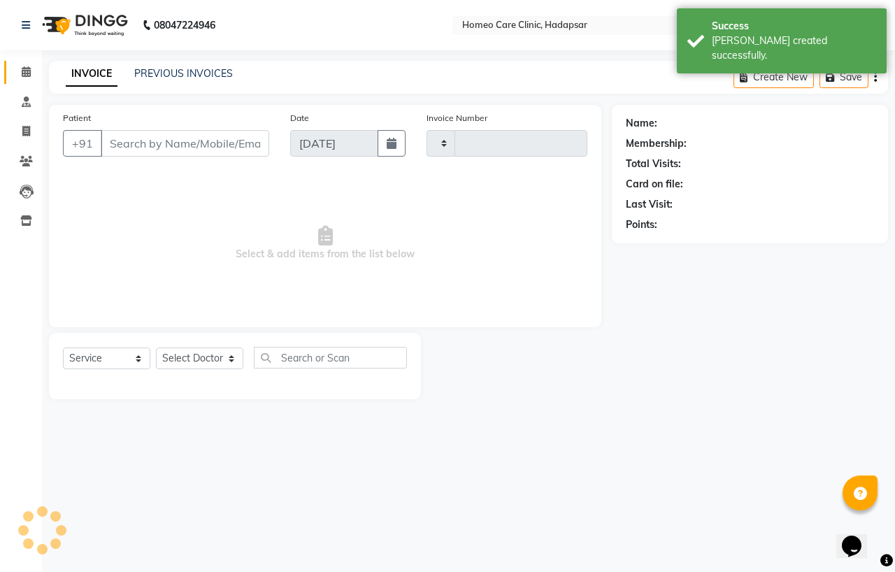
type input "2973"
select select "7485"
type input "9022820417"
select select "65966"
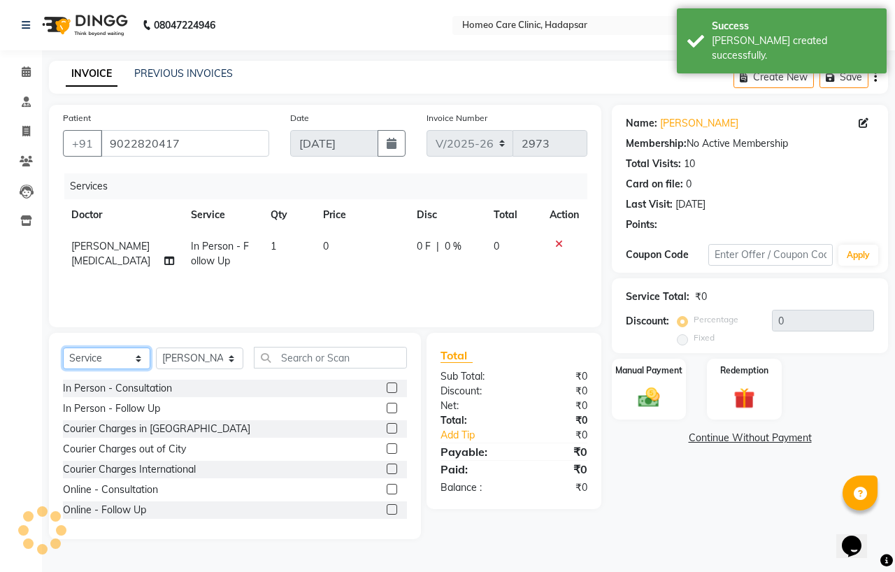
click at [99, 359] on select "Select Service Product Membership Package Voucher Prepaid Gift Card" at bounding box center [106, 359] width 87 height 22
select select "product"
click at [63, 348] on select "Select Service Product Membership Package Voucher Prepaid Gift Card" at bounding box center [106, 359] width 87 height 22
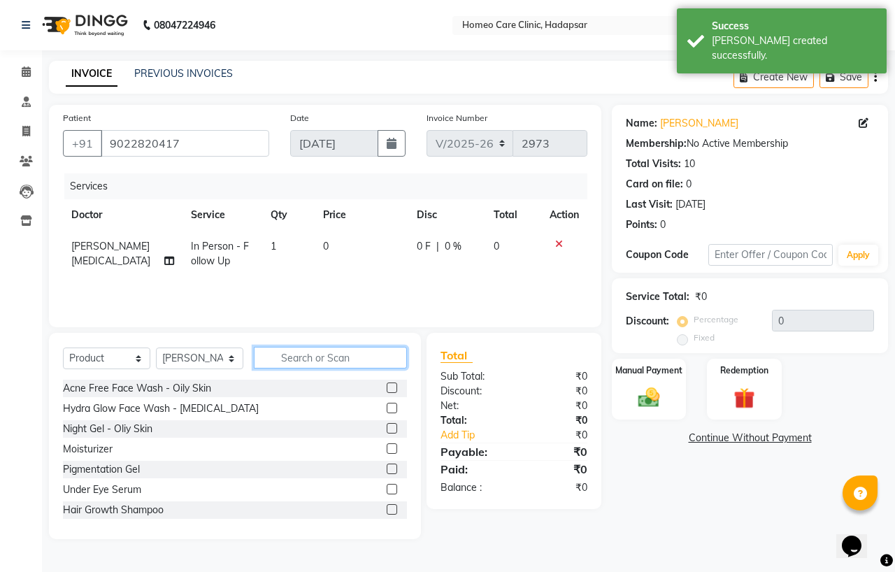
click at [284, 358] on input "text" at bounding box center [330, 358] width 153 height 22
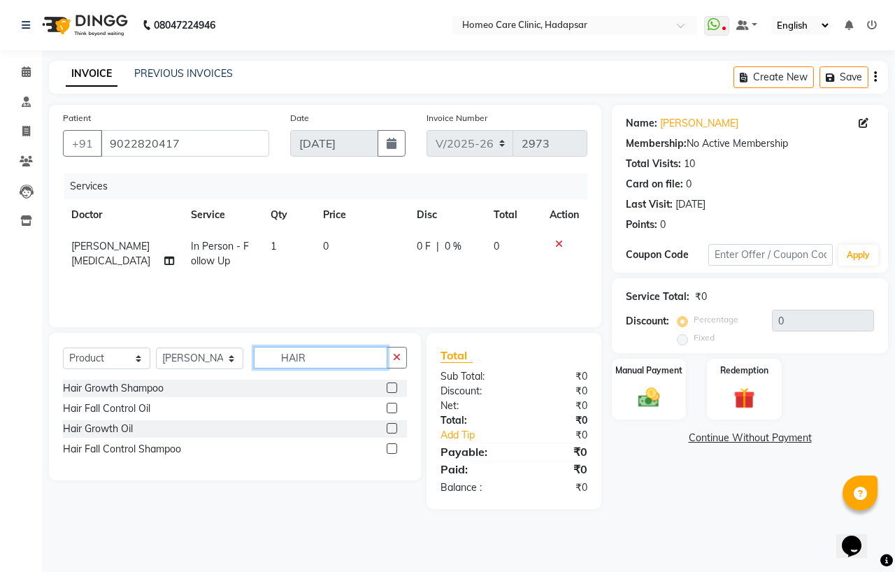
type input "HAIR"
click at [388, 448] on label at bounding box center [392, 448] width 10 height 10
click at [388, 448] on input "checkbox" at bounding box center [391, 449] width 9 height 9
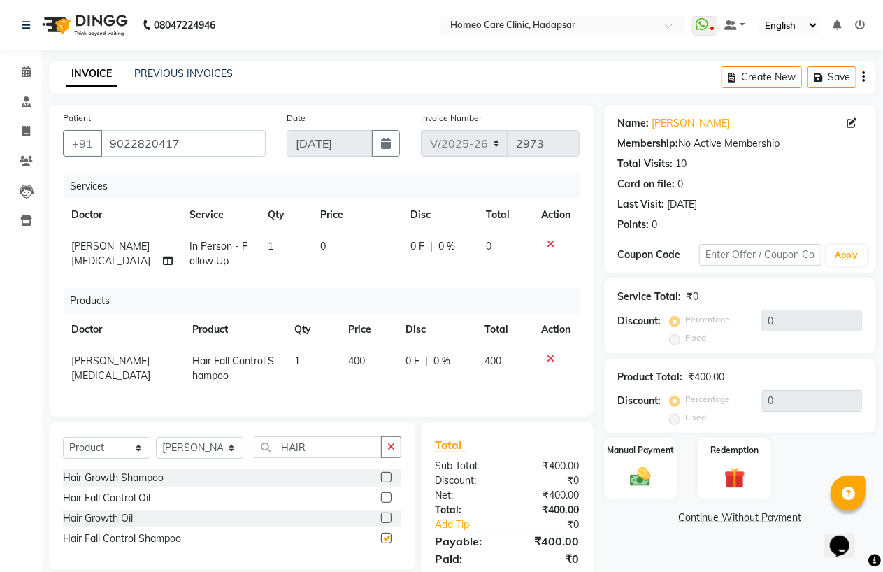
checkbox input "false"
click at [637, 484] on img at bounding box center [641, 477] width 36 height 25
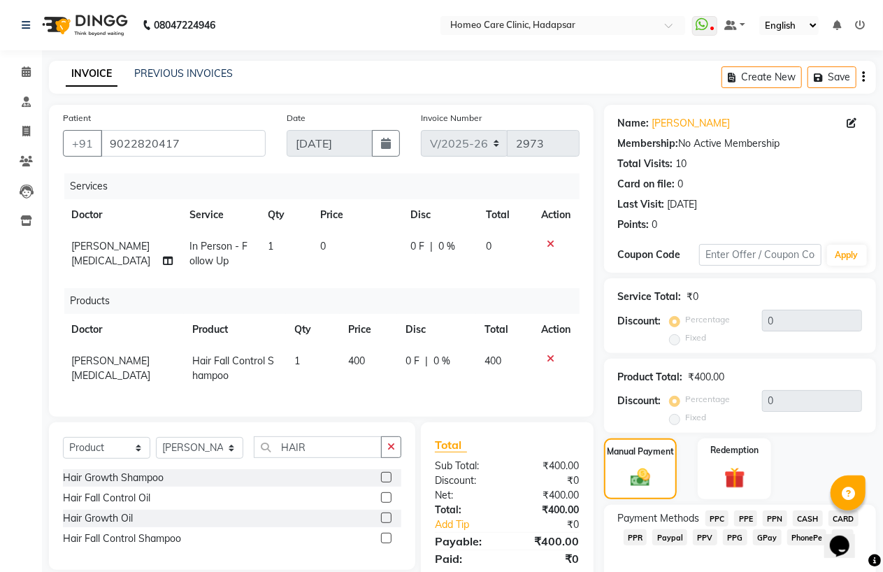
scroll to position [66, 0]
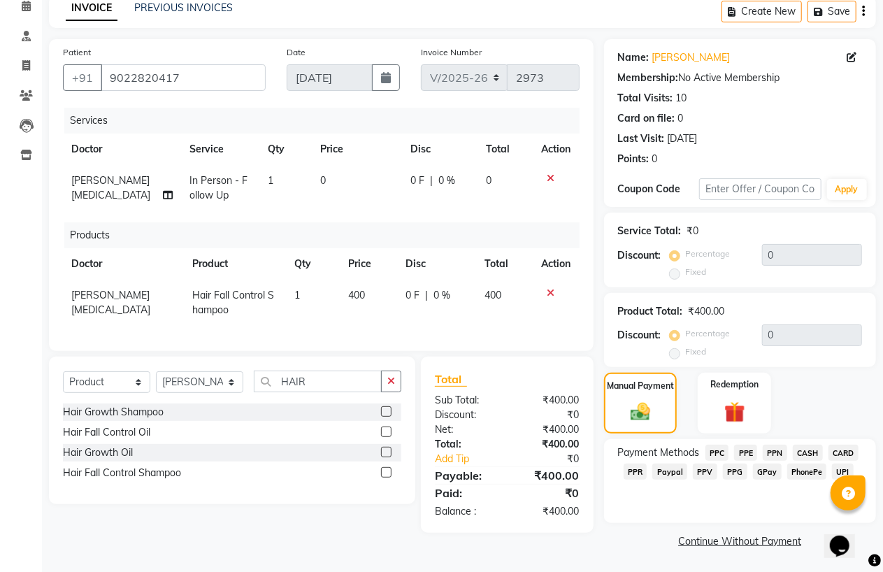
click at [806, 472] on span "PhonePe" at bounding box center [807, 472] width 40 height 16
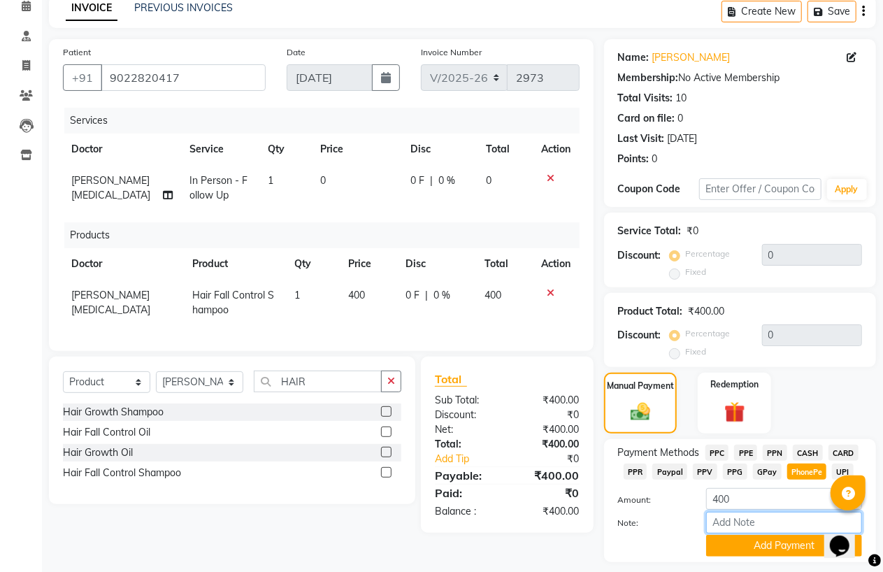
click at [772, 520] on input "Note:" at bounding box center [784, 523] width 156 height 22
type input "PPF"
click at [762, 543] on button "Add Payment" at bounding box center [784, 546] width 156 height 22
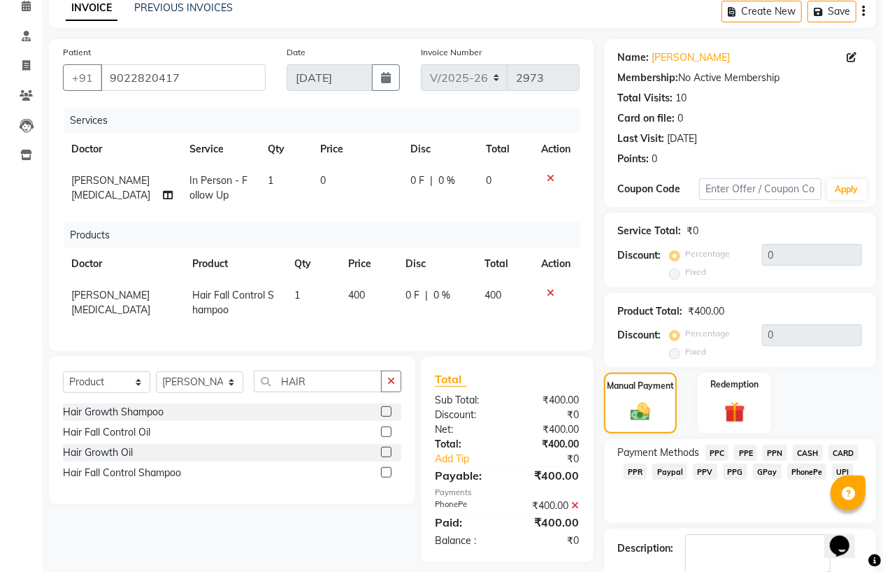
scroll to position [124, 0]
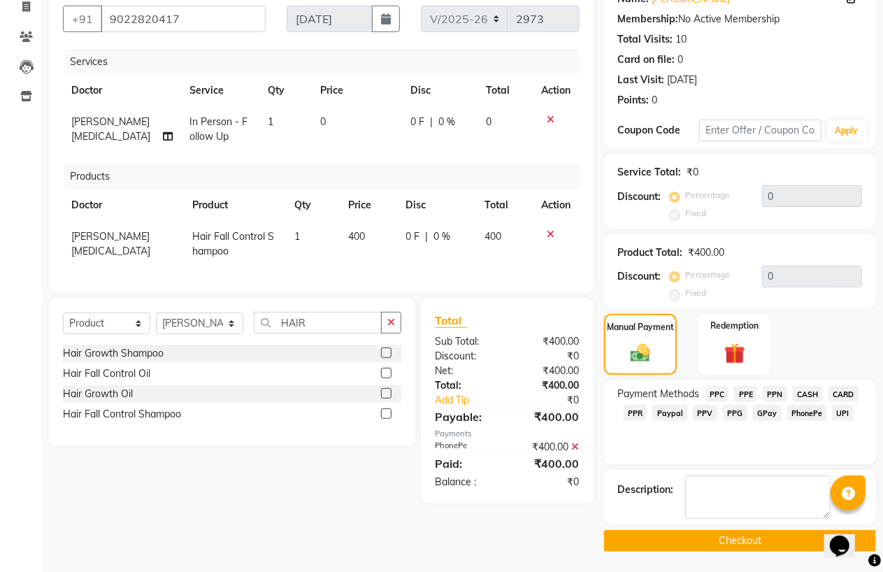
click at [762, 543] on button "Checkout" at bounding box center [740, 541] width 272 height 22
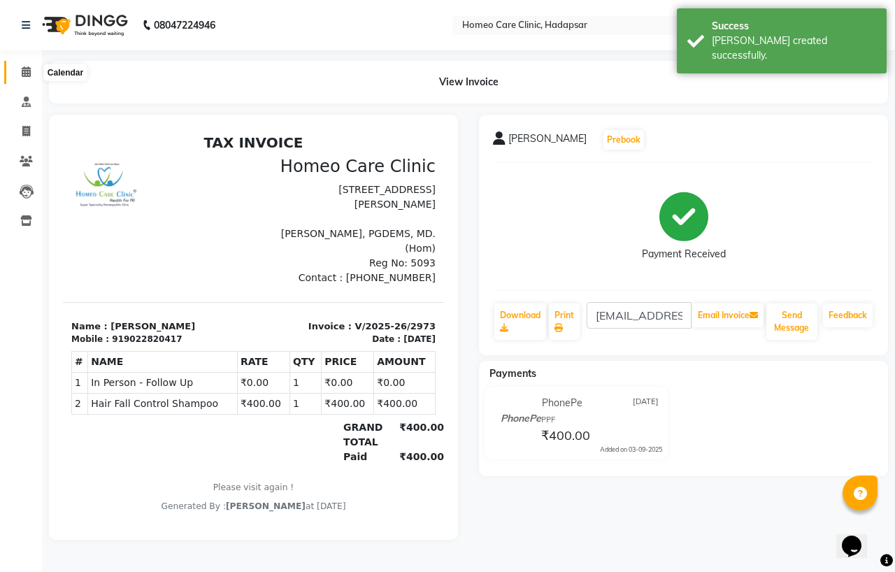
click at [31, 73] on span at bounding box center [26, 72] width 24 height 16
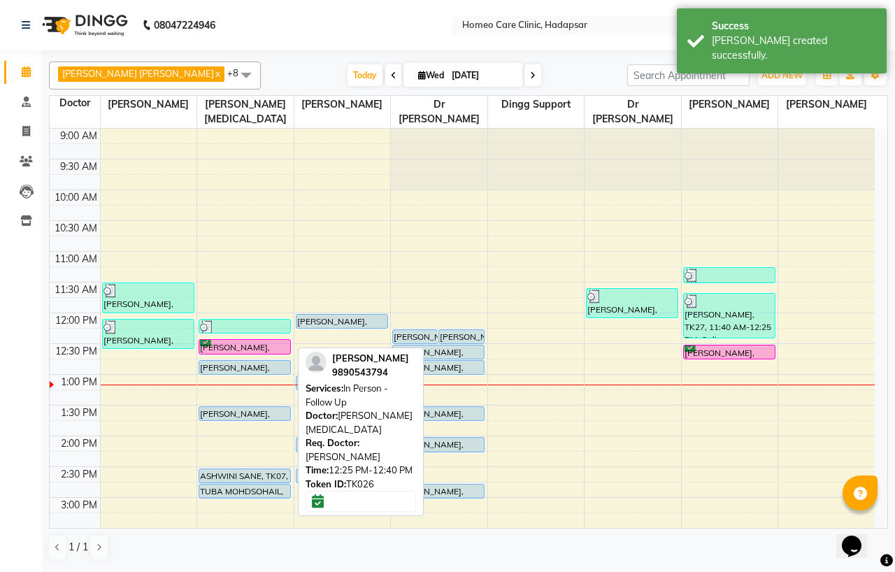
click at [236, 348] on div "[PERSON_NAME], TK26, 12:25 PM-12:40 PM, In Person - Follow Up" at bounding box center [244, 347] width 91 height 14
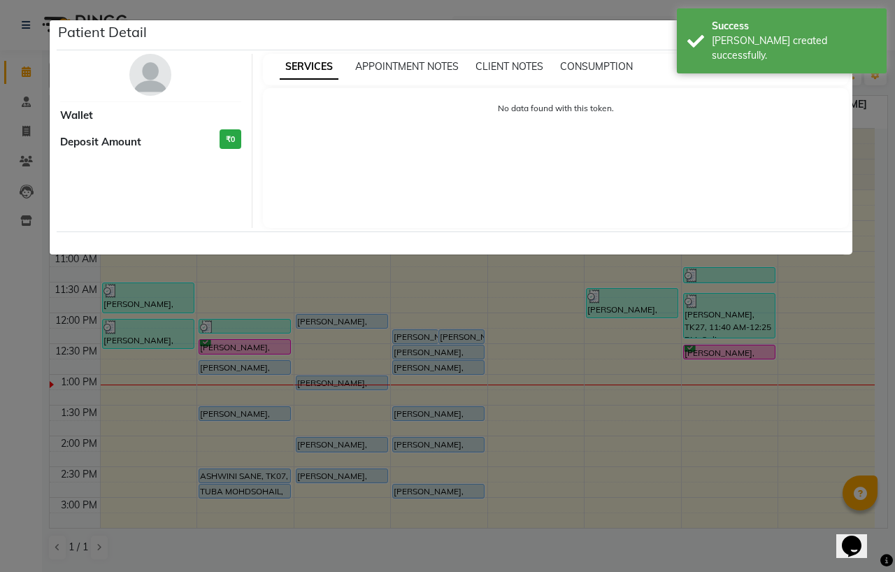
select select "6"
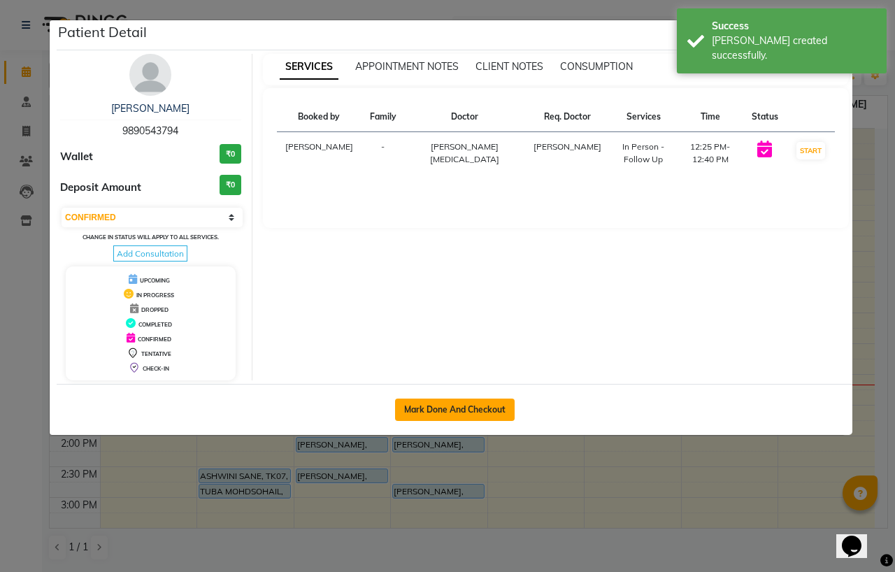
click at [466, 413] on button "Mark Done And Checkout" at bounding box center [455, 410] width 120 height 22
select select "7485"
select select "service"
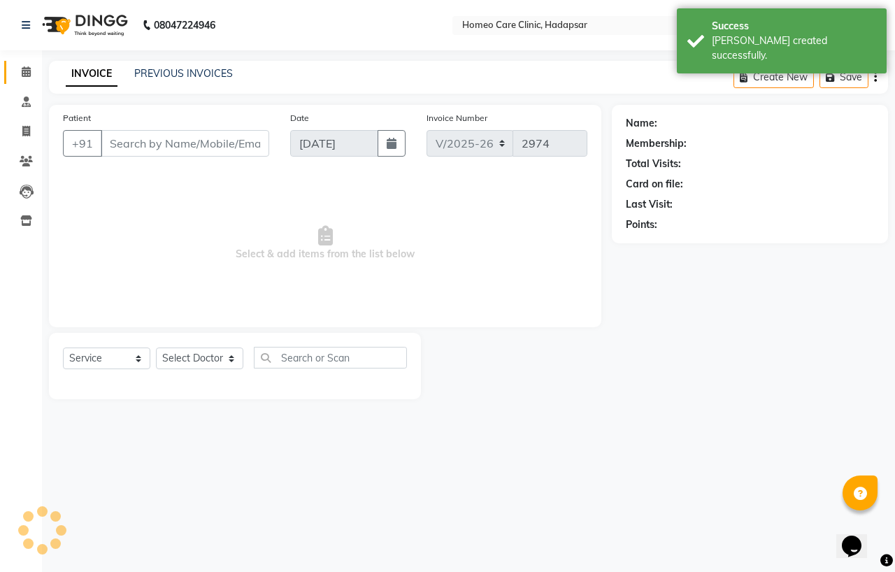
type input "9890543794"
select select "65966"
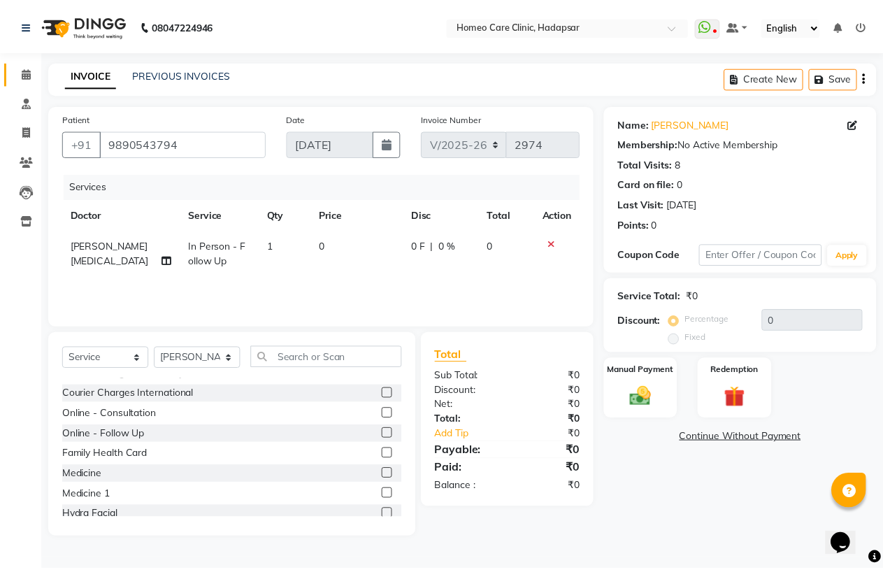
scroll to position [78, 0]
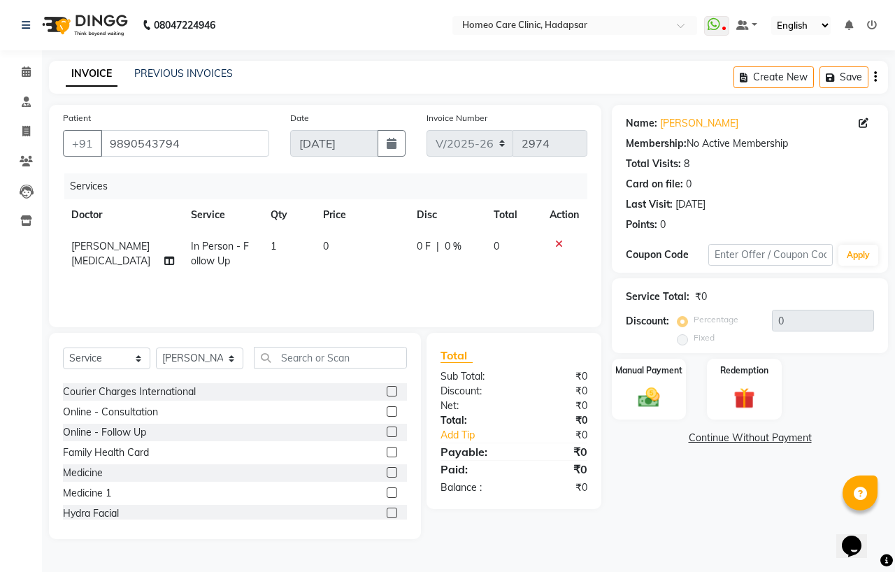
click at [387, 471] on label at bounding box center [392, 472] width 10 height 10
click at [387, 471] on input "checkbox" at bounding box center [391, 472] width 9 height 9
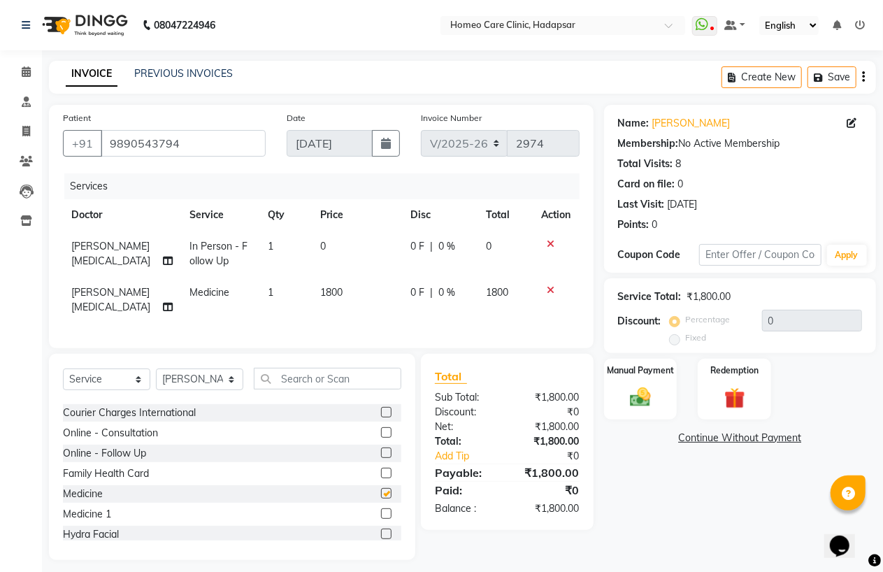
checkbox input "false"
click at [85, 378] on select "Select Service Product Membership Package Voucher Prepaid Gift Card" at bounding box center [106, 380] width 87 height 22
click at [63, 369] on select "Select Service Product Membership Package Voucher Prepaid Gift Card" at bounding box center [106, 380] width 87 height 22
click at [94, 381] on select "Select Service Product Membership Package Voucher Prepaid Gift Card" at bounding box center [106, 380] width 87 height 22
select select "product"
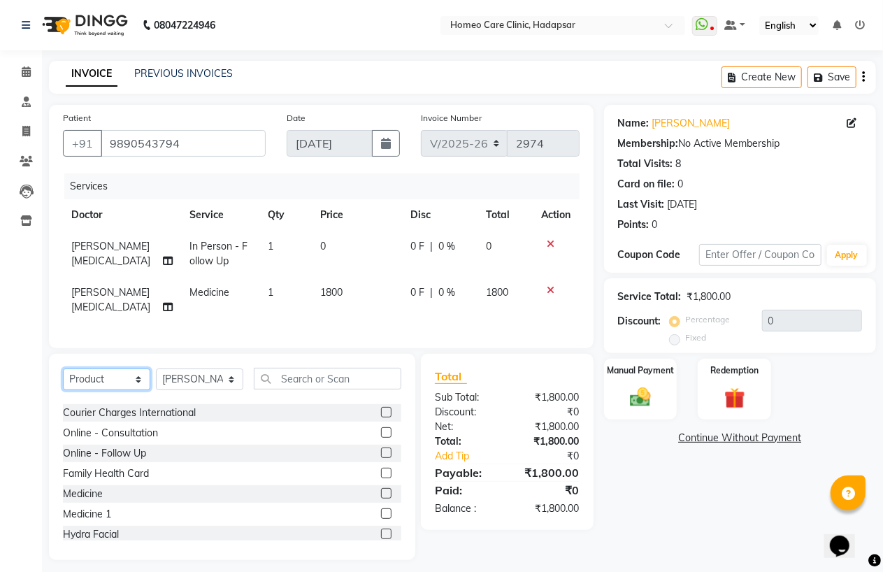
click at [63, 369] on select "Select Service Product Membership Package Voucher Prepaid Gift Card" at bounding box center [106, 380] width 87 height 22
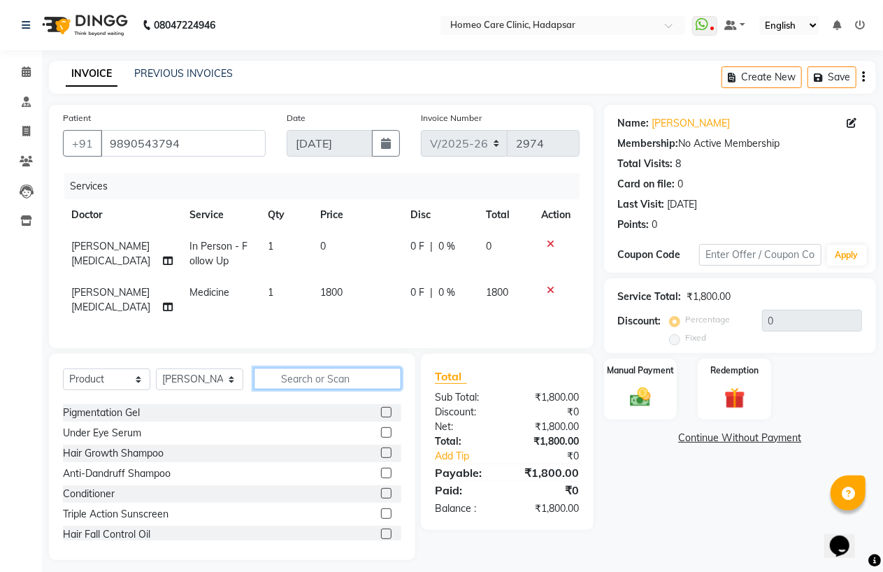
click at [295, 378] on input "text" at bounding box center [328, 379] width 148 height 22
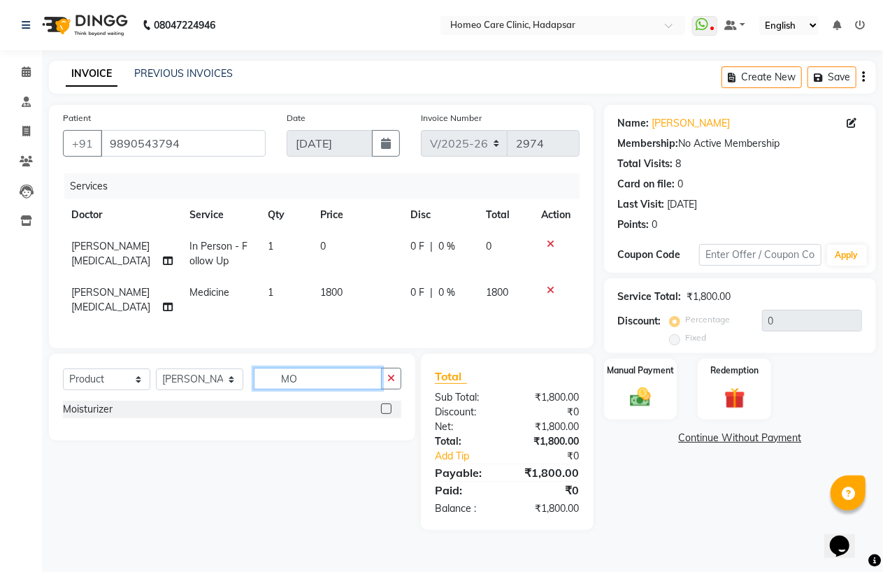
scroll to position [0, 0]
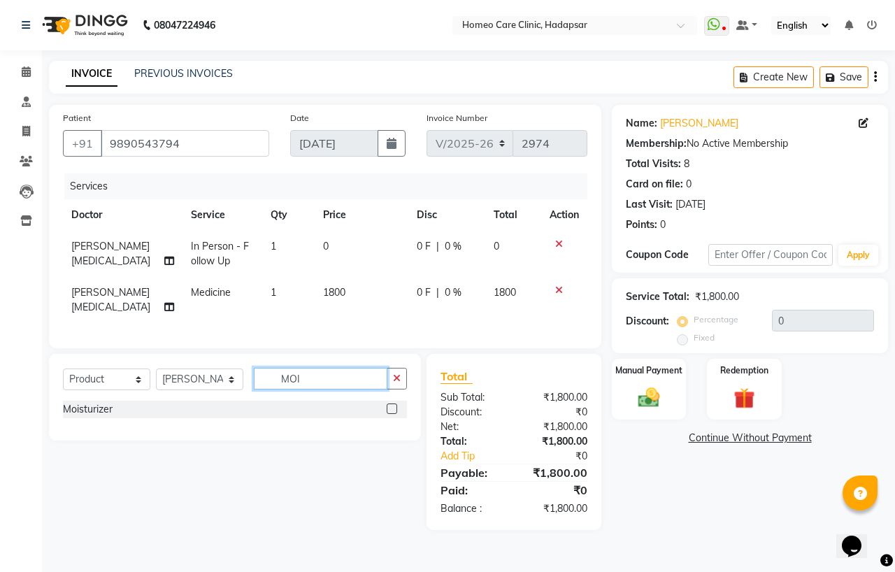
type input "MOI"
click at [390, 403] on label at bounding box center [392, 408] width 10 height 10
click at [390, 405] on input "checkbox" at bounding box center [391, 409] width 9 height 9
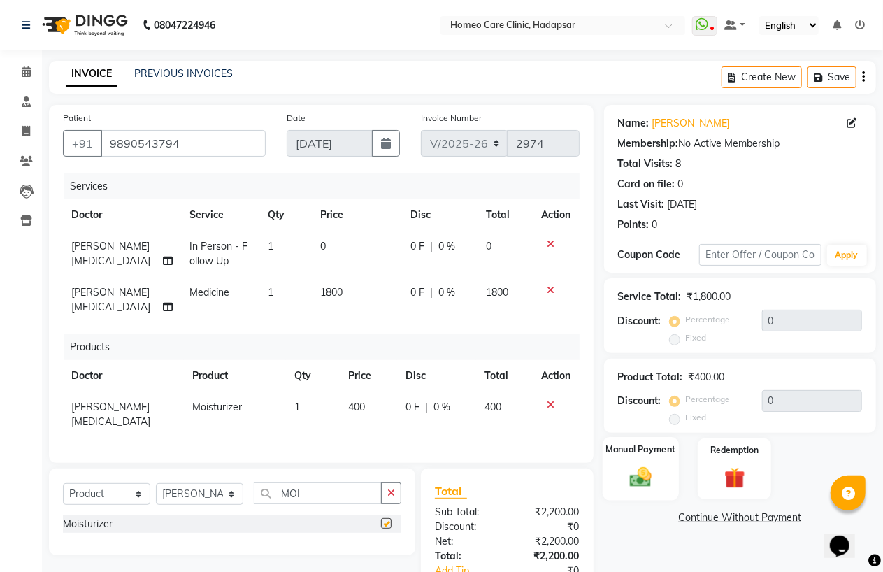
checkbox input "false"
drag, startPoint x: 638, startPoint y: 471, endPoint x: 693, endPoint y: 481, distance: 55.4
click at [641, 472] on img at bounding box center [641, 477] width 34 height 24
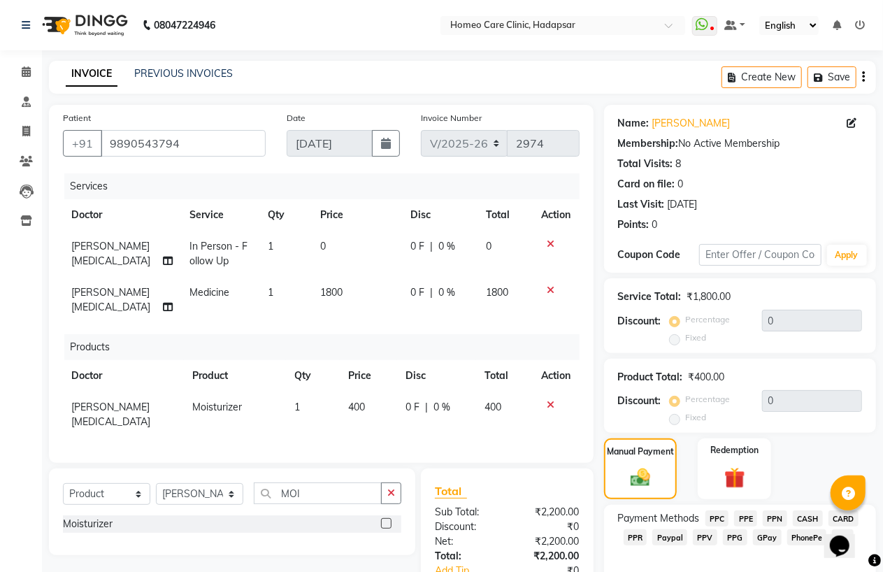
click at [798, 533] on span "PhonePe" at bounding box center [807, 537] width 40 height 16
click at [764, 555] on input "2200" at bounding box center [784, 565] width 156 height 22
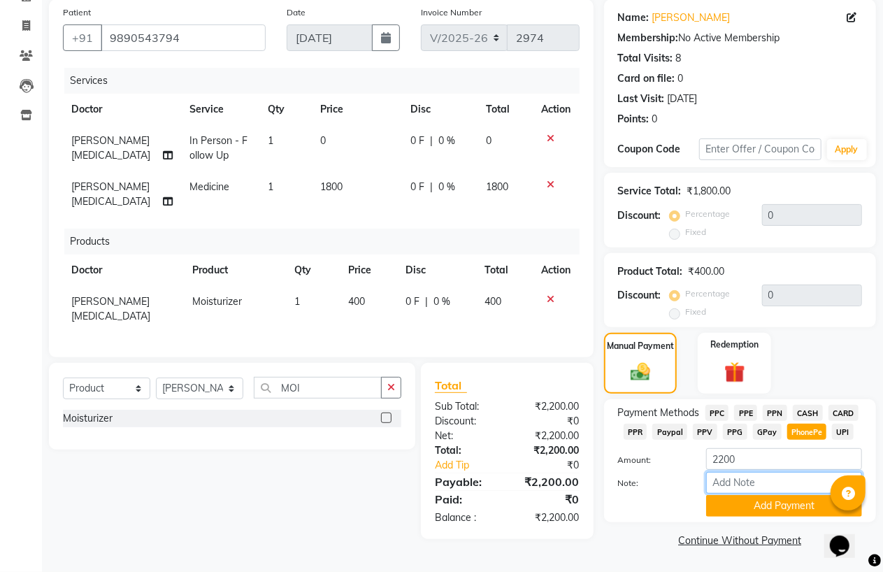
click at [746, 478] on input "Note:" at bounding box center [784, 483] width 156 height 22
type input "PPF"
click at [776, 501] on button "Add Payment" at bounding box center [784, 506] width 156 height 22
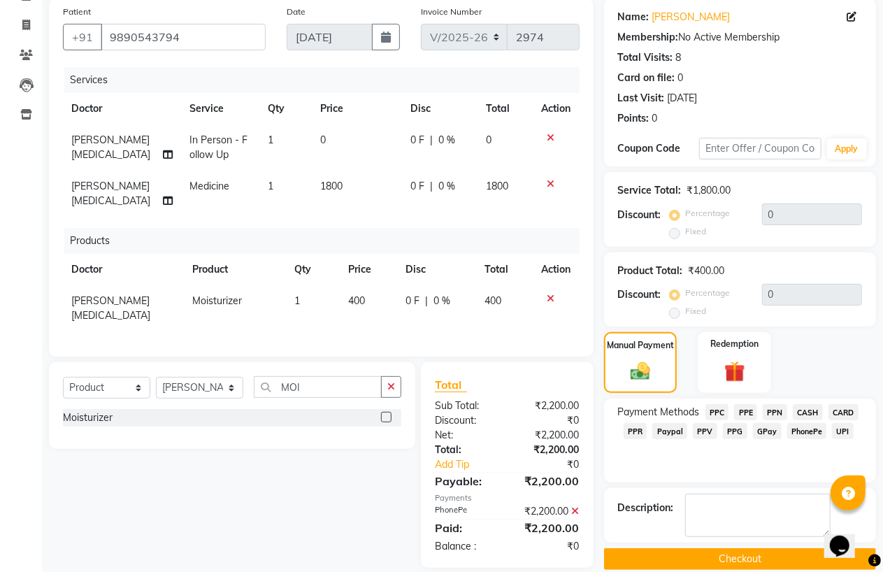
scroll to position [124, 0]
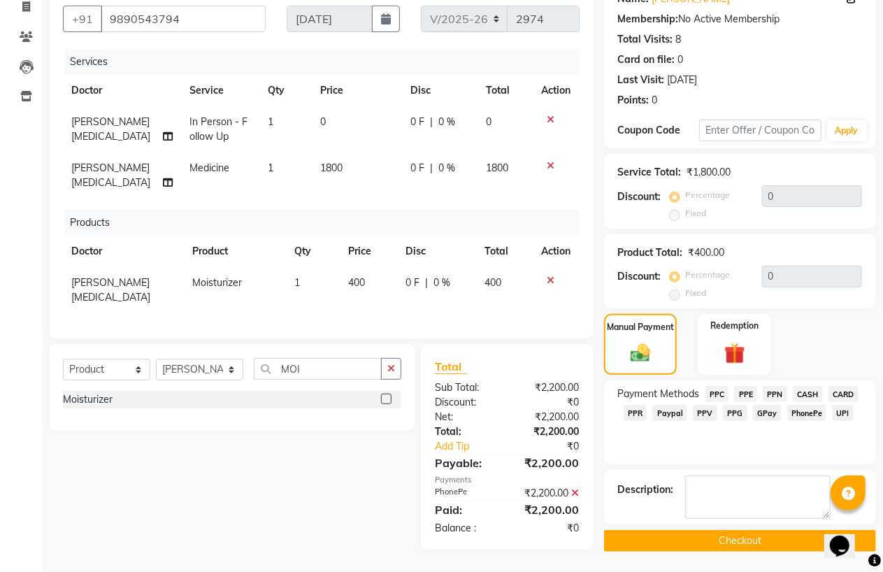
click at [757, 534] on button "Checkout" at bounding box center [740, 541] width 272 height 22
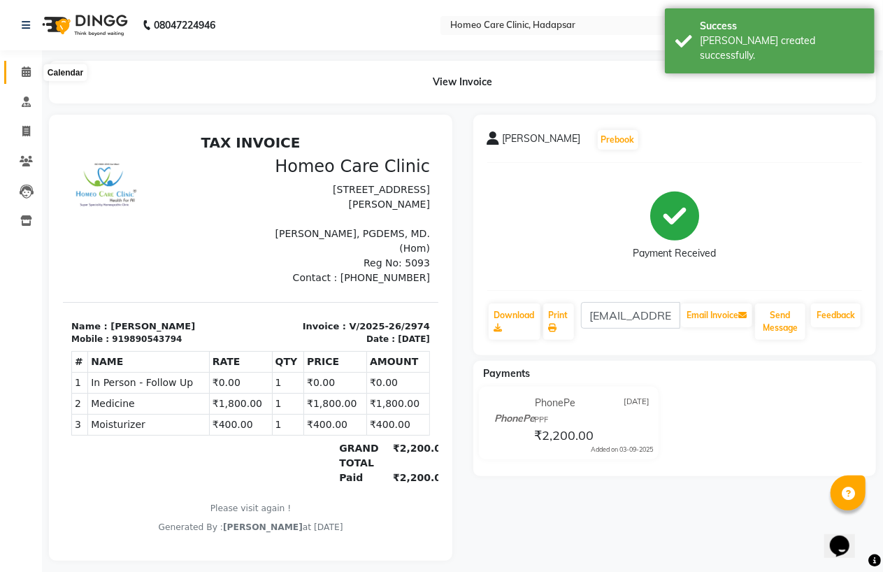
click at [30, 70] on span at bounding box center [26, 72] width 24 height 16
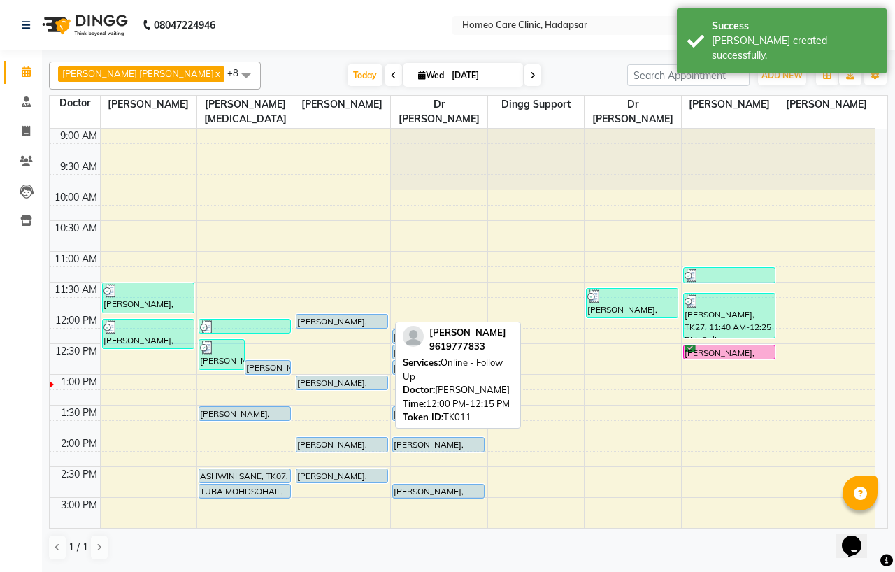
click at [325, 319] on div "[PERSON_NAME], TK11, 12:00 PM-12:15 PM, Online - Follow Up" at bounding box center [341, 321] width 91 height 13
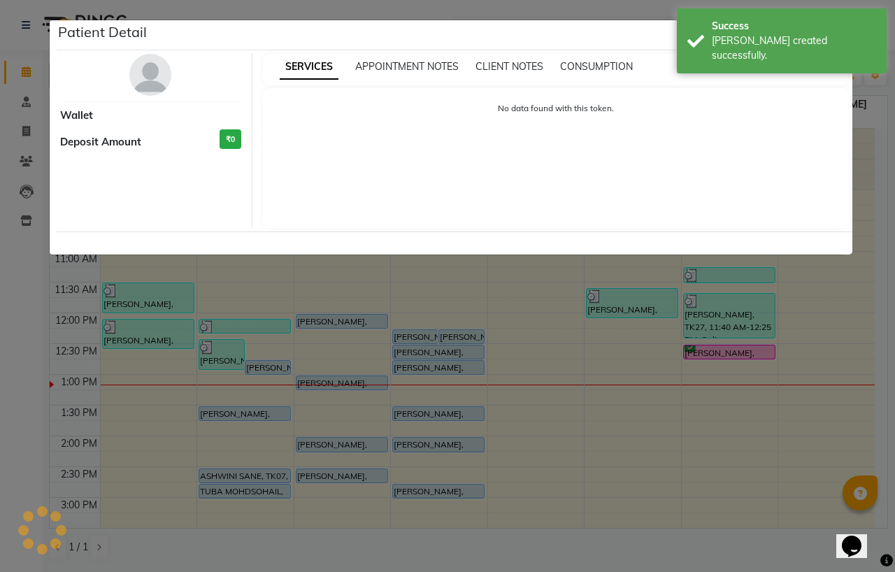
select select "5"
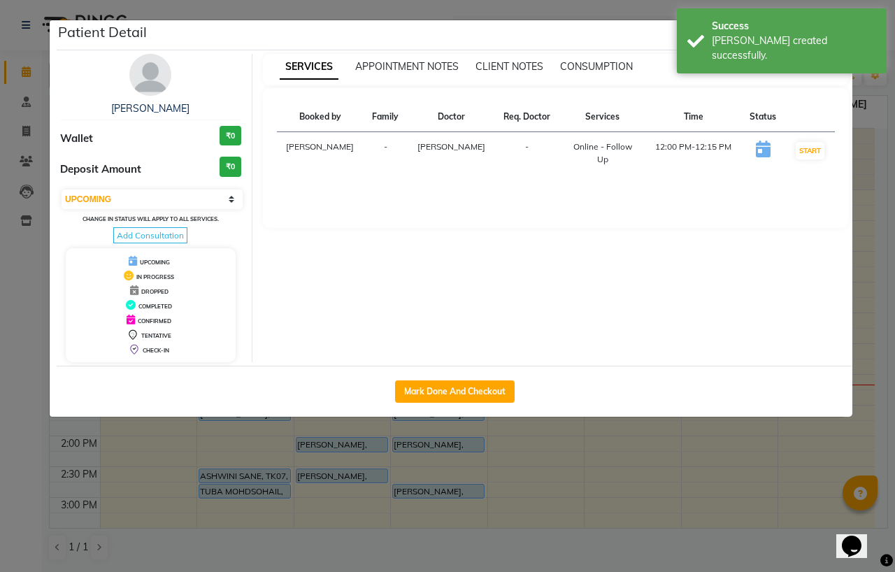
click at [149, 70] on img at bounding box center [150, 75] width 42 height 42
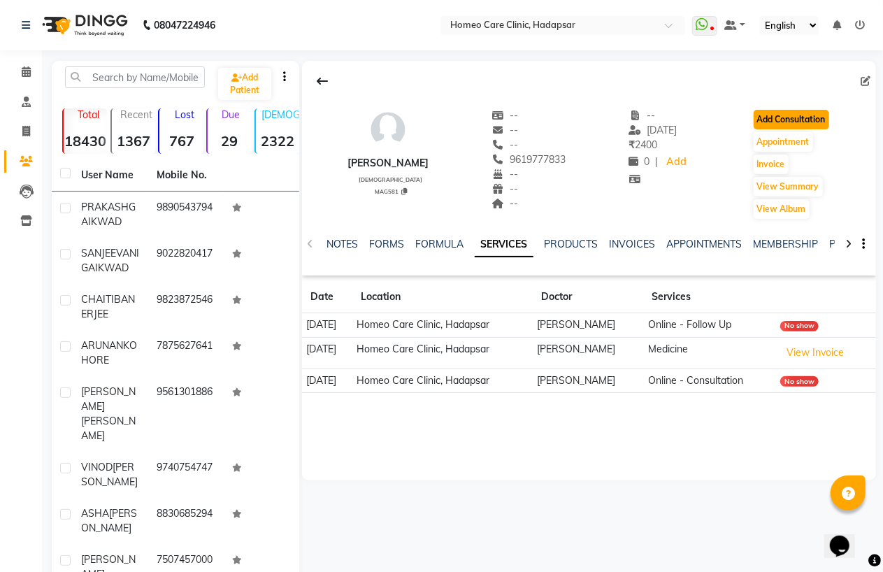
click at [794, 115] on button "Add Consultation" at bounding box center [792, 120] width 76 height 20
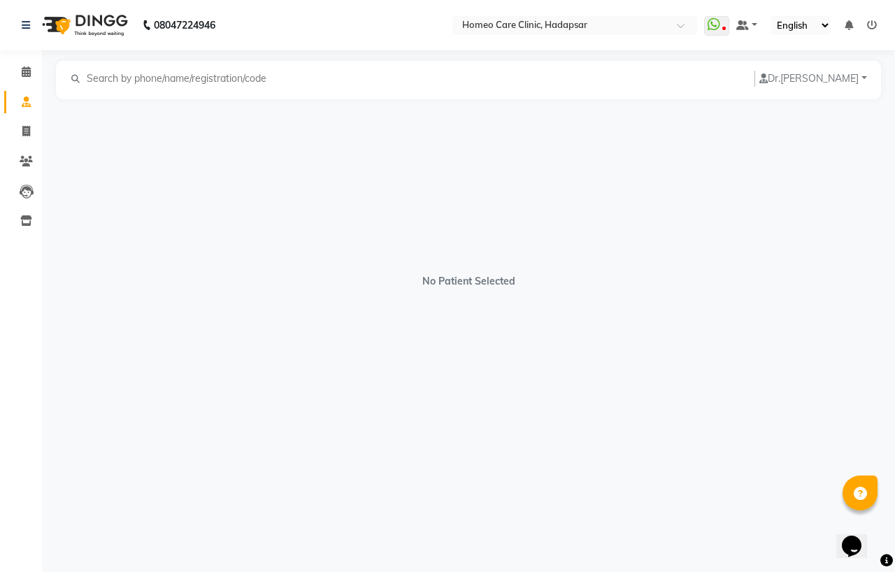
select select "[DEMOGRAPHIC_DATA]"
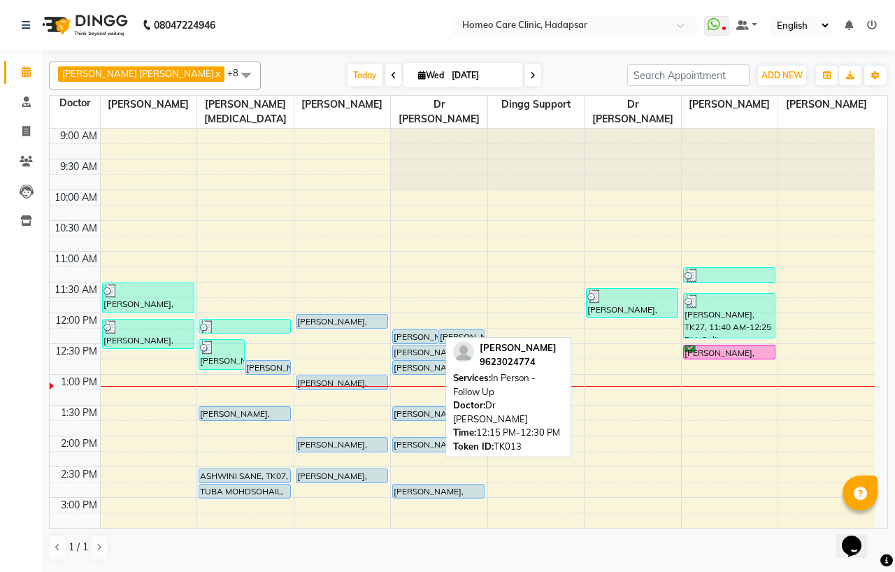
click at [413, 334] on div "[PERSON_NAME], TK13, 12:15 PM-12:30 PM, In Person - Follow Up" at bounding box center [415, 336] width 45 height 13
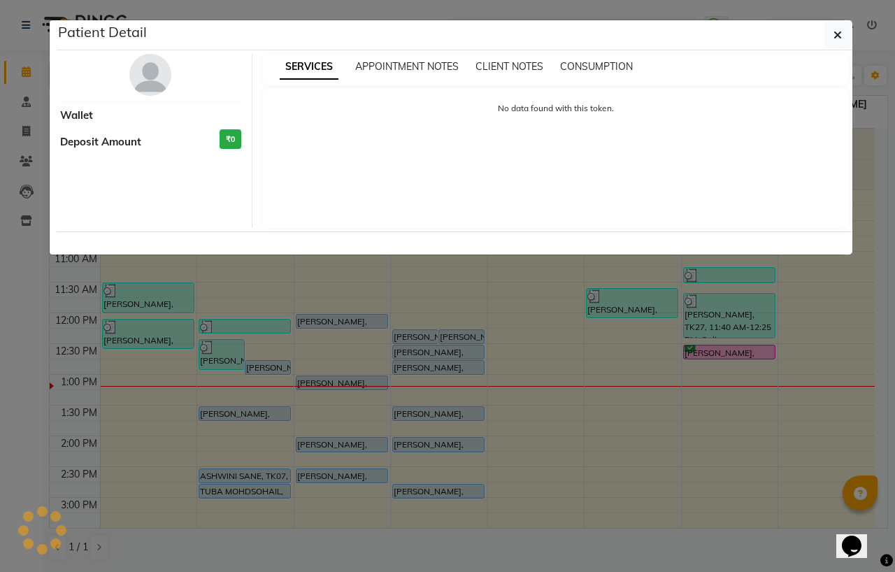
select select "5"
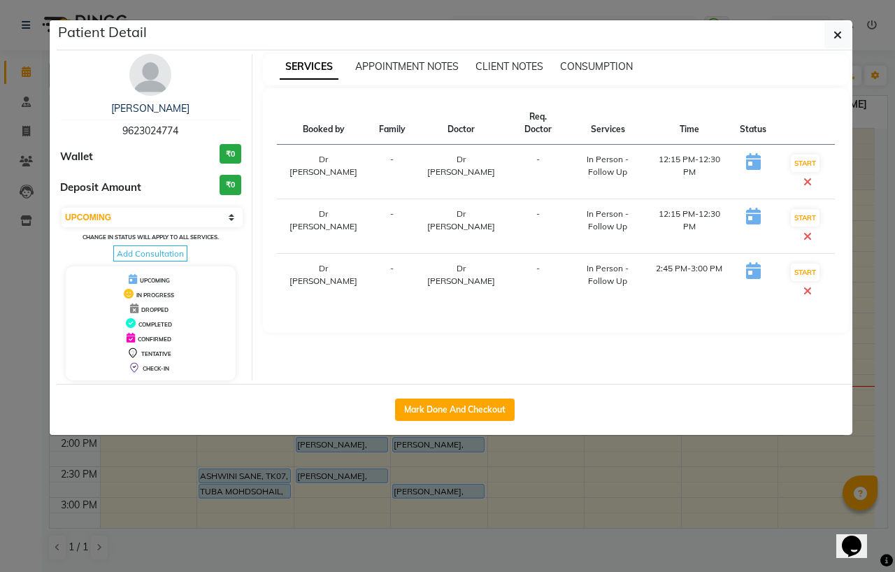
click at [149, 84] on img at bounding box center [150, 75] width 42 height 42
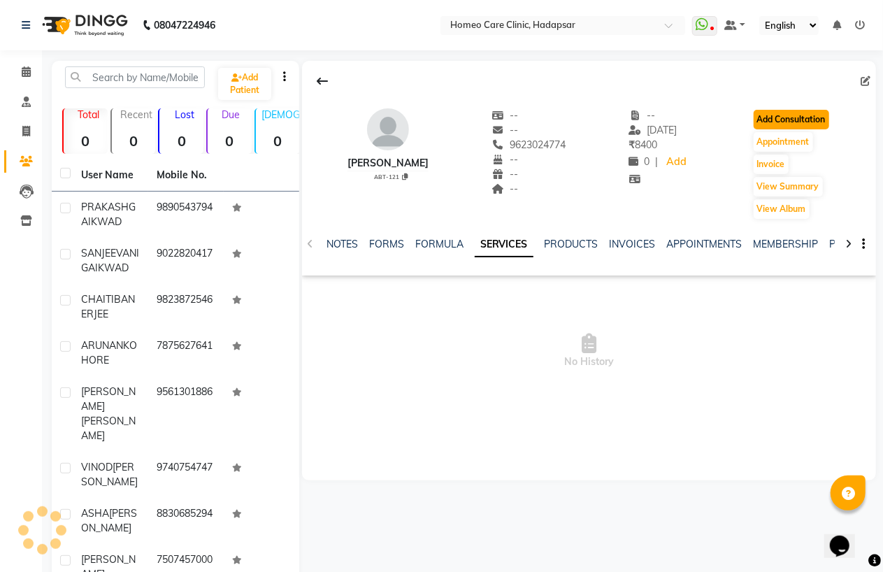
click at [774, 117] on button "Add Consultation" at bounding box center [792, 120] width 76 height 20
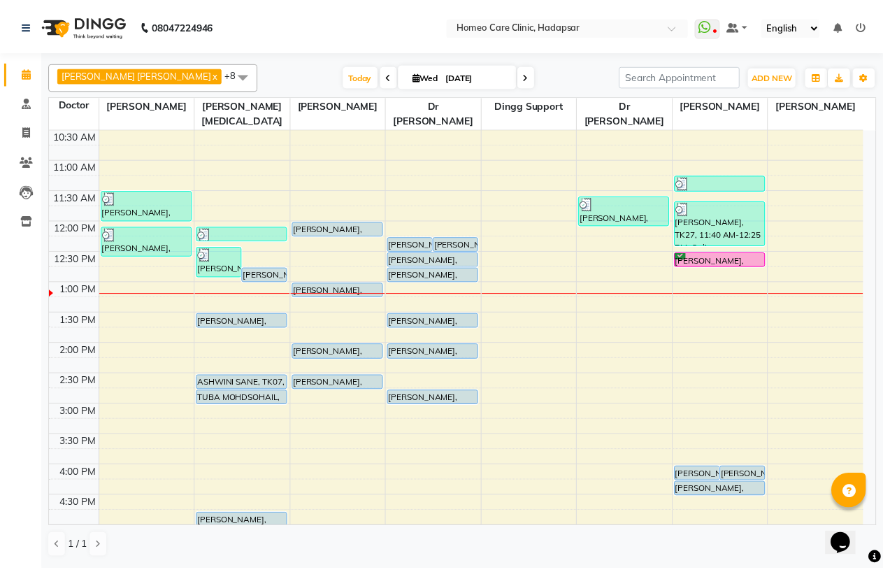
scroll to position [15, 0]
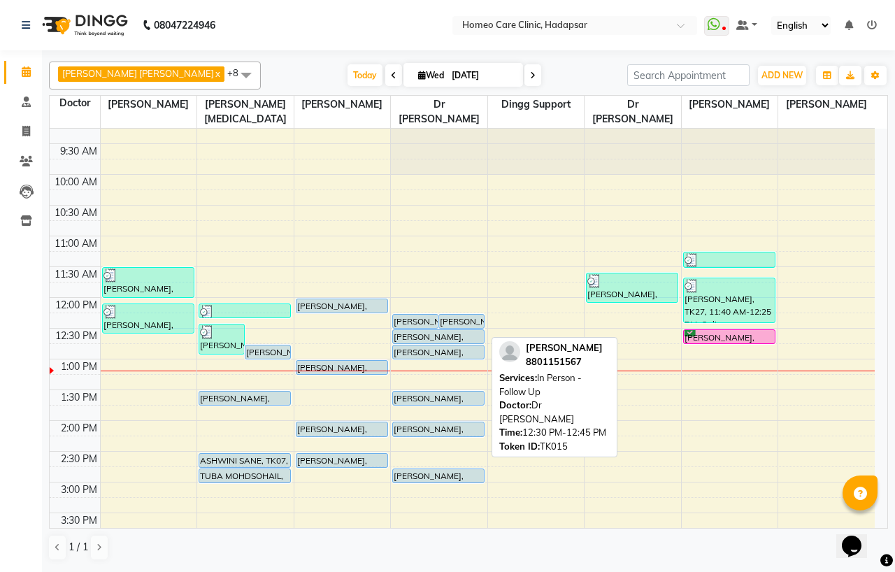
click at [416, 334] on div "[PERSON_NAME], TK15, 12:30 PM-12:45 PM, In Person - Follow Up" at bounding box center [438, 336] width 91 height 13
select select "5"
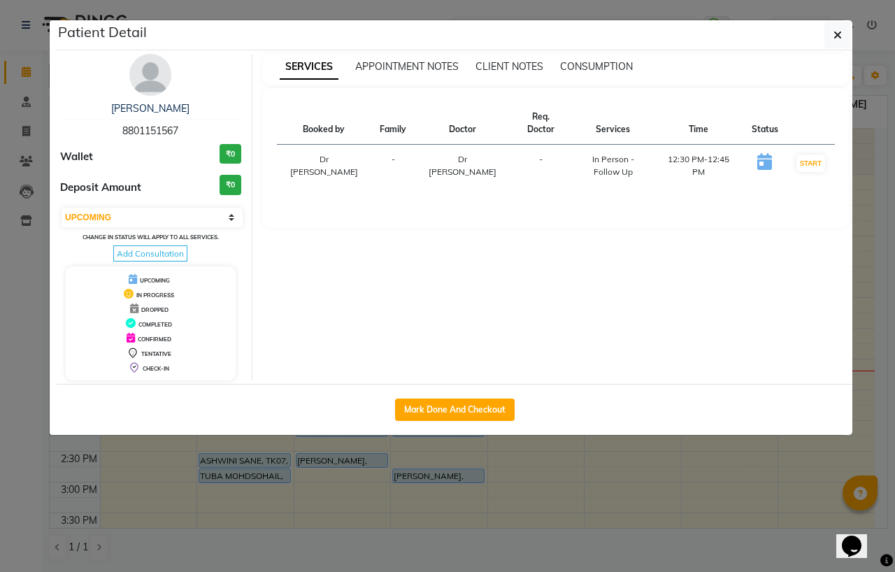
click at [158, 73] on img at bounding box center [150, 75] width 42 height 42
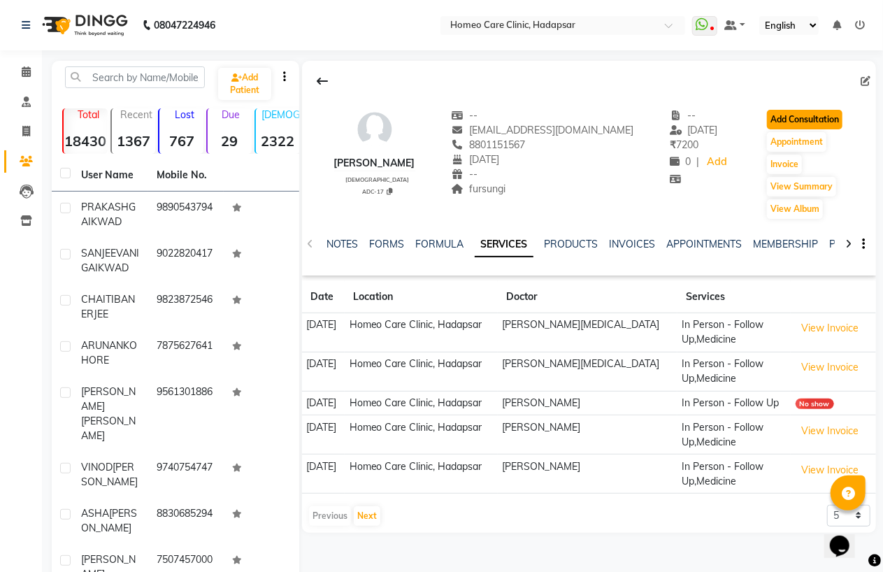
click at [809, 114] on button "Add Consultation" at bounding box center [805, 120] width 76 height 20
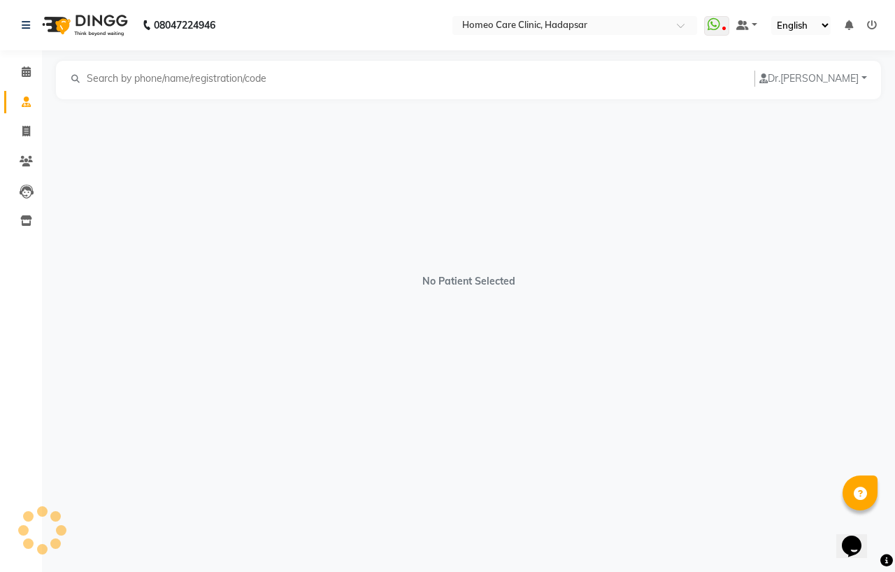
select select "[DEMOGRAPHIC_DATA]"
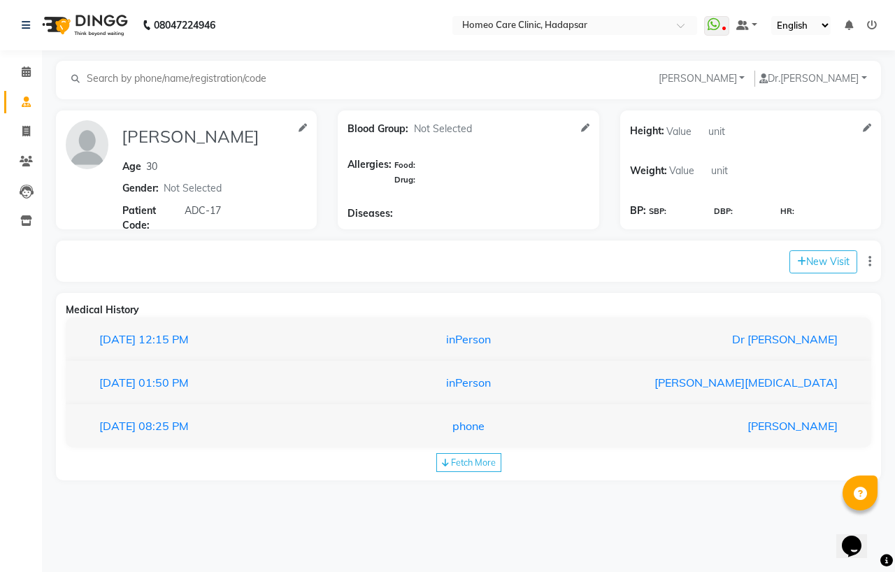
click at [389, 353] on div "[DATE] 12:15 PM inPerson Dr [PERSON_NAME]" at bounding box center [469, 339] width 806 height 44
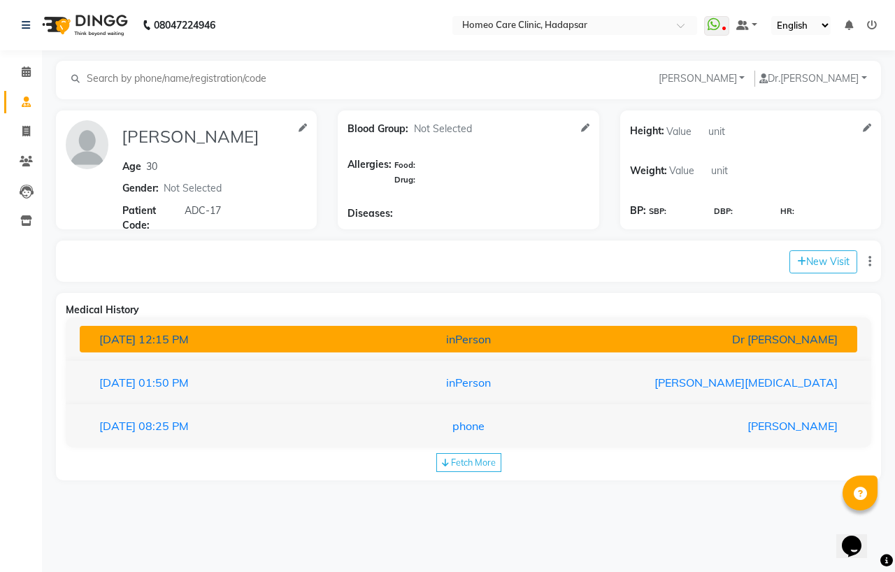
click at [390, 347] on div "inPerson" at bounding box center [468, 339] width 253 height 17
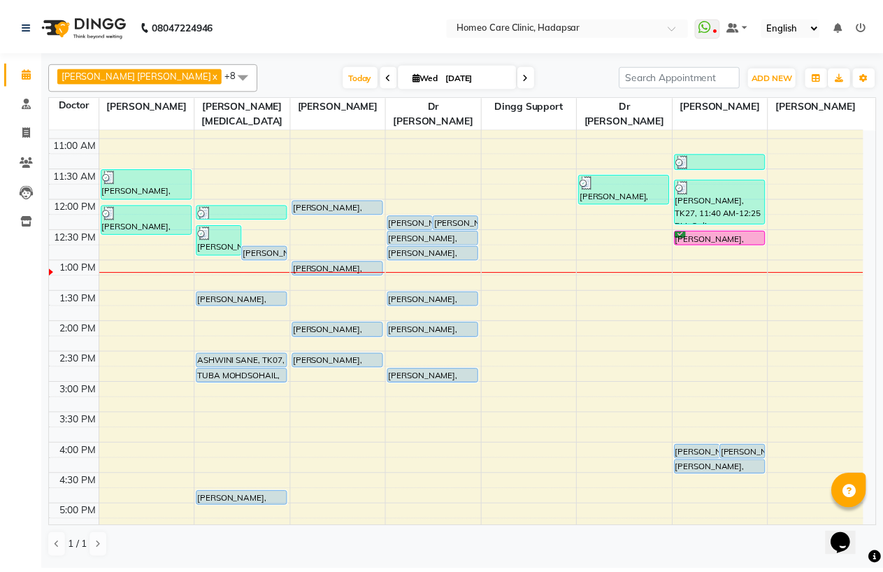
scroll to position [93, 0]
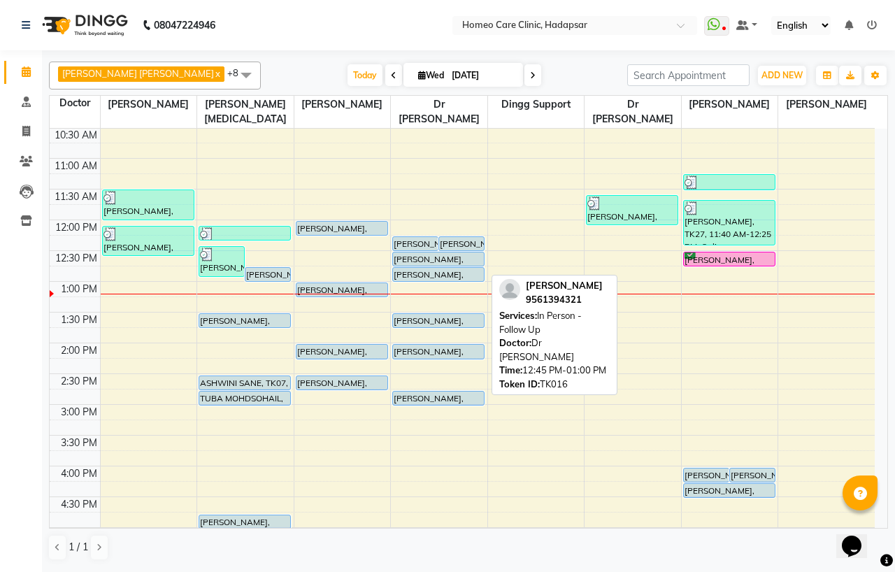
click at [420, 273] on div "[PERSON_NAME], TK16, 12:45 PM-01:00 PM, In Person - Follow Up" at bounding box center [438, 274] width 91 height 13
select select "5"
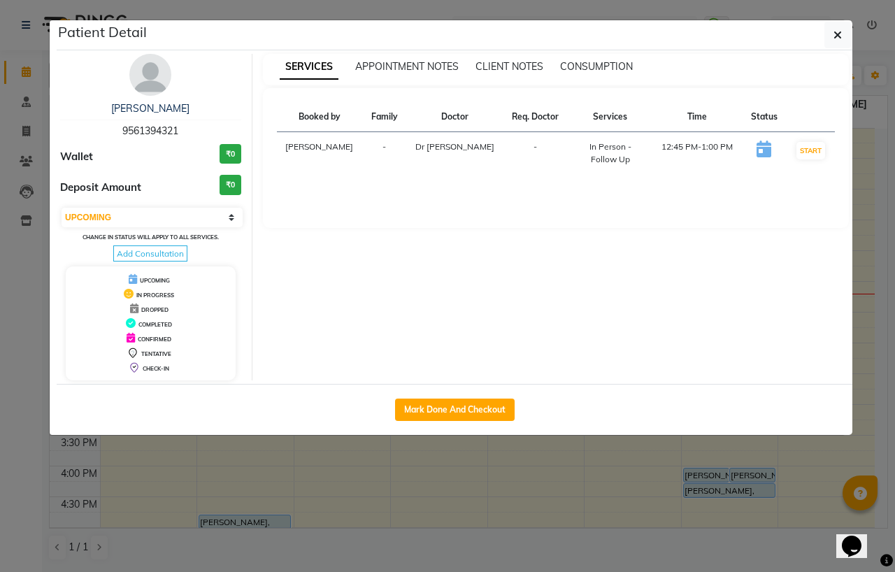
click at [144, 59] on img at bounding box center [150, 75] width 42 height 42
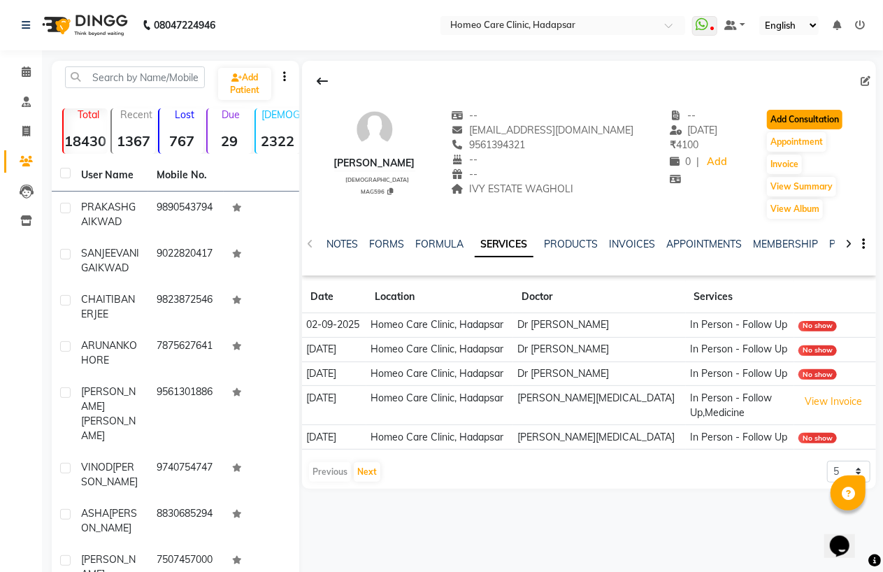
click at [802, 110] on button "Add Consultation" at bounding box center [805, 120] width 76 height 20
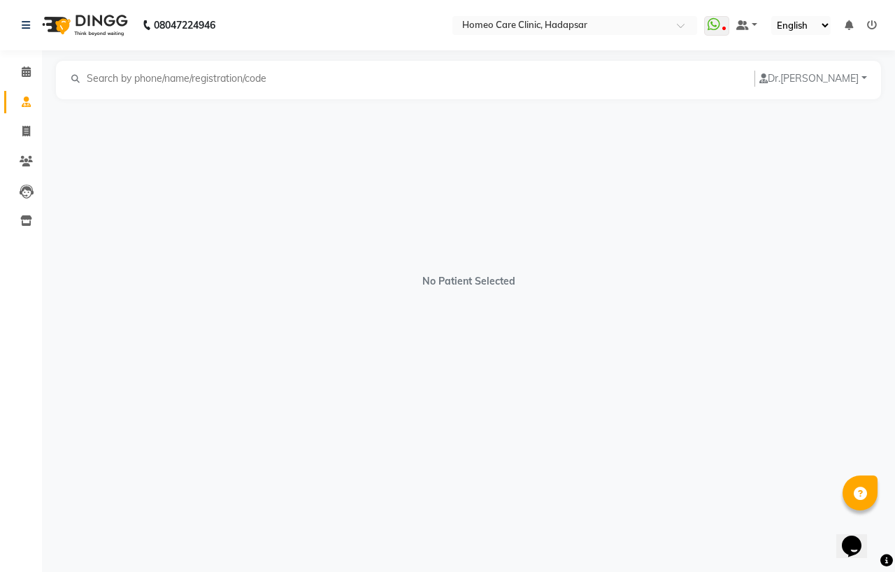
select select "[DEMOGRAPHIC_DATA]"
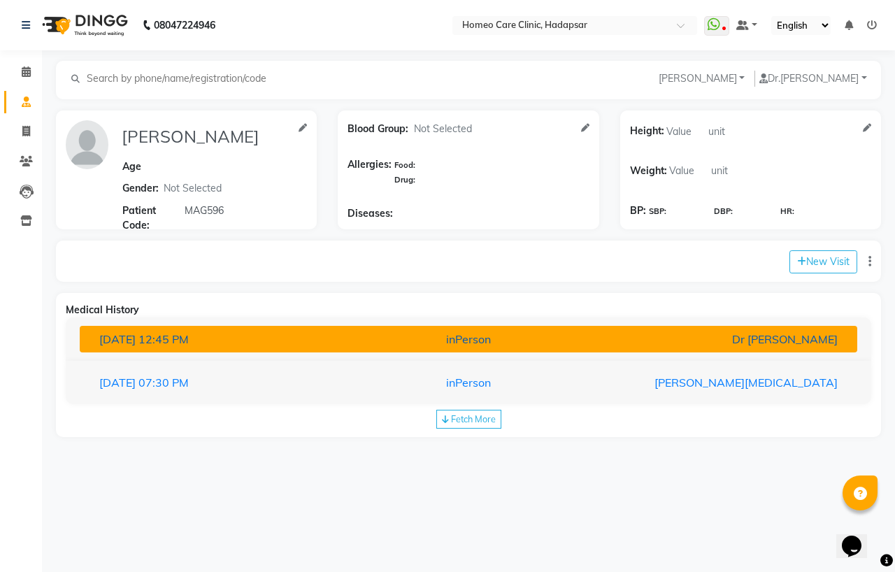
click at [348, 334] on div "inPerson" at bounding box center [468, 339] width 253 height 17
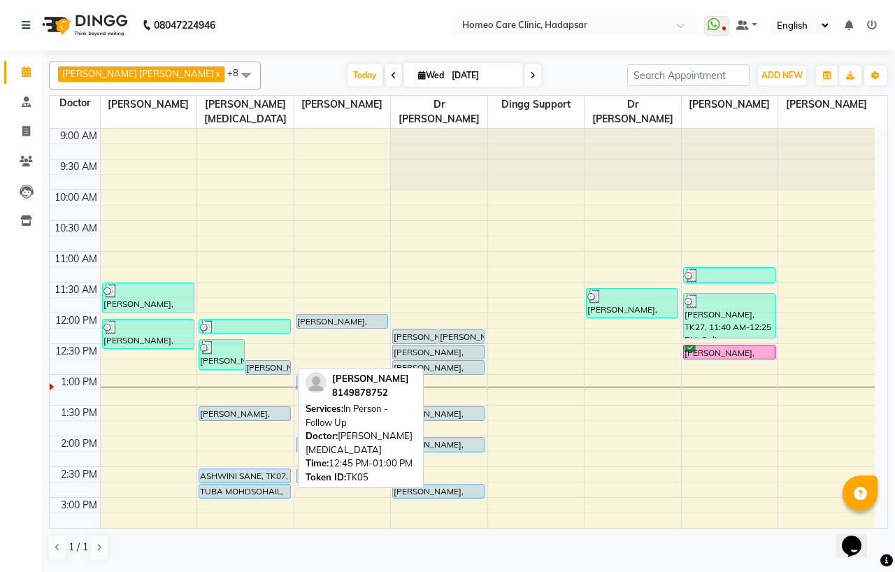
click at [271, 367] on div "[PERSON_NAME], TK05, 12:45 PM-01:00 PM, In Person - Follow Up" at bounding box center [267, 367] width 45 height 13
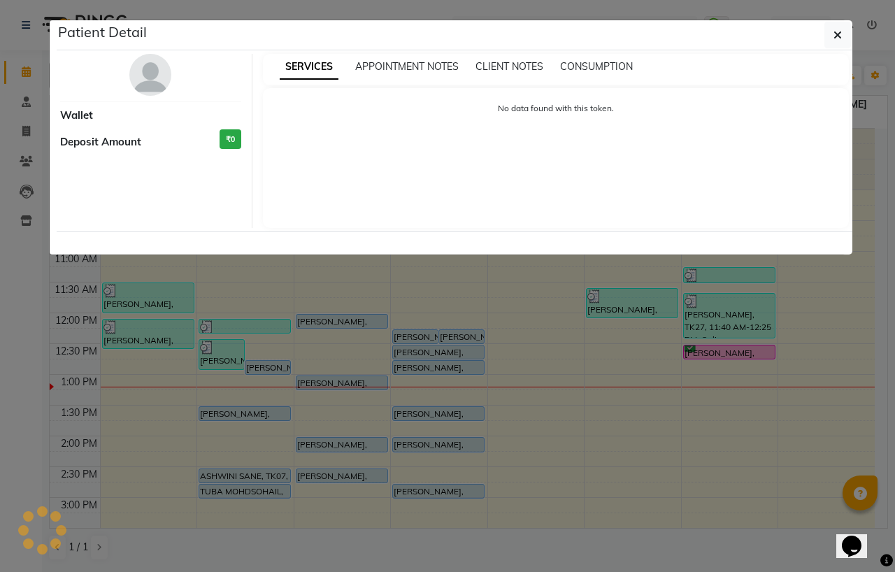
select select "5"
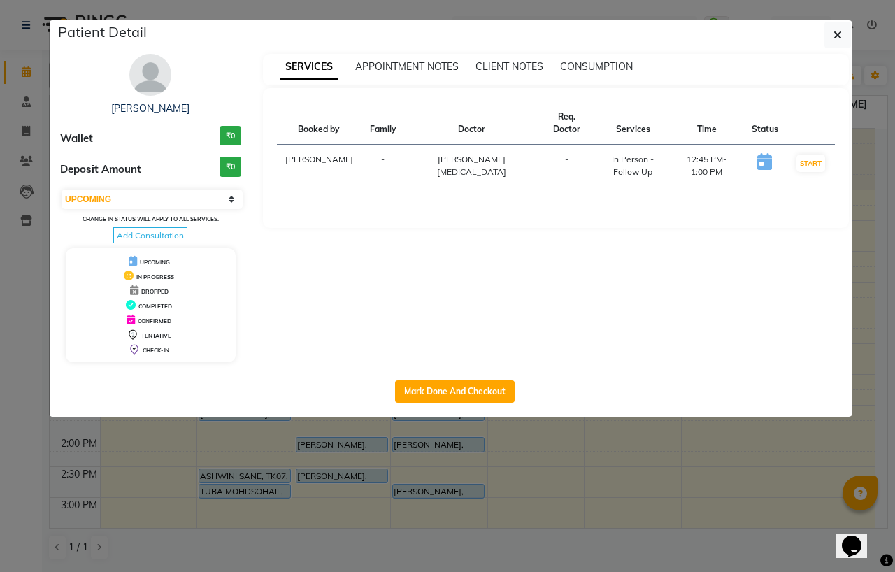
click at [155, 75] on img at bounding box center [150, 75] width 42 height 42
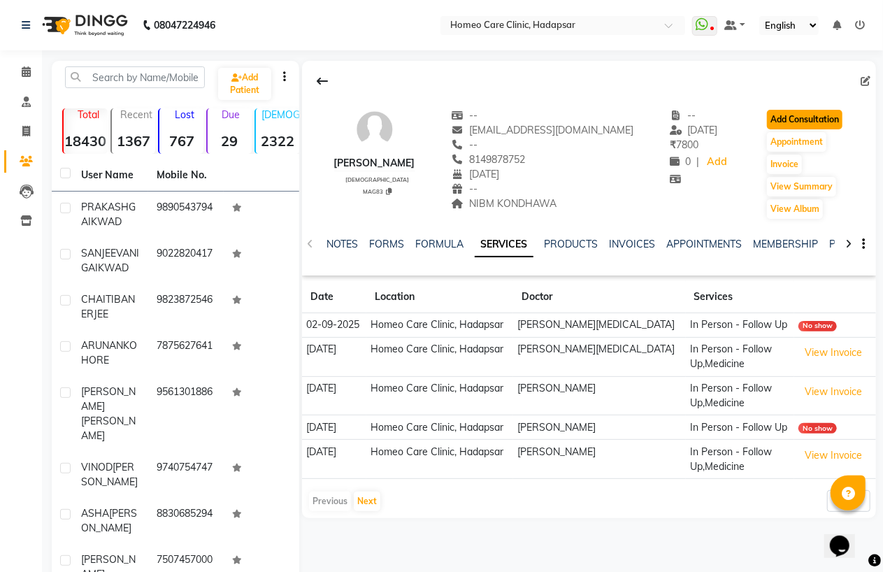
click at [808, 115] on button "Add Consultation" at bounding box center [805, 120] width 76 height 20
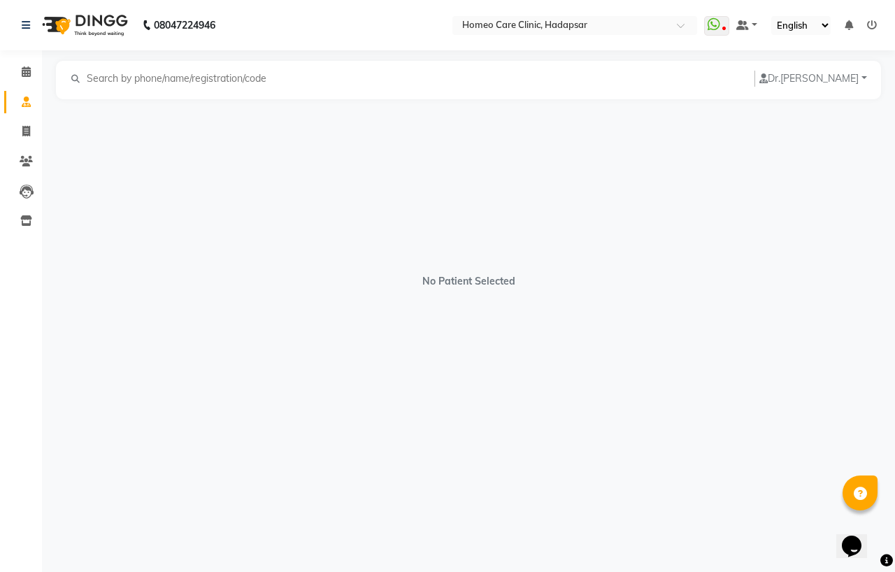
select select "[DEMOGRAPHIC_DATA]"
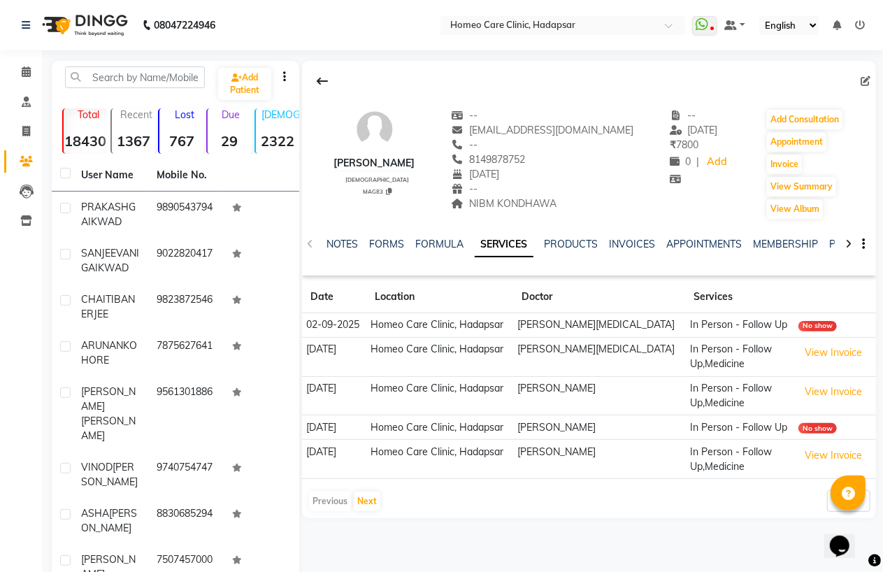
click at [455, 326] on td "Homeo Care Clinic, Hadapsar" at bounding box center [439, 325] width 147 height 24
click at [808, 117] on button "Add Consultation" at bounding box center [805, 120] width 76 height 20
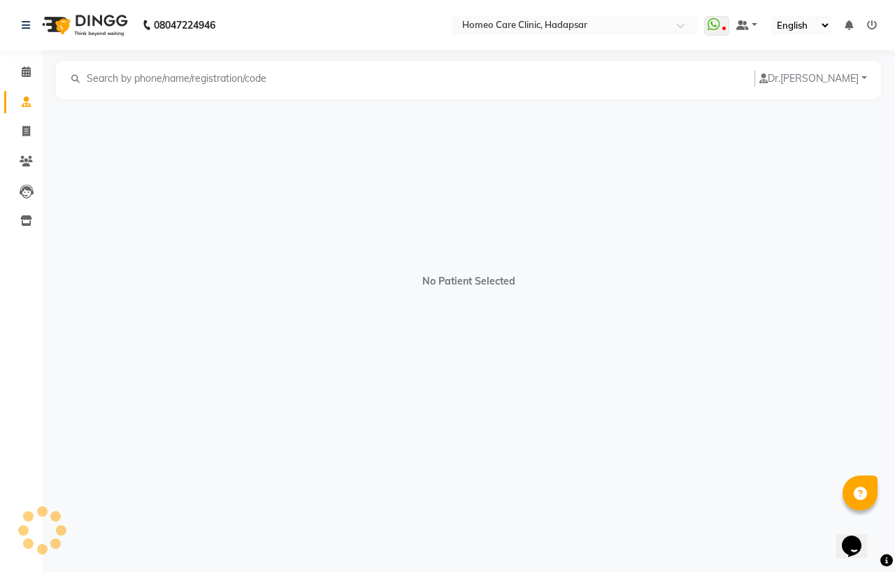
select select "[DEMOGRAPHIC_DATA]"
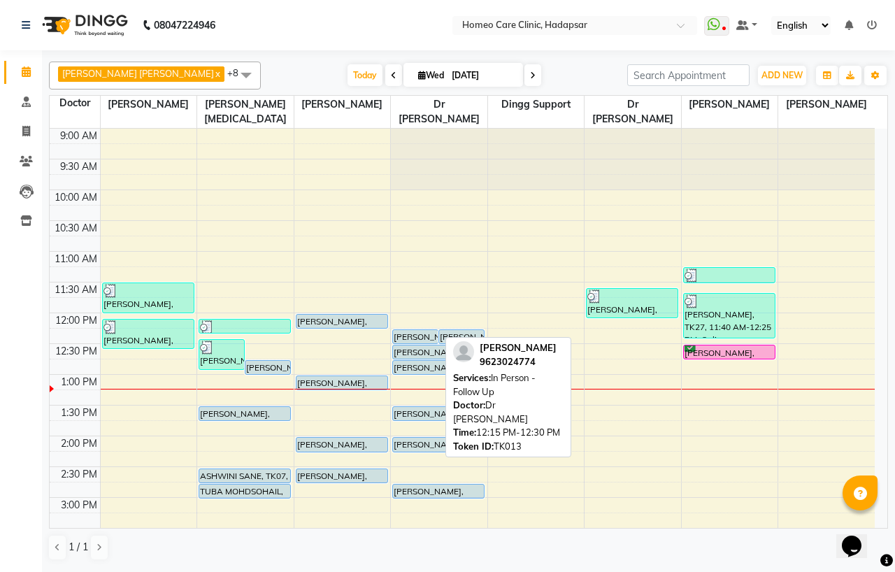
click at [403, 341] on div at bounding box center [415, 344] width 45 height 6
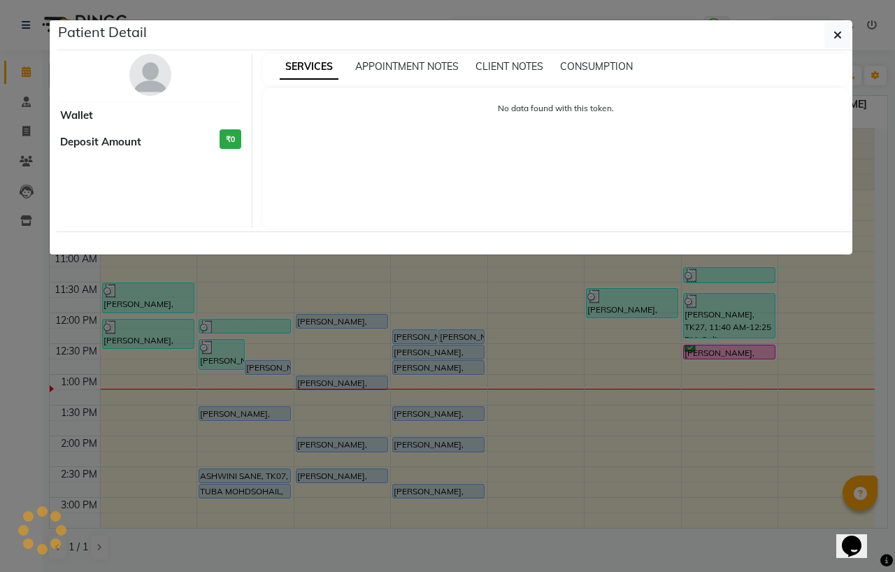
select select "5"
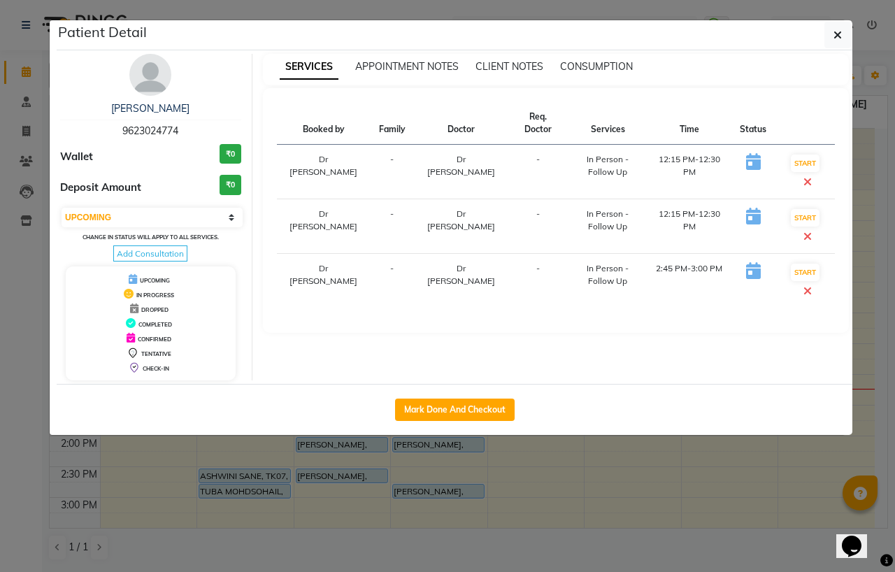
click at [156, 76] on img at bounding box center [150, 75] width 42 height 42
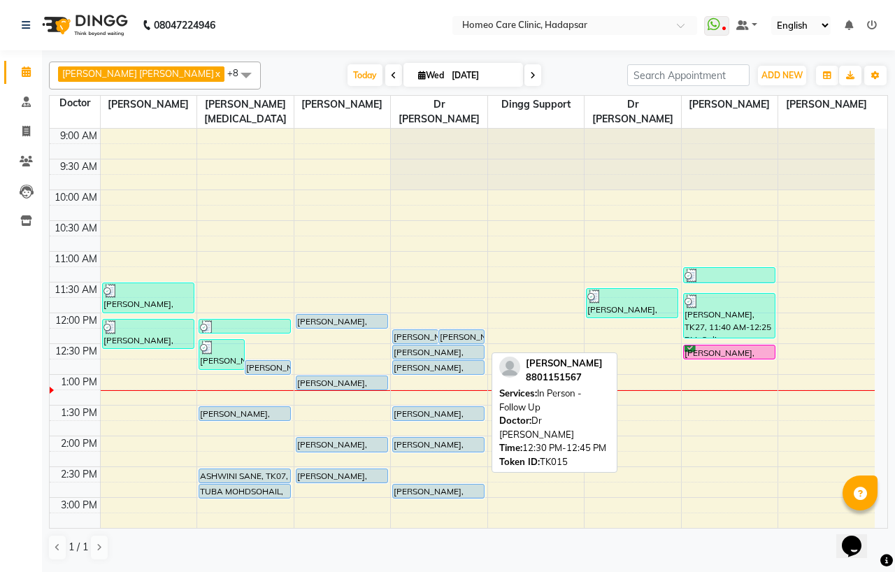
click at [429, 348] on div "[PERSON_NAME], TK15, 12:30 PM-12:45 PM, In Person - Follow Up" at bounding box center [438, 351] width 91 height 13
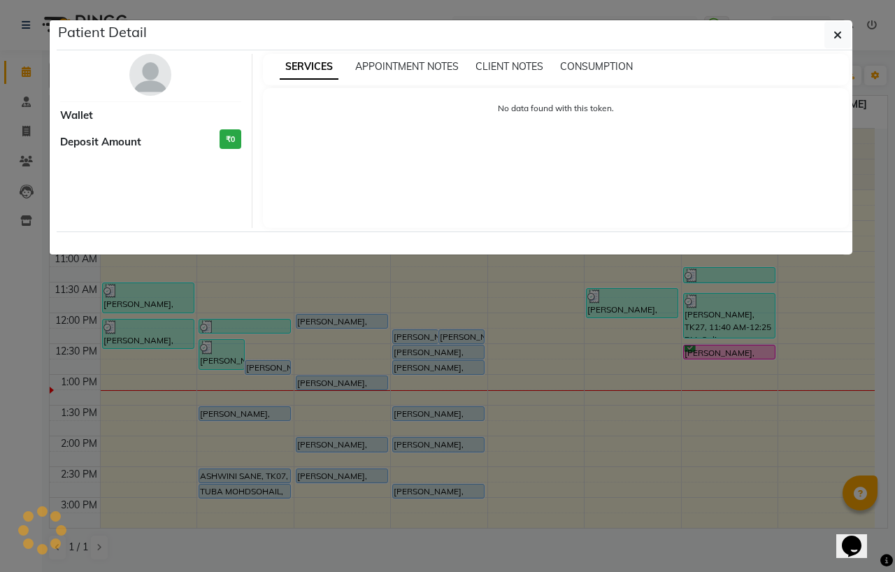
select select "5"
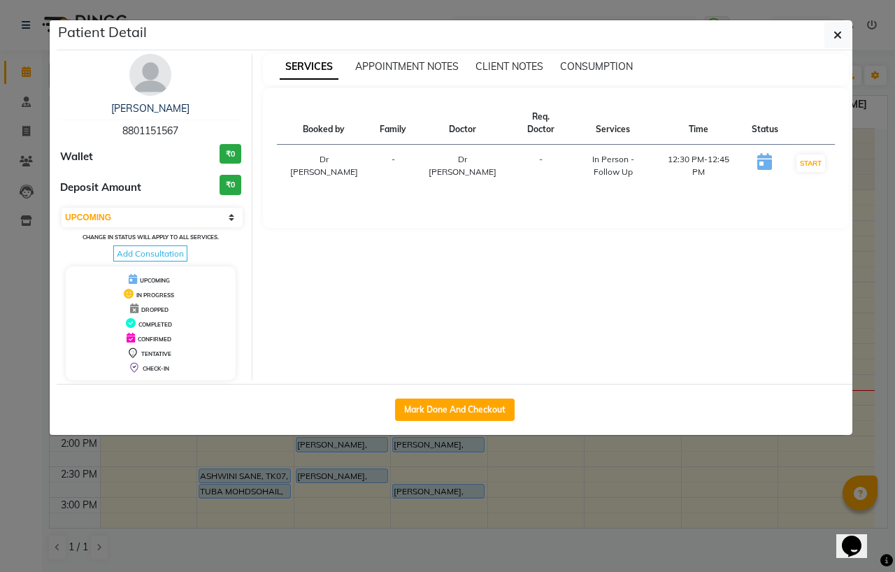
click at [144, 80] on img at bounding box center [150, 75] width 42 height 42
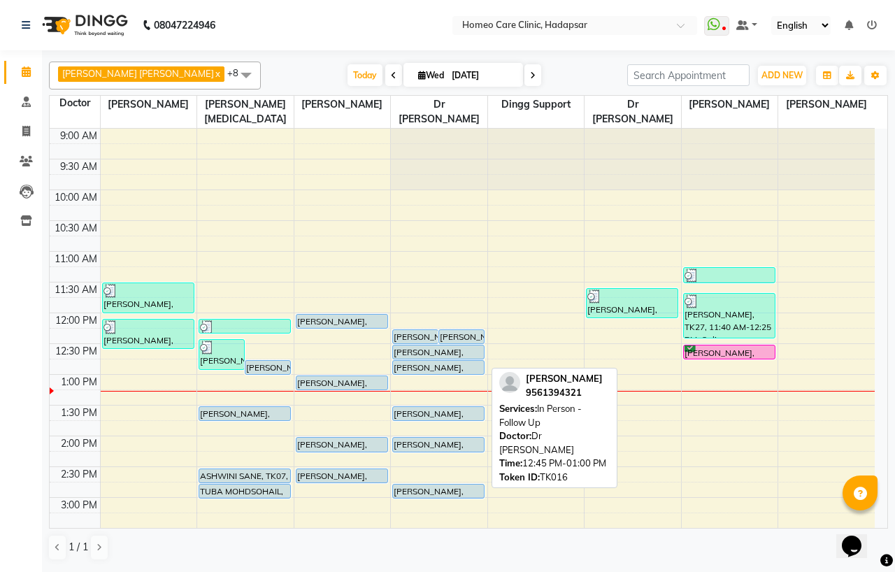
click at [417, 364] on div "[PERSON_NAME], TK16, 12:45 PM-01:00 PM, In Person - Follow Up" at bounding box center [438, 367] width 91 height 13
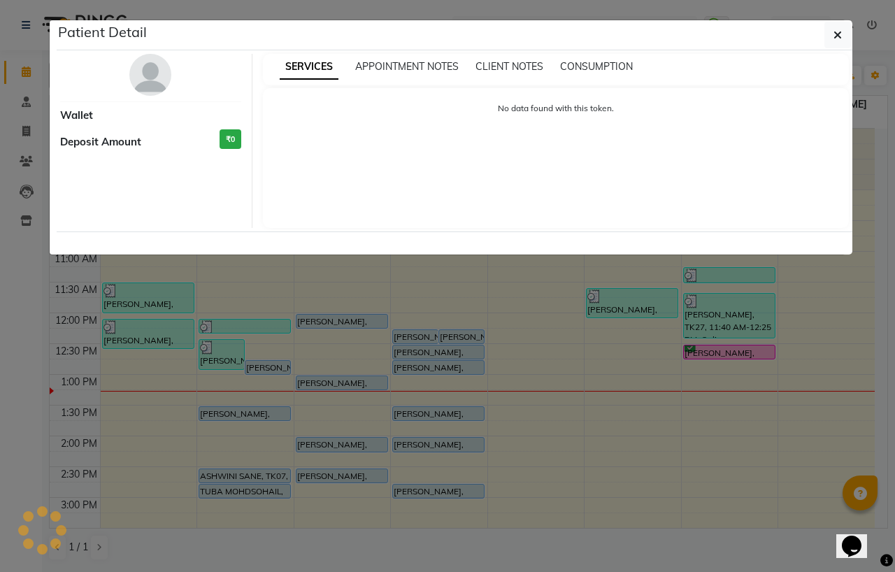
select select "5"
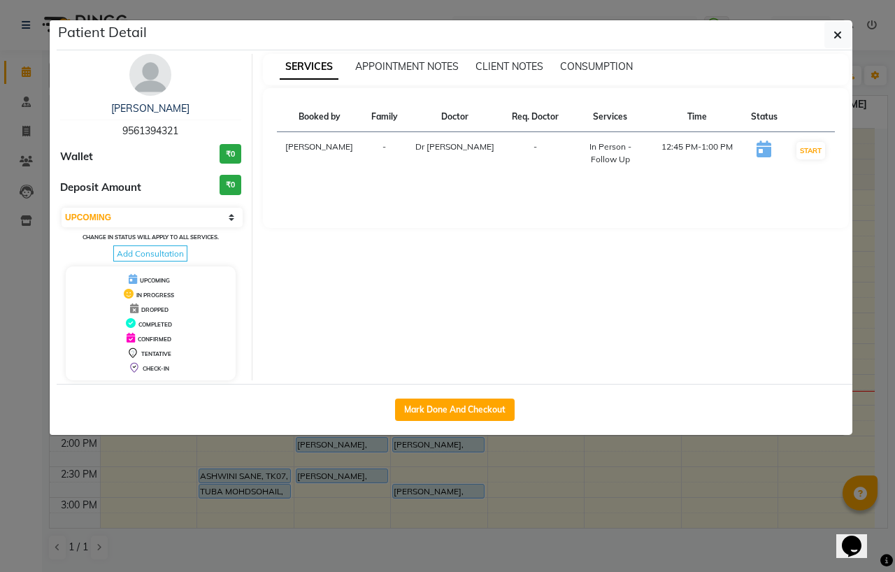
click at [150, 73] on img at bounding box center [150, 75] width 42 height 42
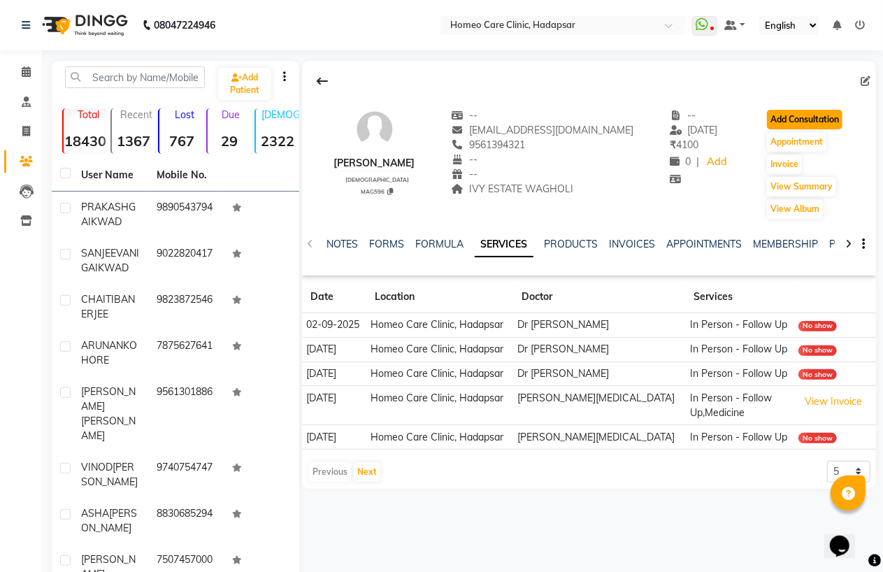
click at [785, 117] on button "Add Consultation" at bounding box center [805, 120] width 76 height 20
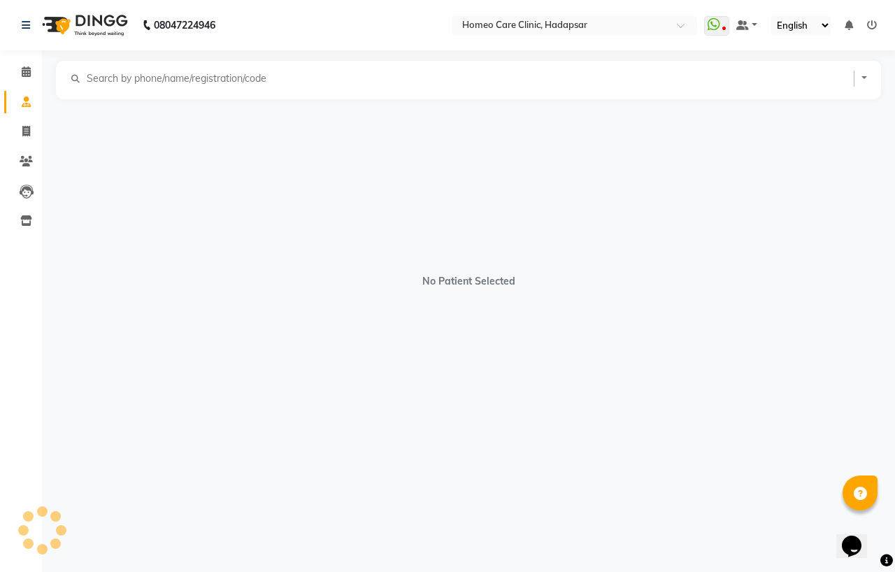
select select "[DEMOGRAPHIC_DATA]"
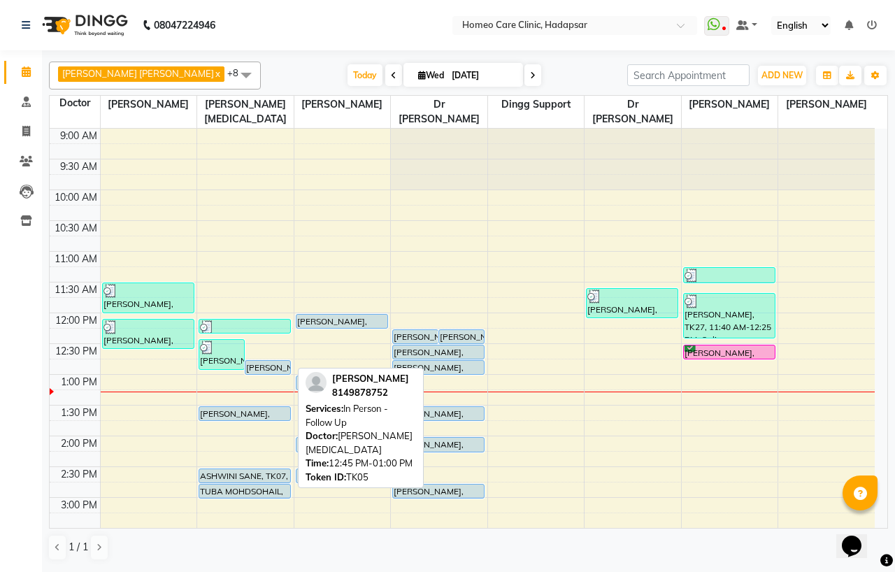
click at [269, 369] on div "[PERSON_NAME], TK05, 12:45 PM-01:00 PM, In Person - Follow Up" at bounding box center [267, 367] width 45 height 13
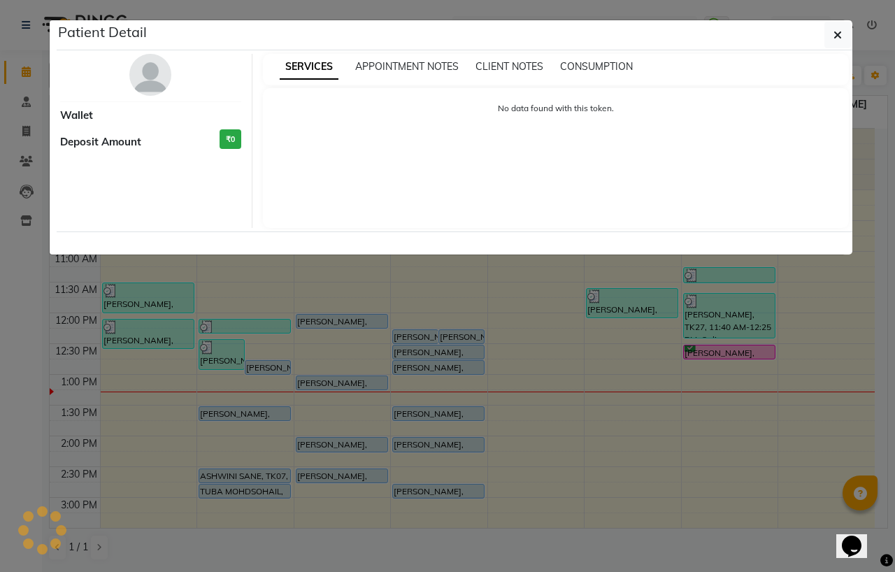
select select "5"
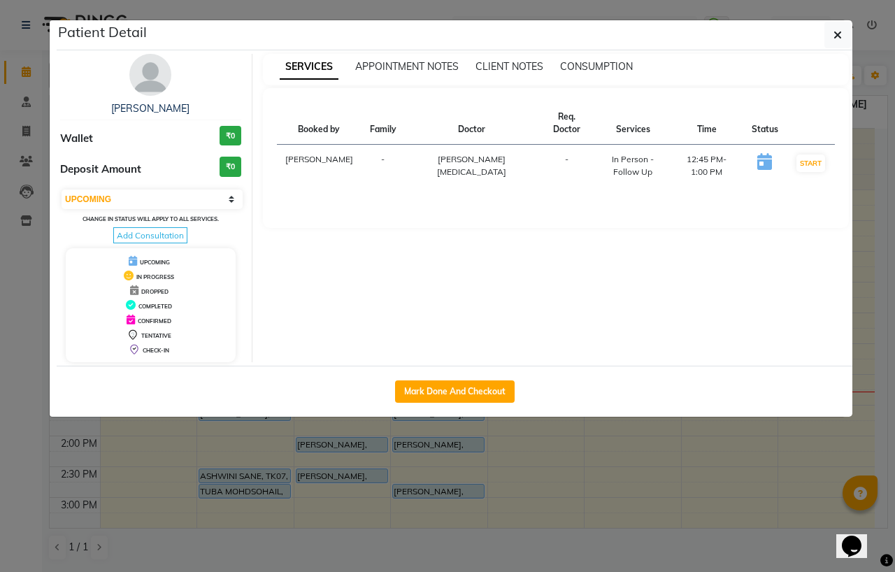
click at [150, 78] on img at bounding box center [150, 75] width 42 height 42
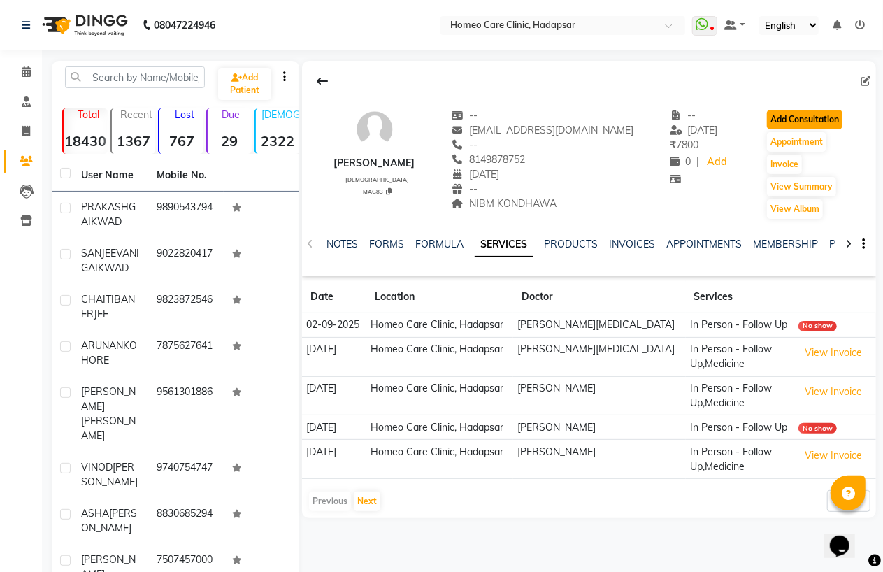
click at [802, 110] on button "Add Consultation" at bounding box center [805, 120] width 76 height 20
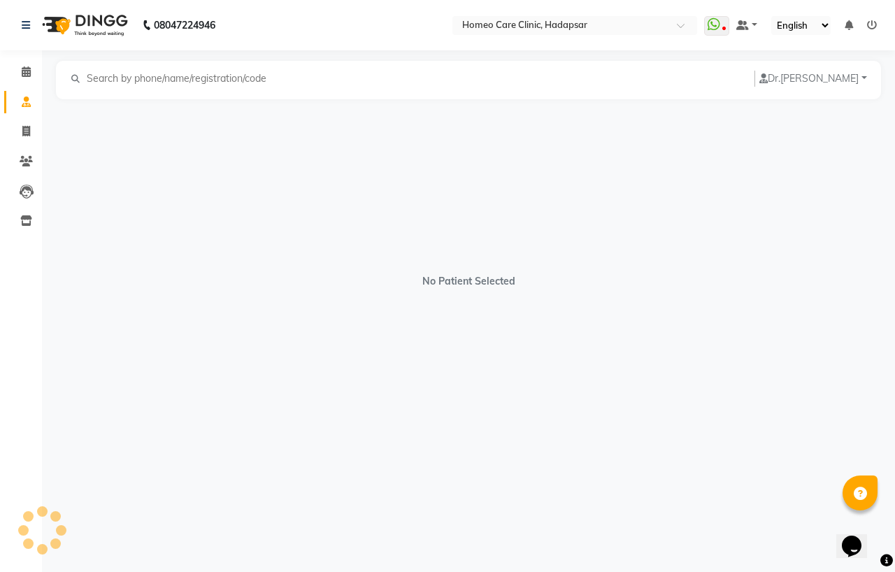
select select "[DEMOGRAPHIC_DATA]"
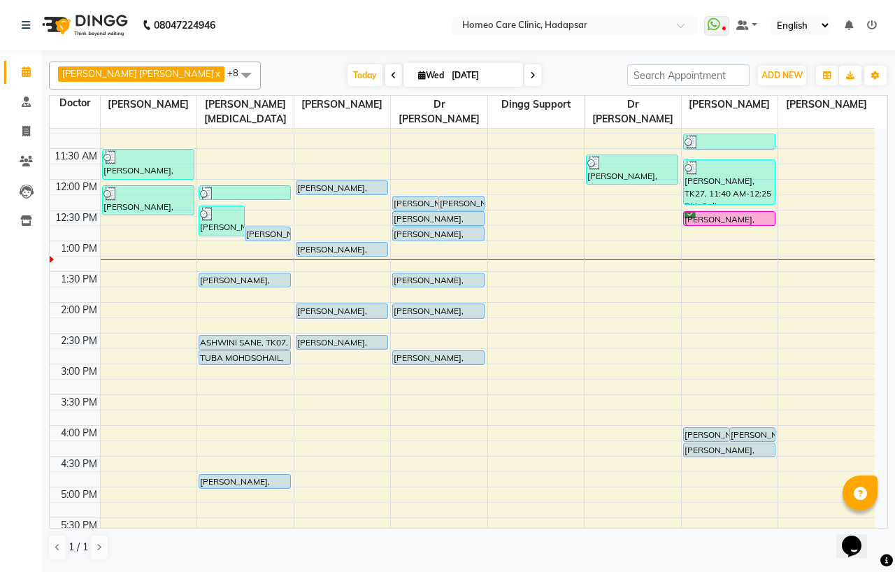
scroll to position [93, 0]
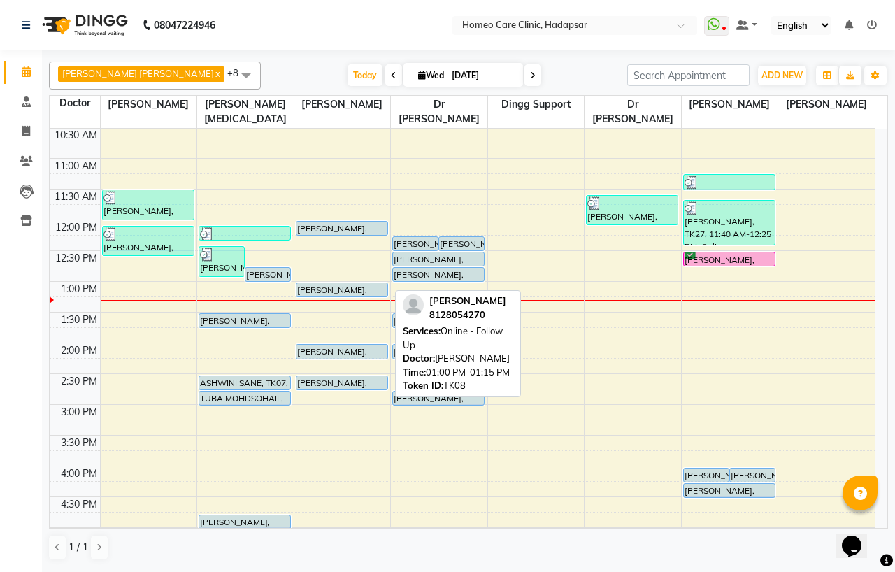
click at [338, 292] on div "[PERSON_NAME], TK08, 01:00 PM-01:15 PM, Online - Follow Up" at bounding box center [341, 289] width 91 height 13
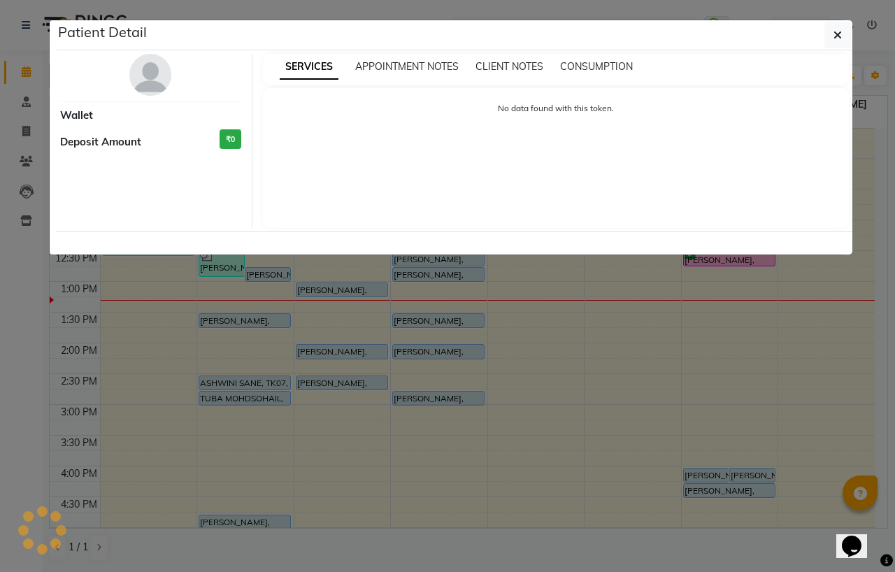
select select "5"
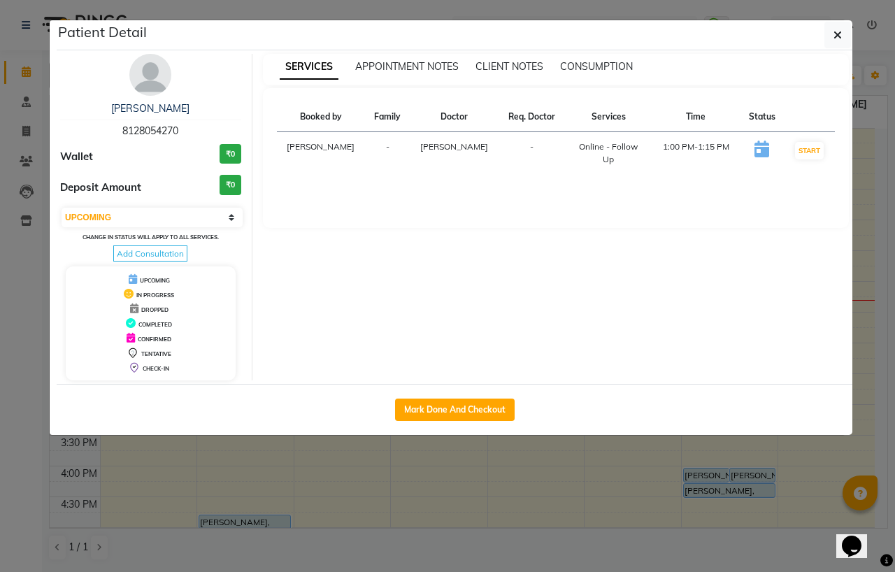
click at [144, 72] on img at bounding box center [150, 75] width 42 height 42
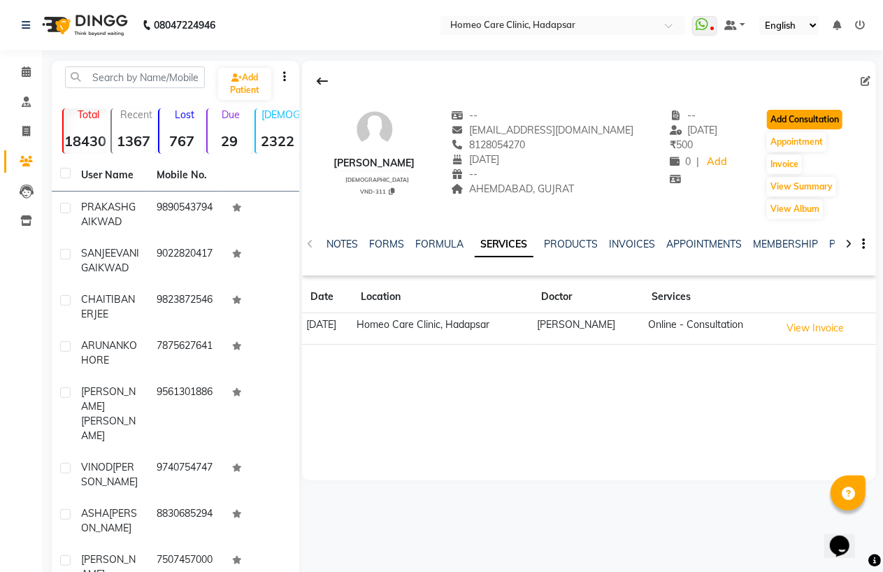
click at [801, 112] on button "Add Consultation" at bounding box center [805, 120] width 76 height 20
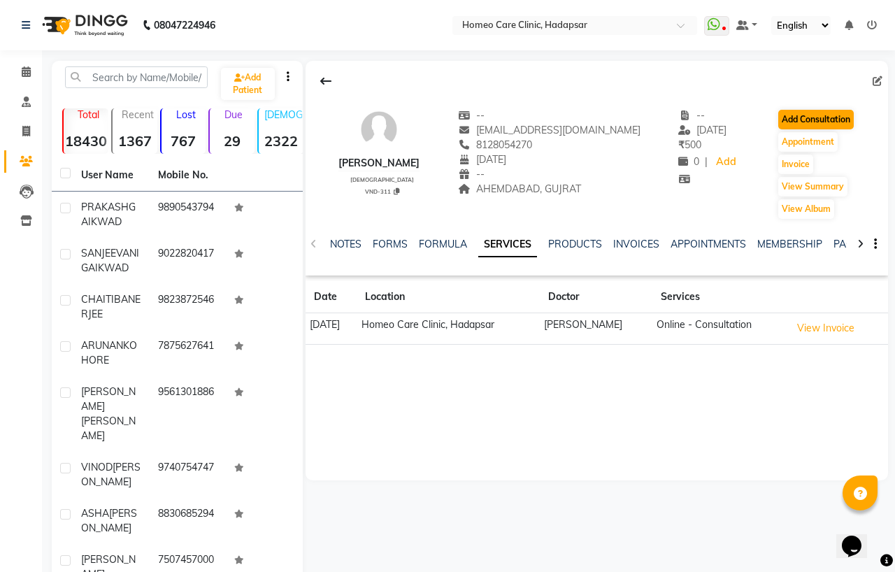
select select "[DEMOGRAPHIC_DATA]"
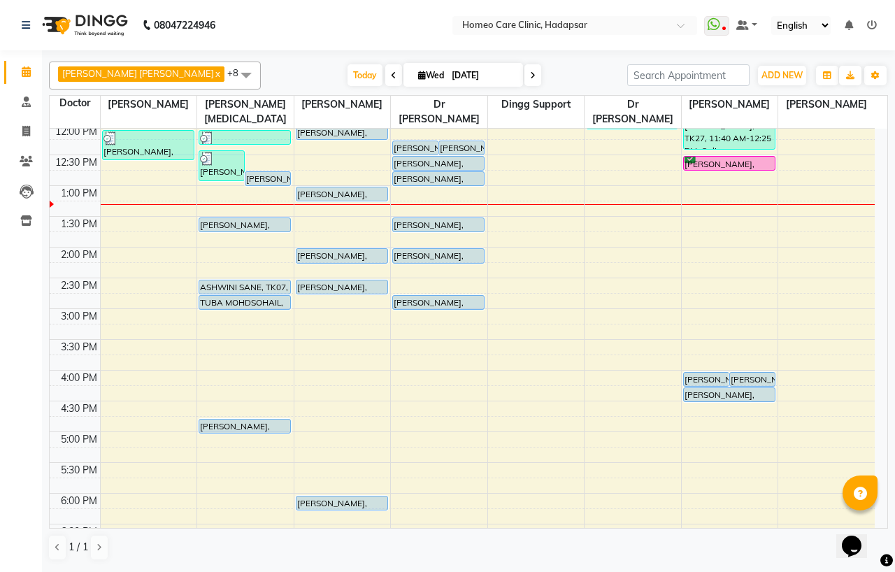
scroll to position [155, 0]
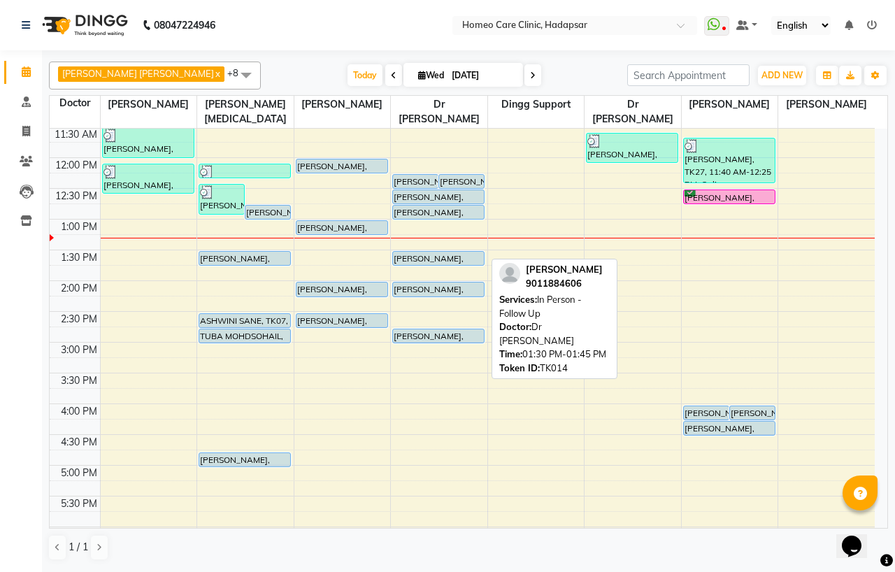
click at [420, 257] on div "[PERSON_NAME], TK14, 01:30 PM-01:45 PM, In Person - Follow Up" at bounding box center [438, 258] width 91 height 13
select select "5"
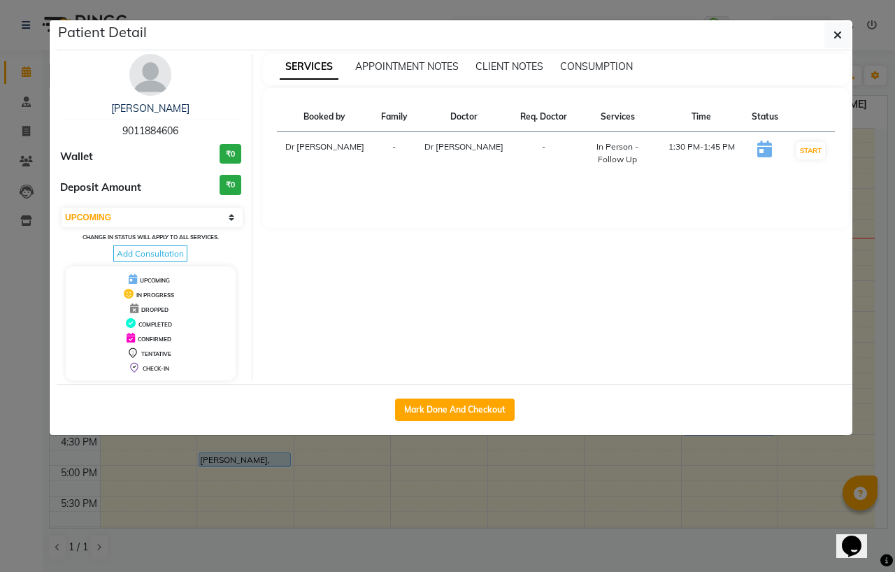
click at [145, 77] on img at bounding box center [150, 75] width 42 height 42
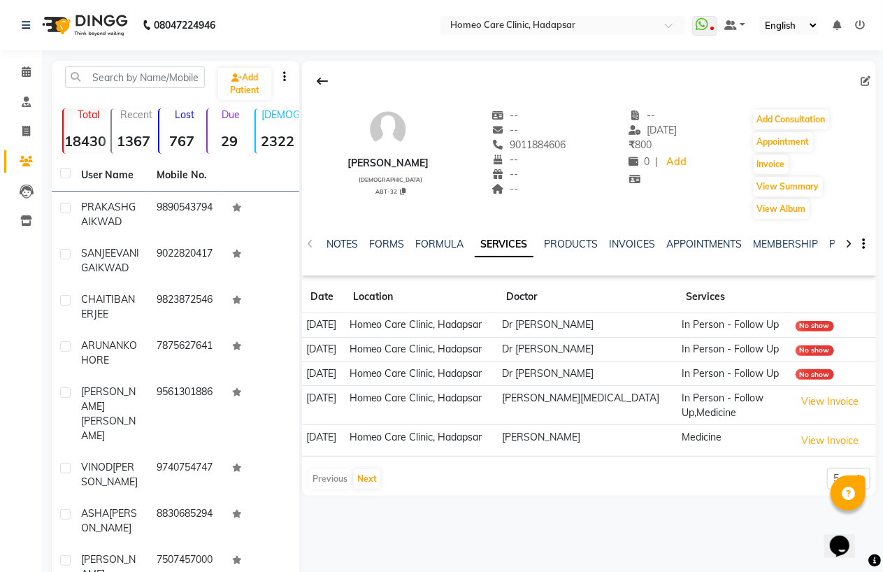
click at [783, 108] on div "Add Consultation" at bounding box center [791, 119] width 78 height 22
click at [782, 113] on button "Add Consultation" at bounding box center [792, 120] width 76 height 20
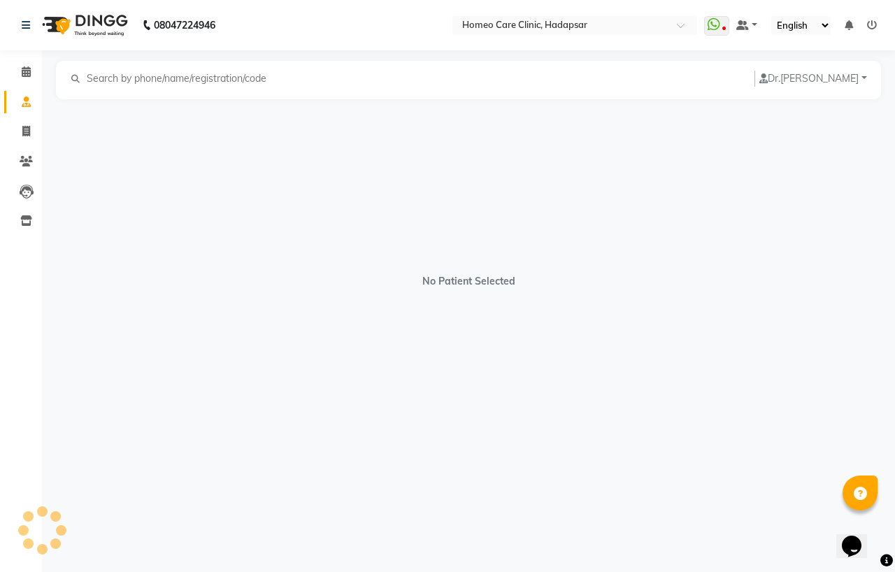
select select "[DEMOGRAPHIC_DATA]"
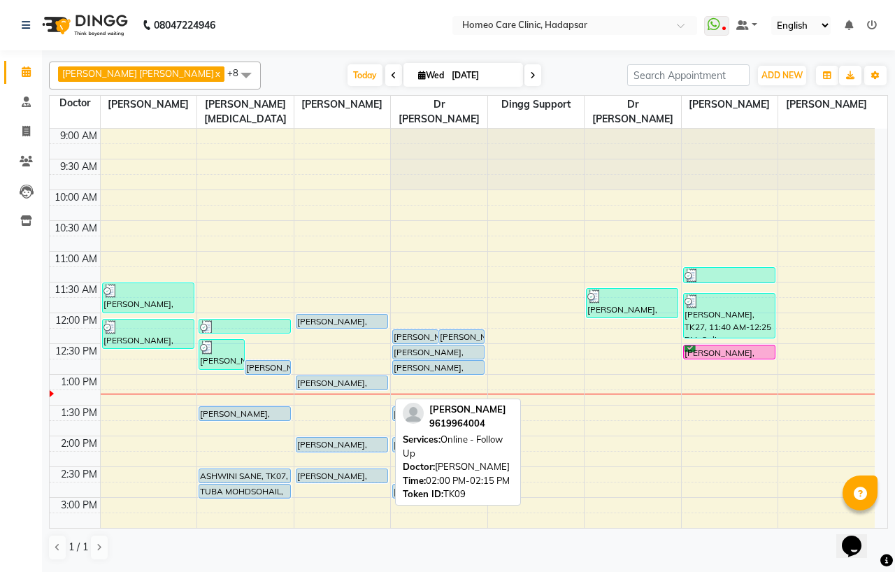
click at [338, 449] on div at bounding box center [341, 452] width 91 height 6
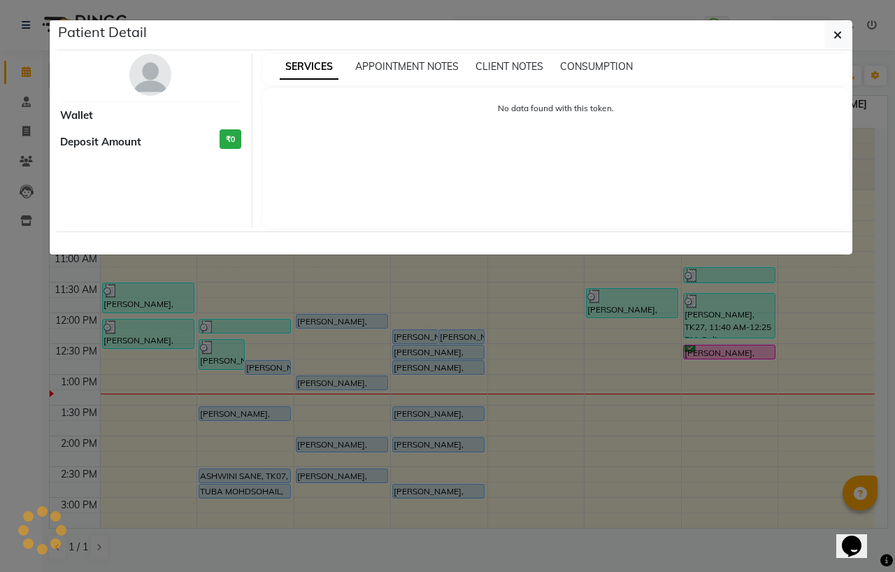
select select "5"
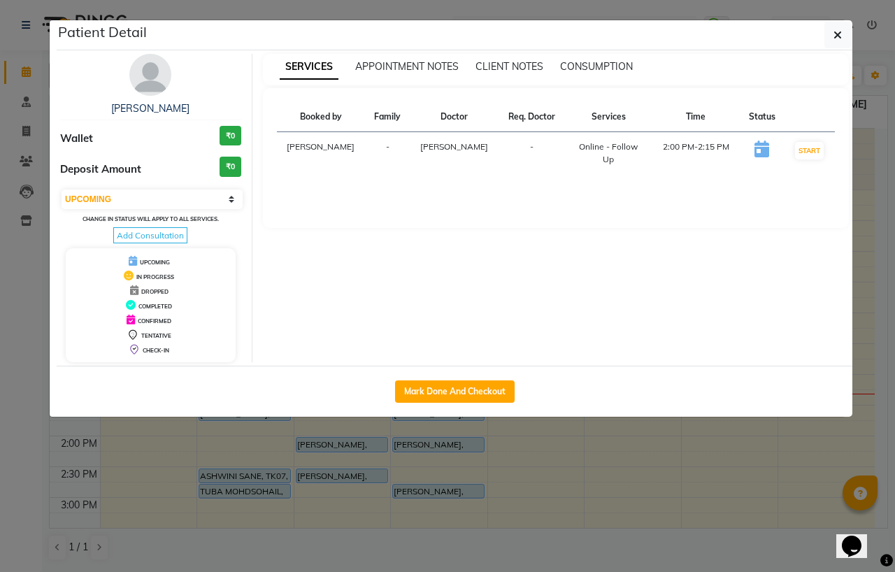
click at [157, 84] on img at bounding box center [150, 75] width 42 height 42
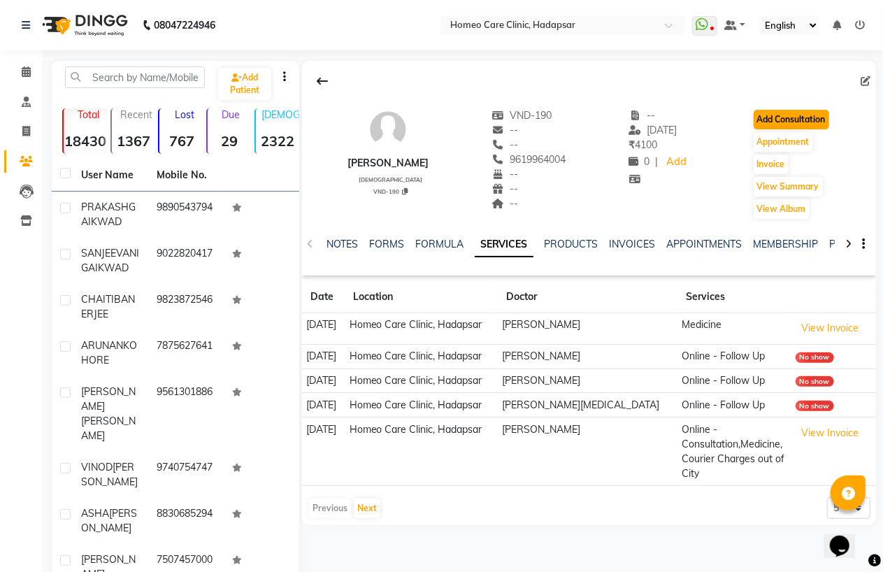
click at [782, 122] on button "Add Consultation" at bounding box center [792, 120] width 76 height 20
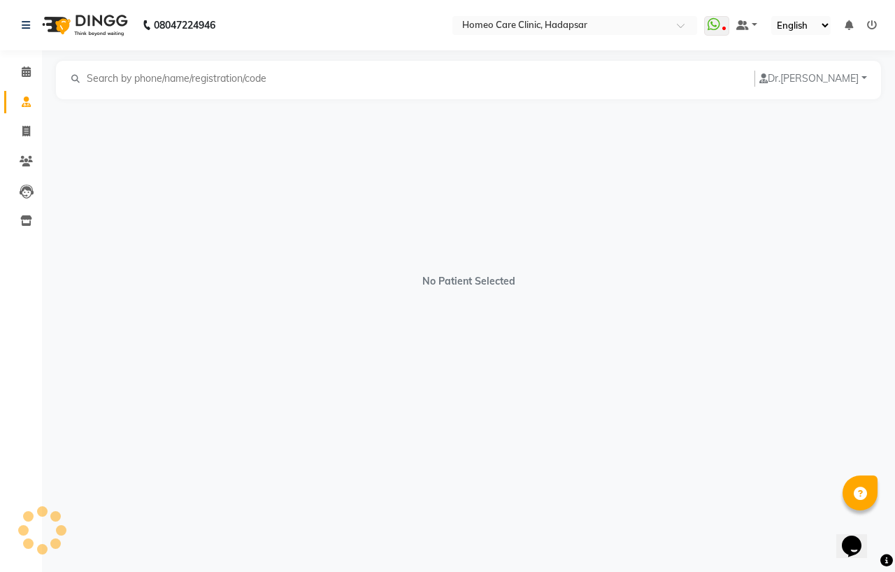
select select "[DEMOGRAPHIC_DATA]"
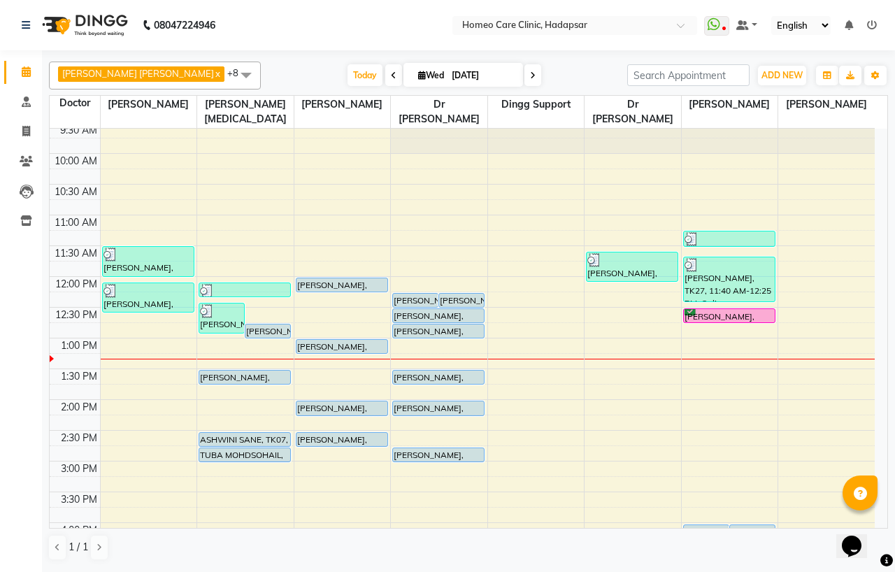
scroll to position [155, 0]
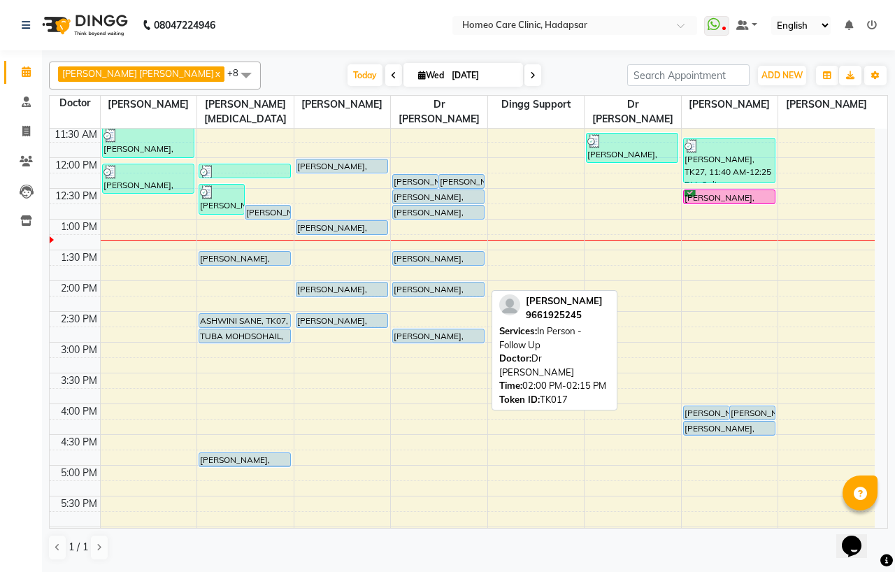
click at [425, 292] on div "[PERSON_NAME], TK17, 02:00 PM-02:15 PM, In Person - Follow Up" at bounding box center [438, 289] width 91 height 14
select select "5"
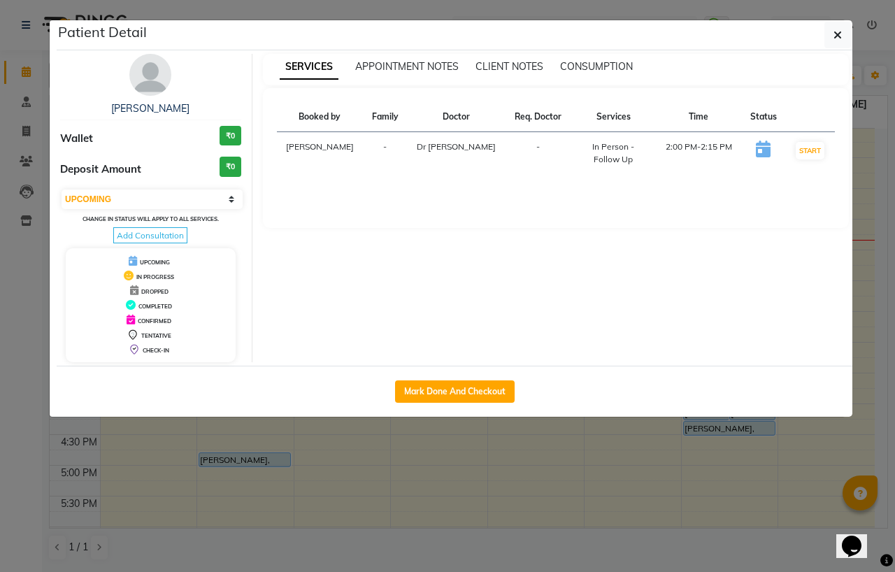
click at [147, 76] on img at bounding box center [150, 75] width 42 height 42
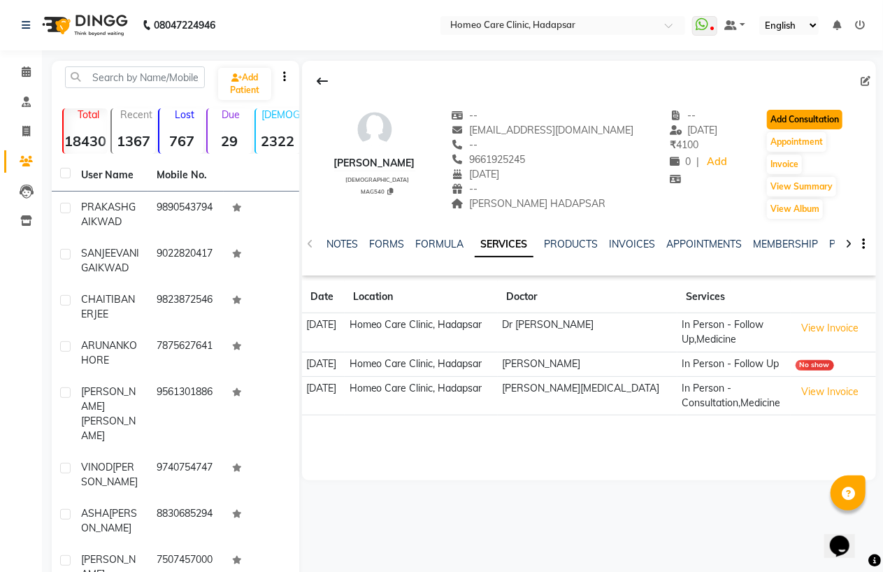
click at [799, 117] on button "Add Consultation" at bounding box center [805, 120] width 76 height 20
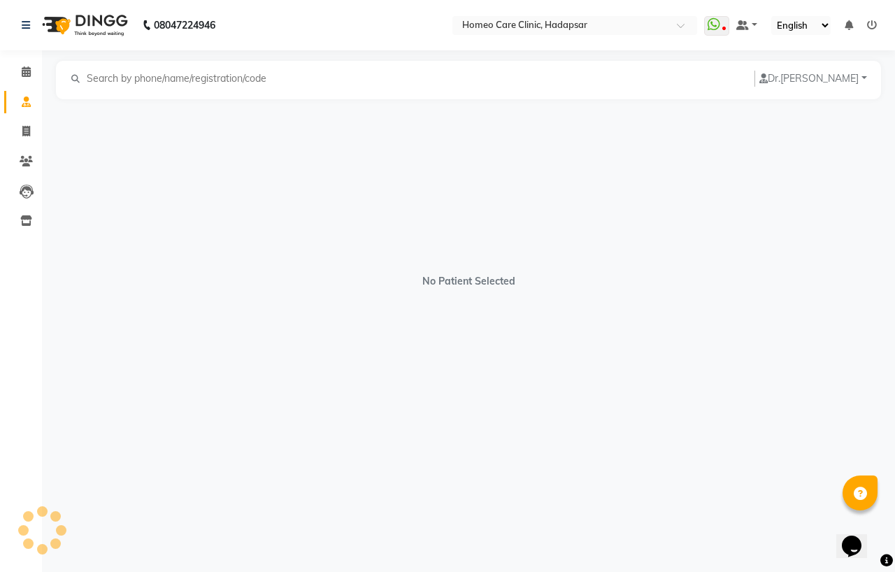
select select "[DEMOGRAPHIC_DATA]"
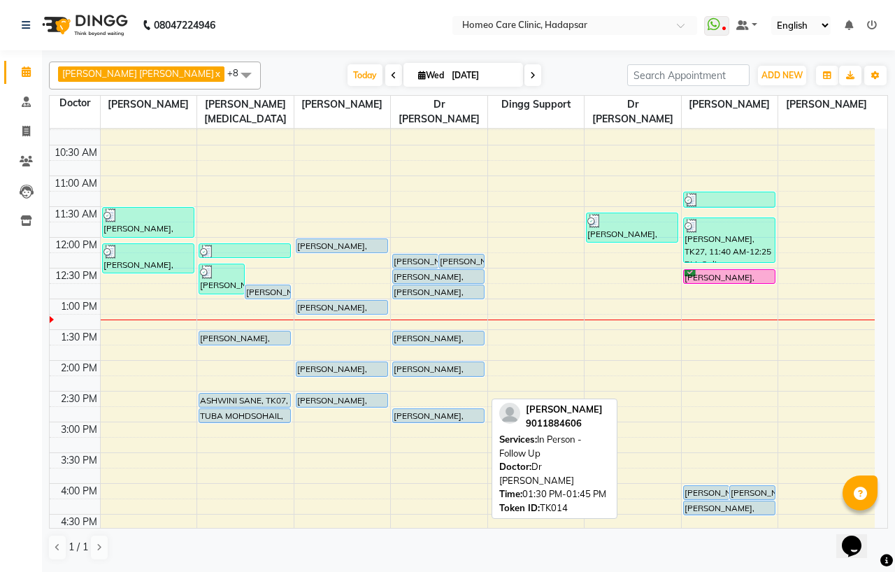
scroll to position [78, 0]
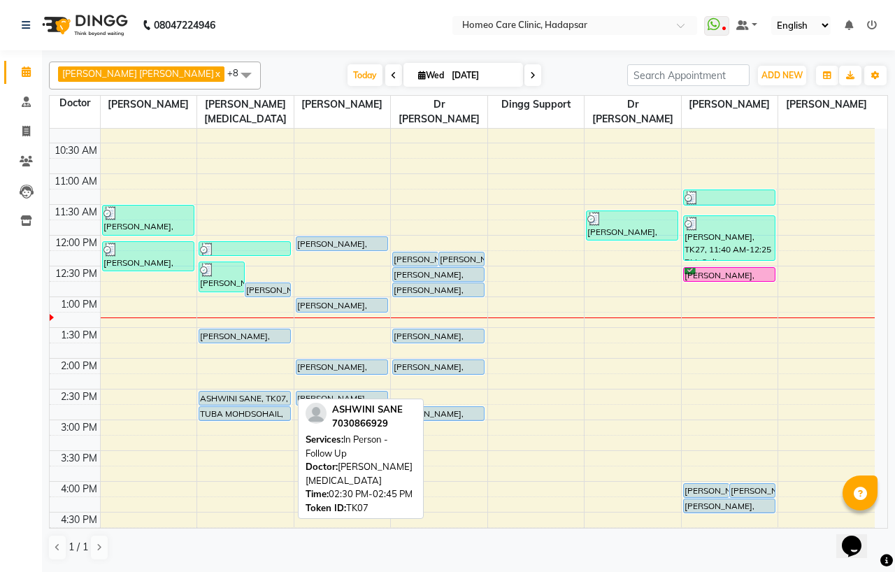
click at [253, 394] on div "ASHWINI SANE, TK07, 02:30 PM-02:45 PM, In Person - Follow Up" at bounding box center [244, 398] width 91 height 13
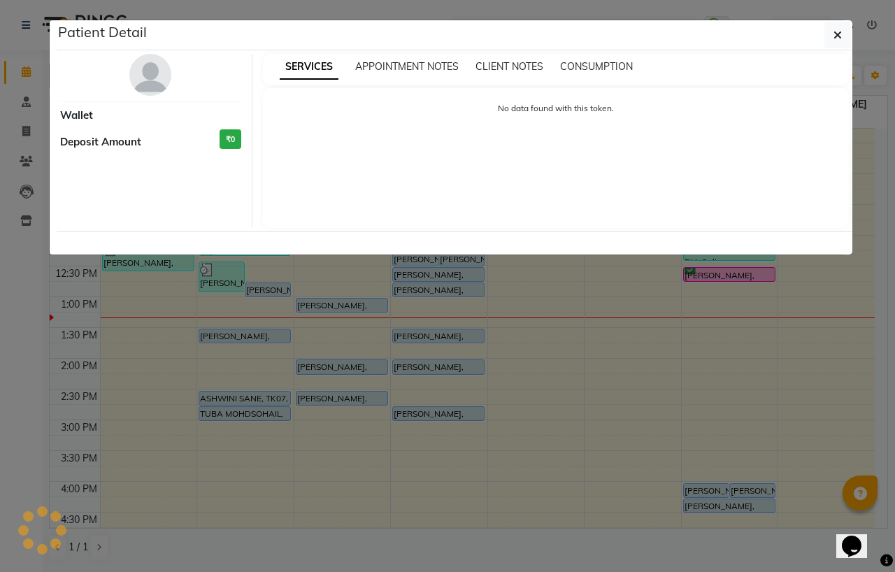
select select "5"
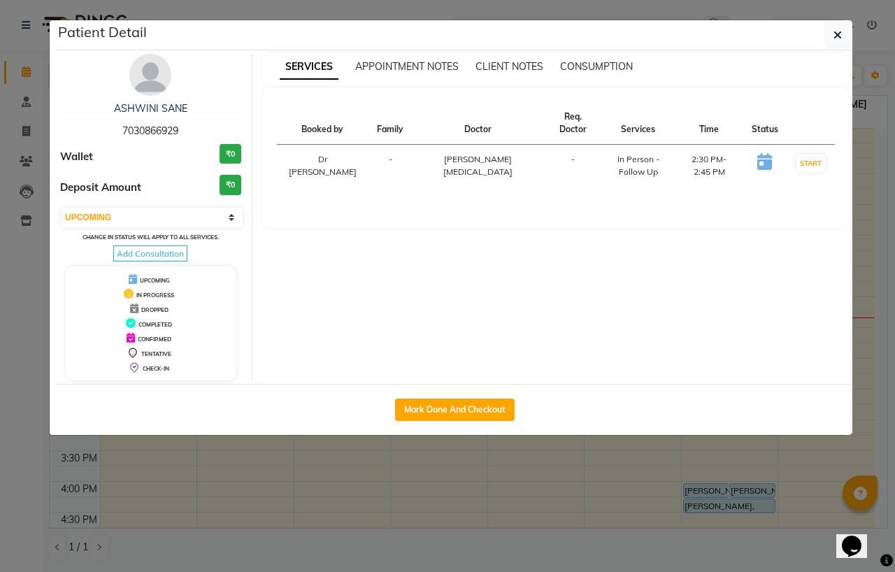
click at [152, 62] on img at bounding box center [150, 75] width 42 height 42
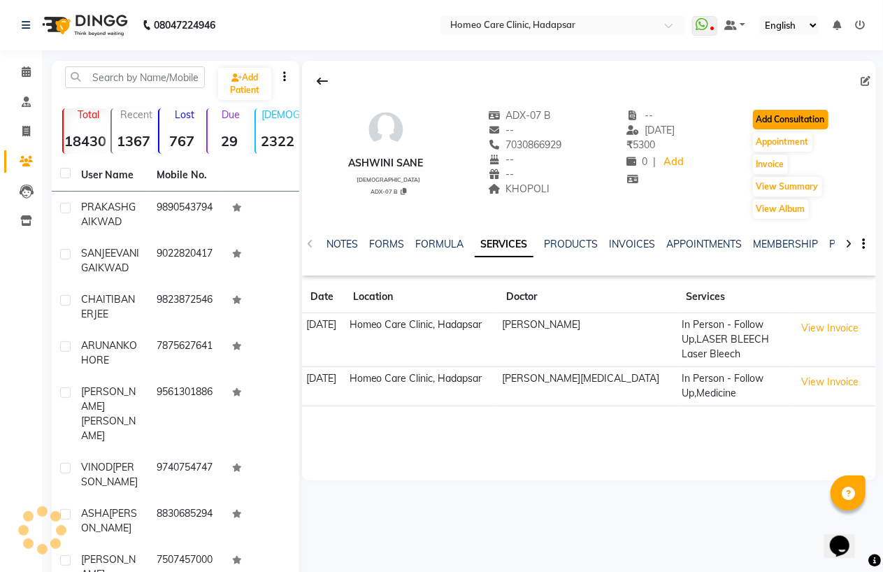
click at [789, 112] on button "Add Consultation" at bounding box center [791, 120] width 76 height 20
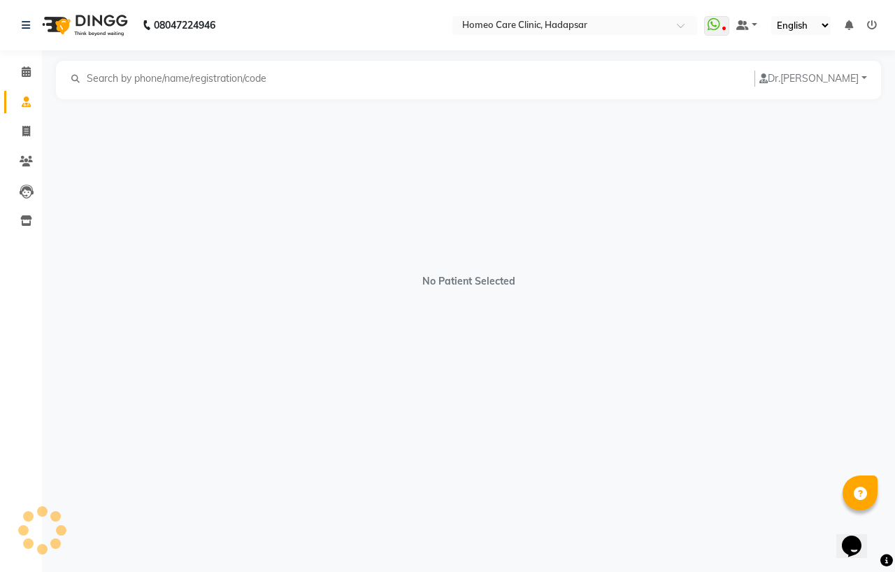
select select "[DEMOGRAPHIC_DATA]"
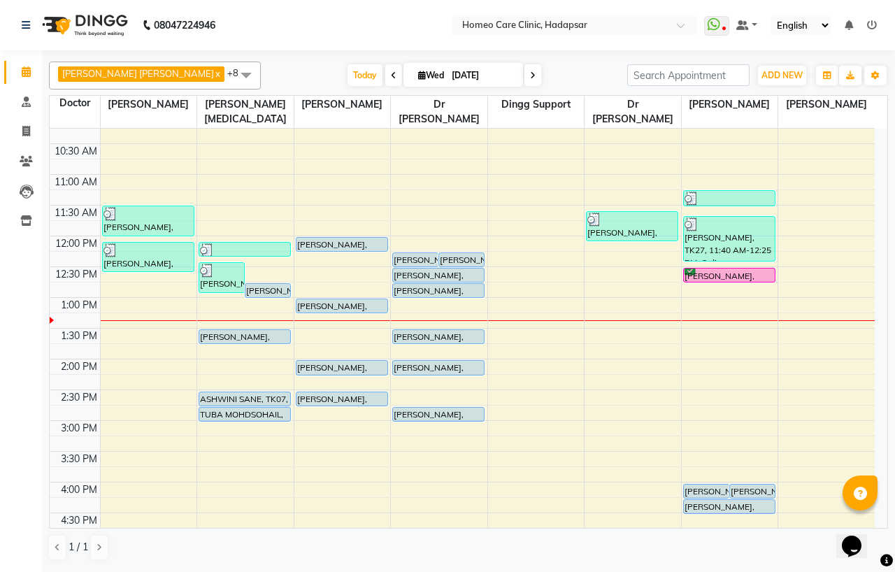
scroll to position [78, 0]
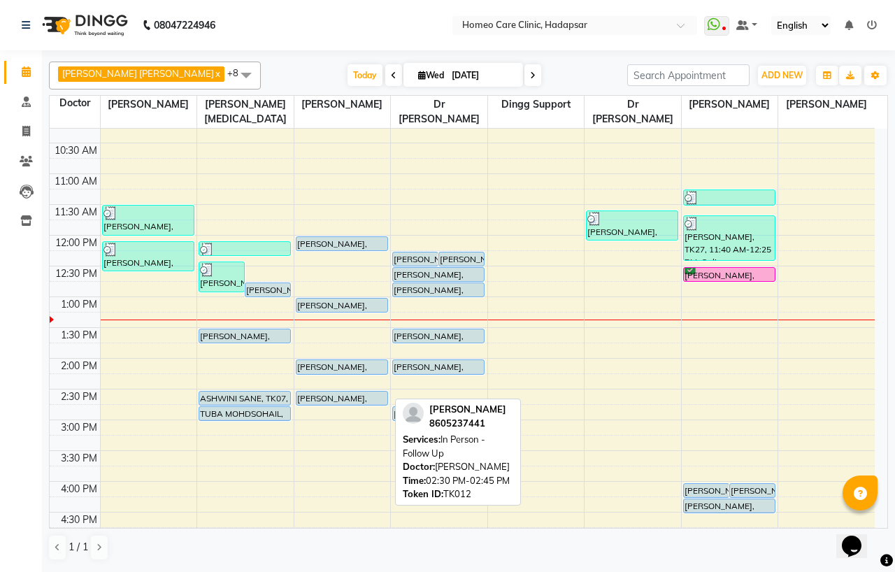
click at [324, 399] on div "[PERSON_NAME], TK12, 02:30 PM-02:45 PM, In Person - Follow Up" at bounding box center [341, 398] width 91 height 13
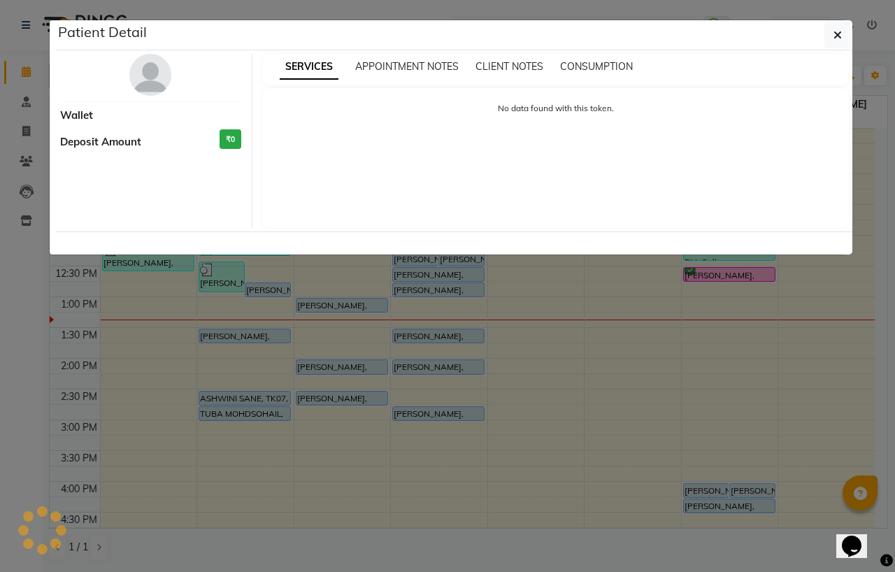
select select "5"
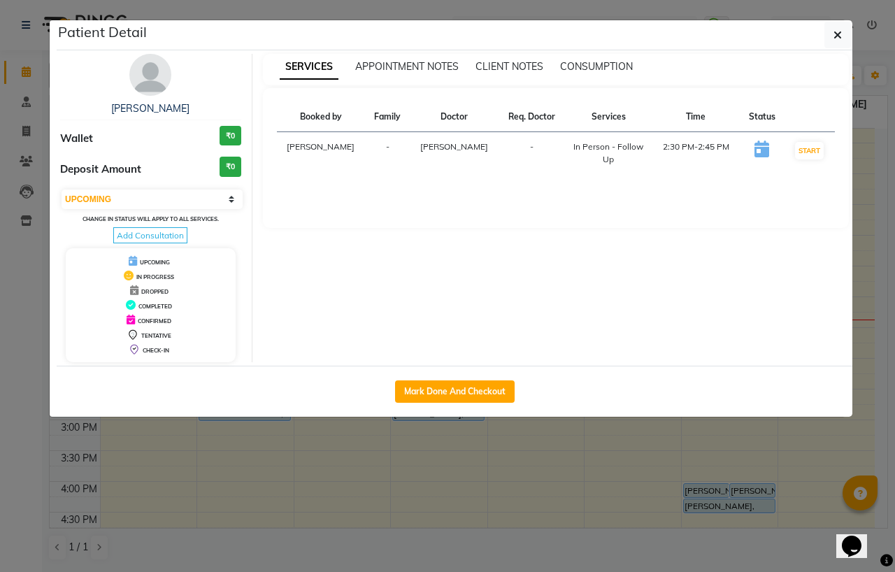
click at [159, 77] on img at bounding box center [150, 75] width 42 height 42
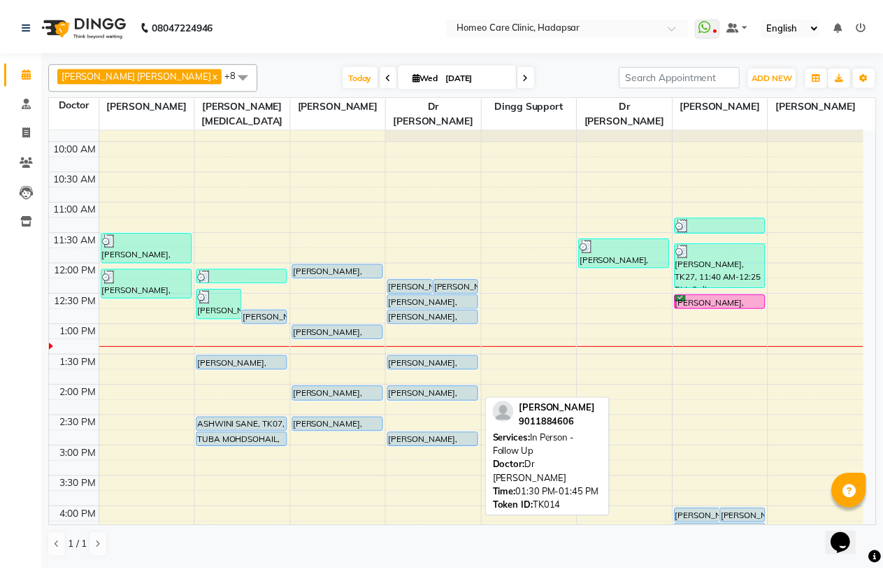
scroll to position [155, 0]
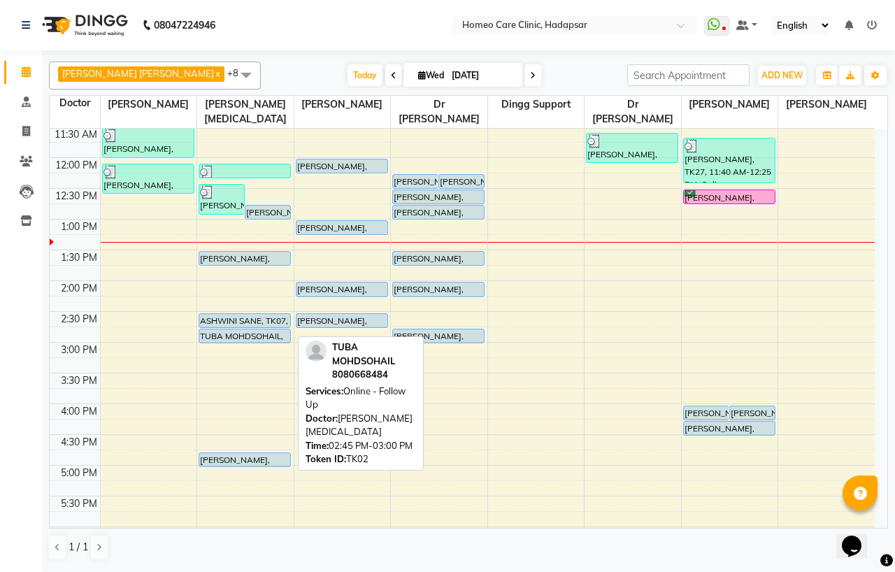
click at [227, 334] on div "TUBA MOHDSOHAIL, TK02, 02:45 PM-03:00 PM, Online - Follow Up" at bounding box center [244, 335] width 91 height 13
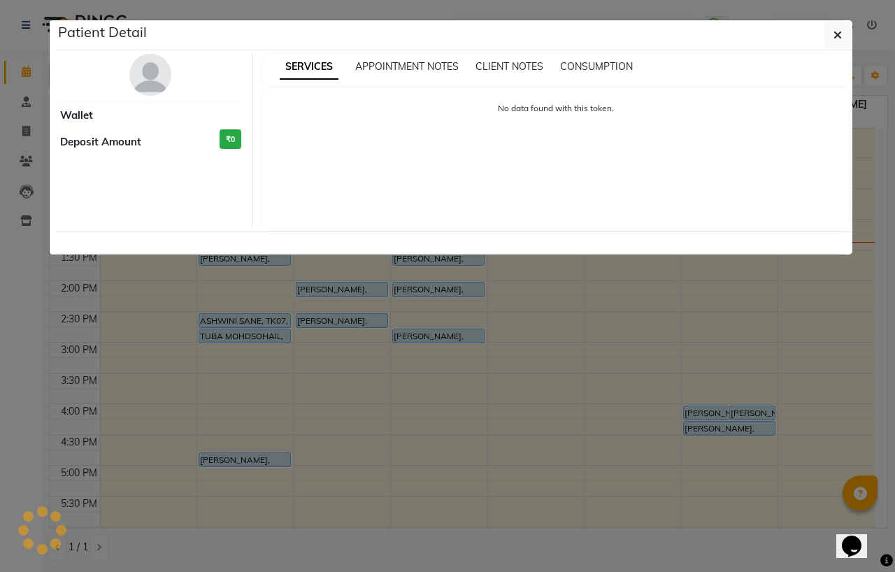
select select "5"
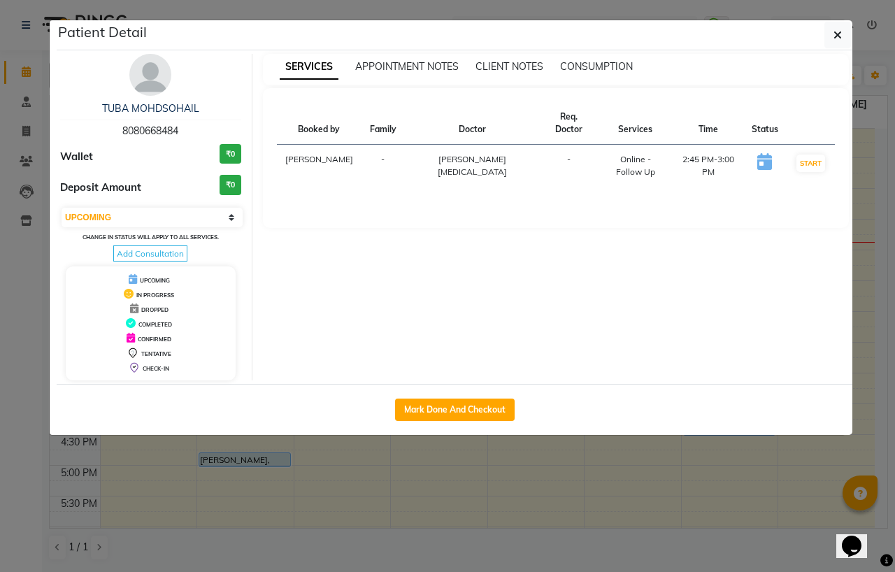
click at [152, 64] on img at bounding box center [150, 75] width 42 height 42
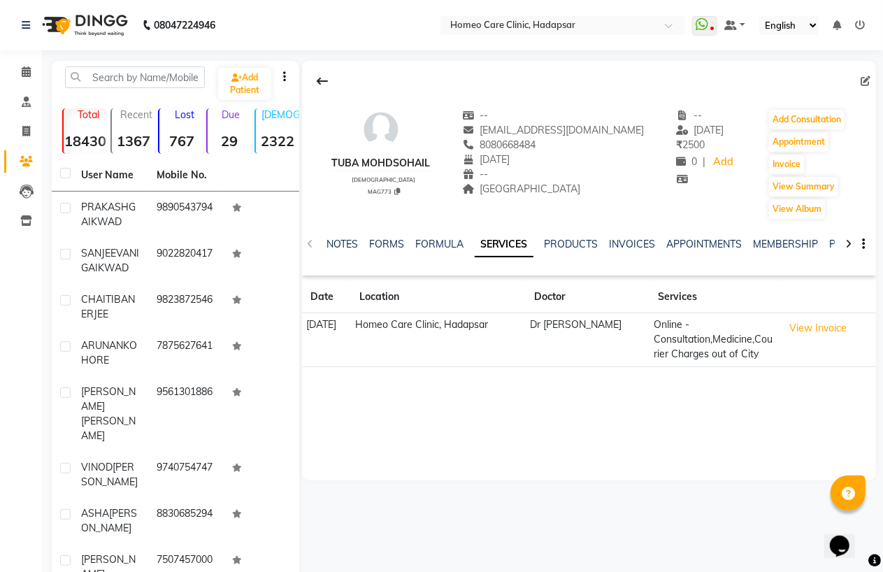
click at [820, 96] on div "TUBA MOHDSOHAIL [DEMOGRAPHIC_DATA] MAG773 -- [EMAIL_ADDRESS][DOMAIN_NAME] 80806…" at bounding box center [589, 157] width 574 height 126
click at [810, 113] on button "Add Consultation" at bounding box center [807, 120] width 76 height 20
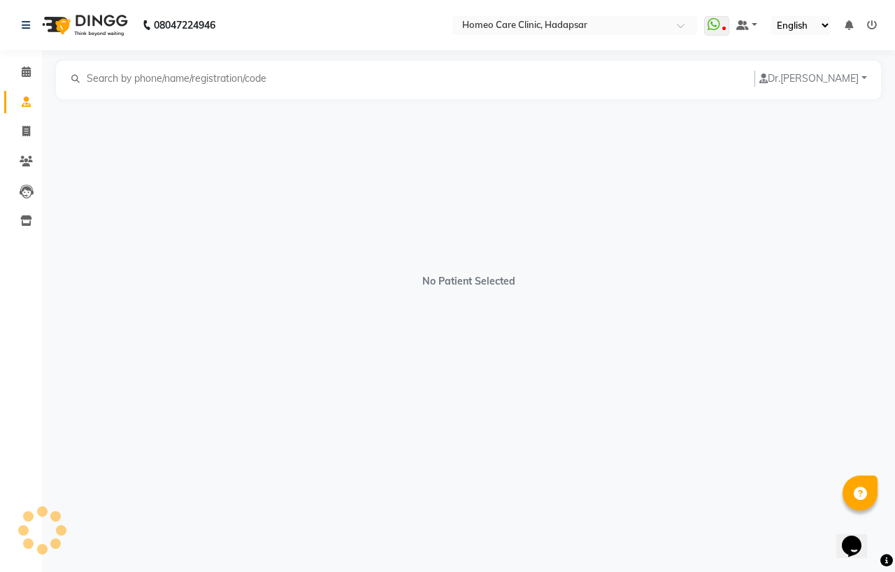
select select "[DEMOGRAPHIC_DATA]"
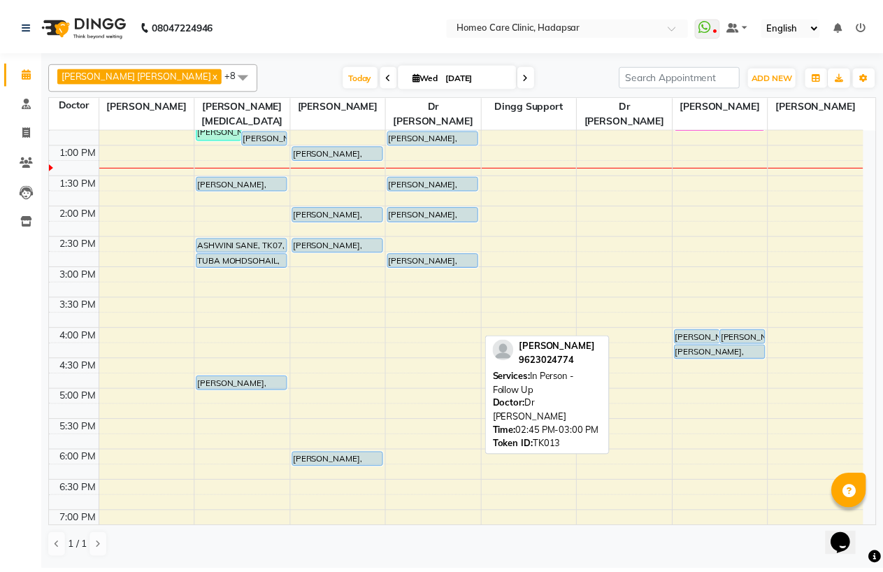
scroll to position [233, 0]
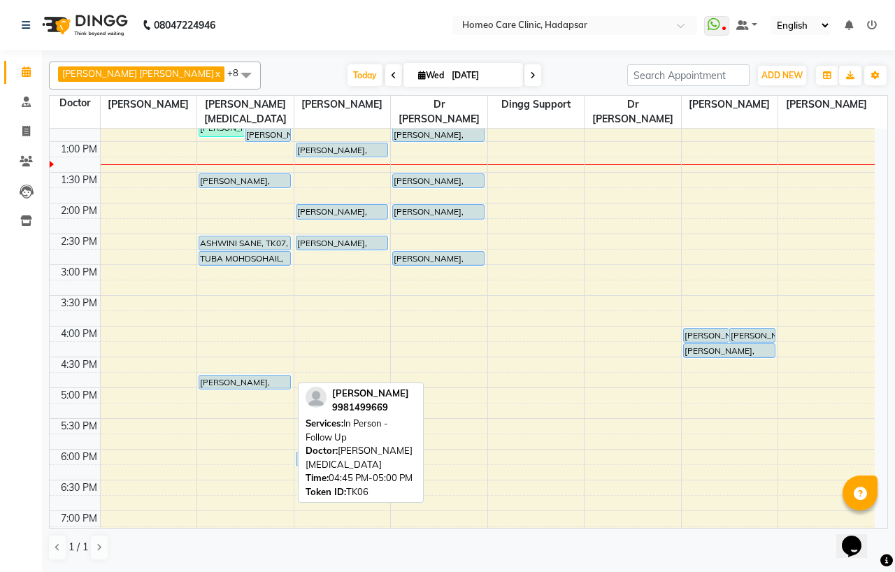
click at [229, 386] on div at bounding box center [244, 389] width 91 height 6
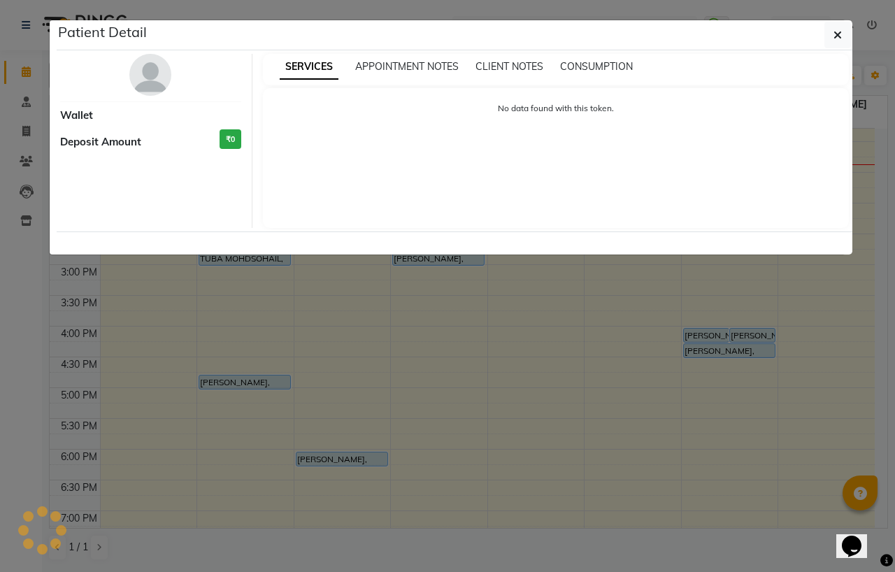
select select "5"
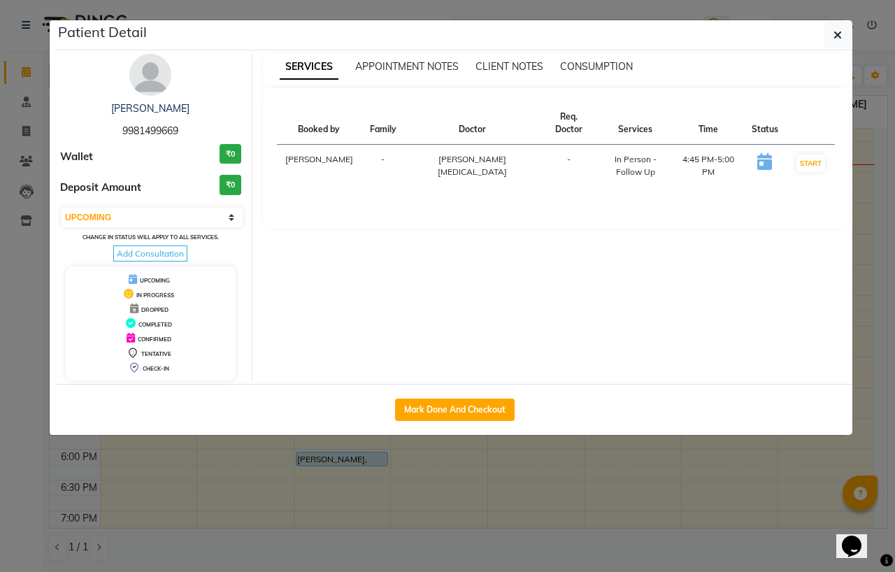
click at [157, 72] on img at bounding box center [150, 75] width 42 height 42
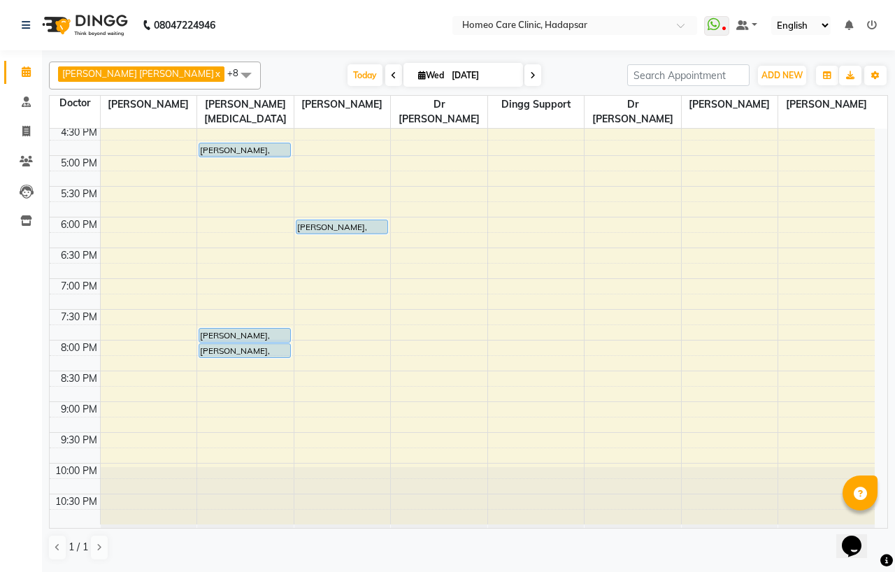
scroll to position [466, 0]
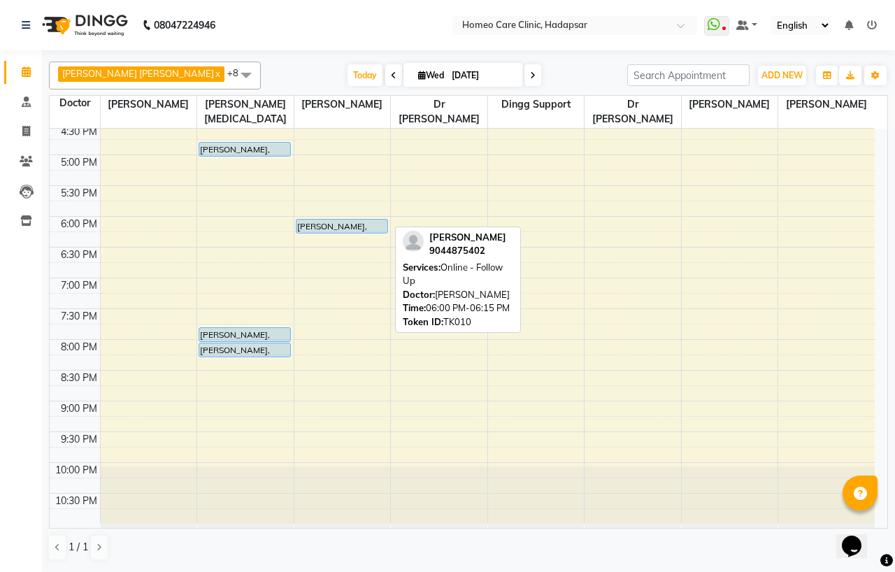
click at [337, 222] on div "[PERSON_NAME], TK10, 06:00 PM-06:15 PM, Online - Follow Up" at bounding box center [341, 226] width 91 height 13
select select "5"
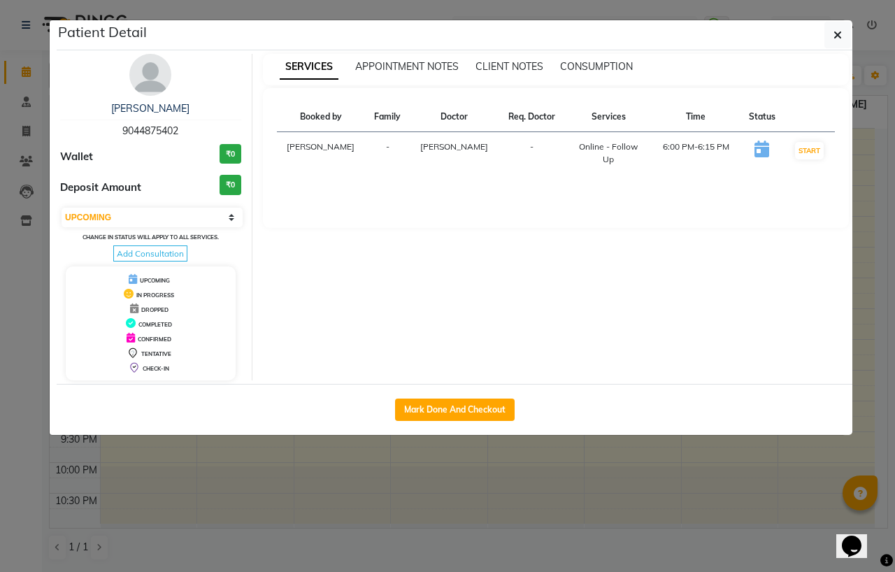
click at [159, 72] on img at bounding box center [150, 75] width 42 height 42
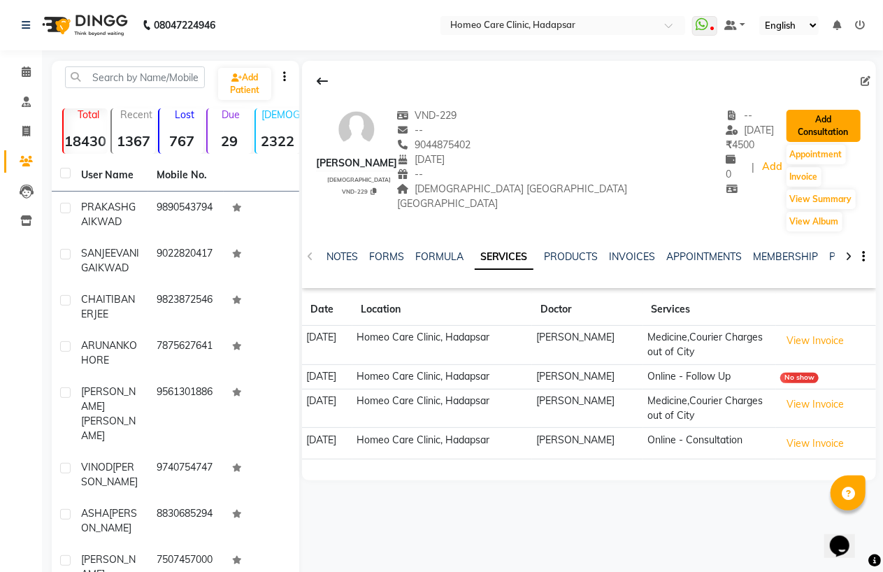
click at [808, 116] on button "Add Consultation" at bounding box center [824, 126] width 74 height 32
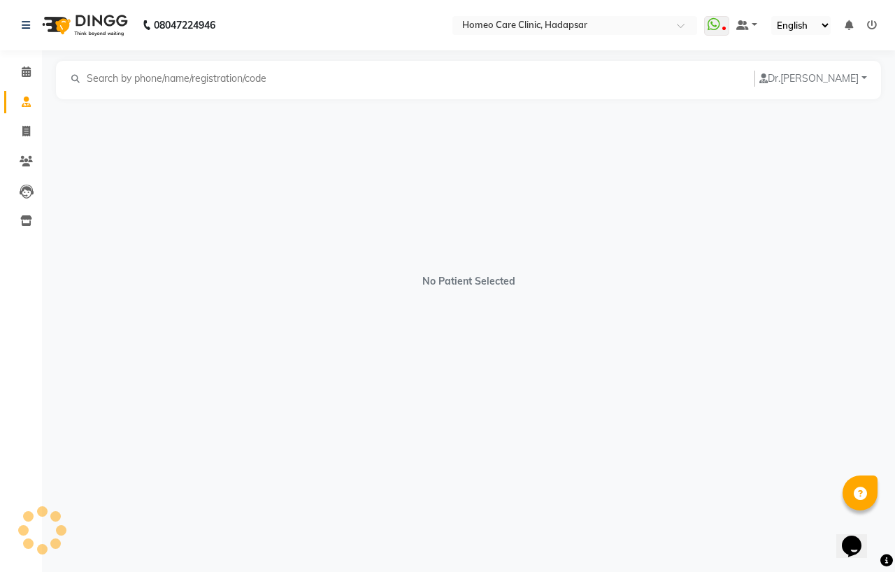
select select "[DEMOGRAPHIC_DATA]"
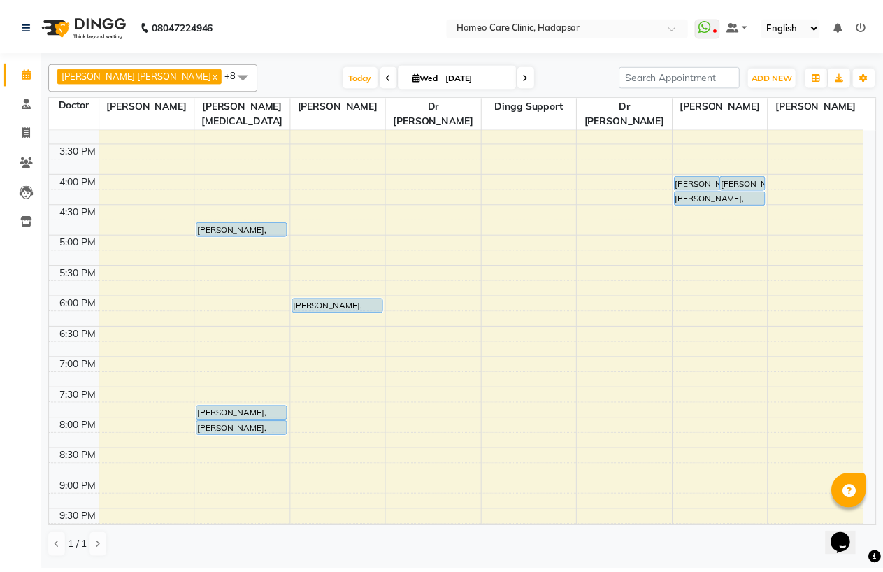
scroll to position [388, 0]
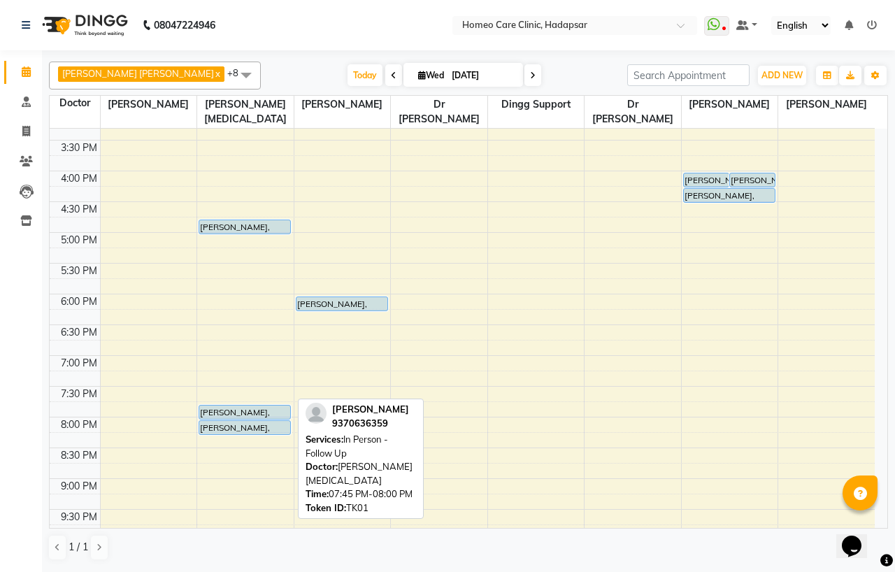
click at [241, 416] on div at bounding box center [244, 419] width 91 height 6
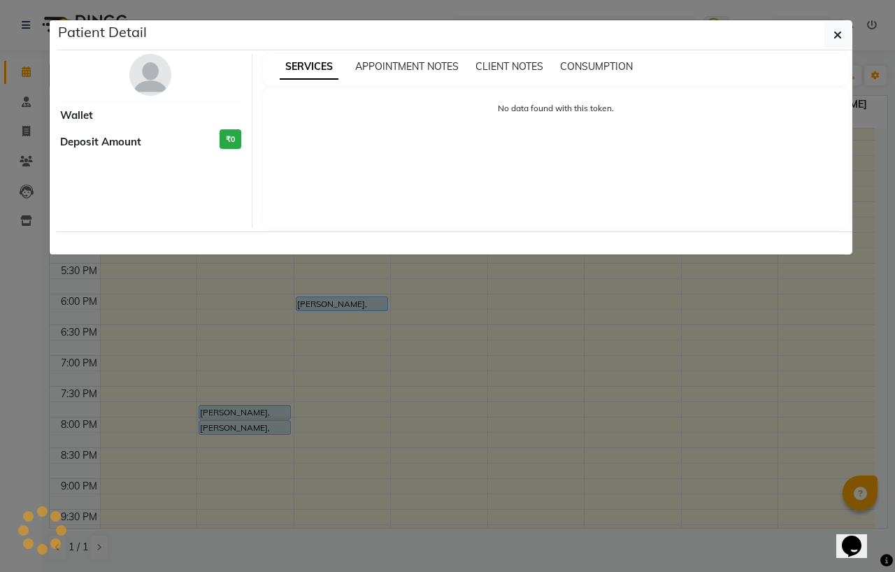
select select "5"
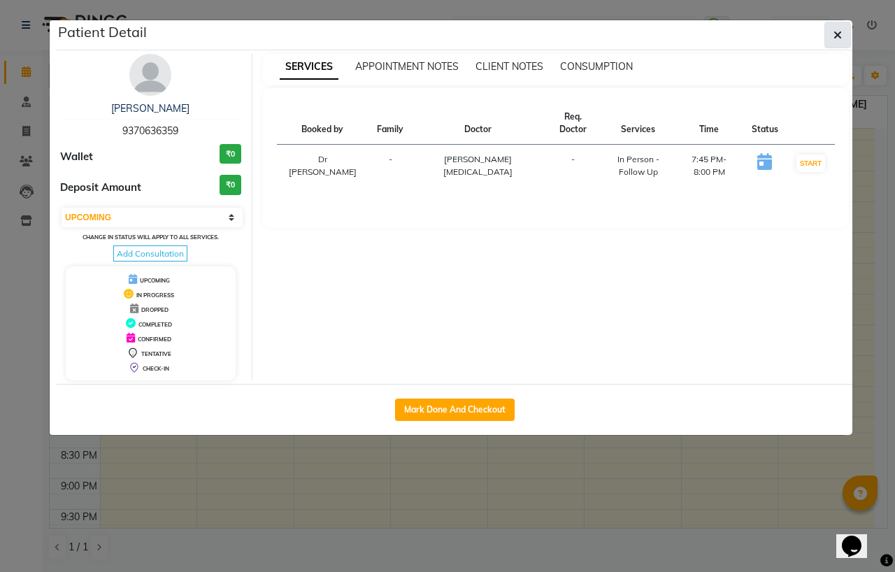
click at [839, 36] on icon "button" at bounding box center [838, 34] width 8 height 11
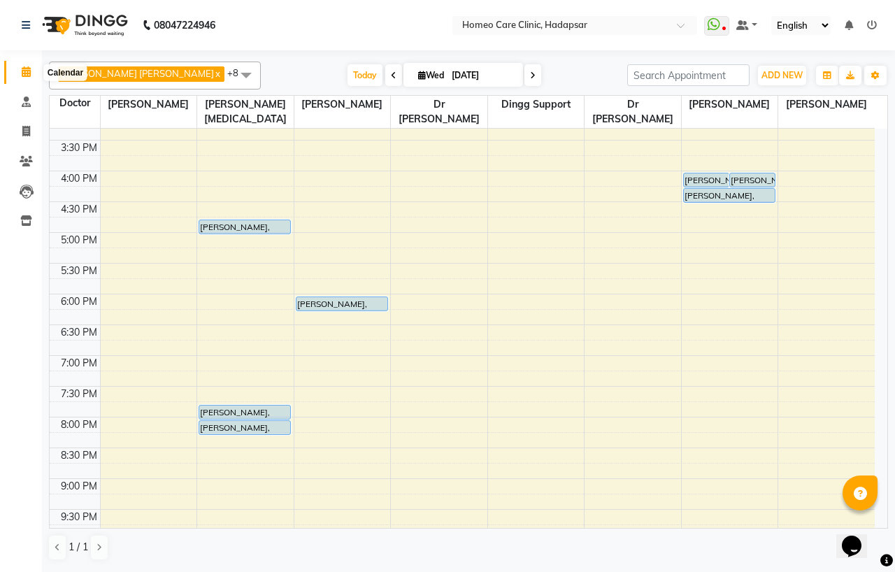
click at [28, 65] on span at bounding box center [26, 72] width 24 height 16
click at [24, 159] on icon at bounding box center [26, 161] width 13 height 10
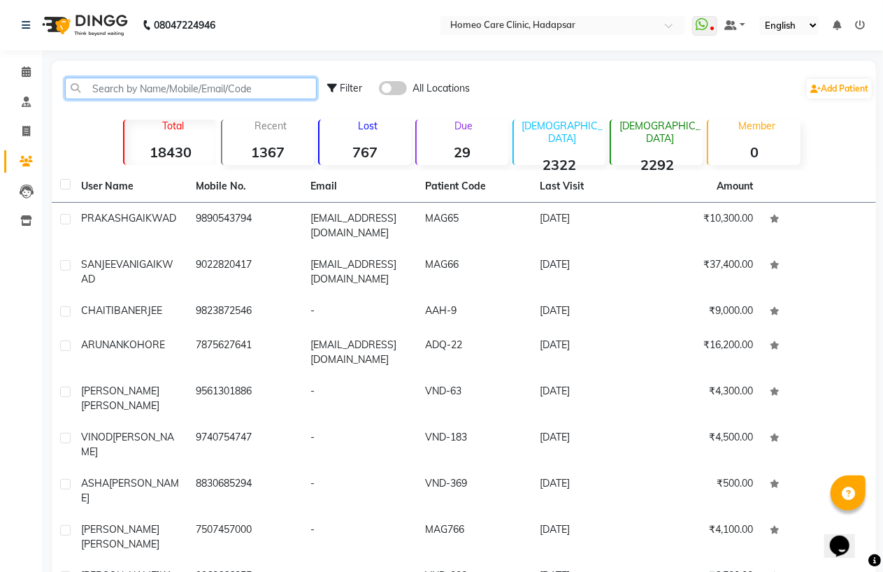
click at [112, 85] on input "text" at bounding box center [191, 89] width 252 height 22
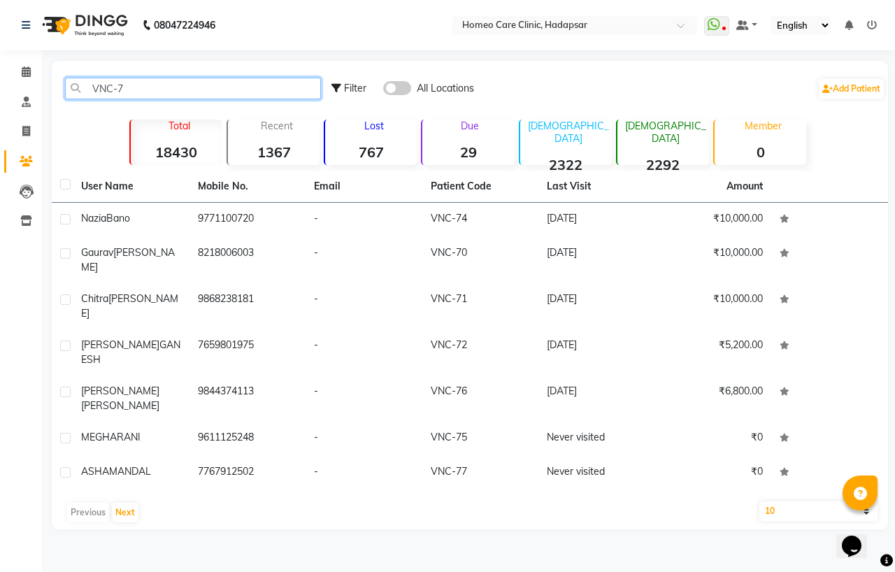
type input "VNC-74"
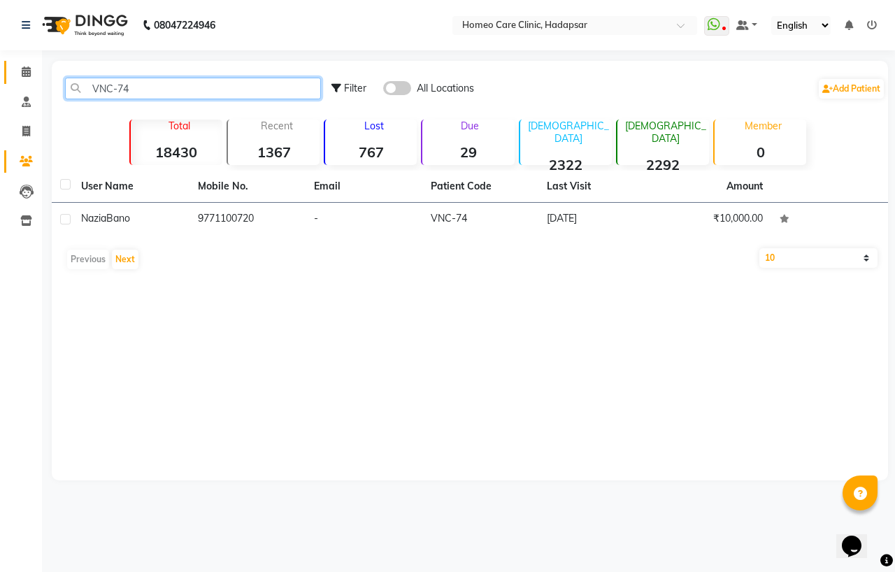
drag, startPoint x: 130, startPoint y: 80, endPoint x: 16, endPoint y: 82, distance: 114.0
click at [16, 82] on app-home "08047224946 Select Location × Homeo Care Clinic, Hadapsar WhatsApp Status ✕ Sta…" at bounding box center [447, 250] width 895 height 501
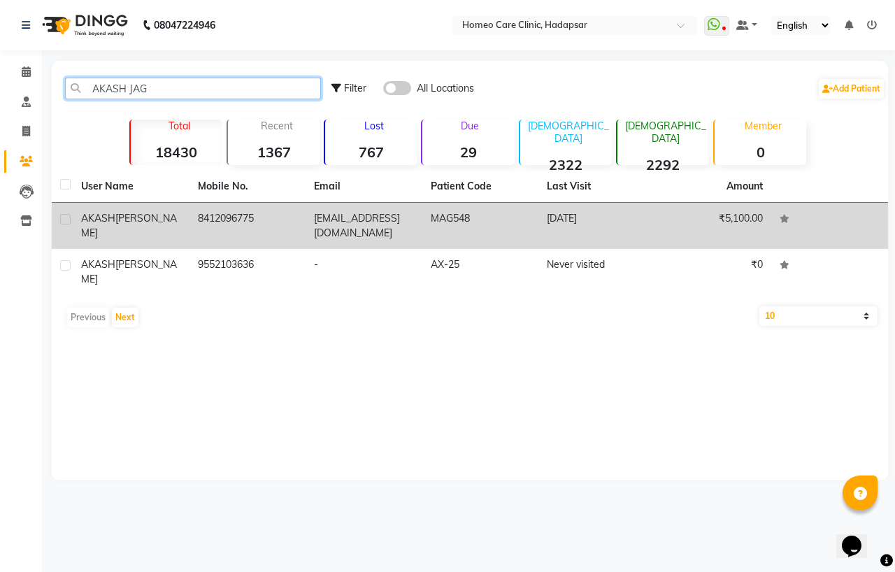
type input "AKASH JAG"
click at [329, 229] on td "[EMAIL_ADDRESS][DOMAIN_NAME]" at bounding box center [364, 226] width 117 height 46
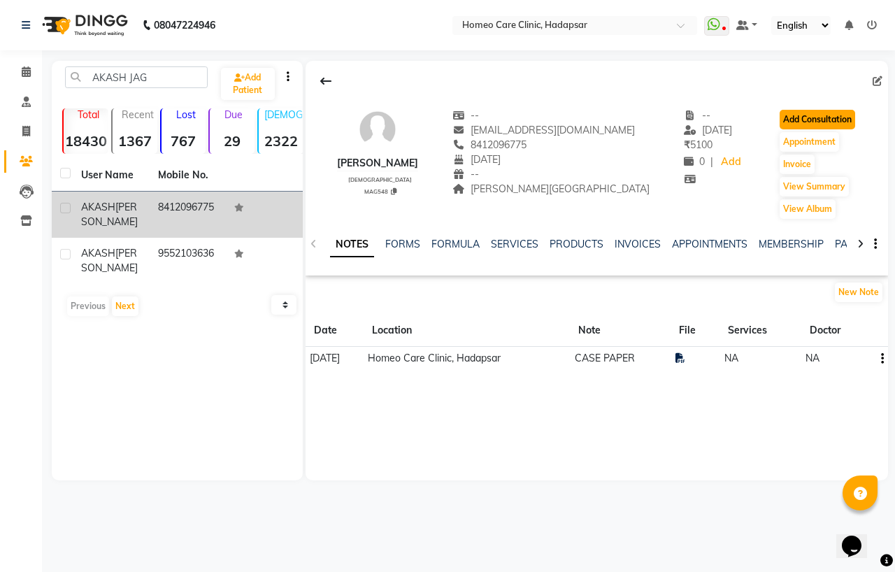
click at [788, 120] on button "Add Consultation" at bounding box center [818, 120] width 76 height 20
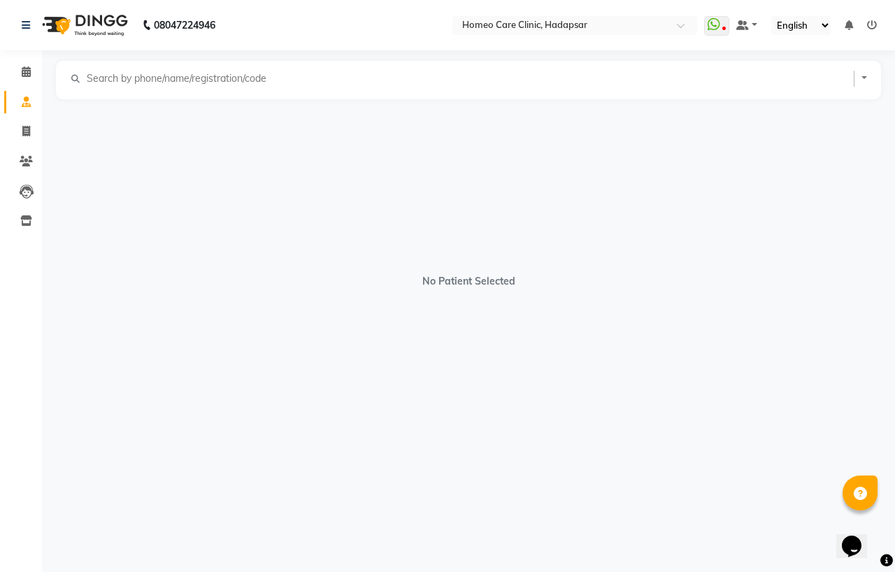
select select "[DEMOGRAPHIC_DATA]"
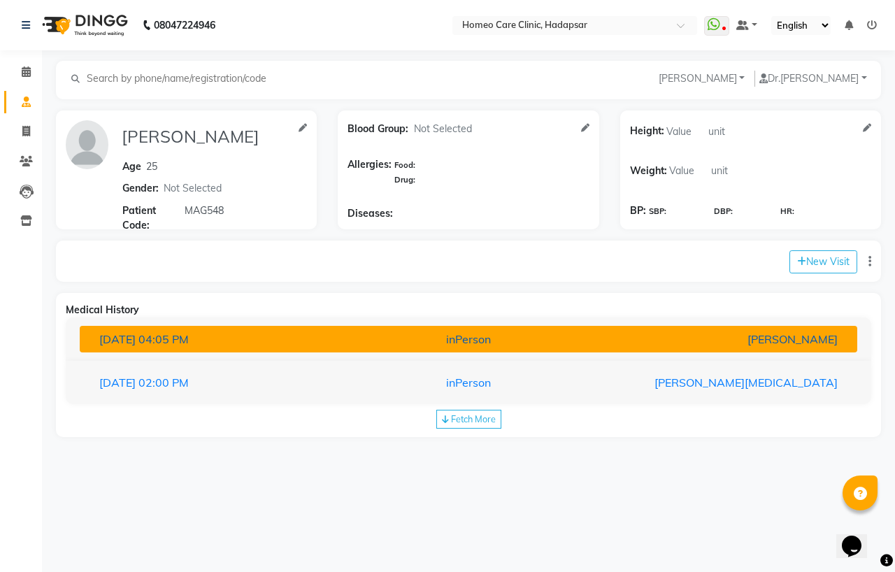
click at [173, 336] on span "04:05 PM" at bounding box center [163, 339] width 50 height 14
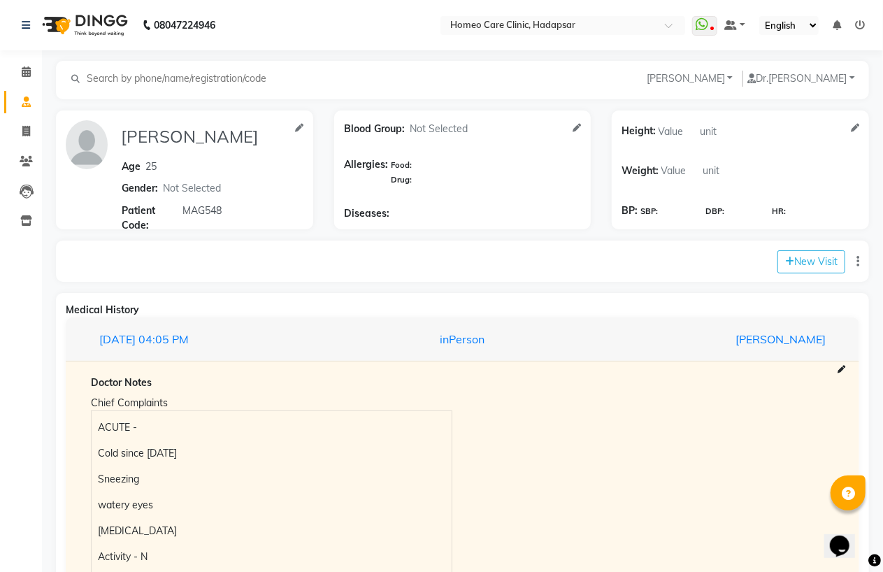
scroll to position [228, 0]
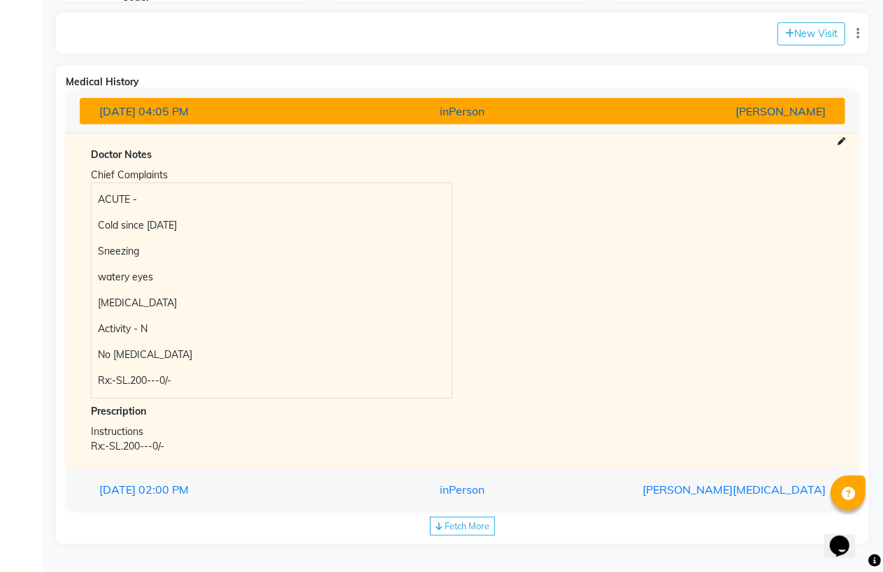
click at [176, 113] on span "04:05 PM" at bounding box center [163, 111] width 50 height 14
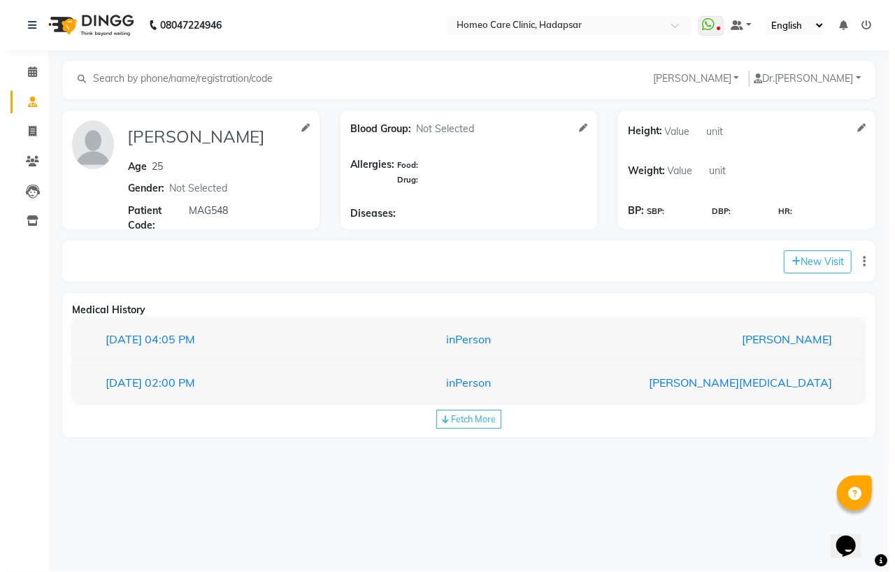
scroll to position [0, 0]
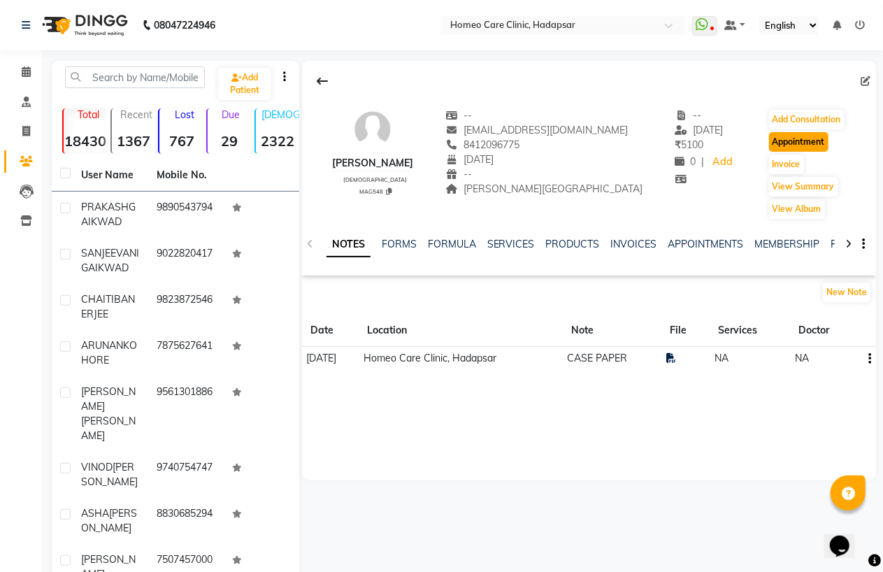
click at [793, 149] on button "Appointment" at bounding box center [798, 142] width 59 height 20
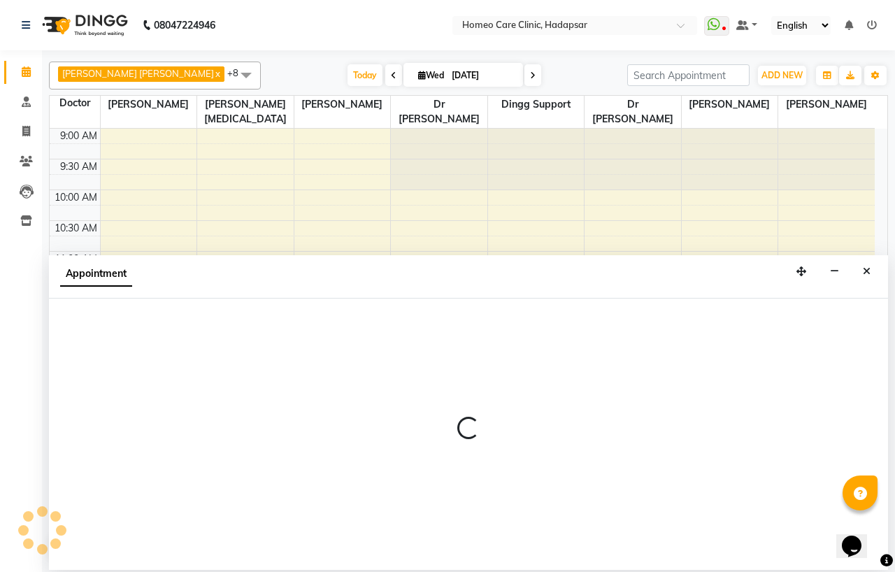
select select "600"
select select "tentative"
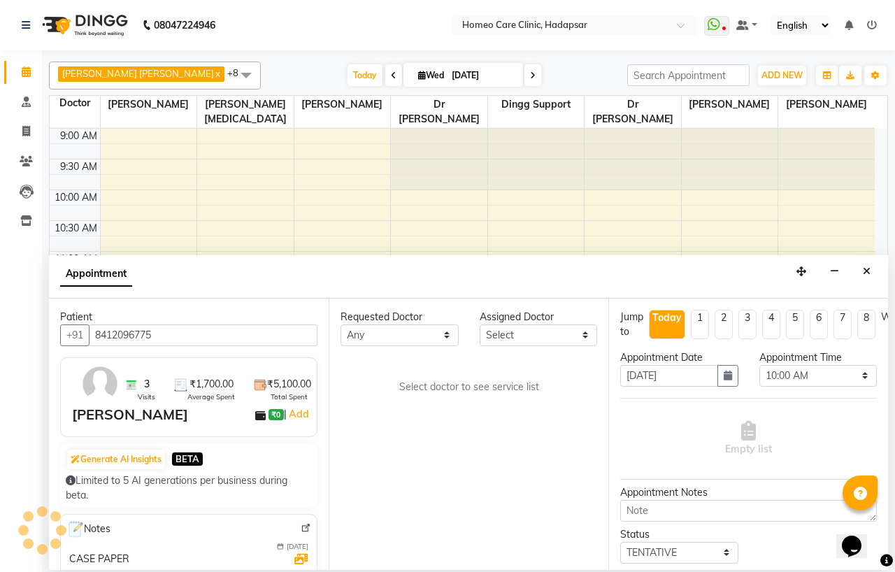
scroll to position [248, 0]
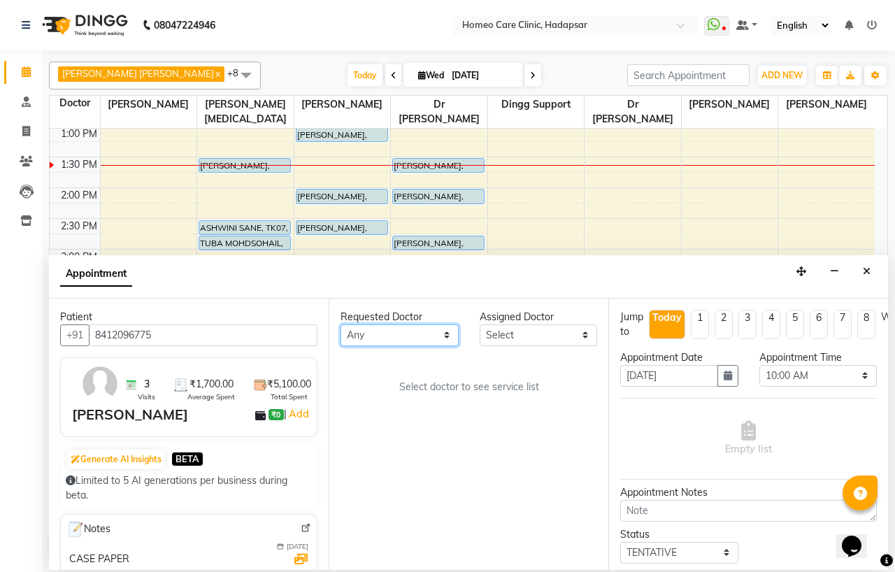
click at [375, 337] on select "Any Dingg Support [PERSON_NAME] [PERSON_NAME] [PERSON_NAME] [PERSON_NAME] [PERS…" at bounding box center [400, 335] width 118 height 22
select select "65966"
click at [341, 324] on select "Any Dingg Support [PERSON_NAME] [PERSON_NAME] [PERSON_NAME] [PERSON_NAME] [PERS…" at bounding box center [400, 335] width 118 height 22
select select "65966"
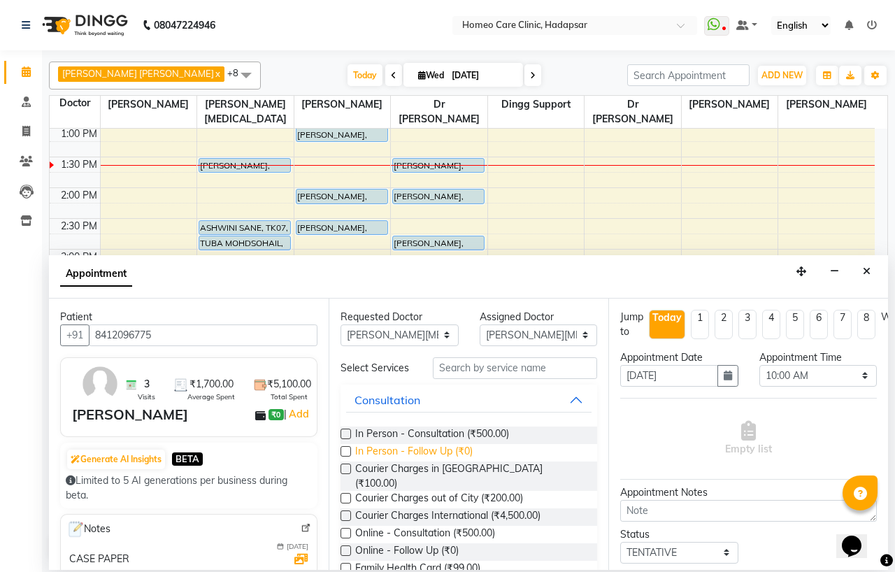
click at [422, 459] on span "In Person - Follow Up (₹0)" at bounding box center [413, 452] width 117 height 17
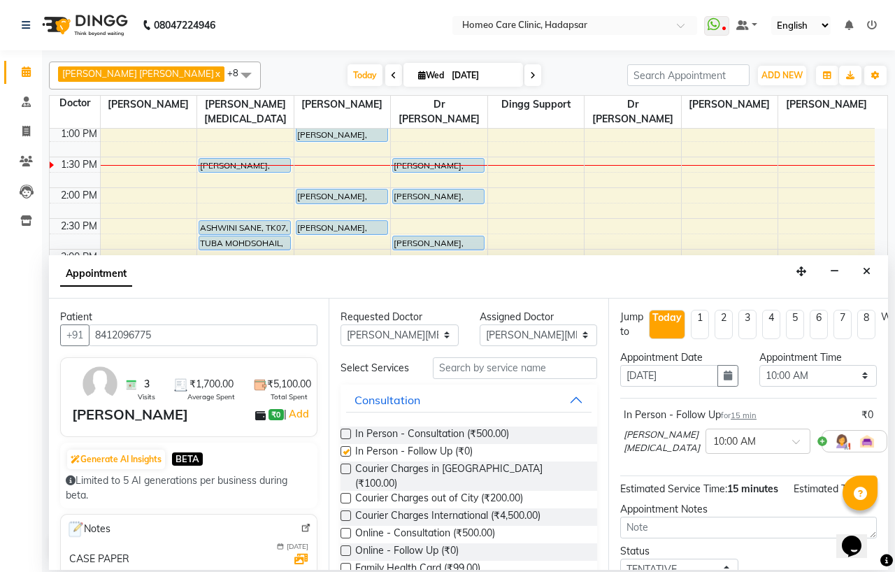
checkbox input "false"
drag, startPoint x: 827, startPoint y: 375, endPoint x: 830, endPoint y: 365, distance: 10.9
click at [827, 375] on select "Select 10:00 AM 10:05 AM 10:10 AM 10:15 AM 10:20 AM 10:25 AM 10:30 AM 10:35 AM …" at bounding box center [818, 376] width 118 height 22
select select "820"
click at [759, 365] on select "Select 10:00 AM 10:05 AM 10:10 AM 10:15 AM 10:20 AM 10:25 AM 10:30 AM 10:35 AM …" at bounding box center [818, 376] width 118 height 22
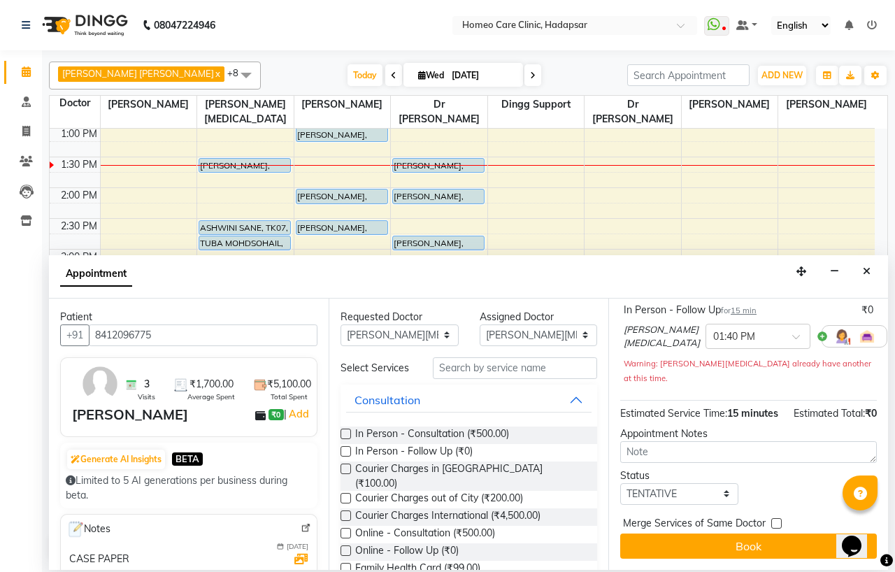
scroll to position [130, 0]
drag, startPoint x: 692, startPoint y: 480, endPoint x: 694, endPoint y: 471, distance: 8.5
click at [692, 483] on select "Select TENTATIVE CONFIRM CHECK-IN UPCOMING" at bounding box center [679, 494] width 118 height 22
select select "confirm booking"
click at [620, 483] on select "Select TENTATIVE CONFIRM CHECK-IN UPCOMING" at bounding box center [679, 494] width 118 height 22
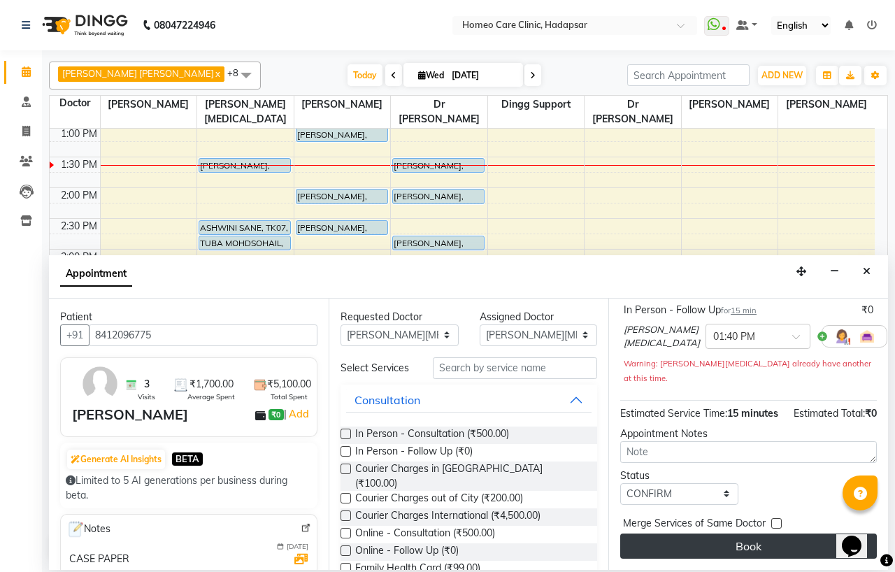
click at [743, 537] on button "Book" at bounding box center [748, 546] width 257 height 25
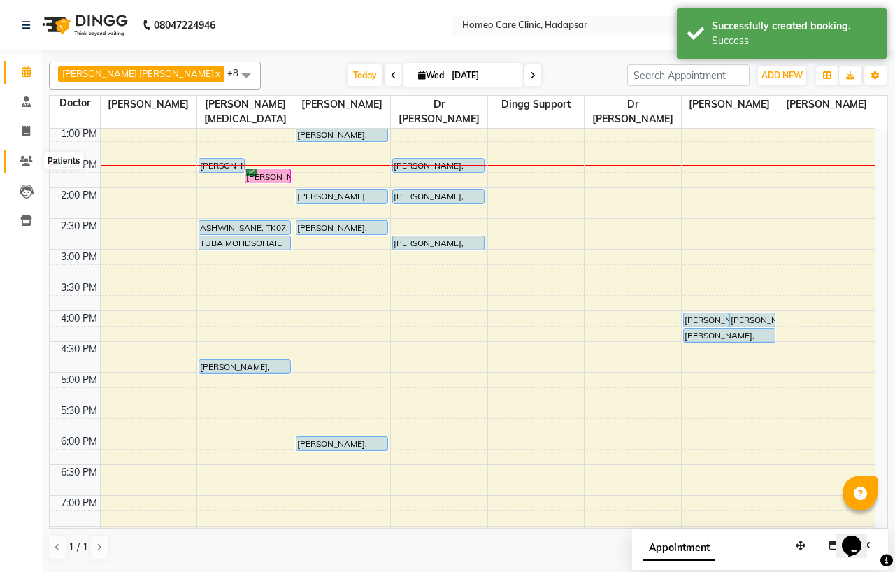
click at [25, 161] on icon at bounding box center [26, 161] width 13 height 10
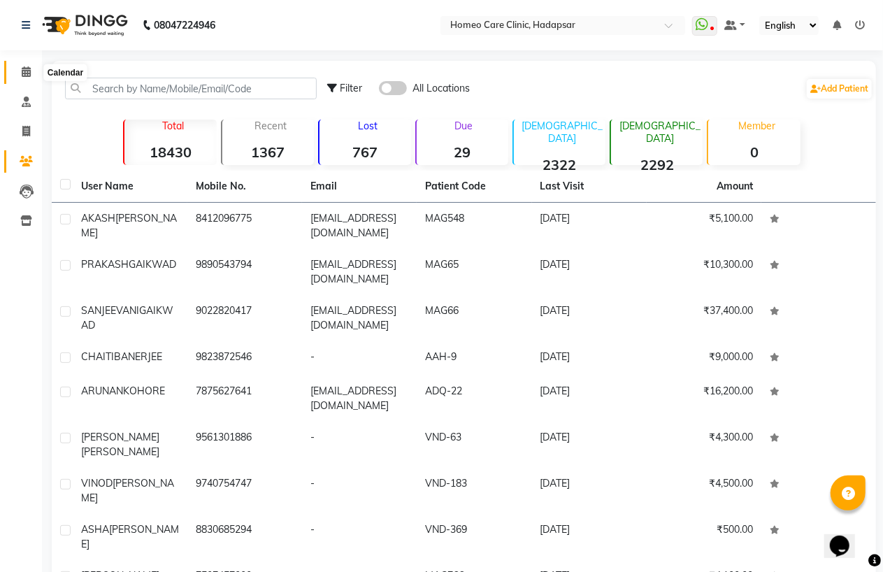
drag, startPoint x: 17, startPoint y: 72, endPoint x: 22, endPoint y: 46, distance: 26.3
click at [19, 70] on span at bounding box center [26, 72] width 24 height 16
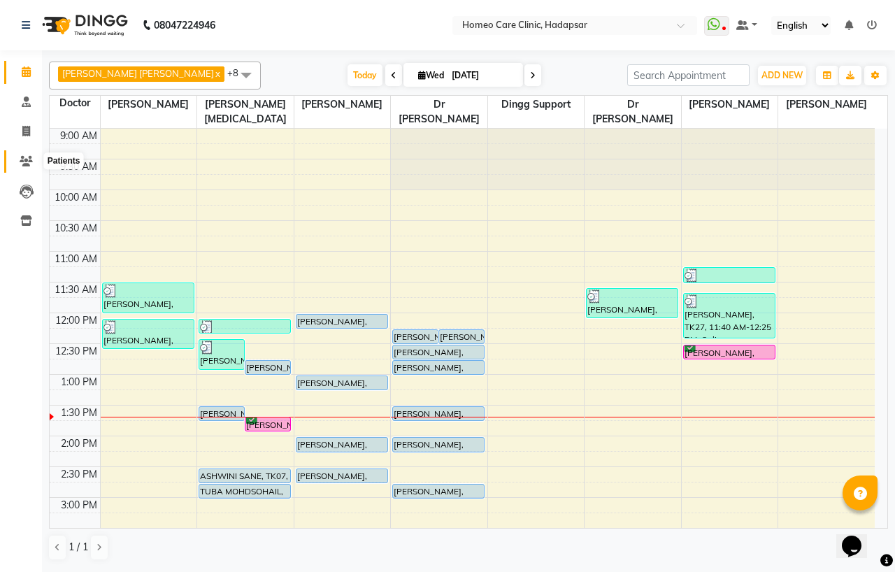
click at [22, 159] on icon at bounding box center [26, 161] width 13 height 10
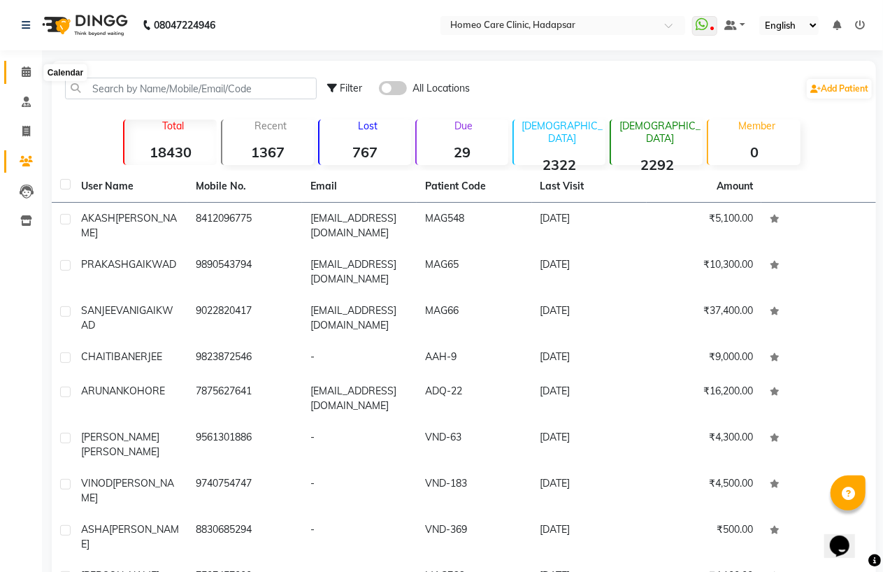
click at [17, 68] on span at bounding box center [26, 72] width 24 height 16
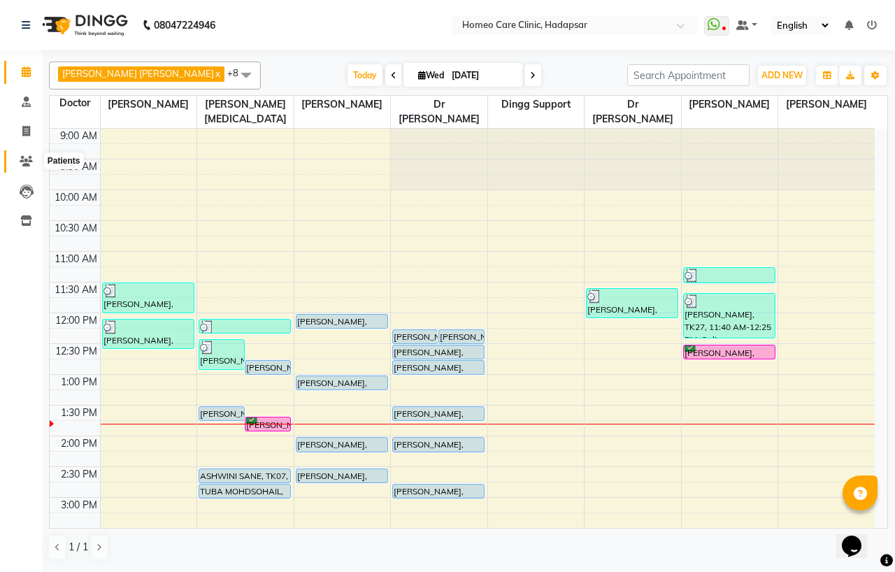
click at [28, 162] on icon at bounding box center [26, 161] width 13 height 10
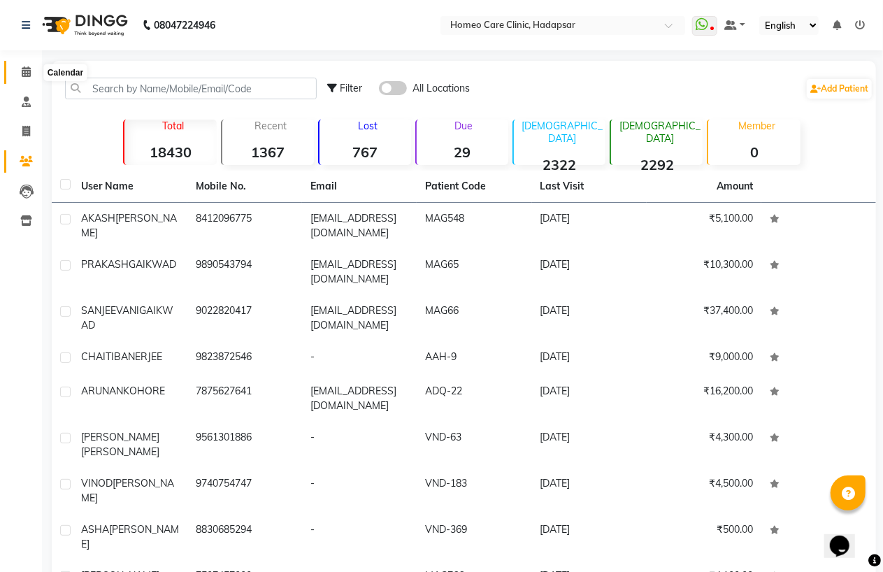
click at [22, 76] on icon at bounding box center [26, 71] width 9 height 10
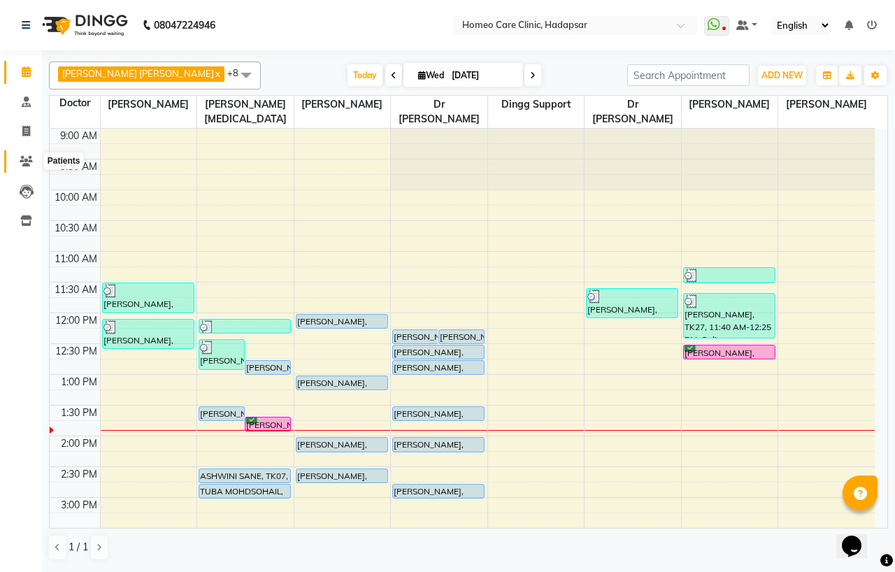
click at [27, 158] on icon at bounding box center [26, 161] width 13 height 10
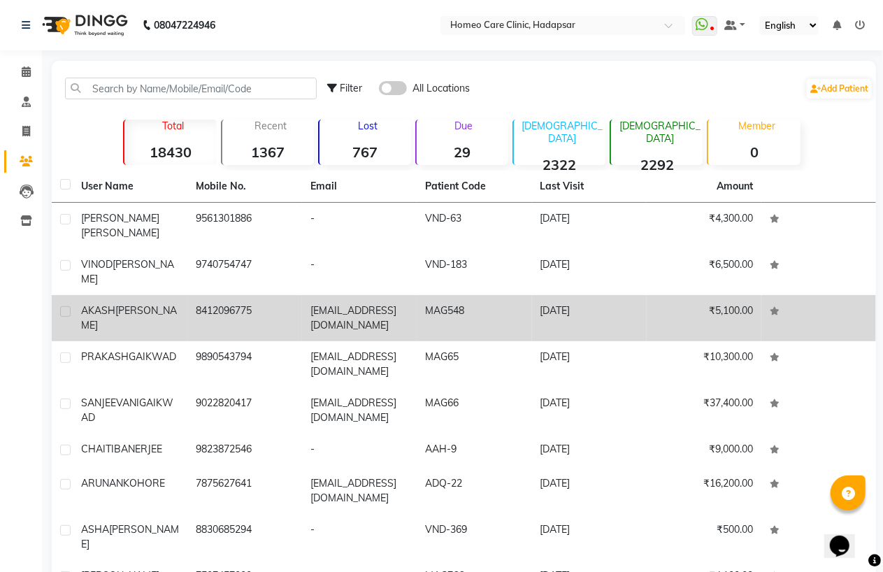
click at [154, 304] on span "[PERSON_NAME]" at bounding box center [129, 317] width 96 height 27
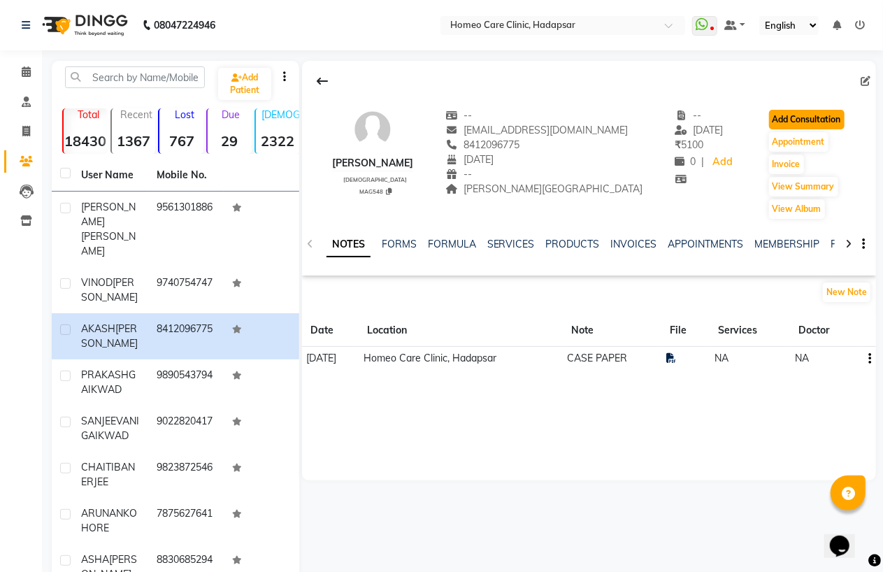
click at [822, 119] on button "Add Consultation" at bounding box center [807, 120] width 76 height 20
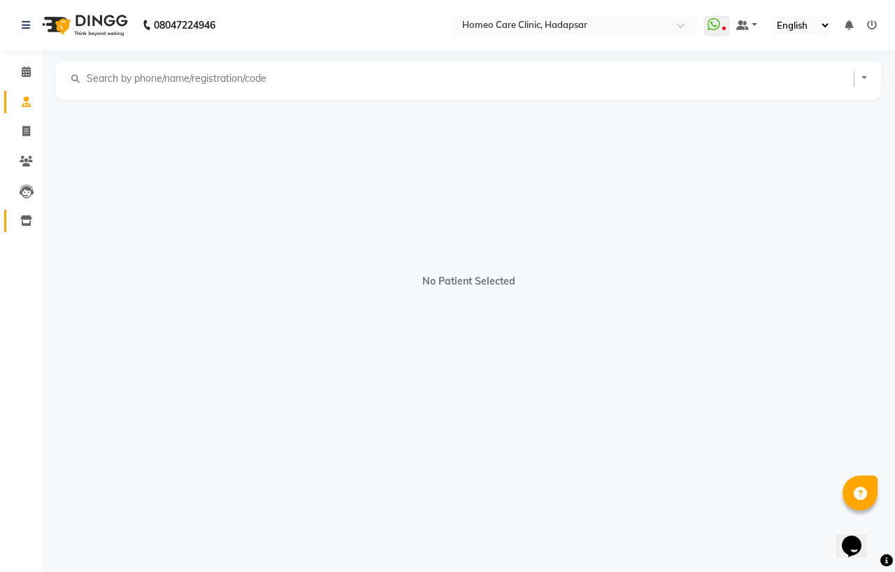
select select "[DEMOGRAPHIC_DATA]"
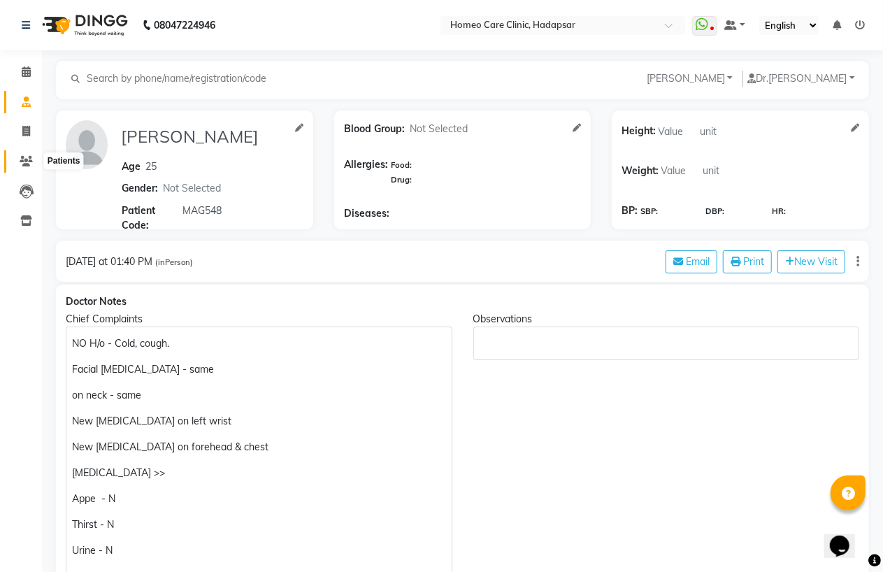
click at [25, 157] on icon at bounding box center [26, 161] width 13 height 10
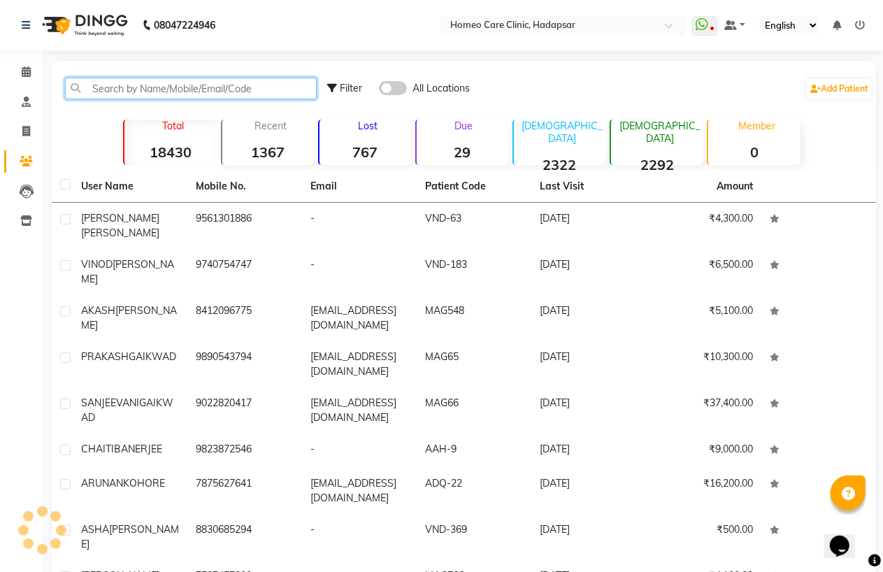
click at [192, 90] on input "text" at bounding box center [191, 89] width 252 height 22
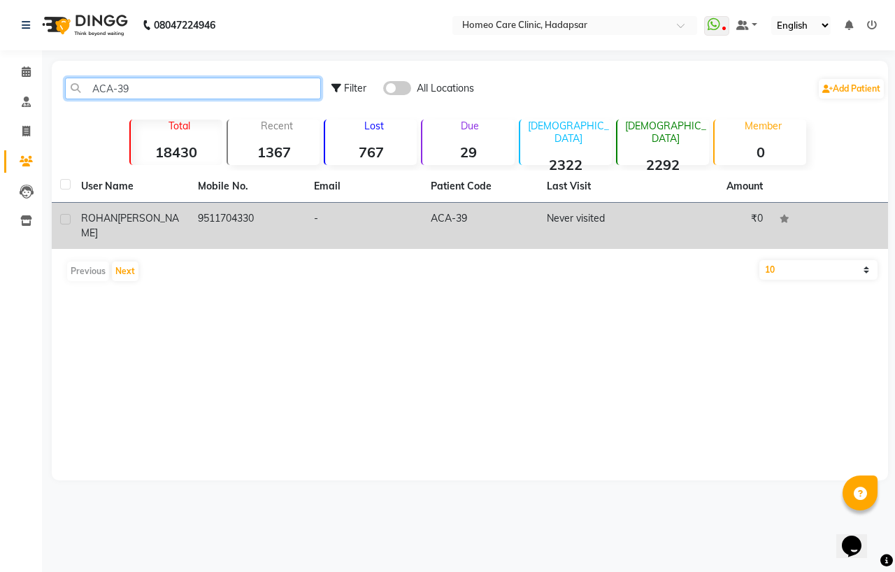
type input "ACA-39"
click at [228, 228] on td "9511704330" at bounding box center [247, 226] width 117 height 46
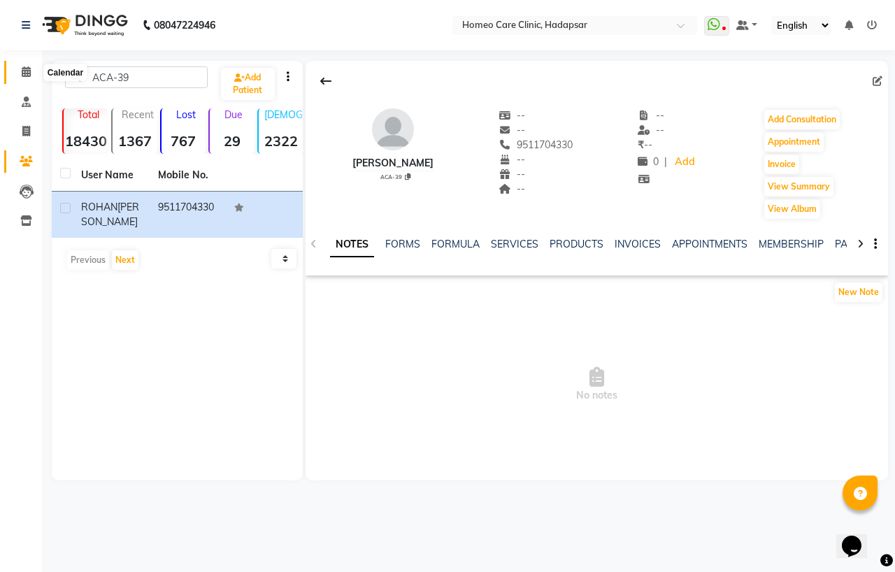
click at [23, 74] on icon at bounding box center [26, 71] width 9 height 10
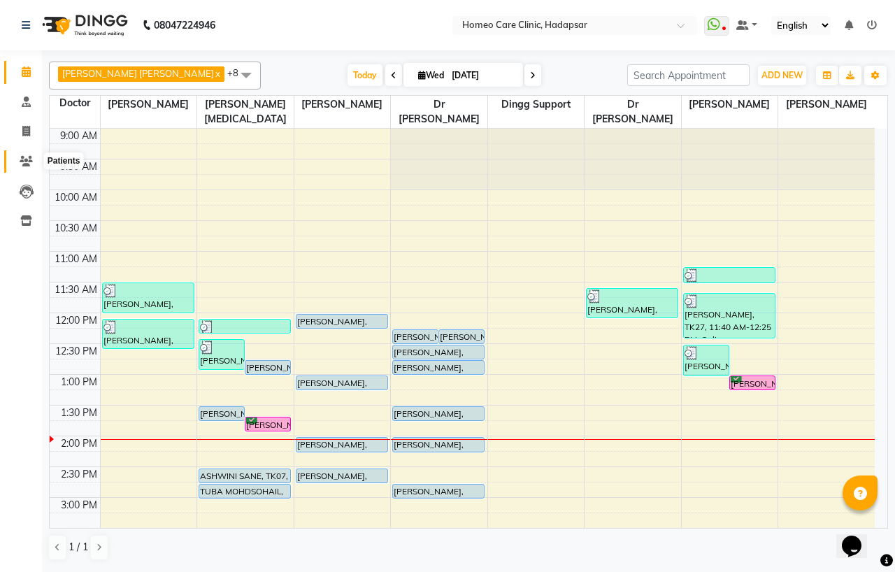
click at [24, 158] on icon at bounding box center [26, 161] width 13 height 10
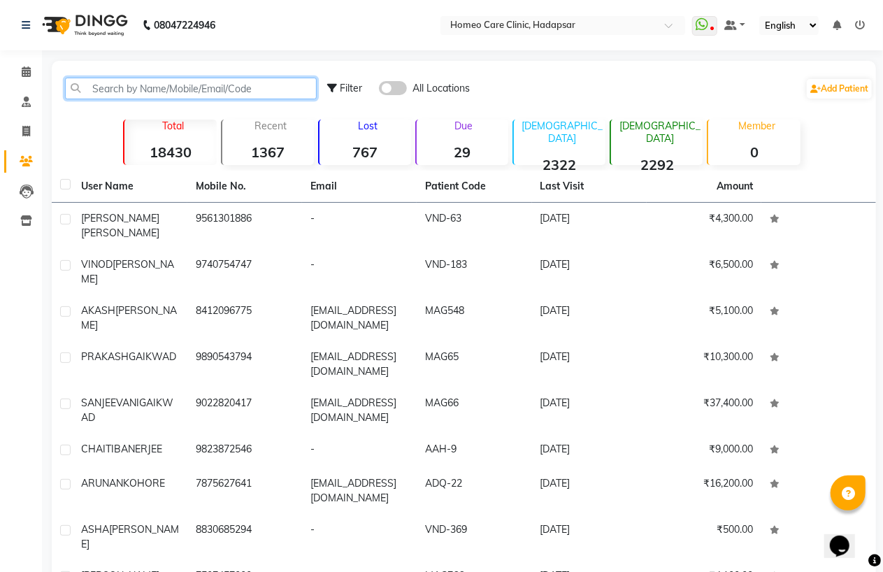
click at [127, 80] on input "text" at bounding box center [191, 89] width 252 height 22
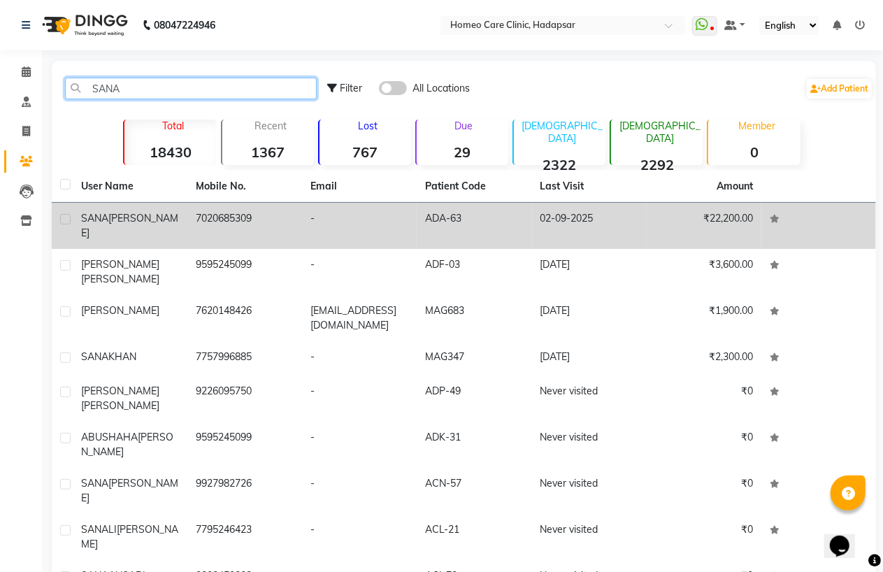
type input "SANA"
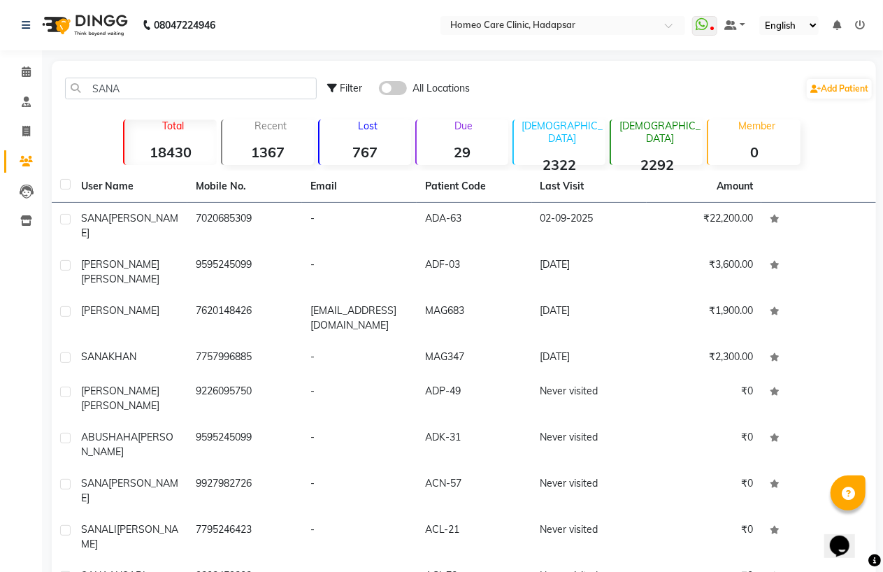
drag, startPoint x: 224, startPoint y: 222, endPoint x: 298, endPoint y: 173, distance: 88.2
click at [224, 220] on td "7020685309" at bounding box center [244, 226] width 115 height 46
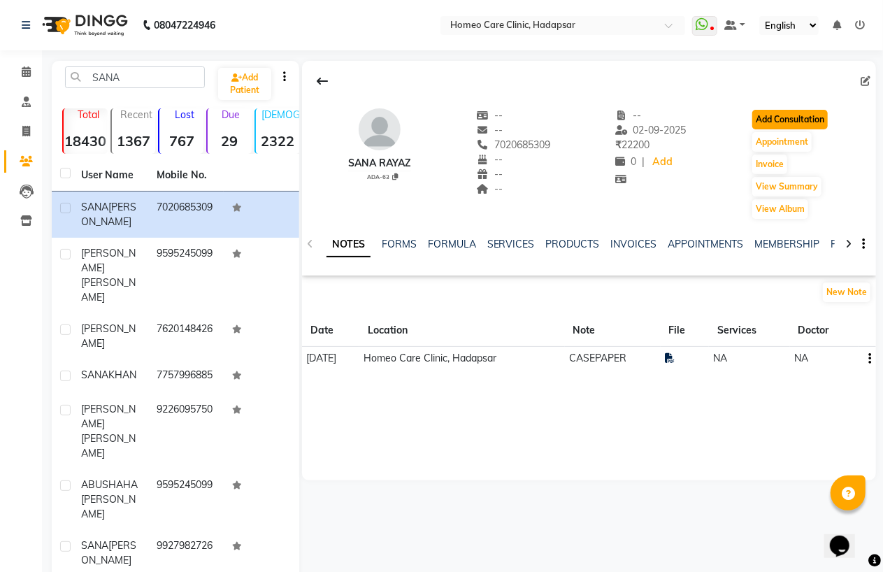
click at [771, 127] on button "Add Consultation" at bounding box center [790, 120] width 76 height 20
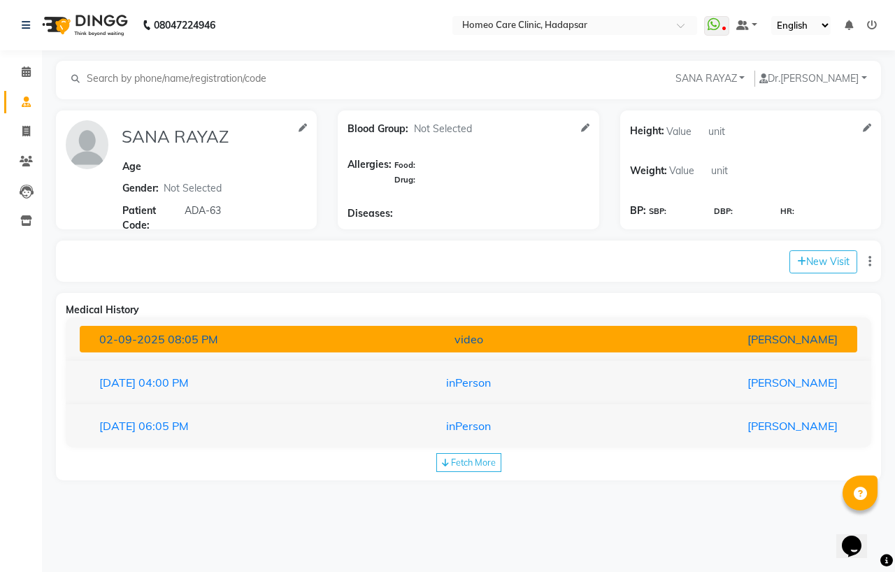
click at [491, 345] on div "video" at bounding box center [468, 339] width 253 height 17
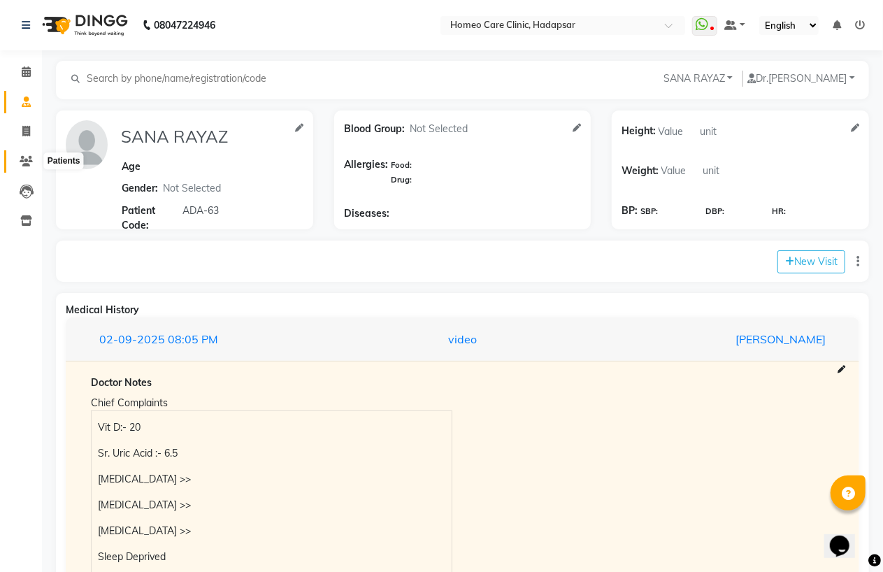
click at [26, 164] on icon at bounding box center [26, 161] width 13 height 10
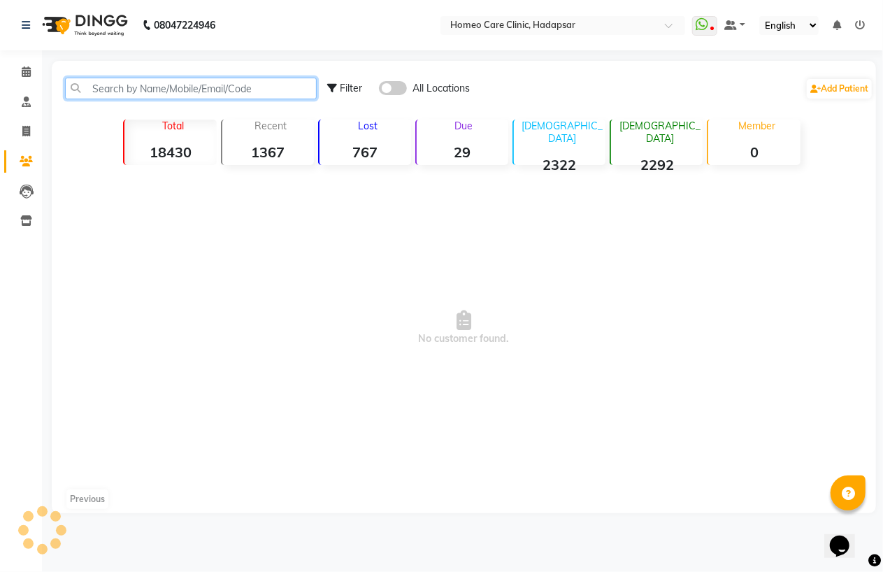
click at [101, 82] on input "text" at bounding box center [191, 89] width 252 height 22
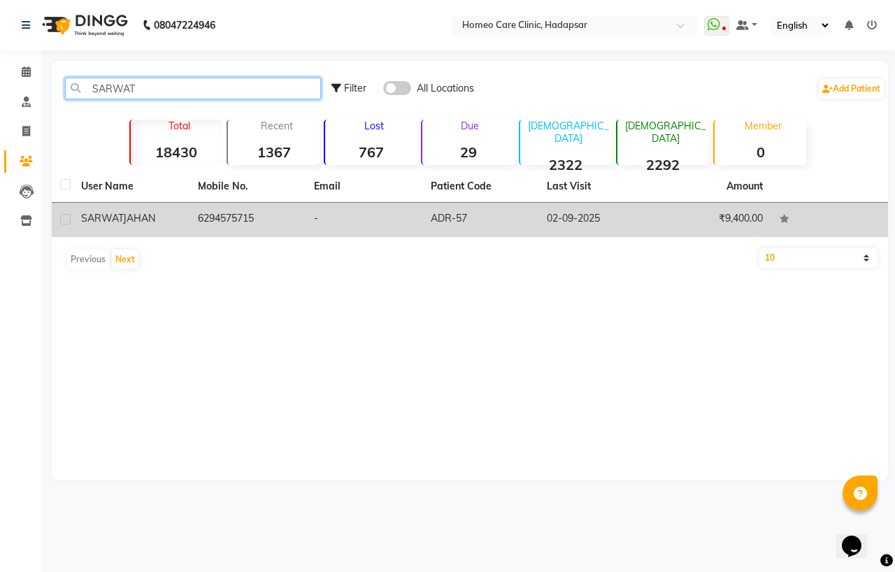
type input "SARWAT"
click at [344, 212] on td "-" at bounding box center [364, 220] width 117 height 34
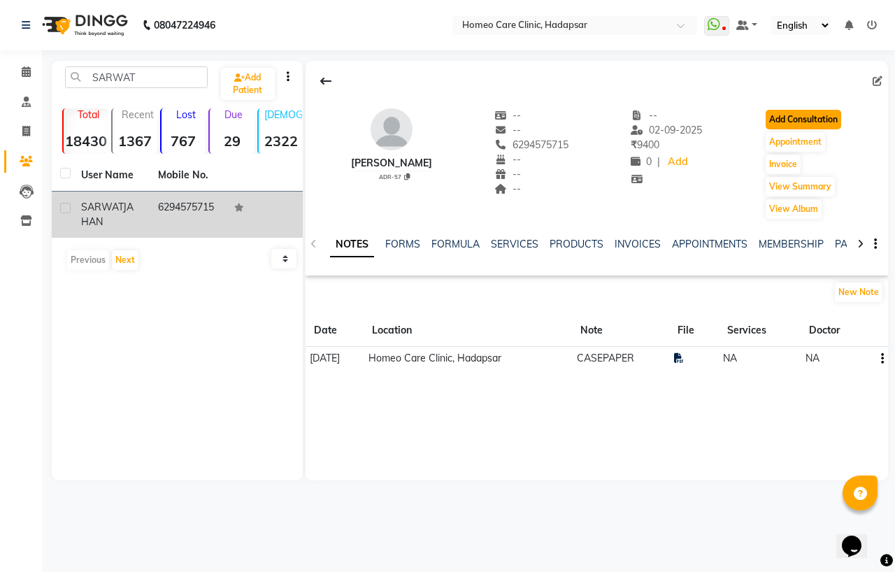
click at [799, 122] on button "Add Consultation" at bounding box center [804, 120] width 76 height 20
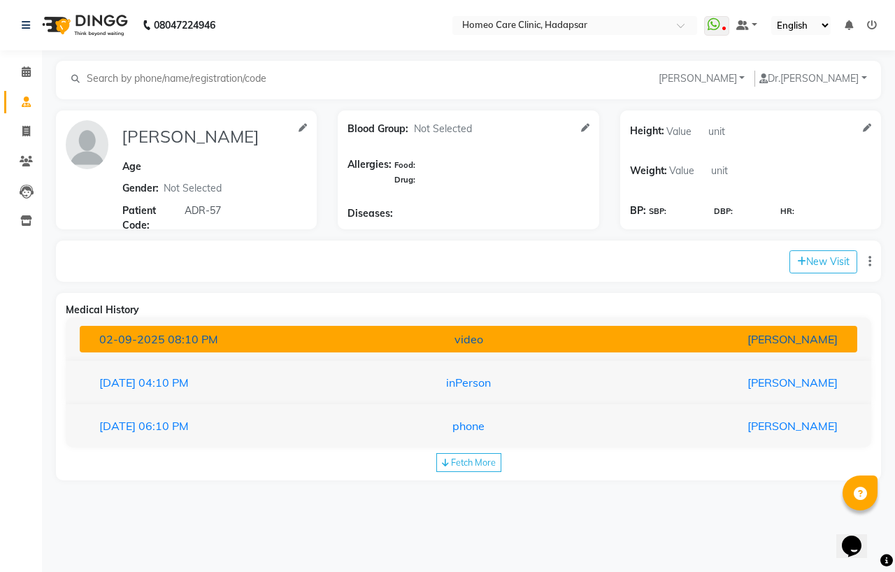
click at [595, 338] on div "[PERSON_NAME]" at bounding box center [721, 339] width 253 height 17
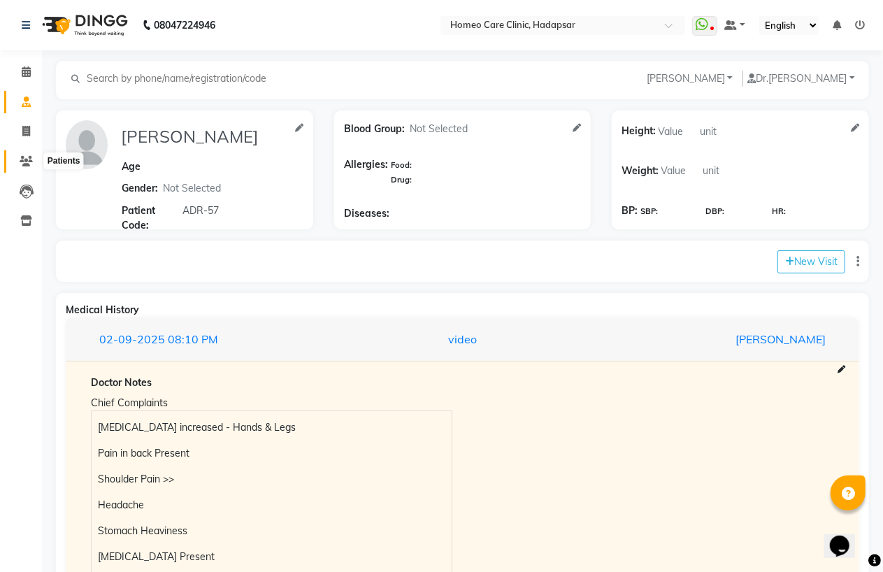
click at [20, 166] on icon at bounding box center [26, 161] width 13 height 10
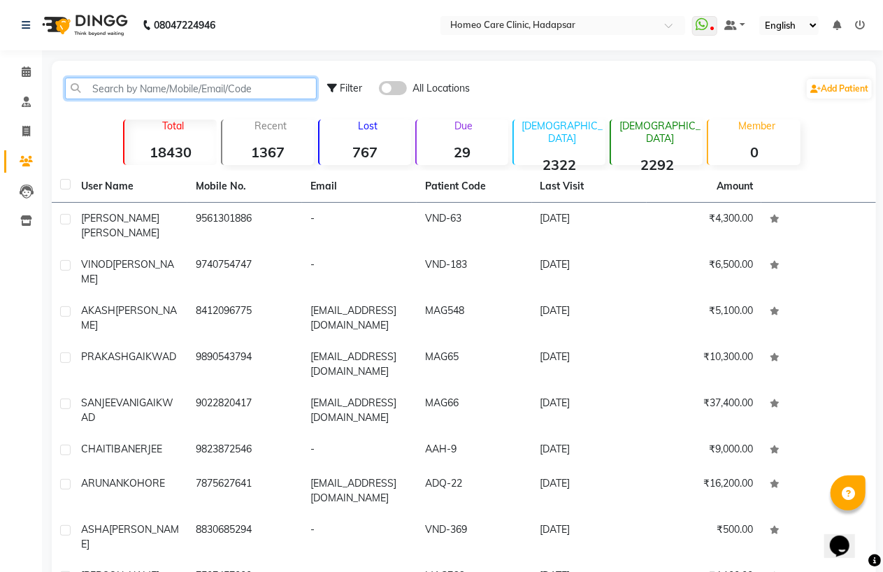
click at [147, 90] on input "text" at bounding box center [191, 89] width 252 height 22
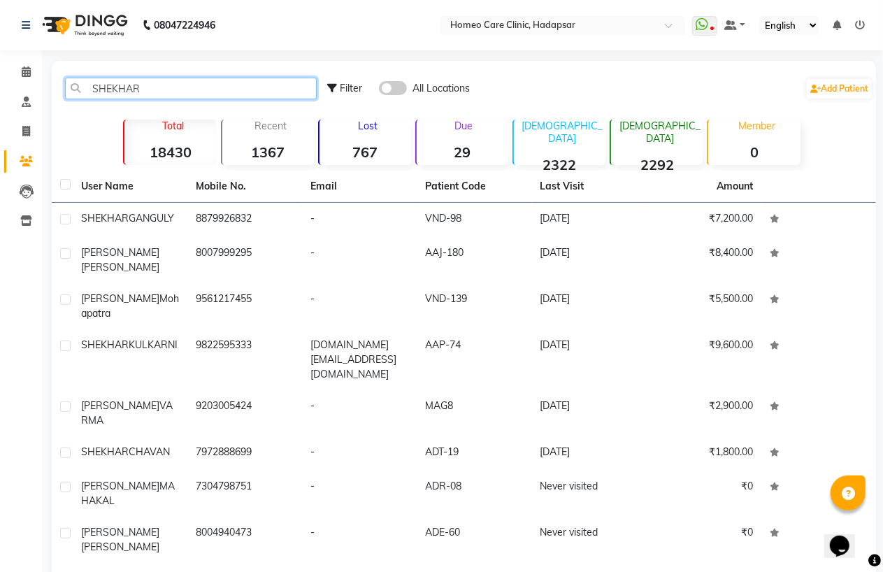
drag, startPoint x: 164, startPoint y: 93, endPoint x: 94, endPoint y: 86, distance: 70.3
click at [94, 86] on input "SHEKHAR" at bounding box center [191, 89] width 252 height 22
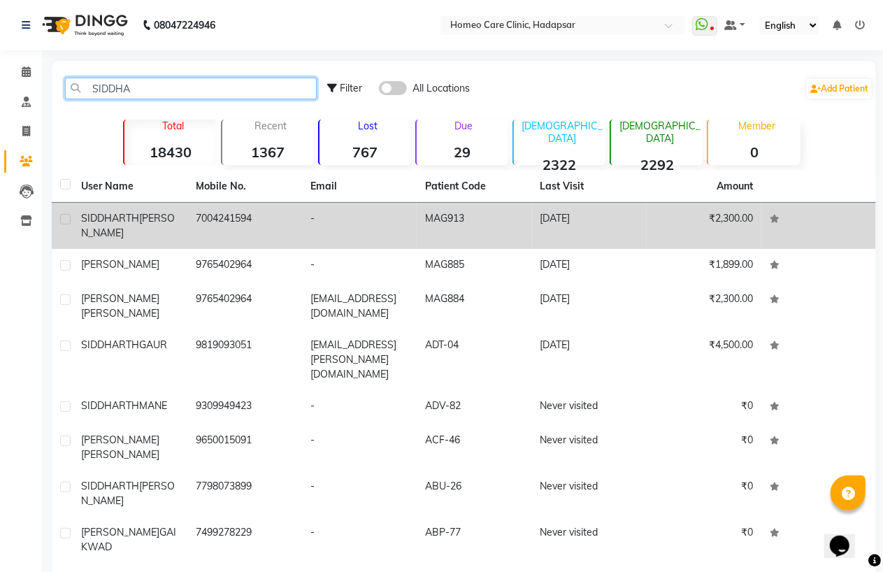
type input "SIDDHA"
click at [143, 220] on span "[PERSON_NAME]" at bounding box center [128, 225] width 94 height 27
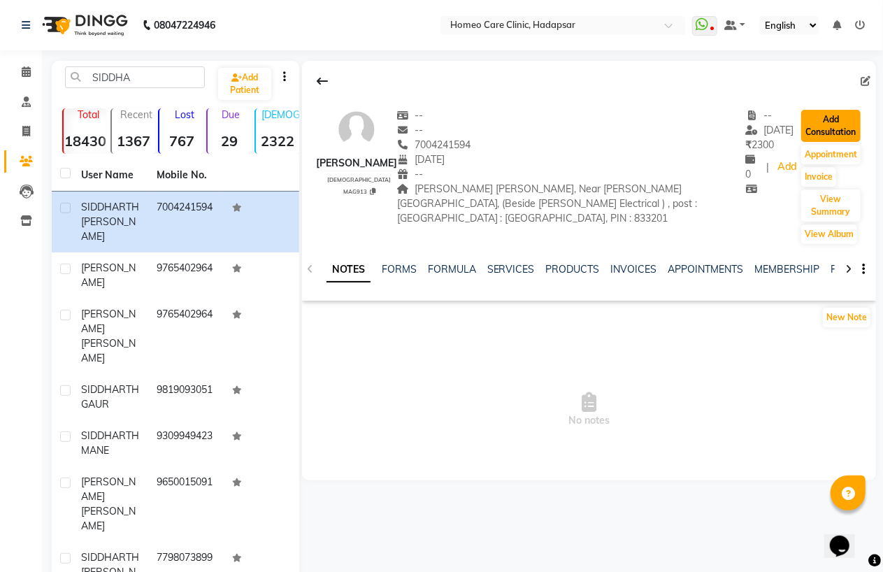
click at [835, 121] on button "Add Consultation" at bounding box center [830, 126] width 59 height 32
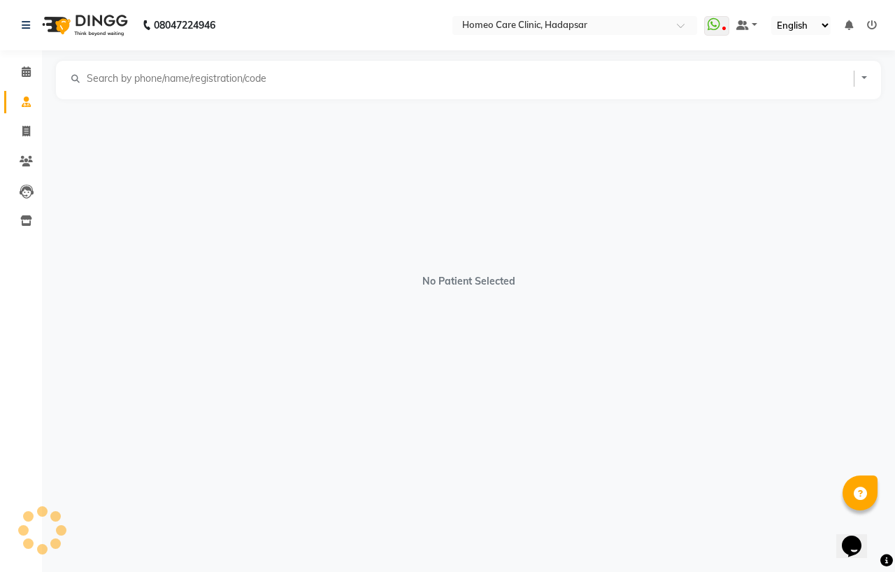
select select "[DEMOGRAPHIC_DATA]"
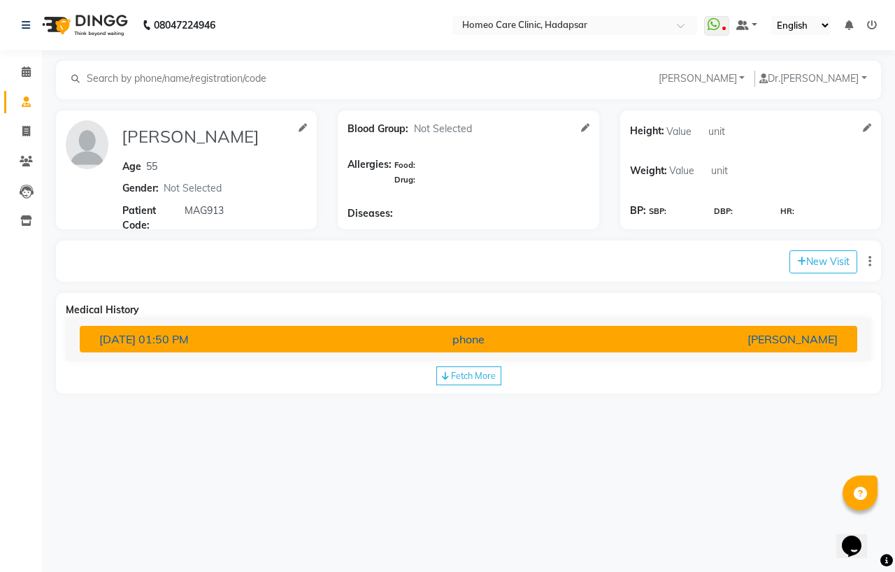
click at [255, 341] on div "[DATE] 01:50 PM" at bounding box center [215, 339] width 253 height 17
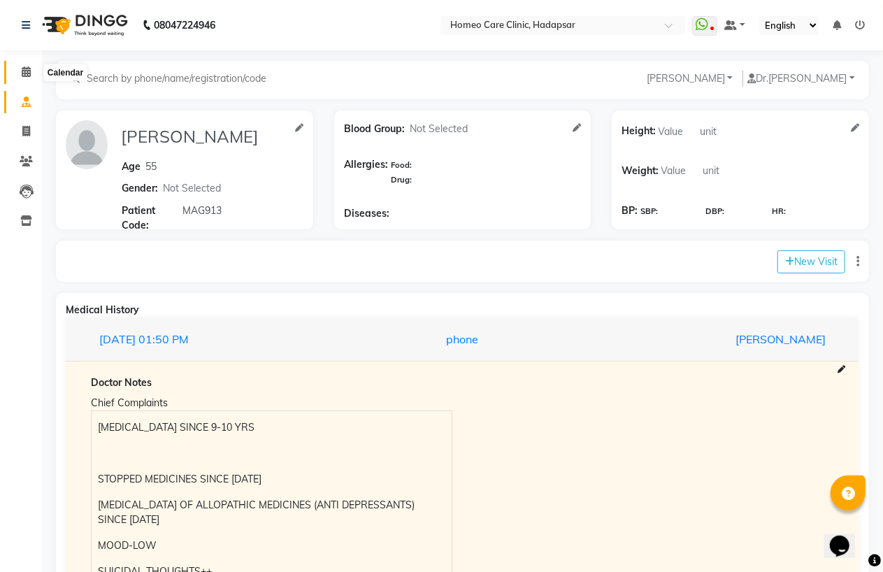
click at [29, 72] on icon at bounding box center [26, 71] width 9 height 10
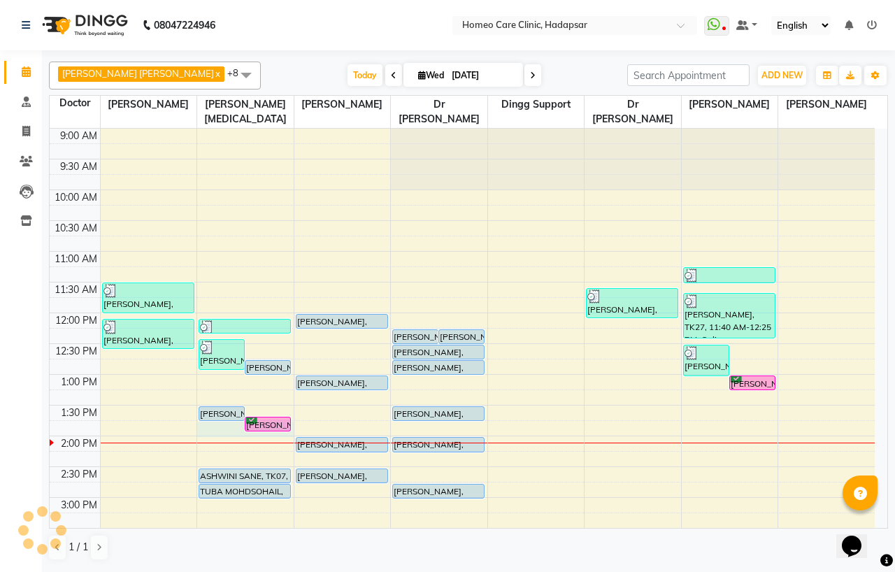
drag, startPoint x: 241, startPoint y: 428, endPoint x: 250, endPoint y: 428, distance: 9.8
click at [250, 428] on div "9:00 AM 9:30 AM 10:00 AM 10:30 AM 11:00 AM 11:30 AM 12:00 PM 12:30 PM 1:00 PM 1…" at bounding box center [462, 559] width 825 height 861
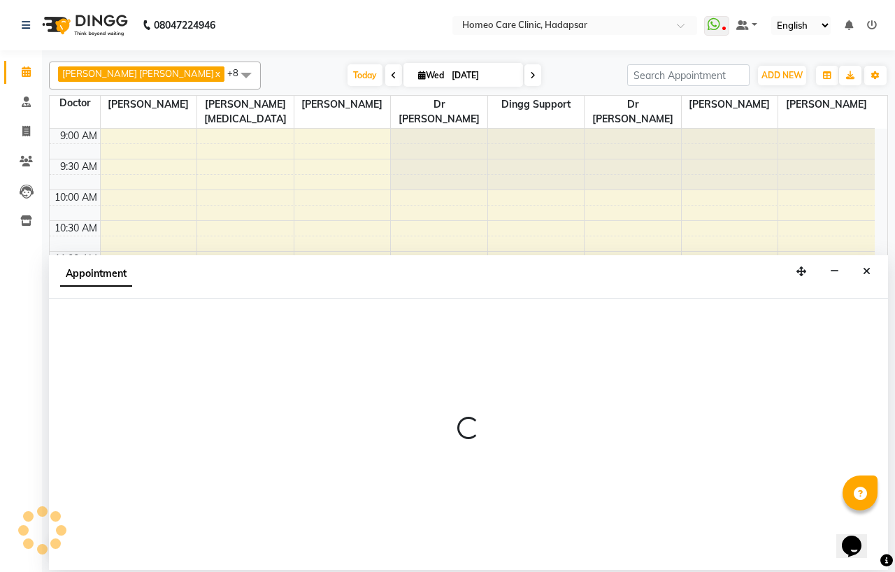
select select "65966"
select select "825"
select select "tentative"
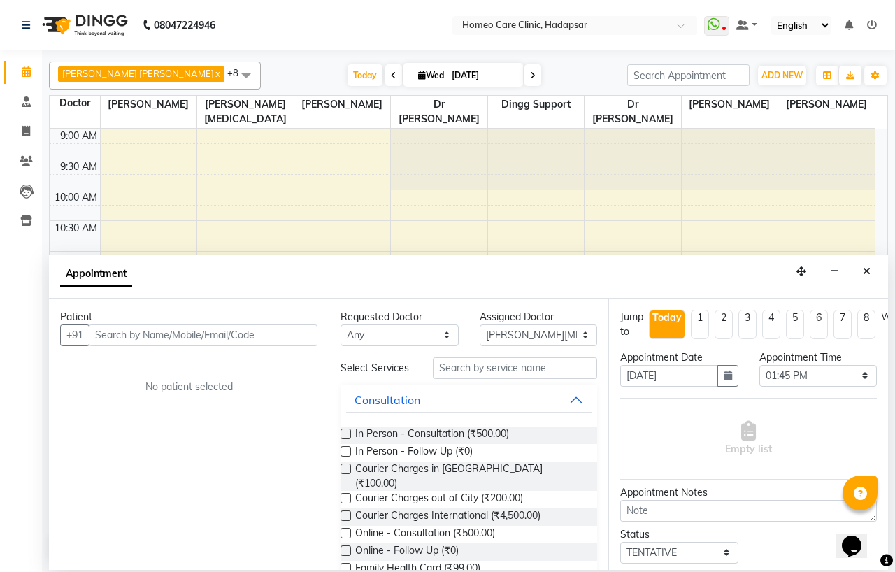
drag, startPoint x: 864, startPoint y: 264, endPoint x: 651, endPoint y: 333, distance: 223.6
click at [864, 264] on button "Close" at bounding box center [867, 272] width 20 height 22
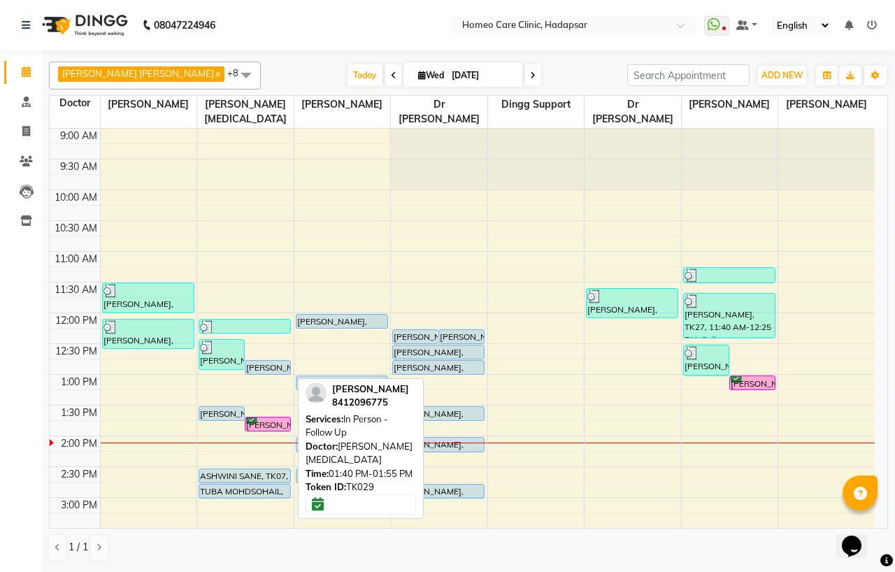
click at [280, 427] on div "[PERSON_NAME], TK29, 01:40 PM-01:55 PM, In Person - Follow Up" at bounding box center [267, 423] width 45 height 13
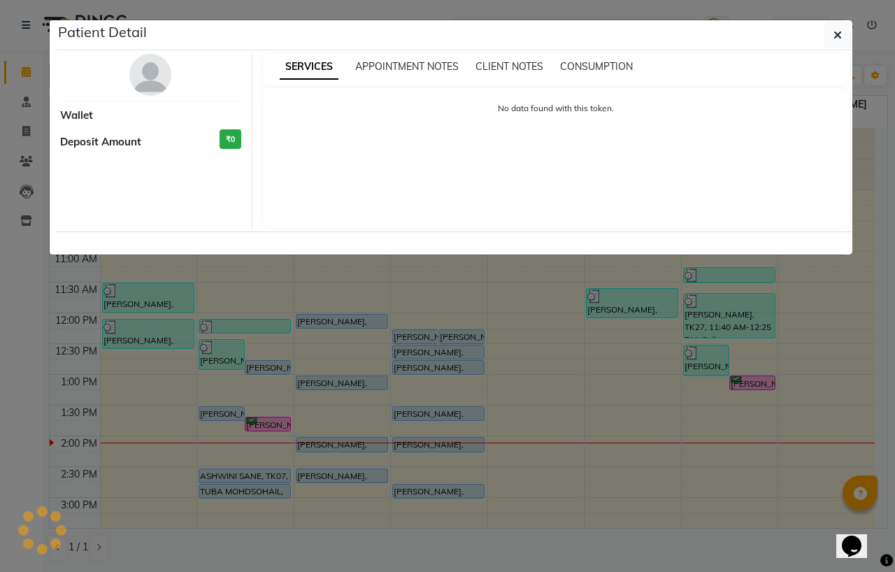
select select "6"
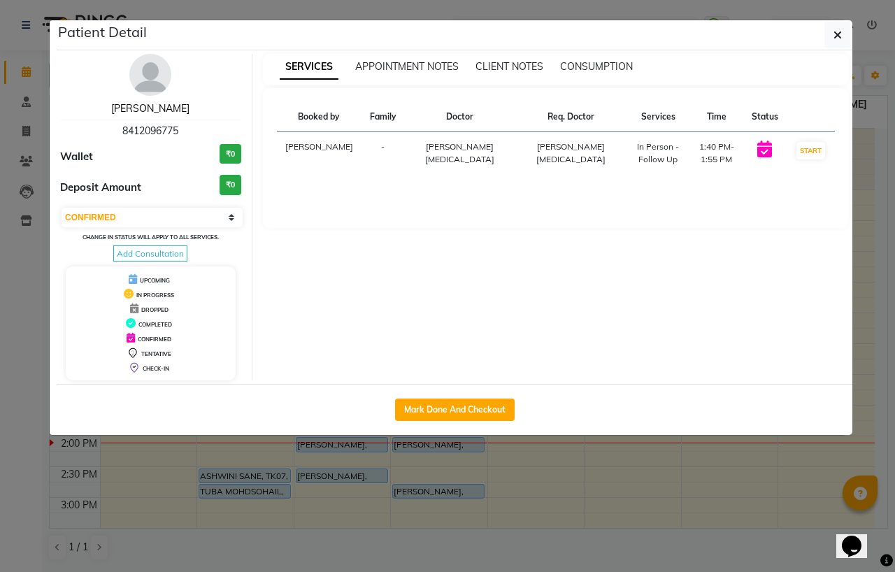
click at [157, 112] on link "[PERSON_NAME]" at bounding box center [150, 108] width 78 height 13
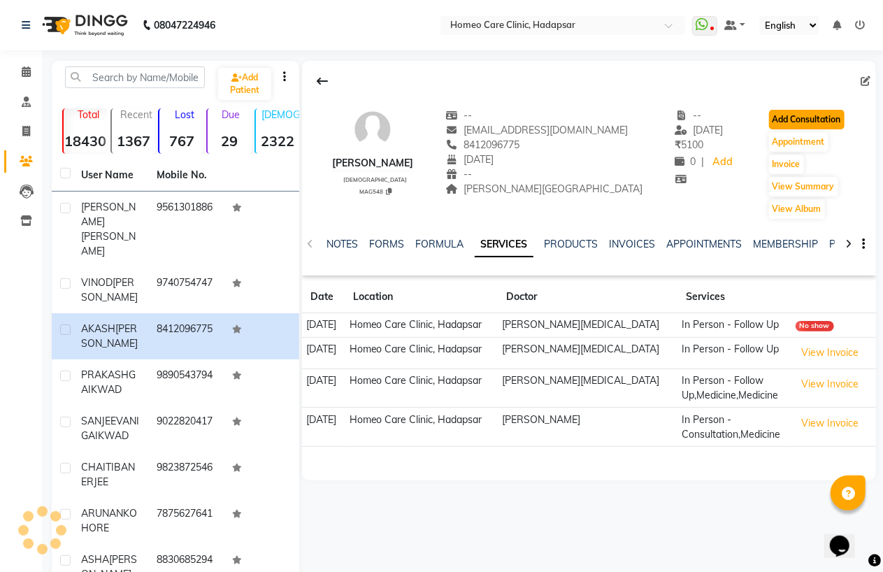
drag, startPoint x: 796, startPoint y: 113, endPoint x: 788, endPoint y: 115, distance: 8.0
click at [788, 115] on button "Add Consultation" at bounding box center [807, 120] width 76 height 20
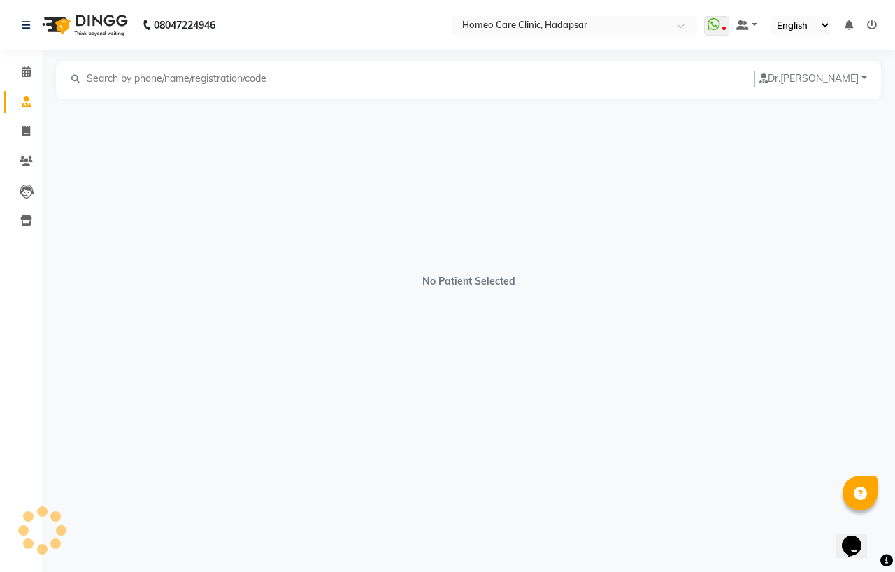
select select "[DEMOGRAPHIC_DATA]"
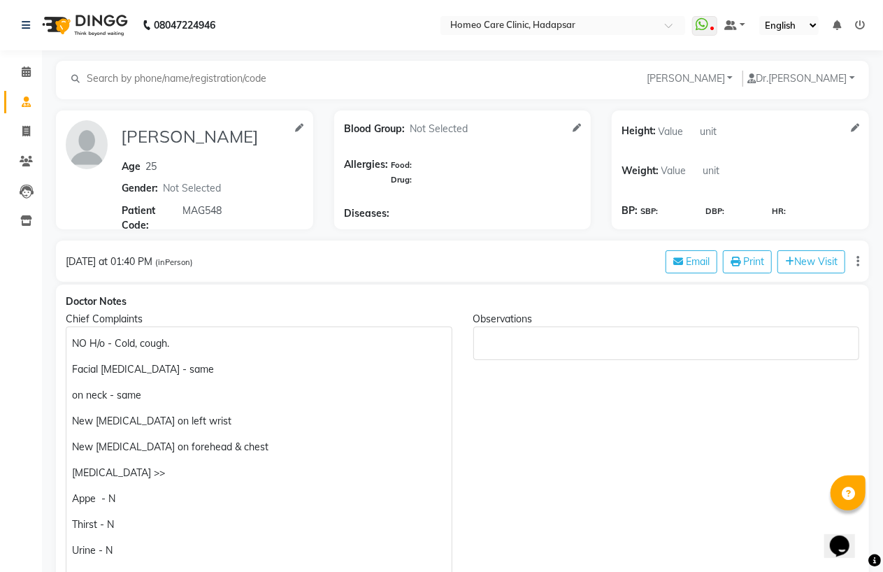
scroll to position [466, 0]
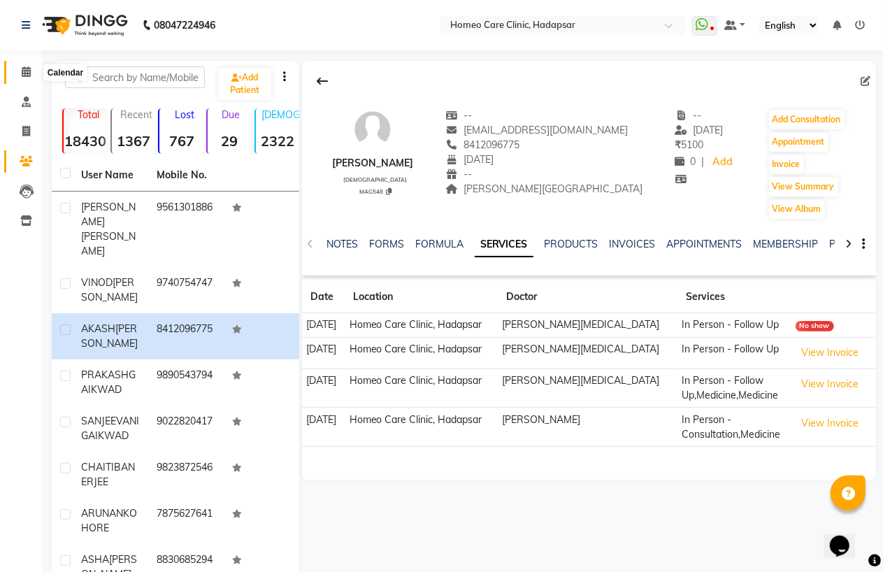
click at [25, 67] on icon at bounding box center [26, 71] width 9 height 10
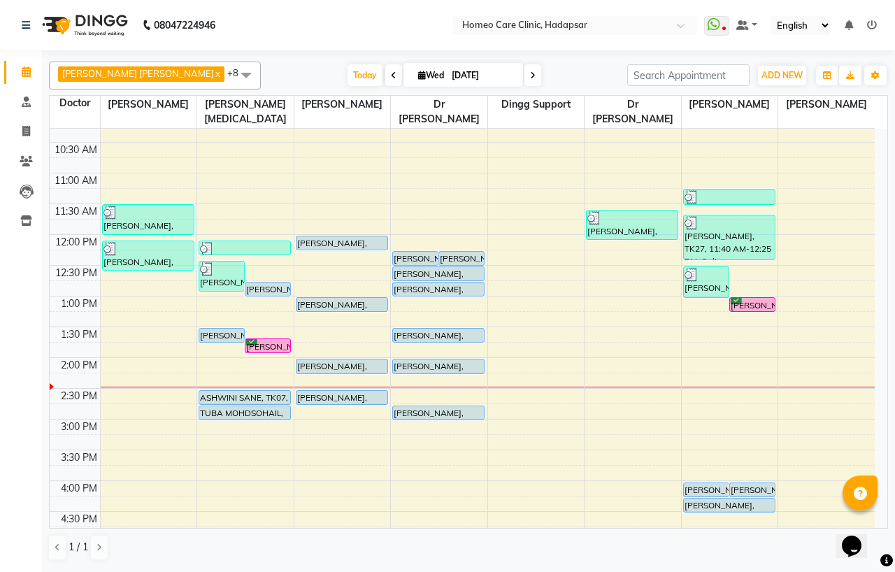
scroll to position [78, 0]
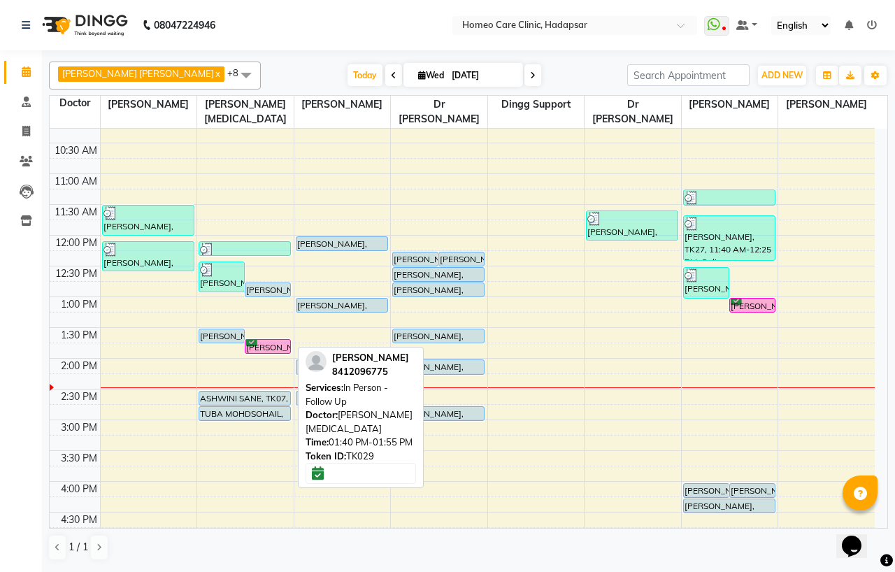
click at [270, 345] on div "[PERSON_NAME], TK29, 01:40 PM-01:55 PM, In Person - Follow Up" at bounding box center [267, 346] width 45 height 13
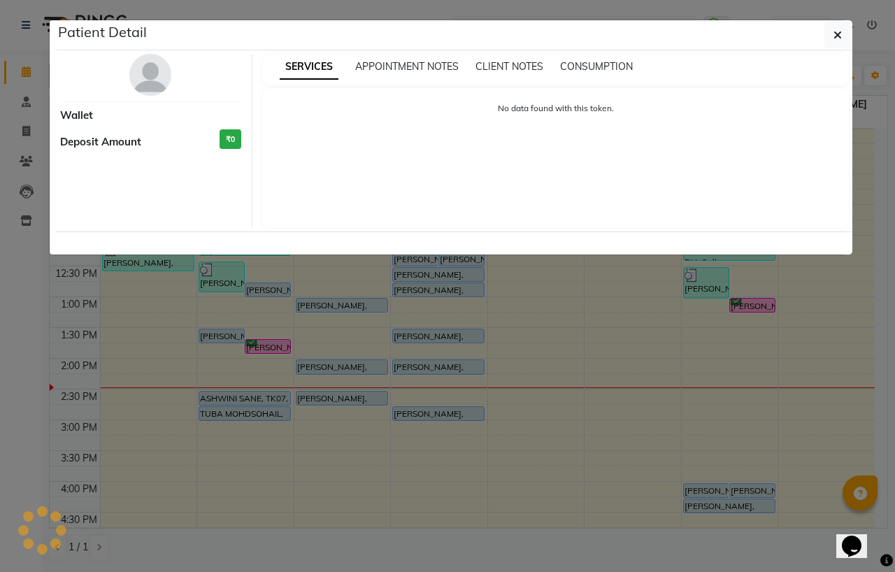
select select "6"
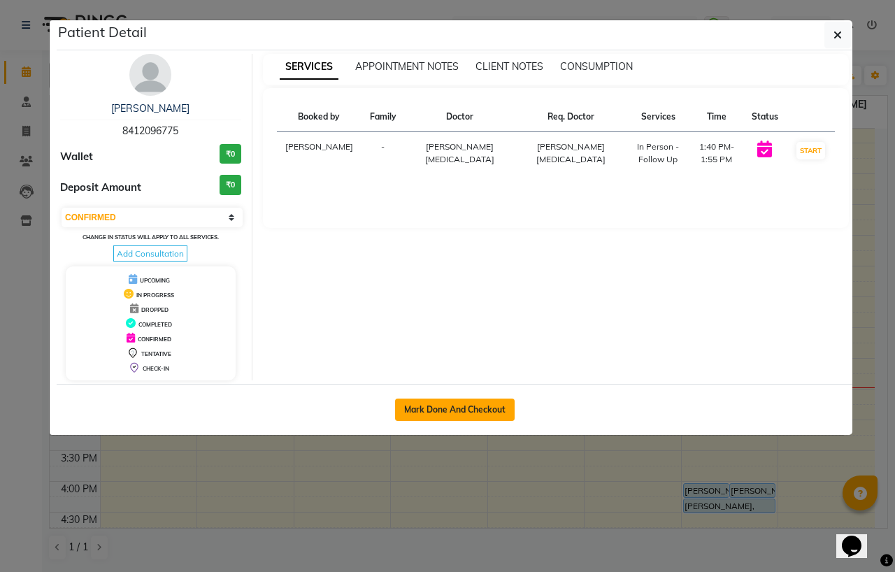
click at [470, 408] on button "Mark Done And Checkout" at bounding box center [455, 410] width 120 height 22
select select "service"
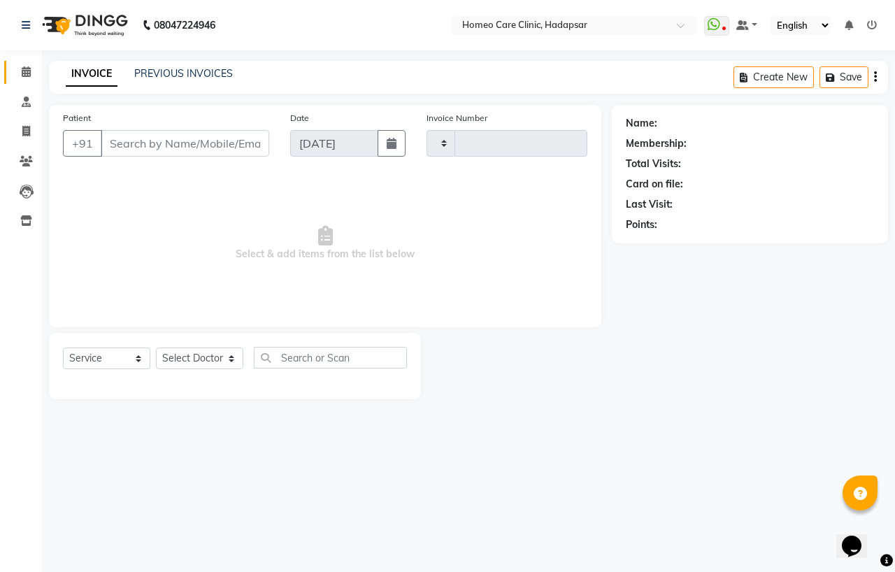
type input "2976"
select select "7485"
type input "8412096775"
select select "65966"
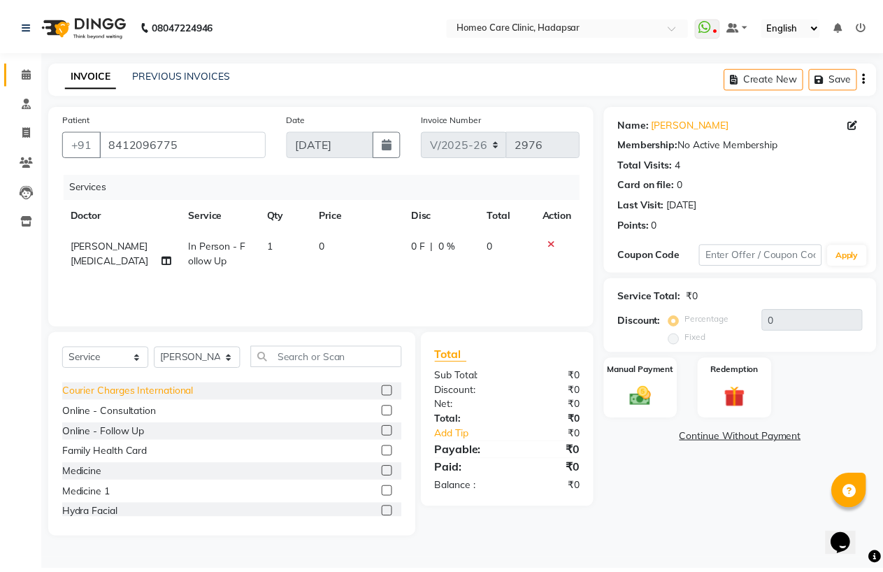
scroll to position [78, 0]
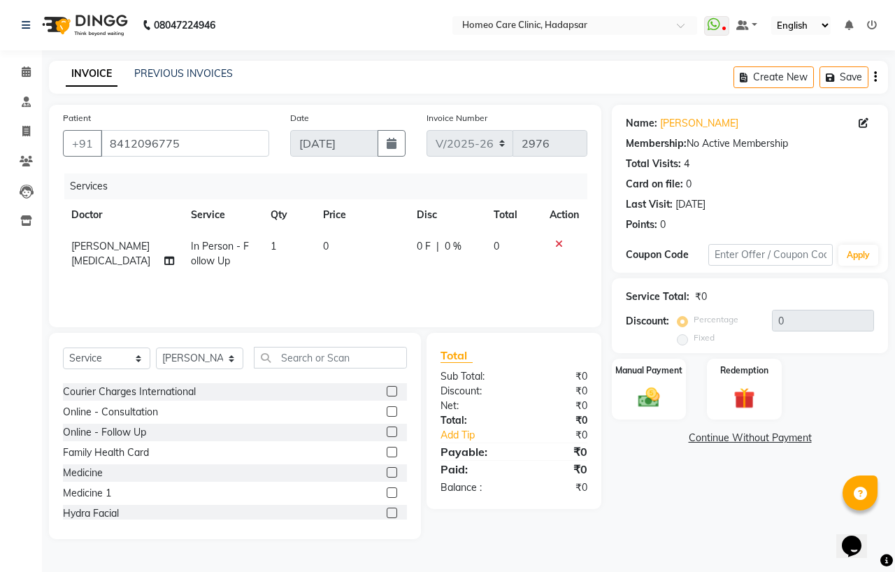
click at [387, 472] on label at bounding box center [392, 472] width 10 height 10
click at [387, 472] on input "checkbox" at bounding box center [391, 472] width 9 height 9
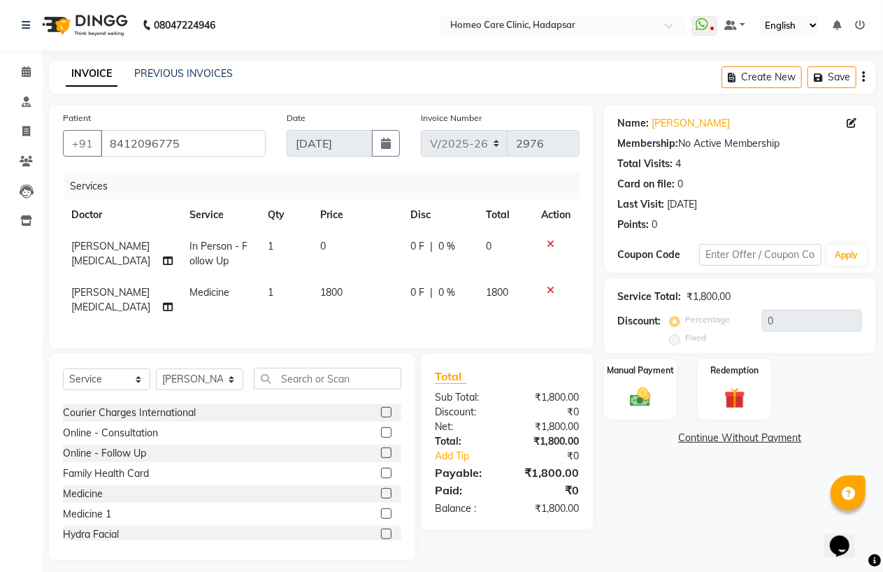
click at [381, 488] on label at bounding box center [386, 493] width 10 height 10
click at [381, 489] on input "checkbox" at bounding box center [385, 493] width 9 height 9
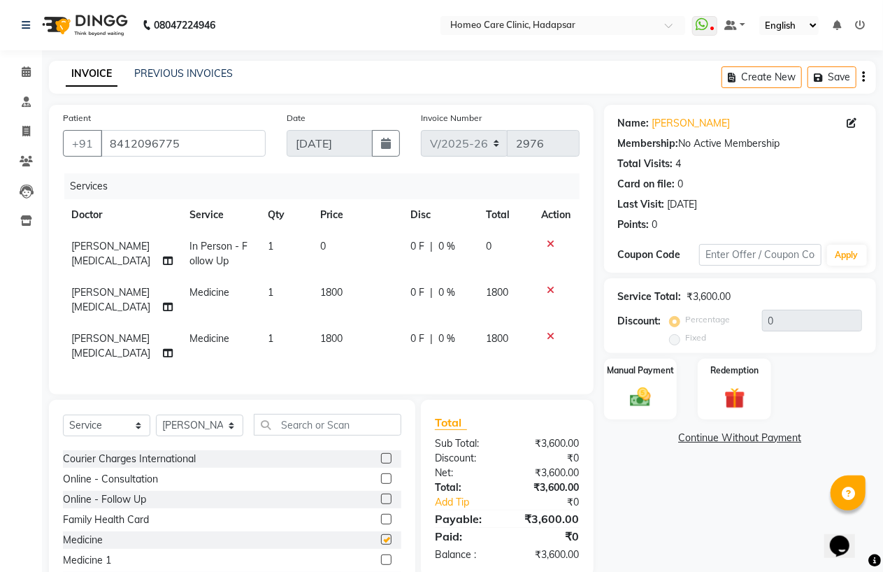
checkbox input "false"
click at [341, 337] on td "1800" at bounding box center [357, 346] width 91 height 46
select select "65966"
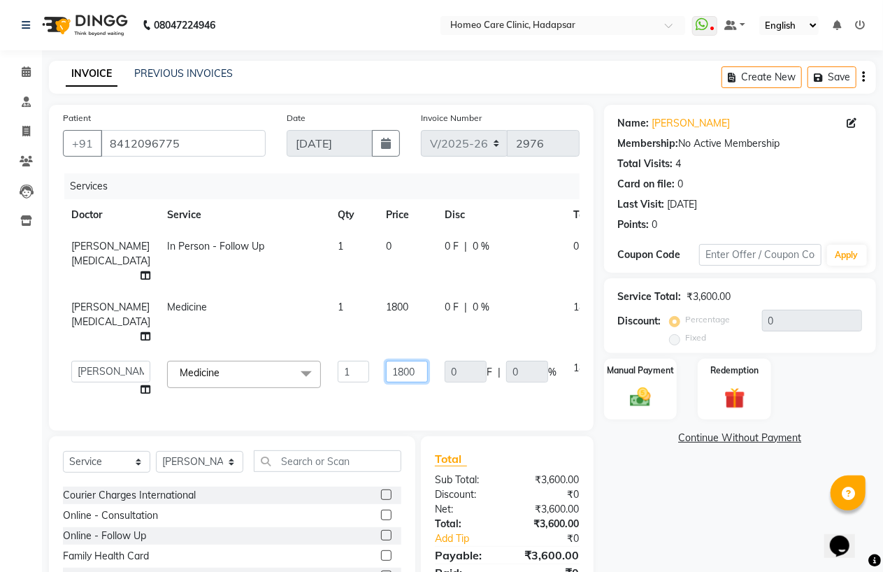
click at [386, 376] on input "1800" at bounding box center [407, 372] width 42 height 22
type input "600"
drag, startPoint x: 641, startPoint y: 389, endPoint x: 651, endPoint y: 389, distance: 10.5
click at [640, 389] on img at bounding box center [641, 397] width 36 height 25
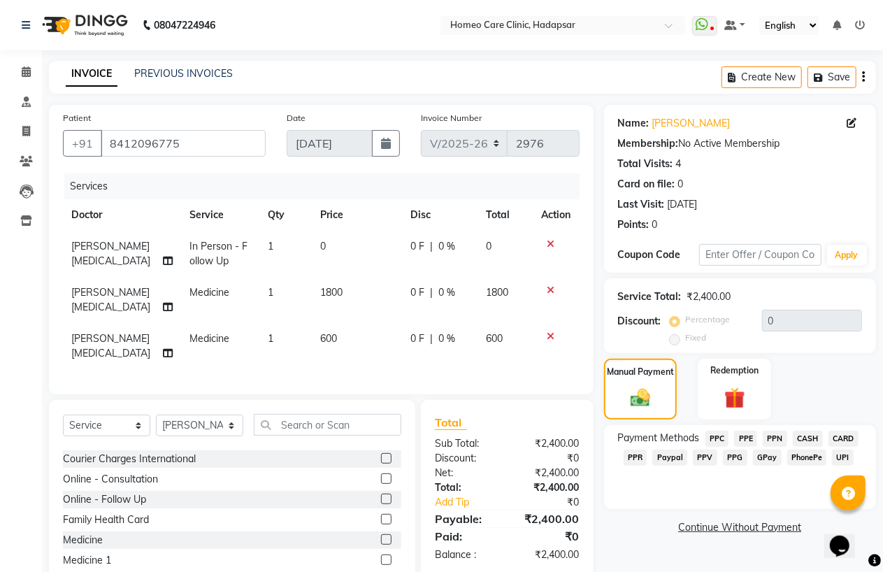
click at [794, 457] on span "PhonePe" at bounding box center [807, 458] width 40 height 16
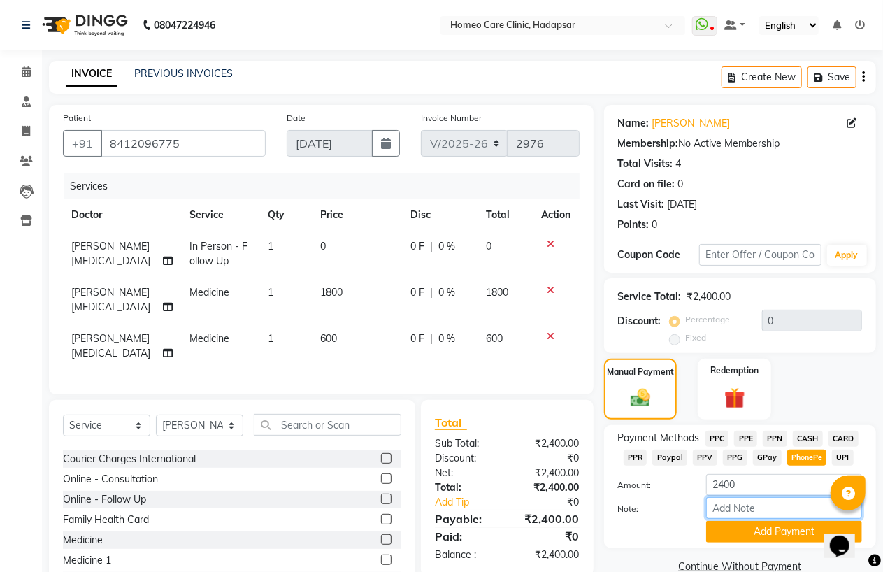
click at [752, 501] on input "Note:" at bounding box center [784, 508] width 156 height 22
type input "PPF"
click at [770, 520] on div "Note: PPF" at bounding box center [740, 509] width 265 height 24
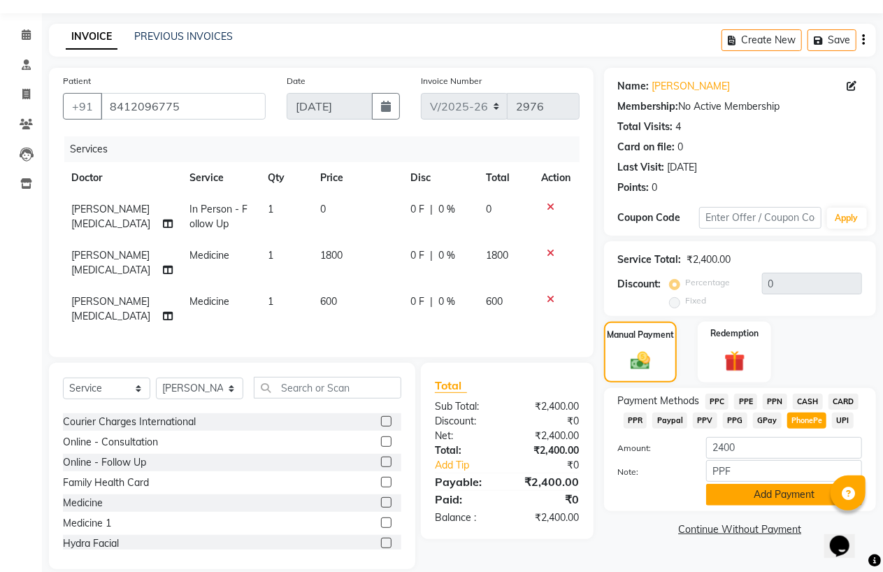
click at [763, 485] on button "Add Payment" at bounding box center [784, 495] width 156 height 22
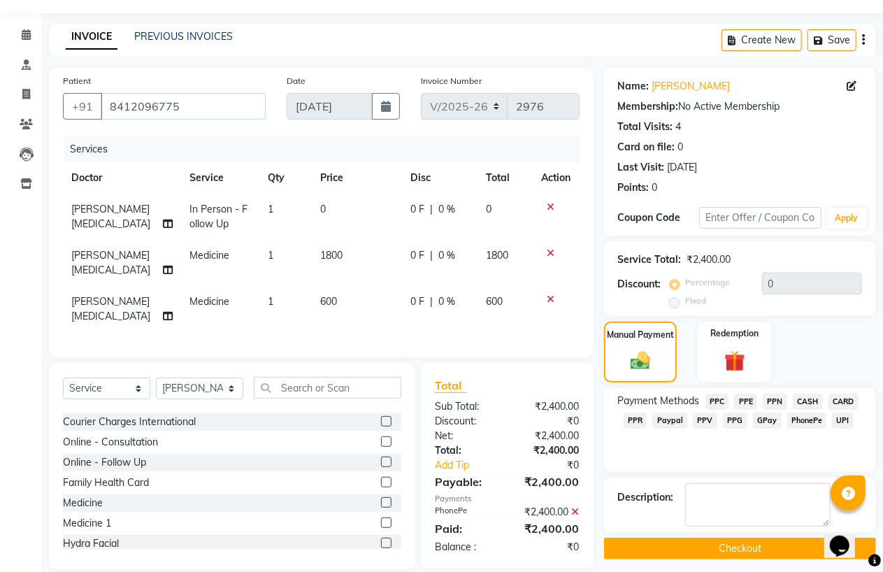
click at [749, 548] on button "Checkout" at bounding box center [740, 549] width 272 height 22
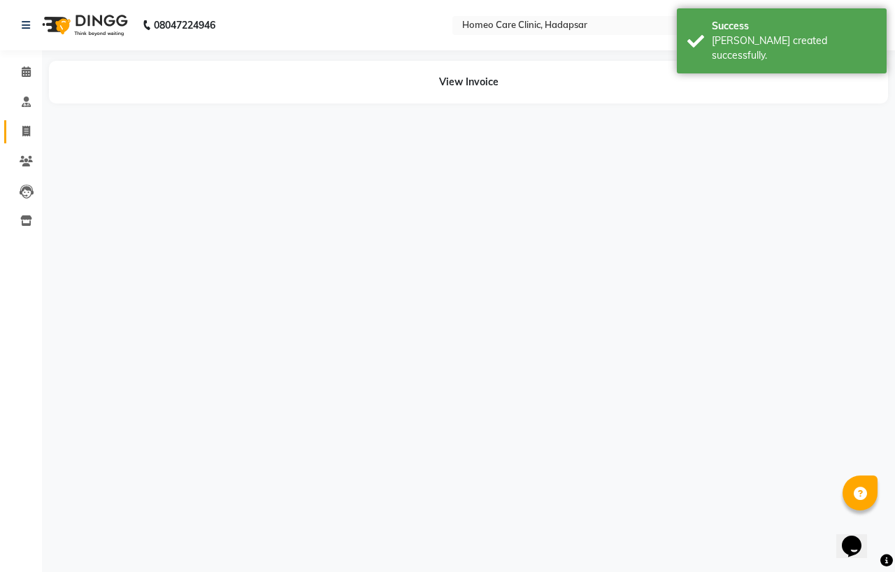
click at [24, 122] on link "Invoice" at bounding box center [21, 131] width 34 height 23
select select "service"
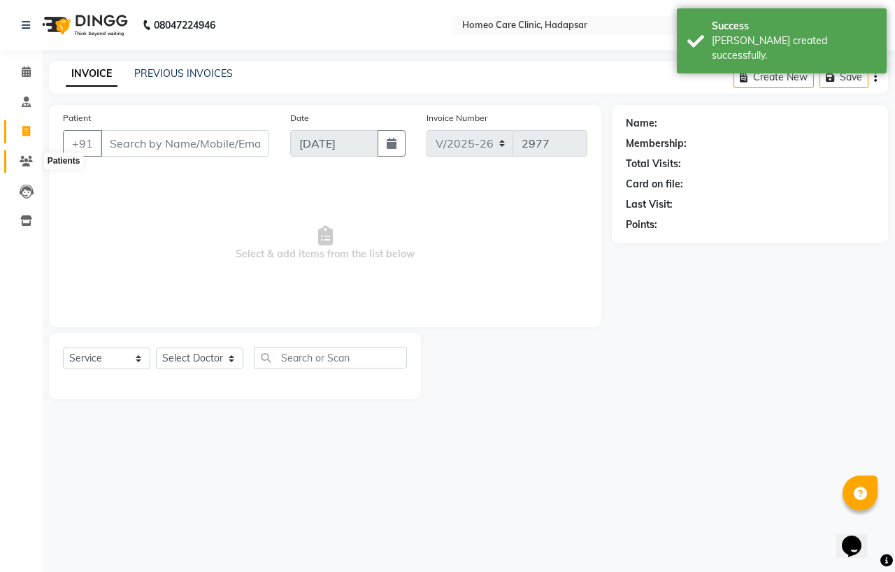
click at [28, 165] on icon at bounding box center [26, 161] width 13 height 10
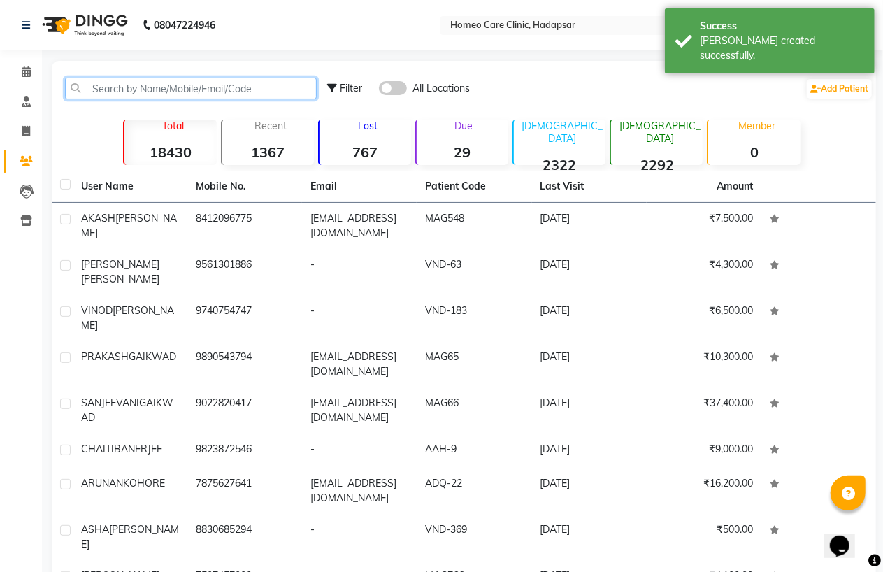
click at [165, 92] on input "text" at bounding box center [191, 89] width 252 height 22
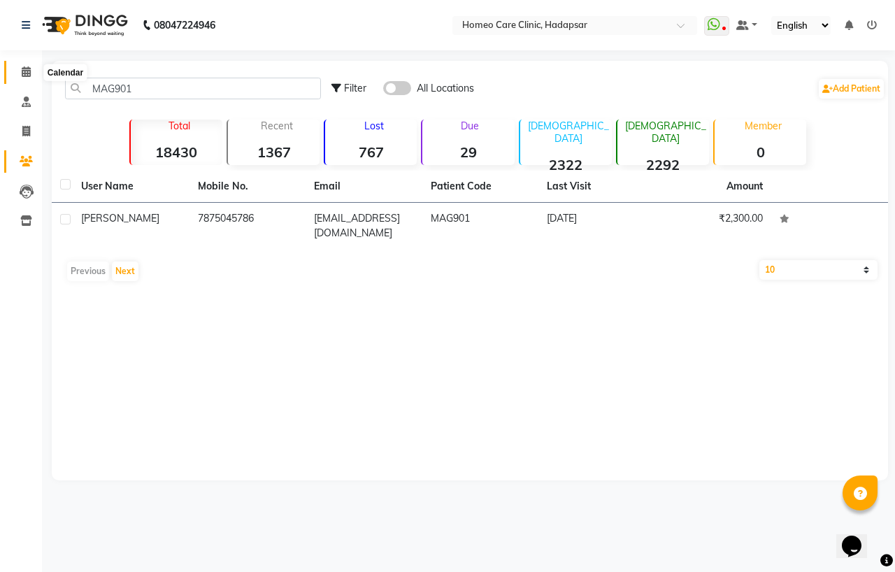
click at [29, 72] on icon at bounding box center [26, 71] width 9 height 10
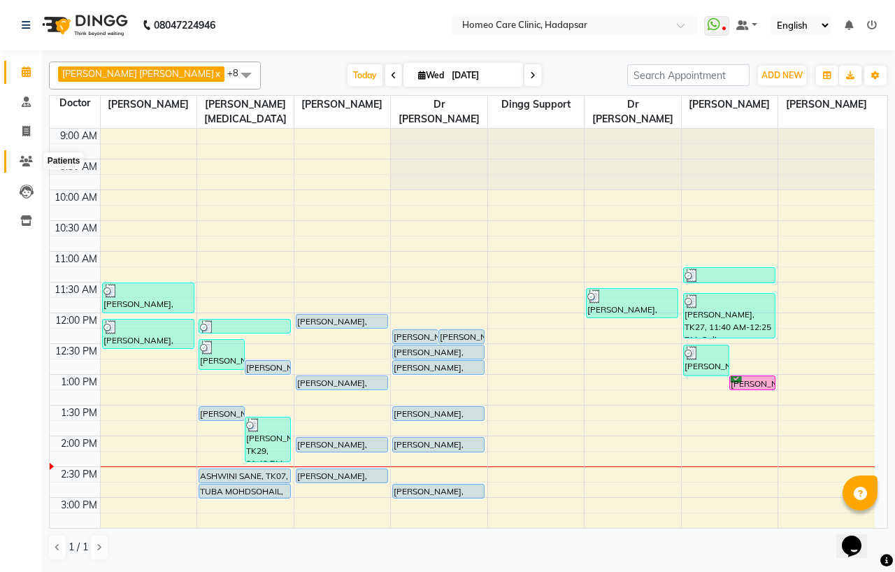
click at [24, 158] on icon at bounding box center [26, 161] width 13 height 10
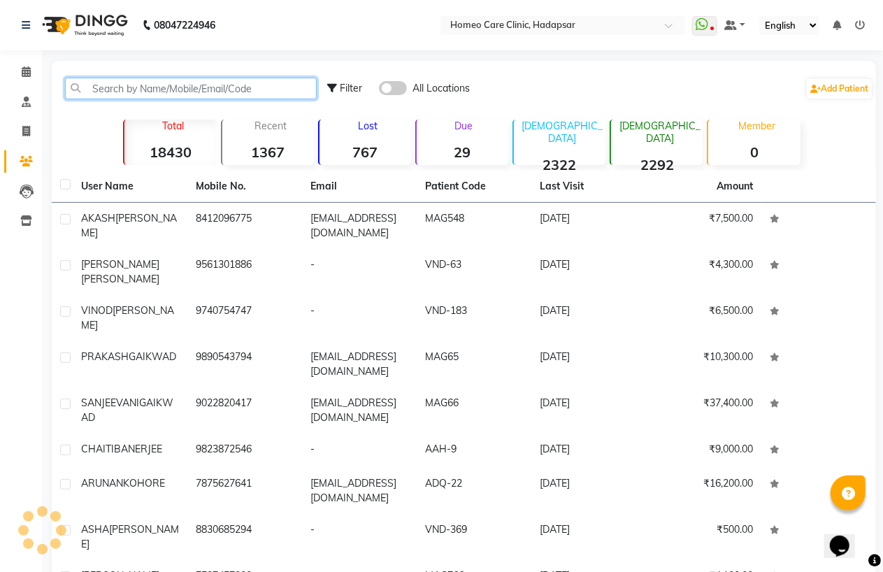
click at [130, 90] on input "text" at bounding box center [191, 89] width 252 height 22
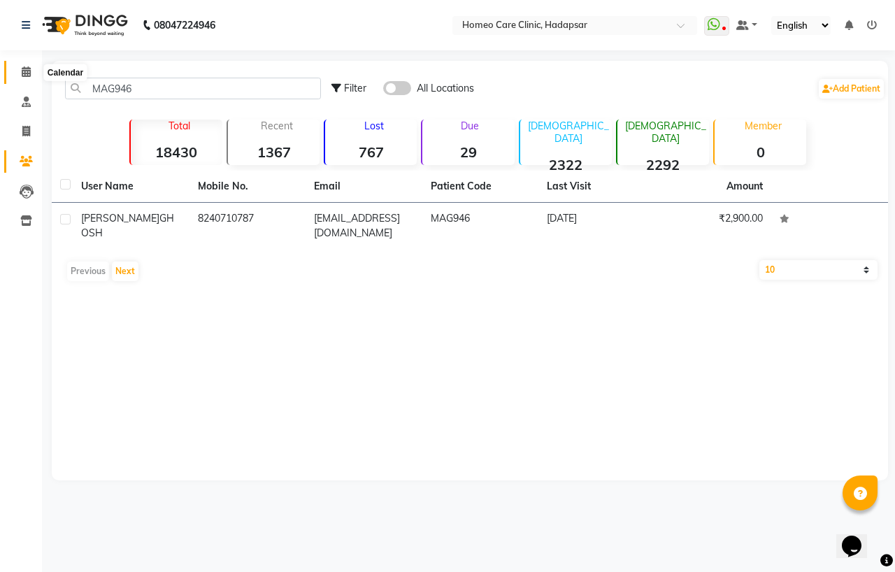
click at [35, 72] on span at bounding box center [26, 72] width 24 height 16
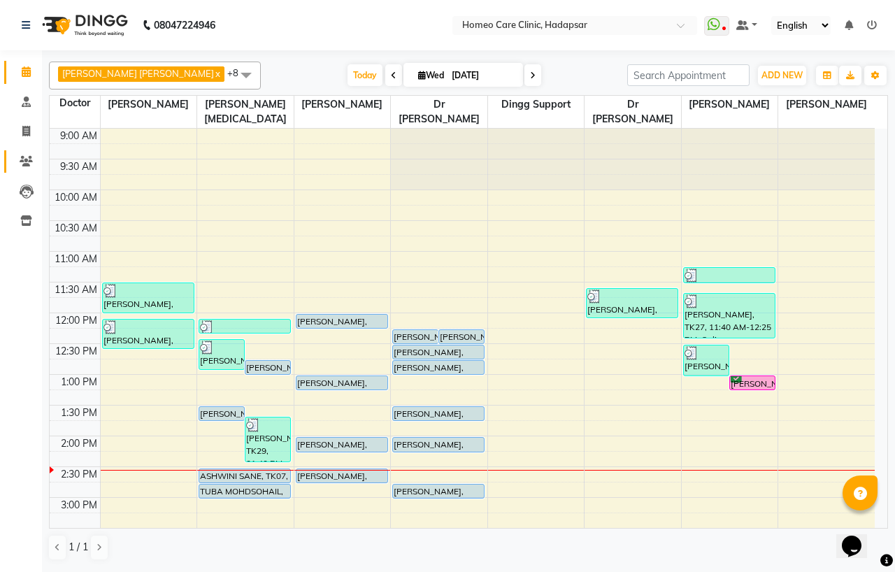
click at [29, 169] on link "Patients" at bounding box center [21, 161] width 34 height 23
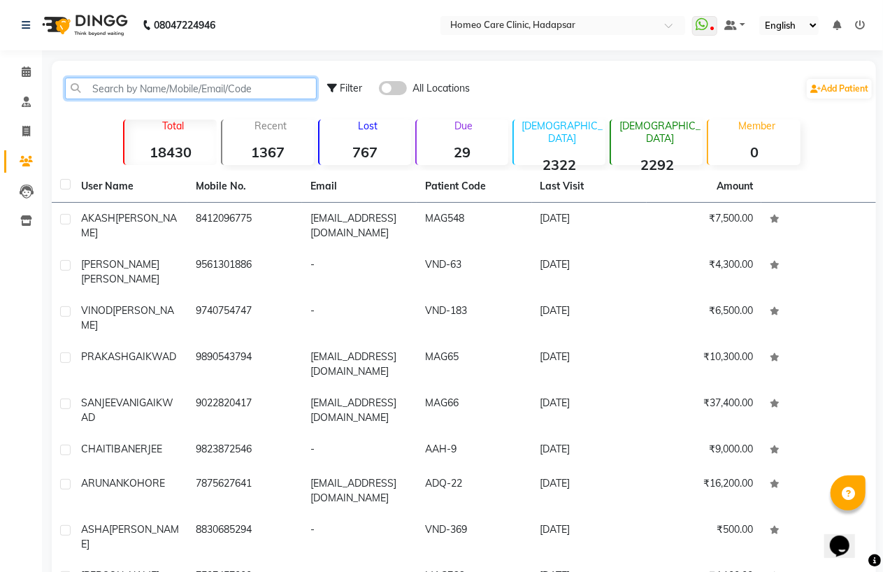
click at [196, 92] on input "text" at bounding box center [191, 89] width 252 height 22
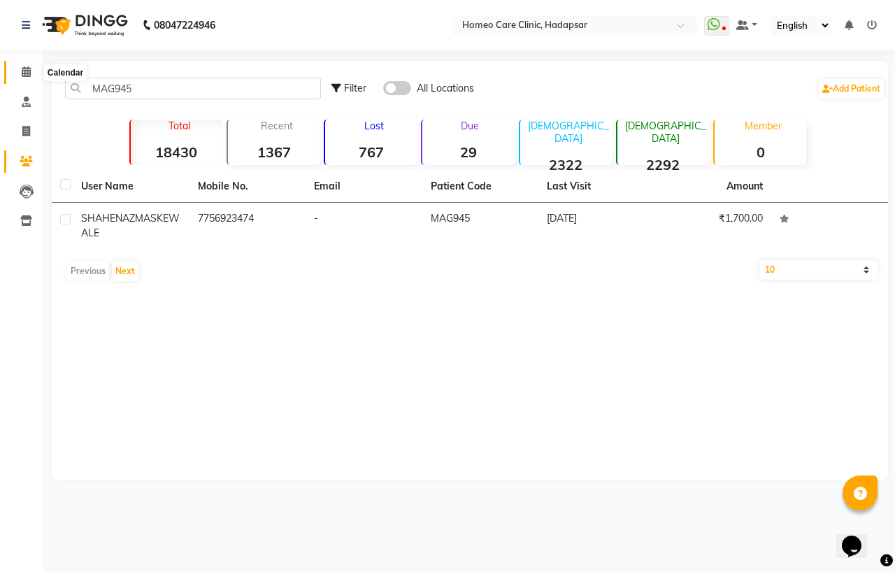
click at [24, 69] on icon at bounding box center [26, 71] width 9 height 10
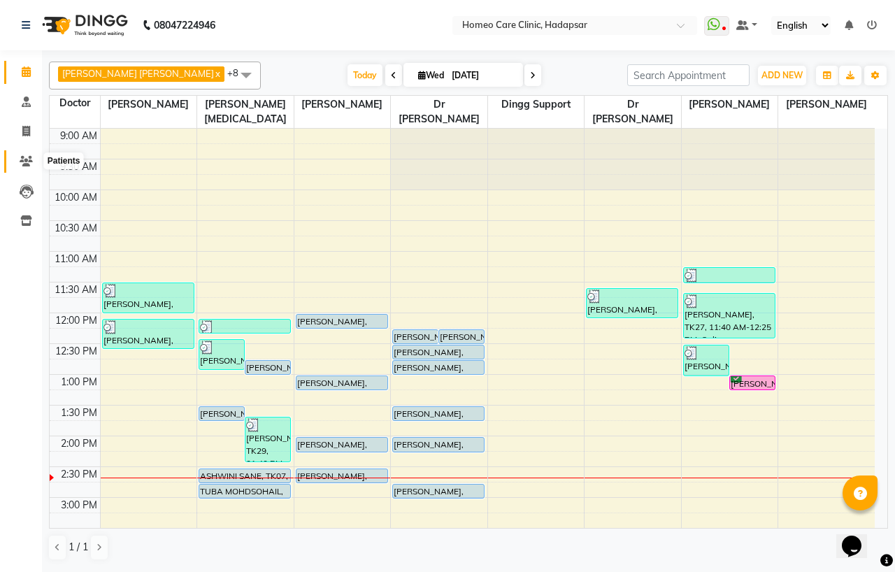
click at [17, 154] on span at bounding box center [26, 162] width 24 height 16
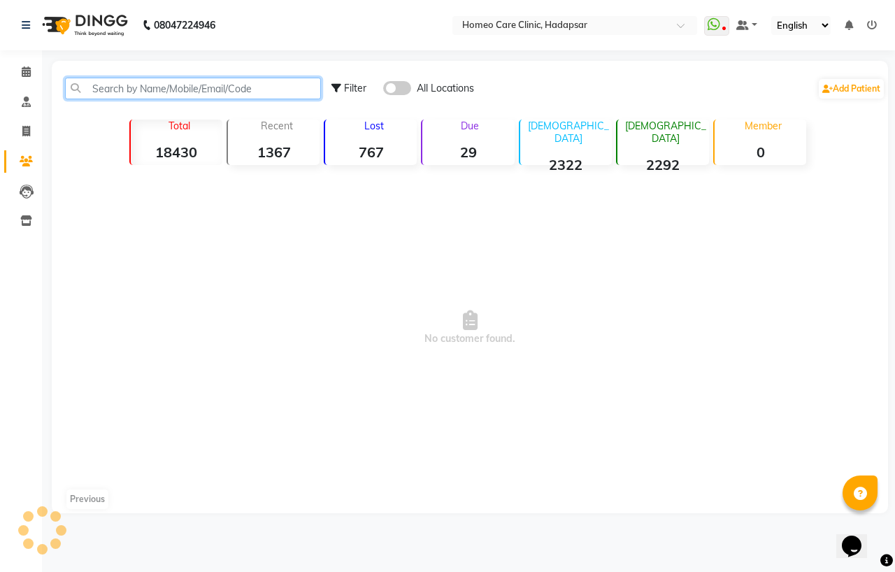
click at [75, 80] on input "text" at bounding box center [193, 89] width 256 height 22
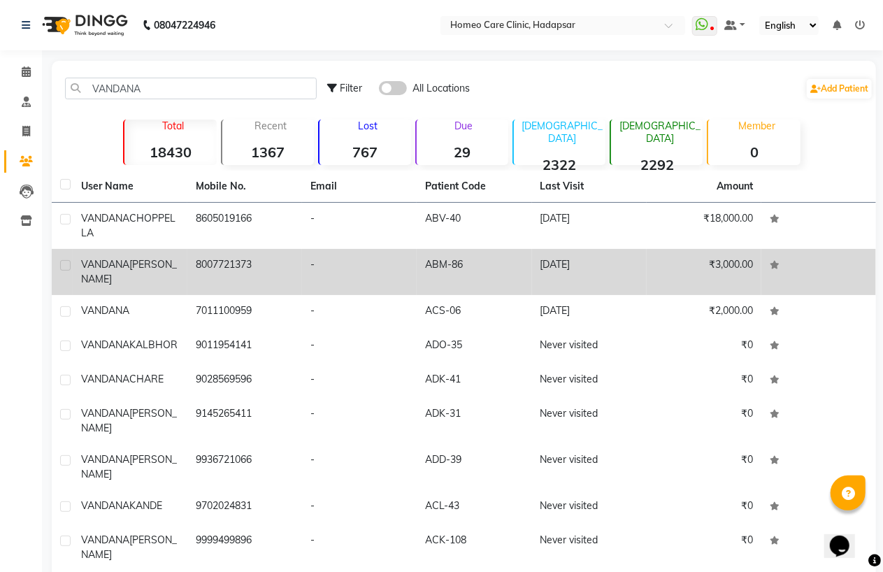
click at [150, 271] on div "[PERSON_NAME]" at bounding box center [130, 271] width 98 height 29
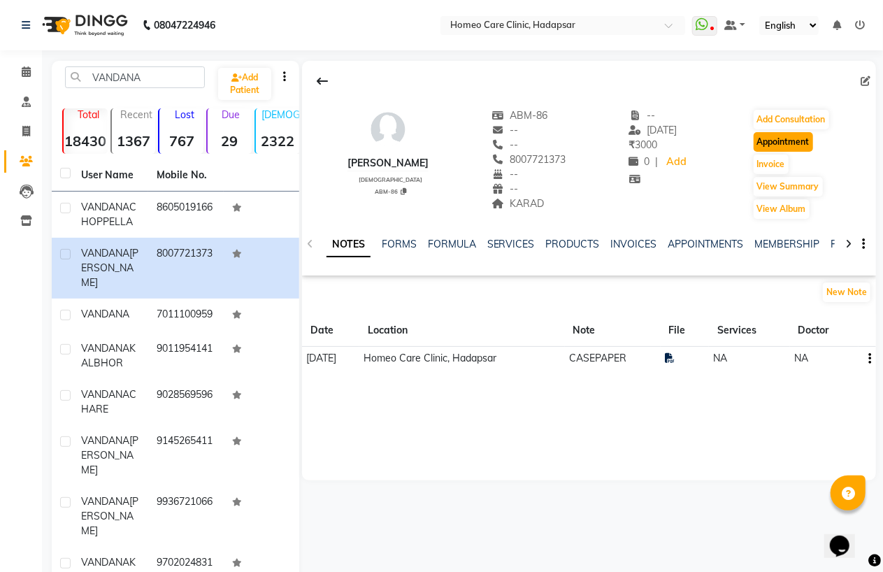
click at [782, 147] on button "Appointment" at bounding box center [783, 142] width 59 height 20
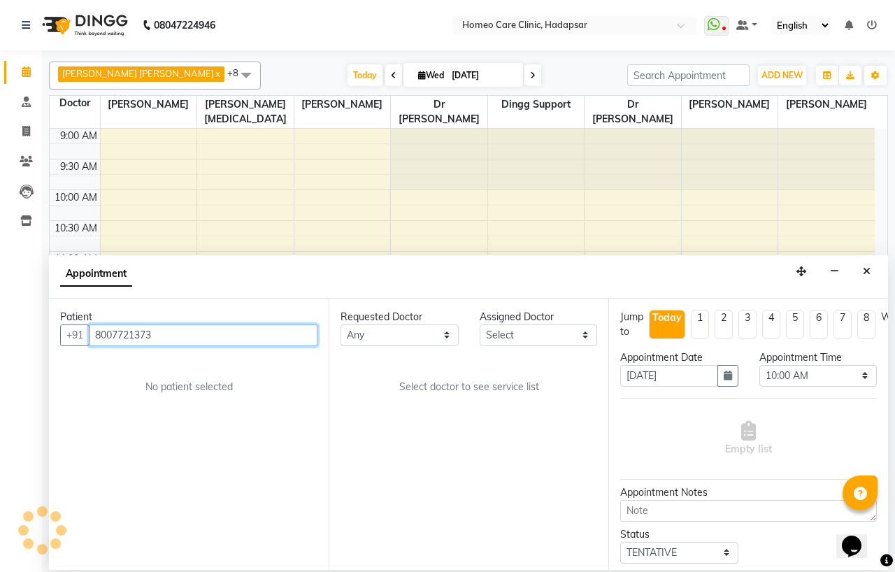
scroll to position [310, 0]
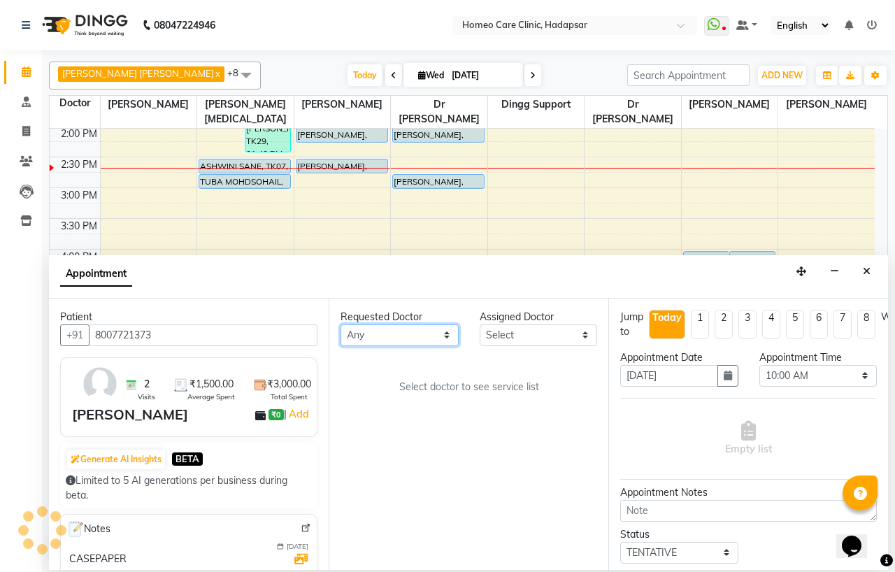
click at [381, 331] on select "Any Dingg Support [PERSON_NAME] [PERSON_NAME] [PERSON_NAME] [PERSON_NAME] [PERS…" at bounding box center [400, 335] width 118 height 22
click at [341, 324] on select "Any Dingg Support [PERSON_NAME] [PERSON_NAME] [PERSON_NAME] [PERSON_NAME] [PERS…" at bounding box center [400, 335] width 118 height 22
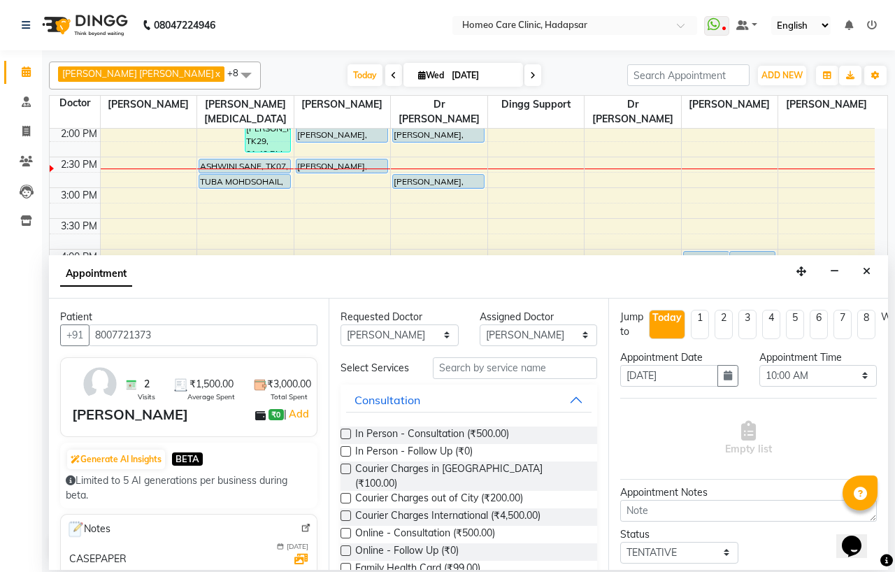
click at [348, 545] on label at bounding box center [346, 550] width 10 height 10
click at [348, 548] on input "checkbox" at bounding box center [345, 552] width 9 height 9
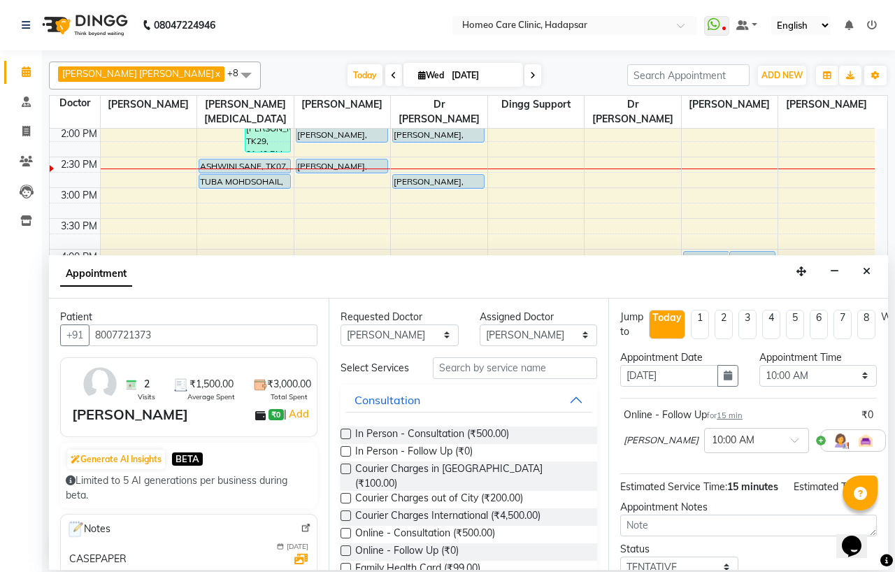
click at [892, 444] on icon at bounding box center [896, 440] width 8 height 10
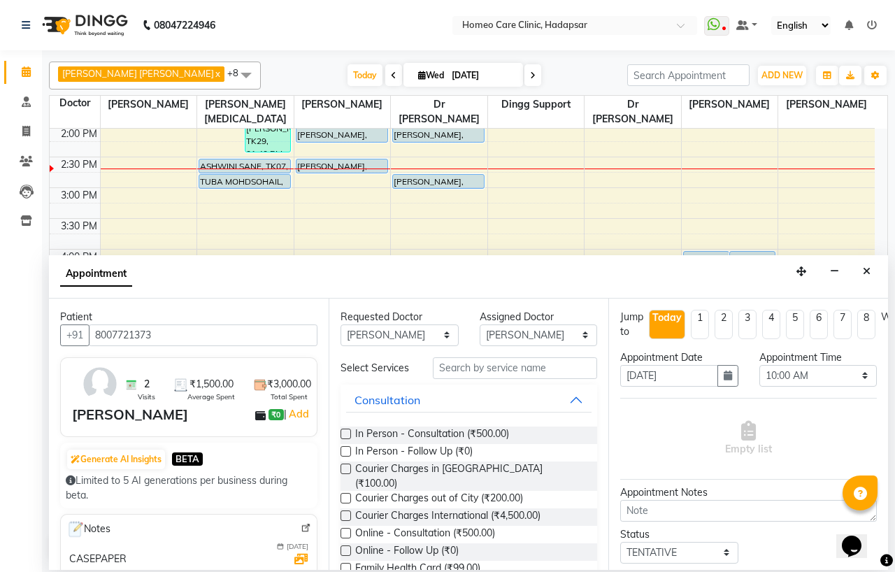
click at [350, 457] on label at bounding box center [346, 451] width 10 height 10
click at [350, 457] on input "checkbox" at bounding box center [345, 452] width 9 height 9
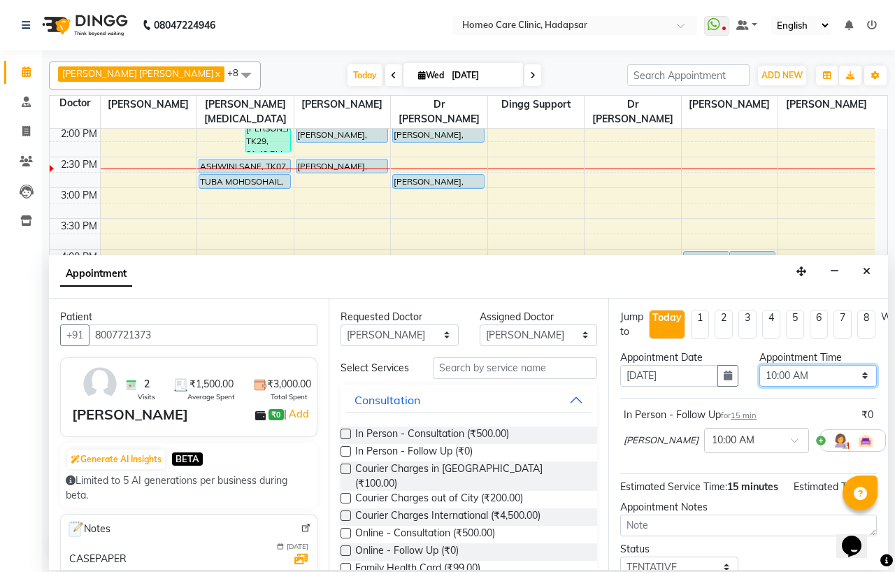
drag, startPoint x: 782, startPoint y: 375, endPoint x: 780, endPoint y: 366, distance: 8.5
click at [782, 375] on select "Select 10:00 AM 10:05 AM 10:10 AM 10:15 AM 10:20 AM 10:25 AM 10:30 AM 10:35 AM …" at bounding box center [818, 376] width 118 height 22
click at [759, 365] on select "Select 10:00 AM 10:05 AM 10:10 AM 10:15 AM 10:20 AM 10:25 AM 10:30 AM 10:35 AM …" at bounding box center [818, 376] width 118 height 22
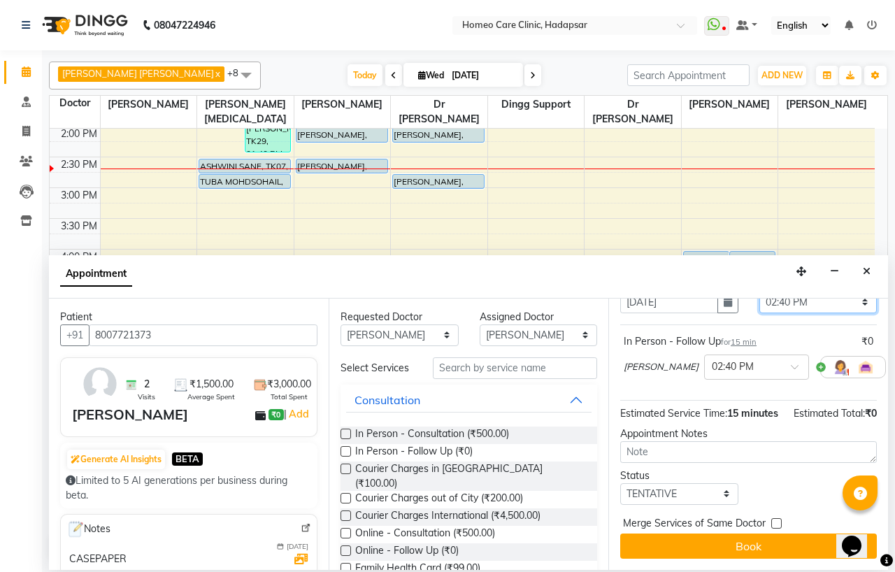
scroll to position [102, 0]
click at [667, 483] on select "Select TENTATIVE CONFIRM CHECK-IN UPCOMING" at bounding box center [679, 494] width 118 height 22
click at [620, 483] on select "Select TENTATIVE CONFIRM CHECK-IN UPCOMING" at bounding box center [679, 494] width 118 height 22
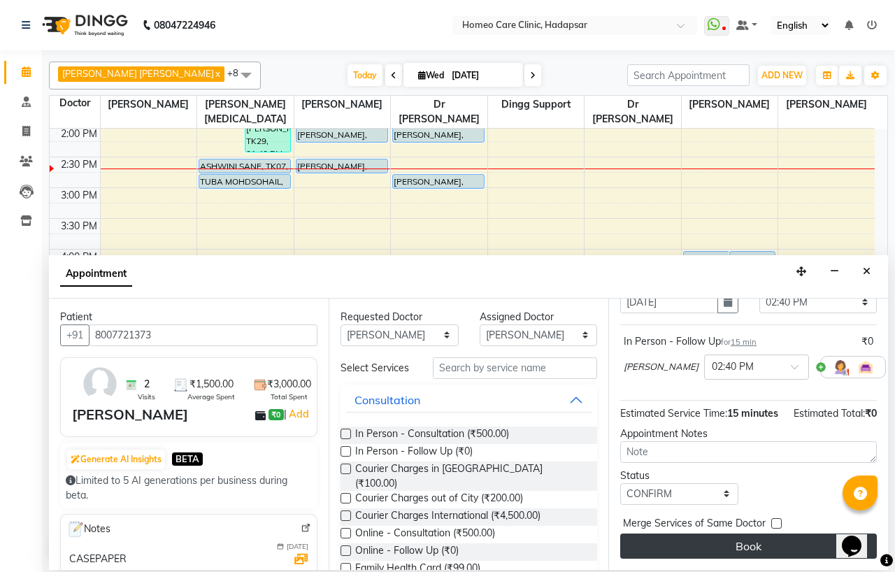
click at [682, 539] on button "Book" at bounding box center [748, 546] width 257 height 25
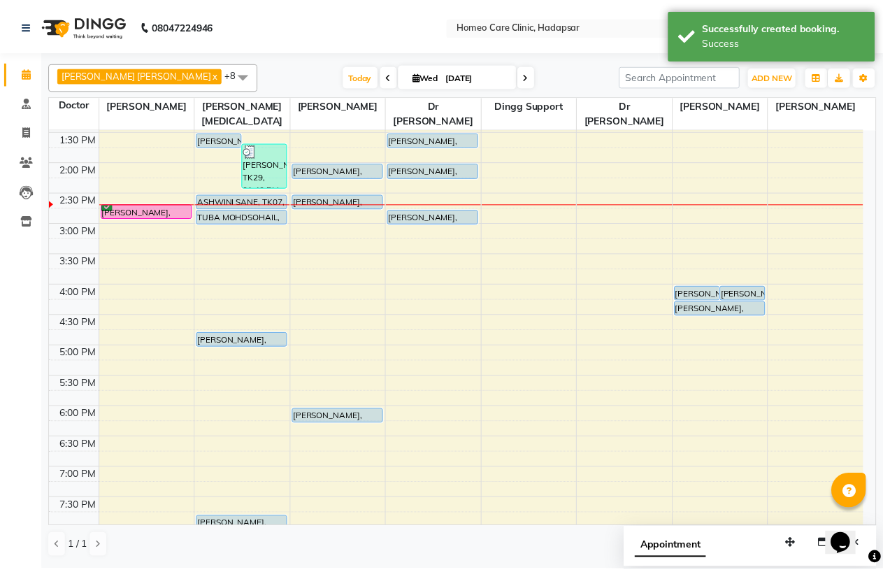
scroll to position [232, 0]
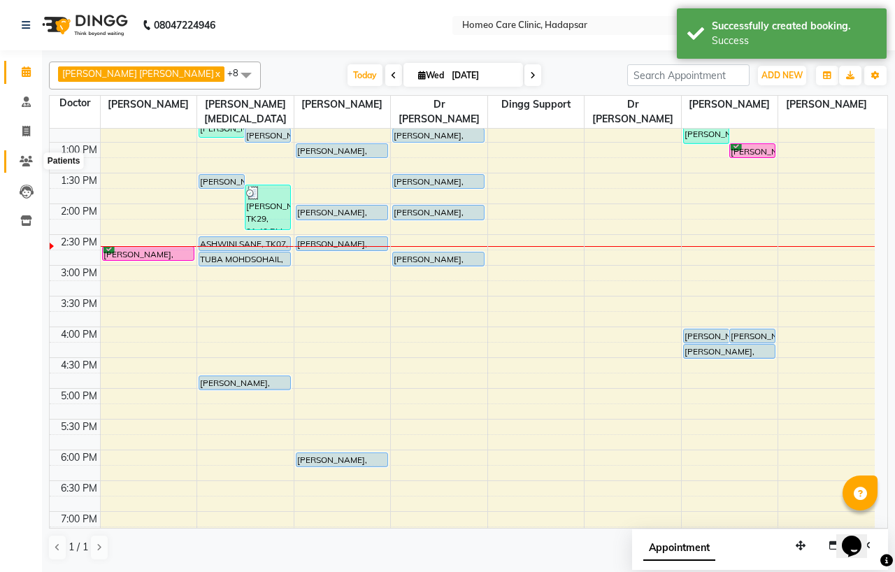
click at [17, 162] on span at bounding box center [26, 162] width 24 height 16
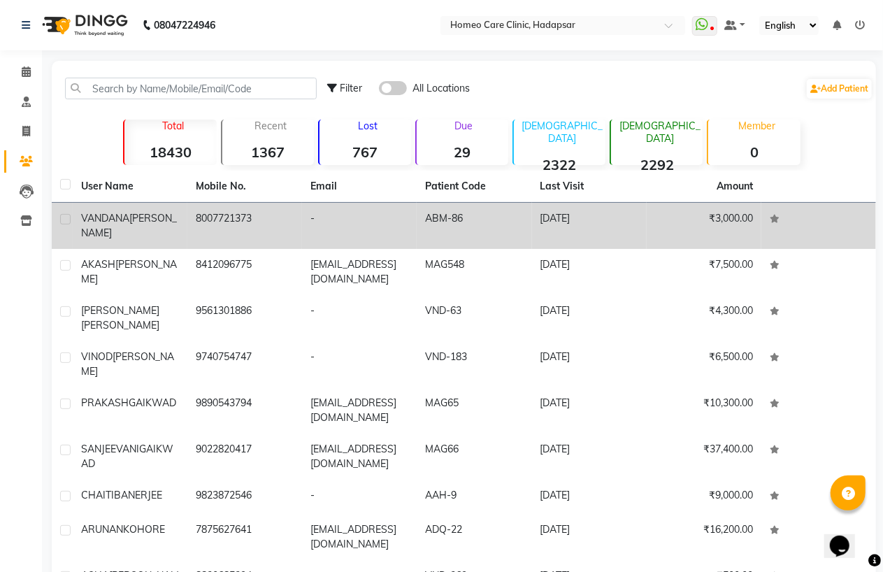
click at [85, 213] on span "VANDANA" at bounding box center [105, 218] width 48 height 13
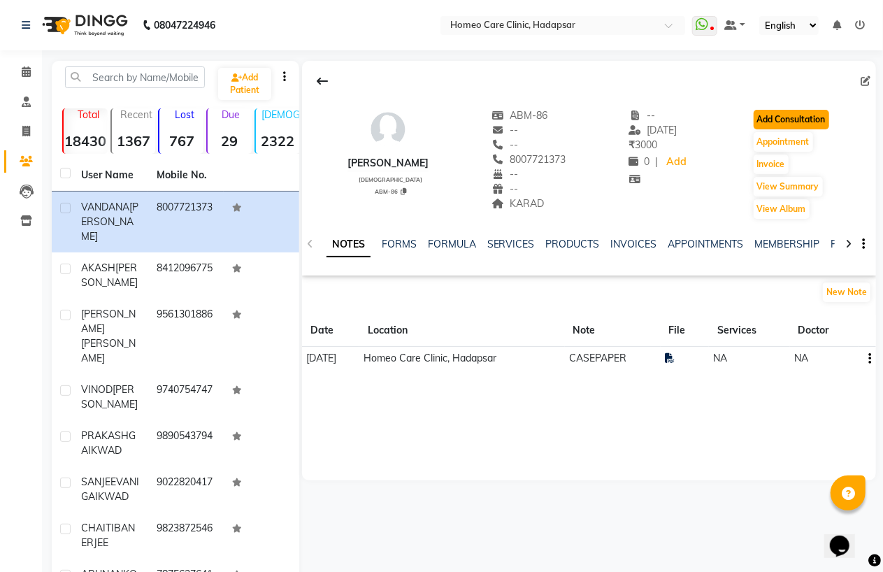
click at [799, 126] on button "Add Consultation" at bounding box center [792, 120] width 76 height 20
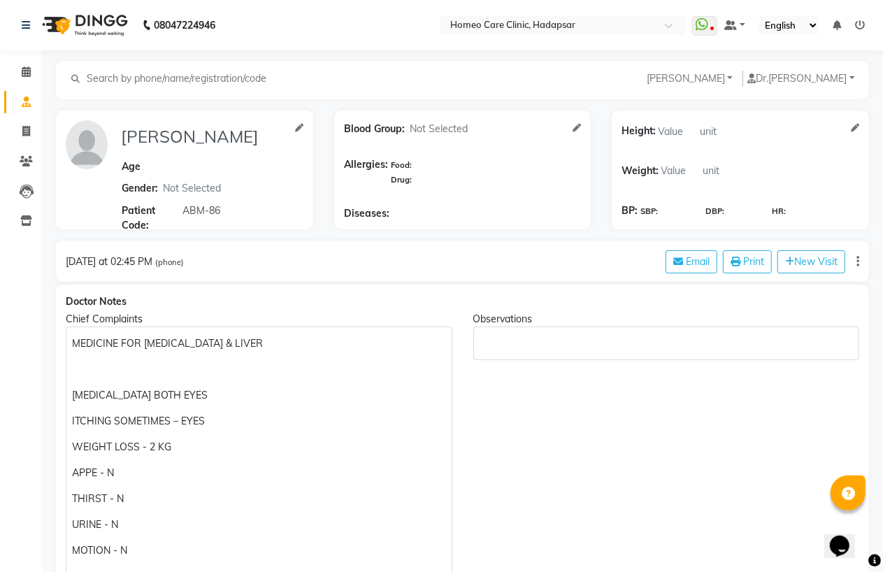
scroll to position [233, 0]
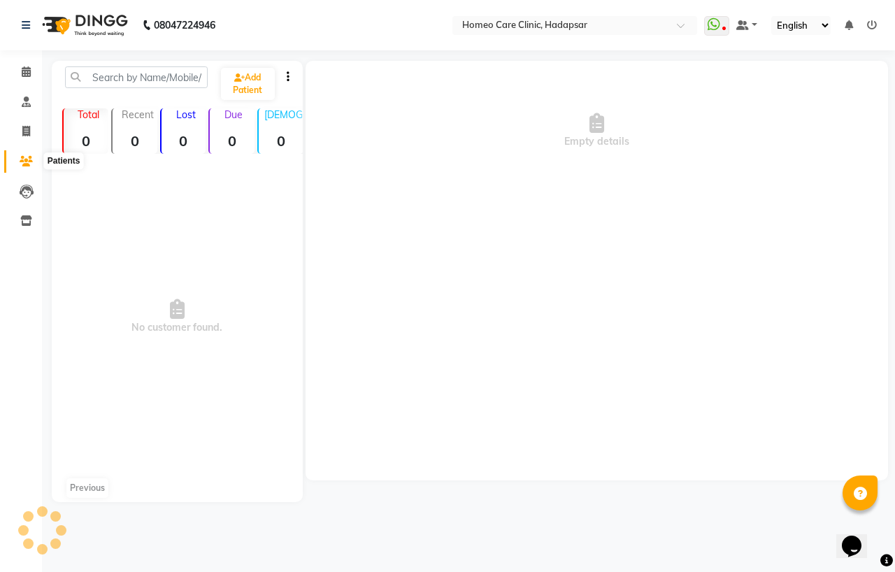
click at [22, 164] on icon at bounding box center [26, 161] width 13 height 10
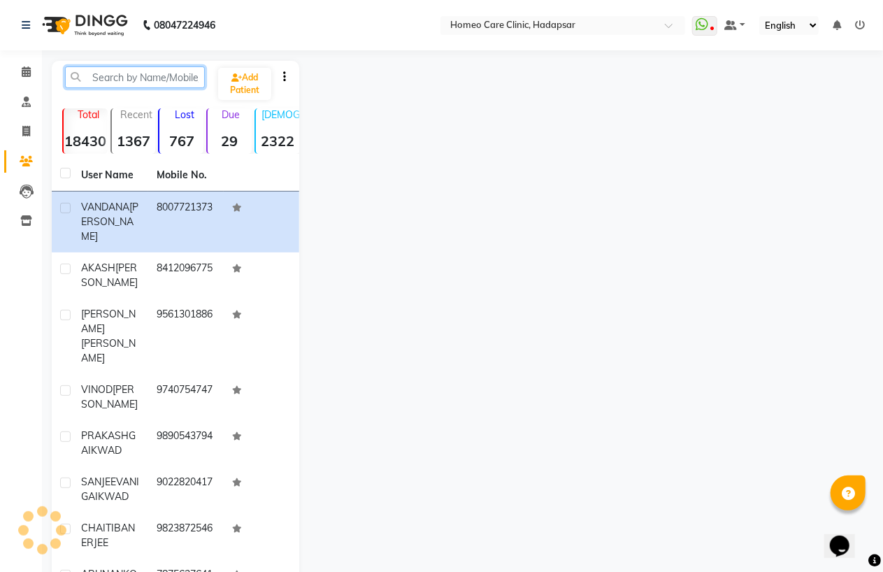
click at [110, 78] on input "text" at bounding box center [135, 77] width 140 height 22
